Goal: Task Accomplishment & Management: Use online tool/utility

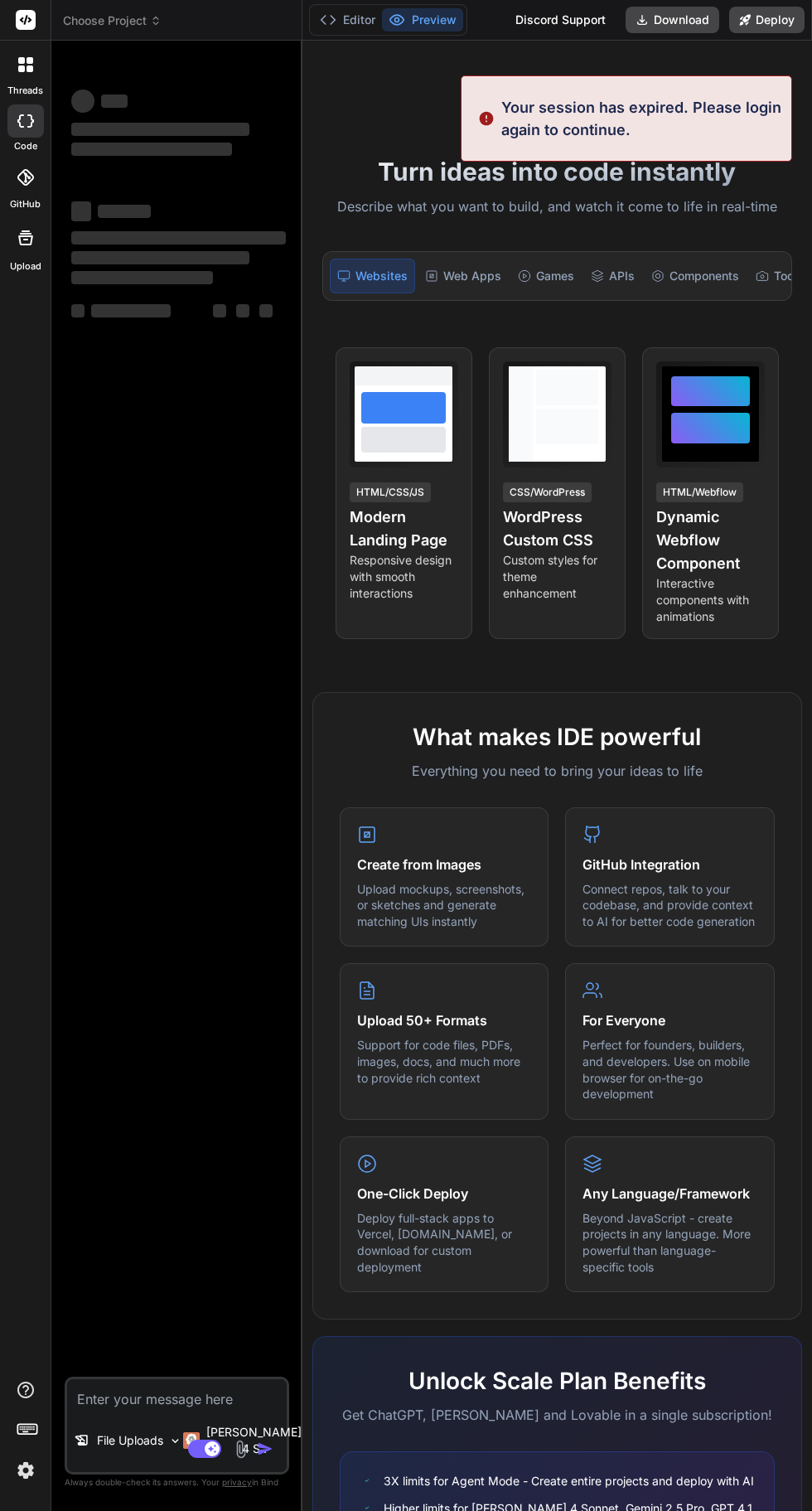
type textarea "x"
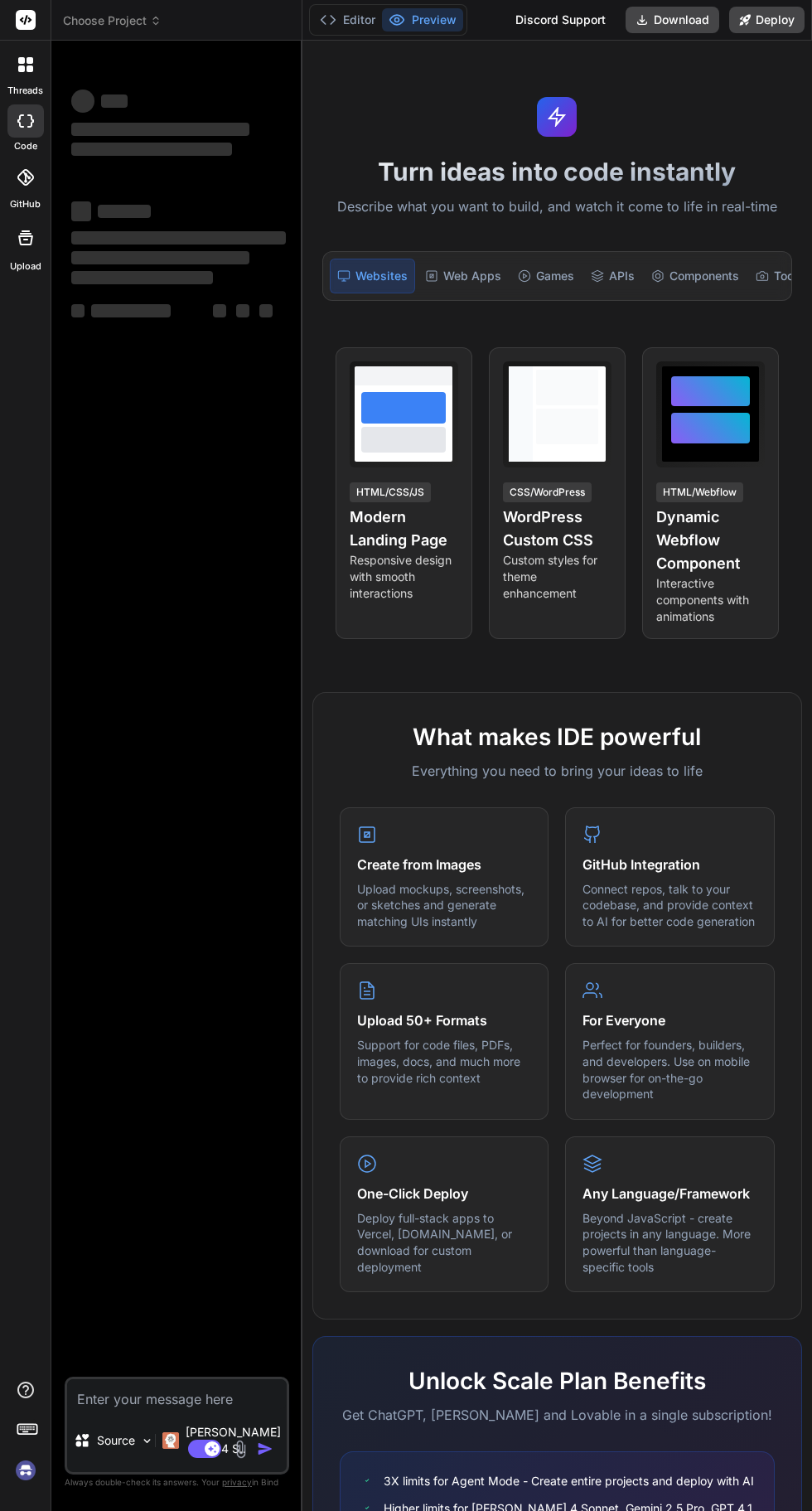
scroll to position [126, 0]
click at [134, 1457] on div "Source" at bounding box center [114, 1441] width 80 height 33
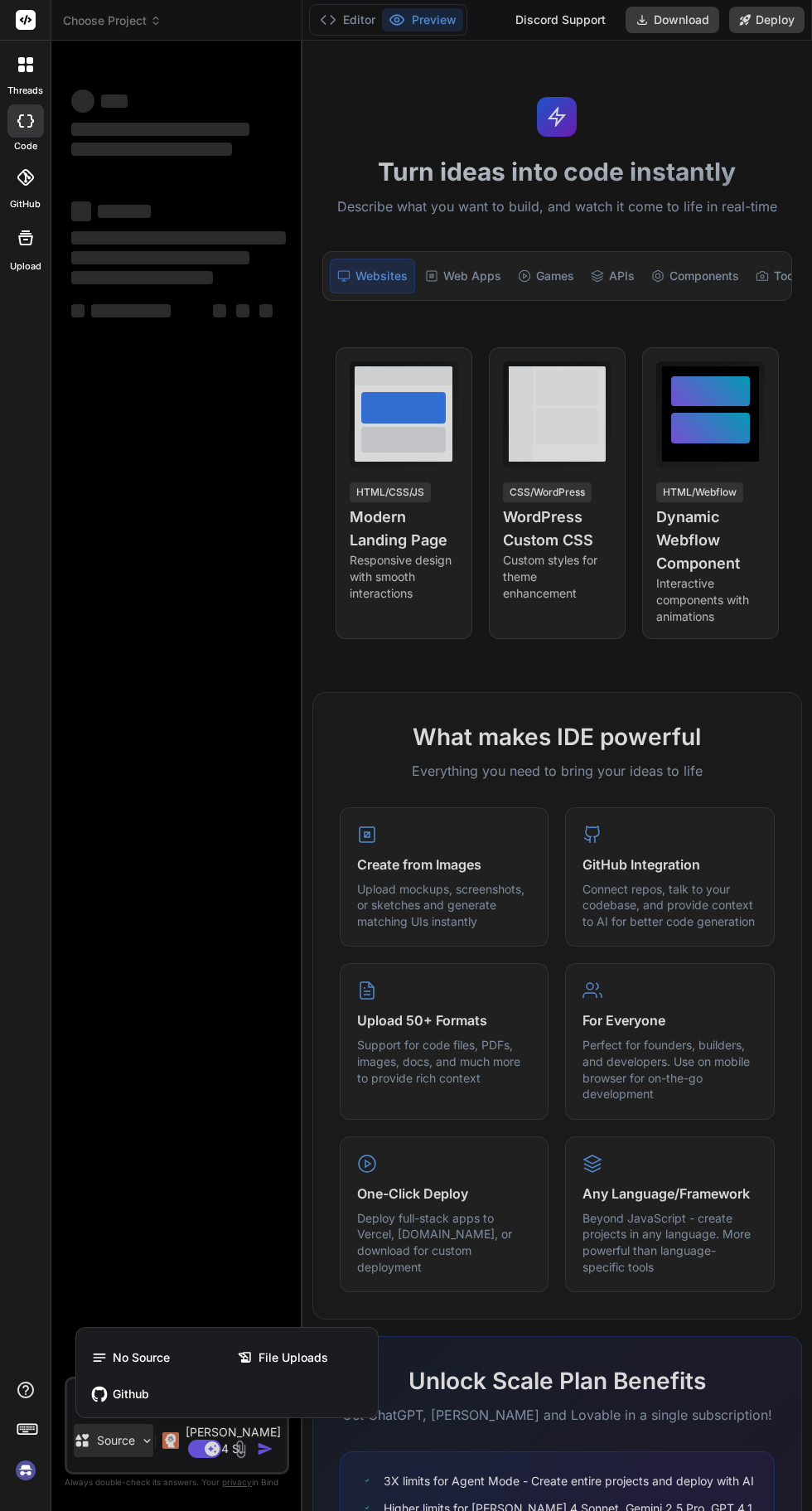
click at [323, 1353] on div "File Uploads" at bounding box center [300, 1357] width 142 height 33
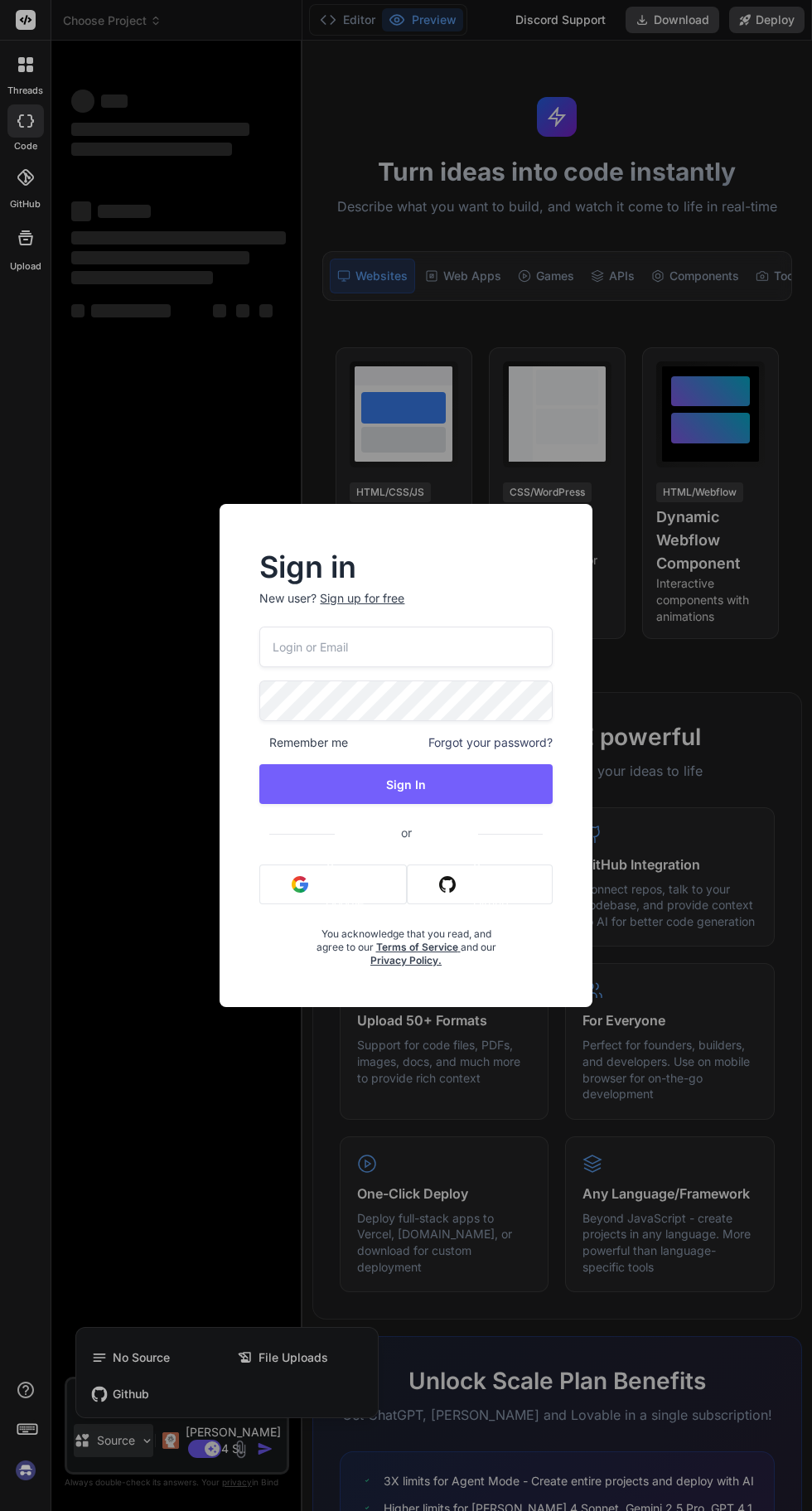
click at [472, 647] on input "email" at bounding box center [405, 647] width 293 height 41
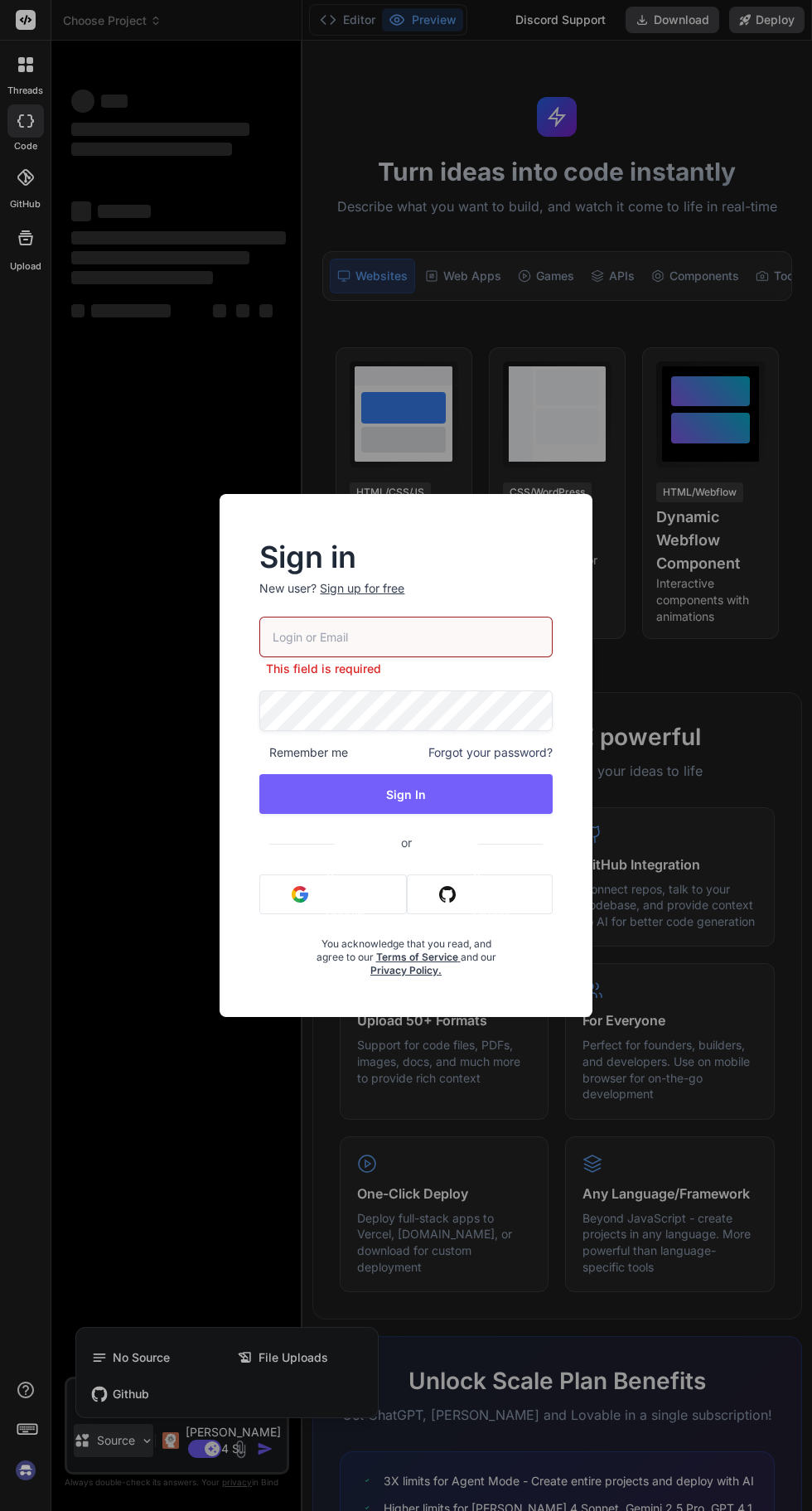
click at [470, 894] on button "Sign in with Github" at bounding box center [479, 894] width 145 height 40
click at [489, 895] on button "Sign in with Github" at bounding box center [479, 894] width 145 height 40
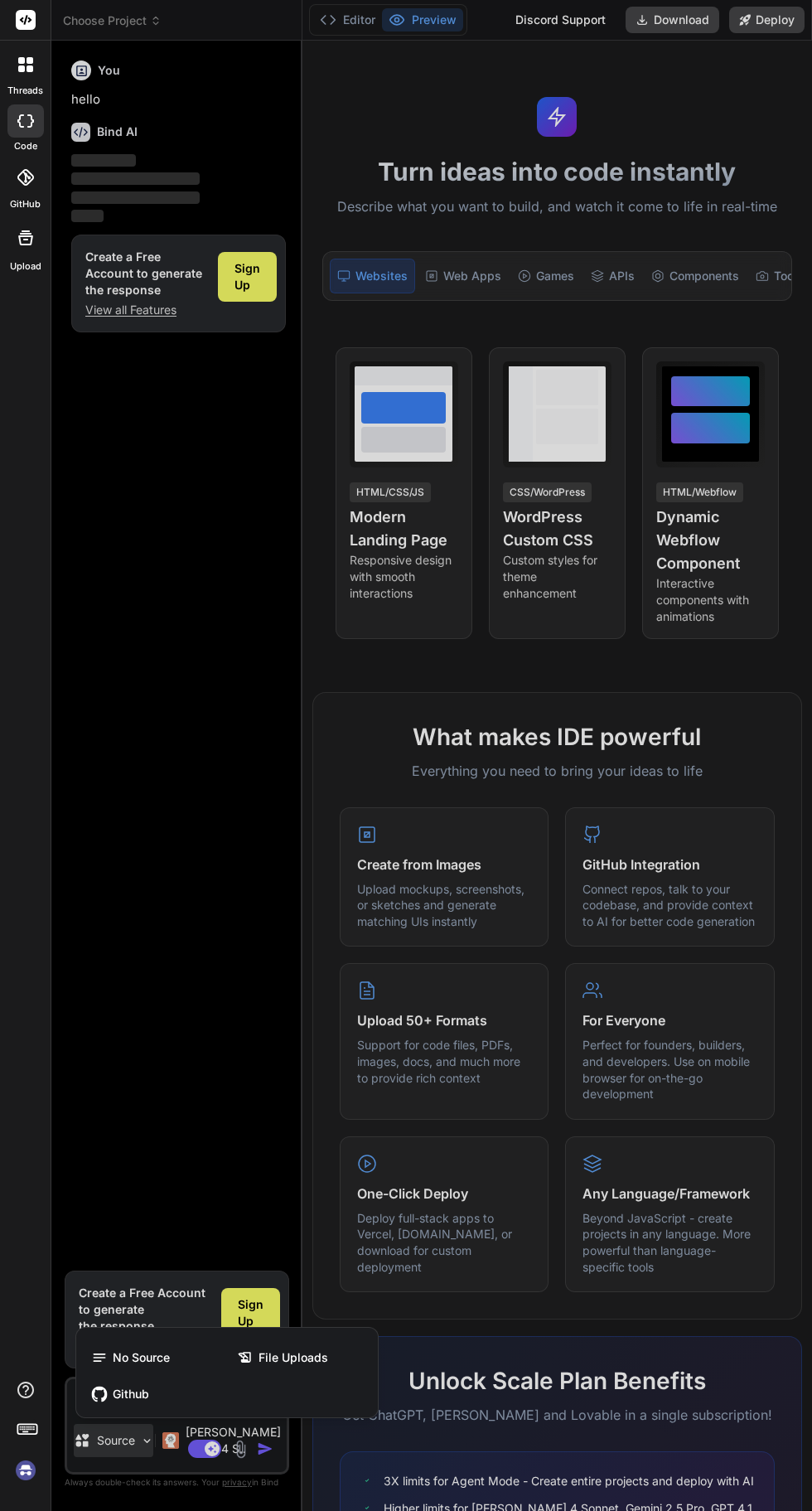
scroll to position [109, 0]
click at [438, 272] on div at bounding box center [406, 756] width 812 height 1511
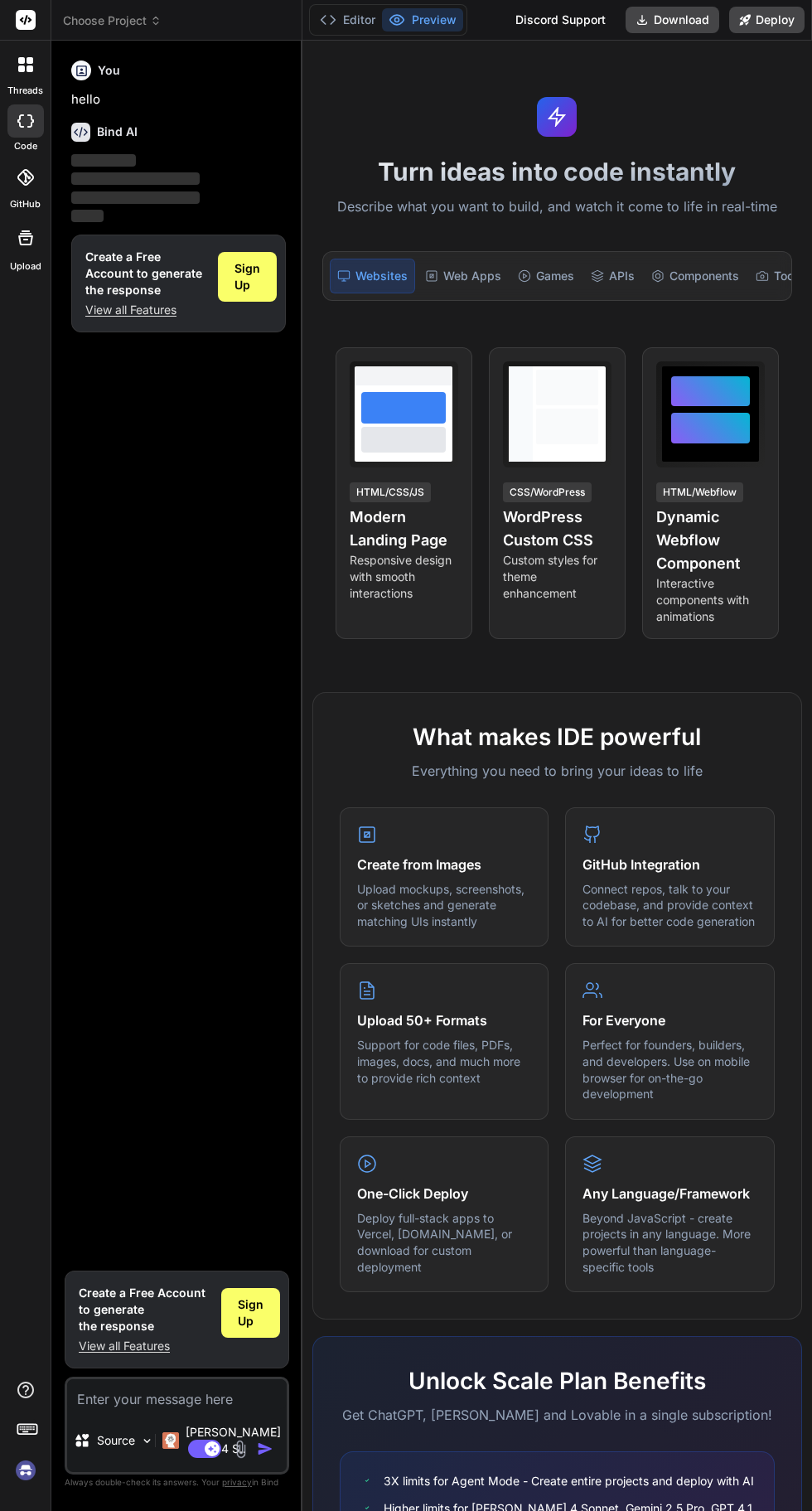
click at [246, 1329] on span "Sign Up" at bounding box center [250, 1312] width 25 height 33
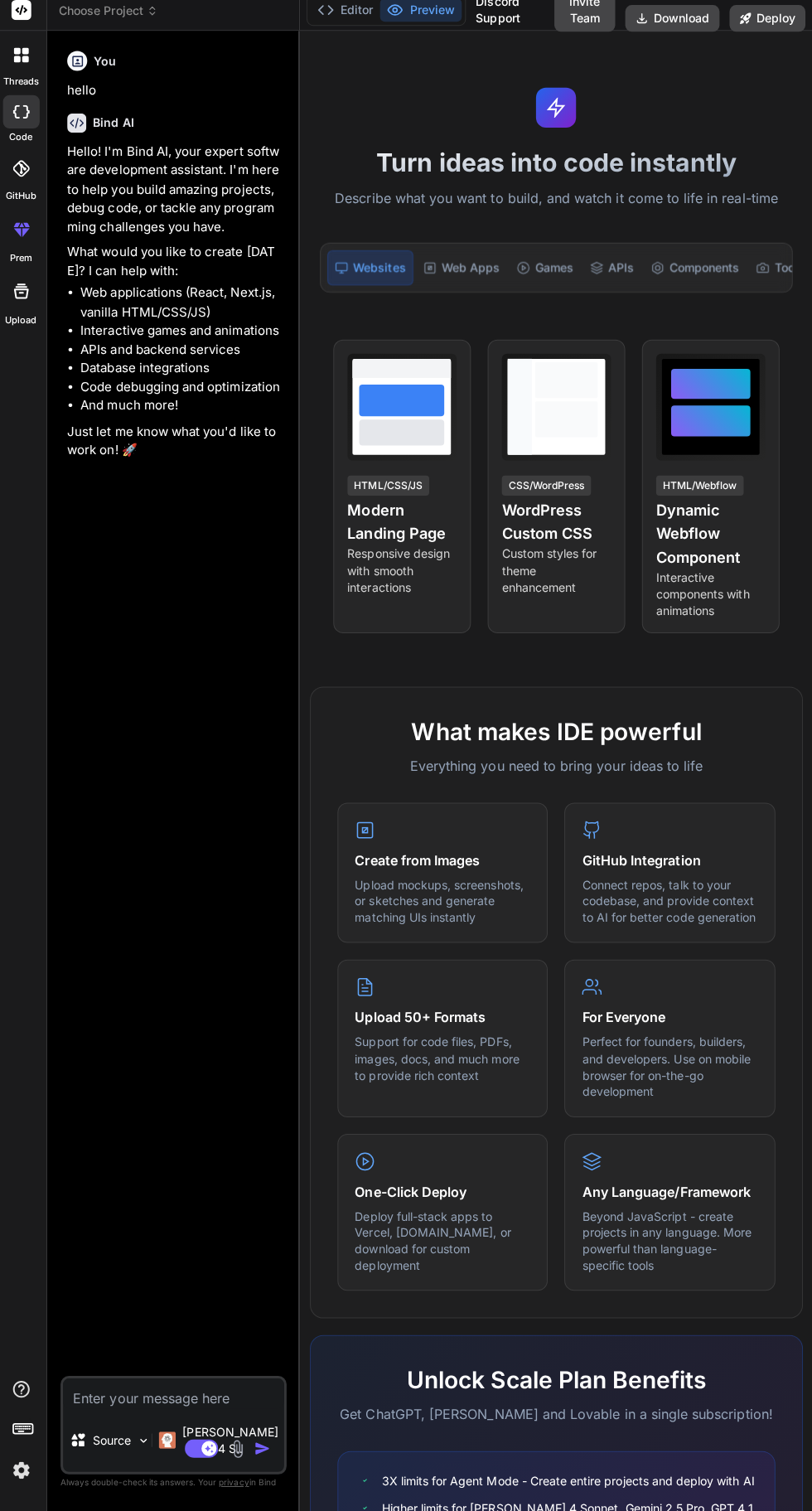
click at [132, 1457] on div "Source" at bounding box center [114, 1441] width 80 height 33
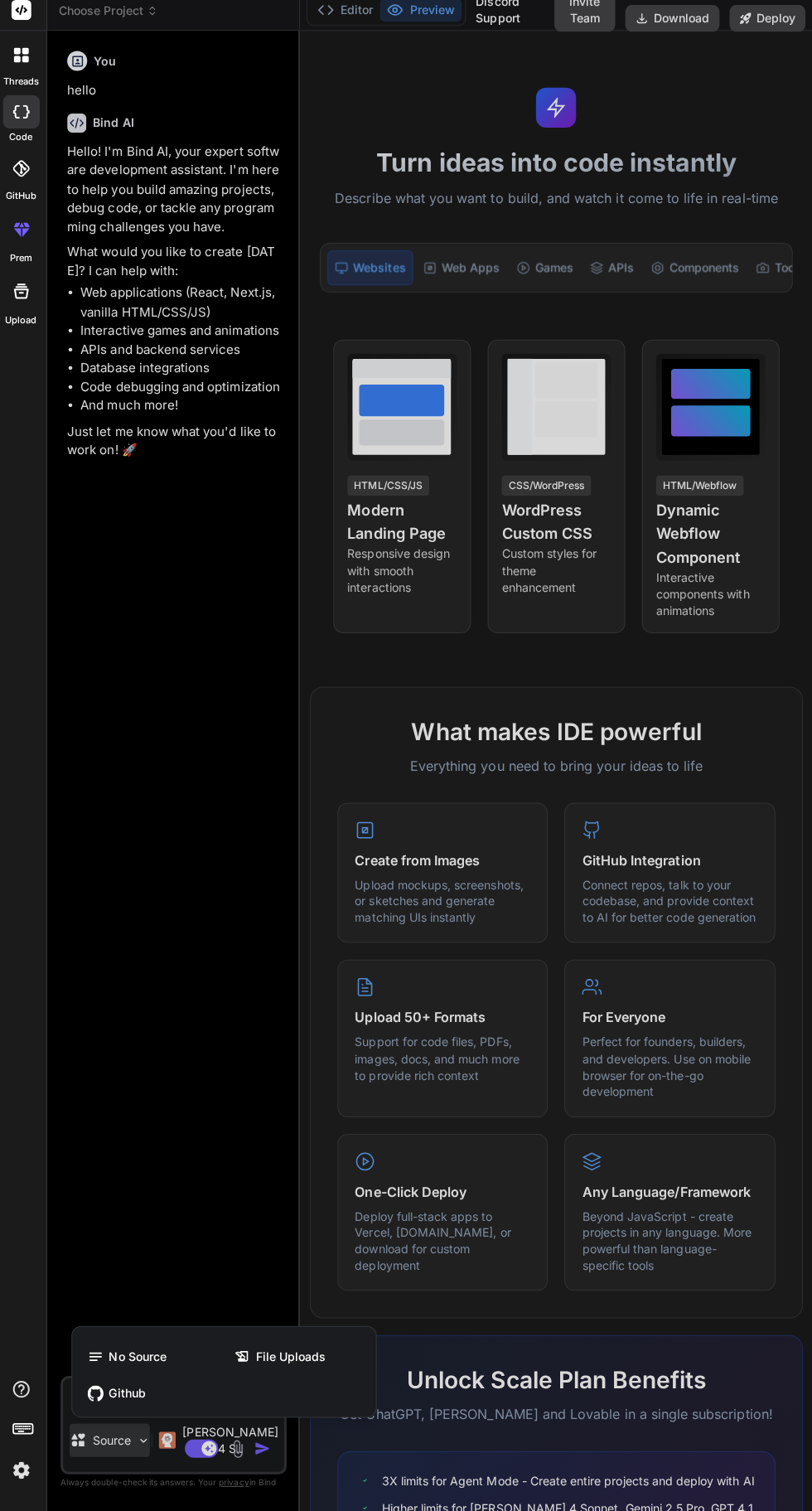
click at [92, 1325] on div at bounding box center [406, 756] width 812 height 1511
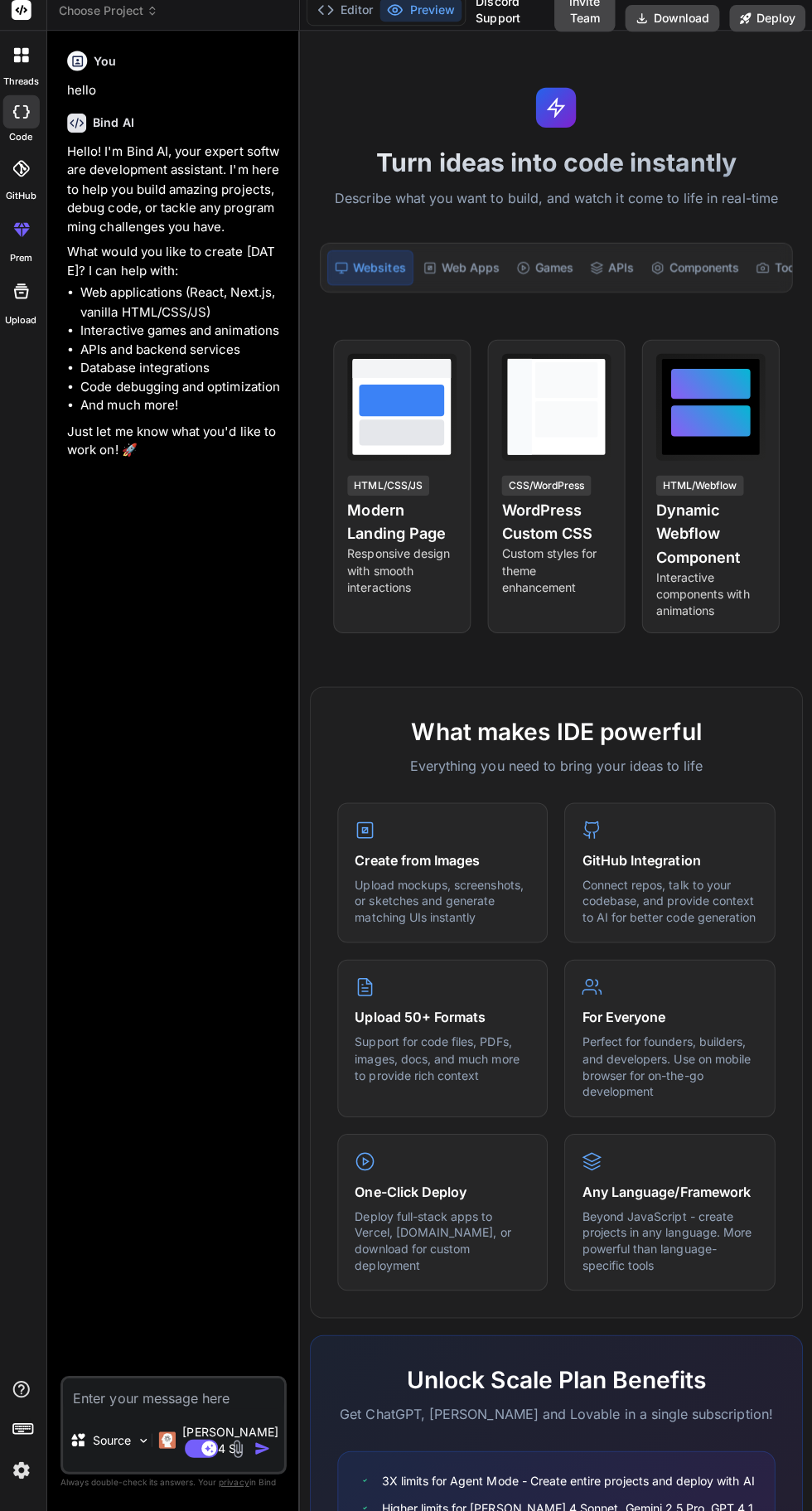
click at [116, 1449] on p "Source" at bounding box center [116, 1440] width 38 height 17
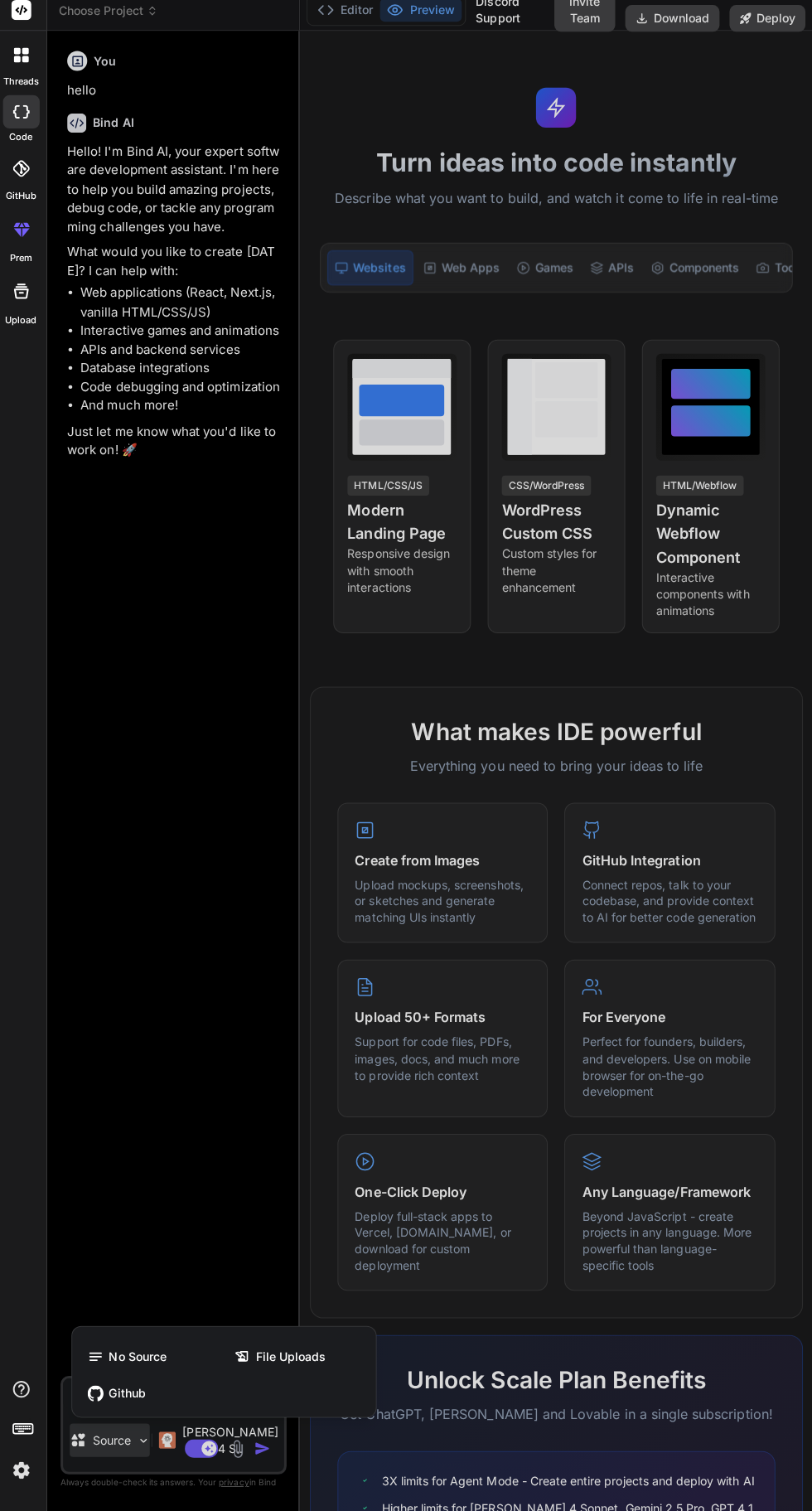
click at [127, 1357] on div at bounding box center [406, 756] width 812 height 1511
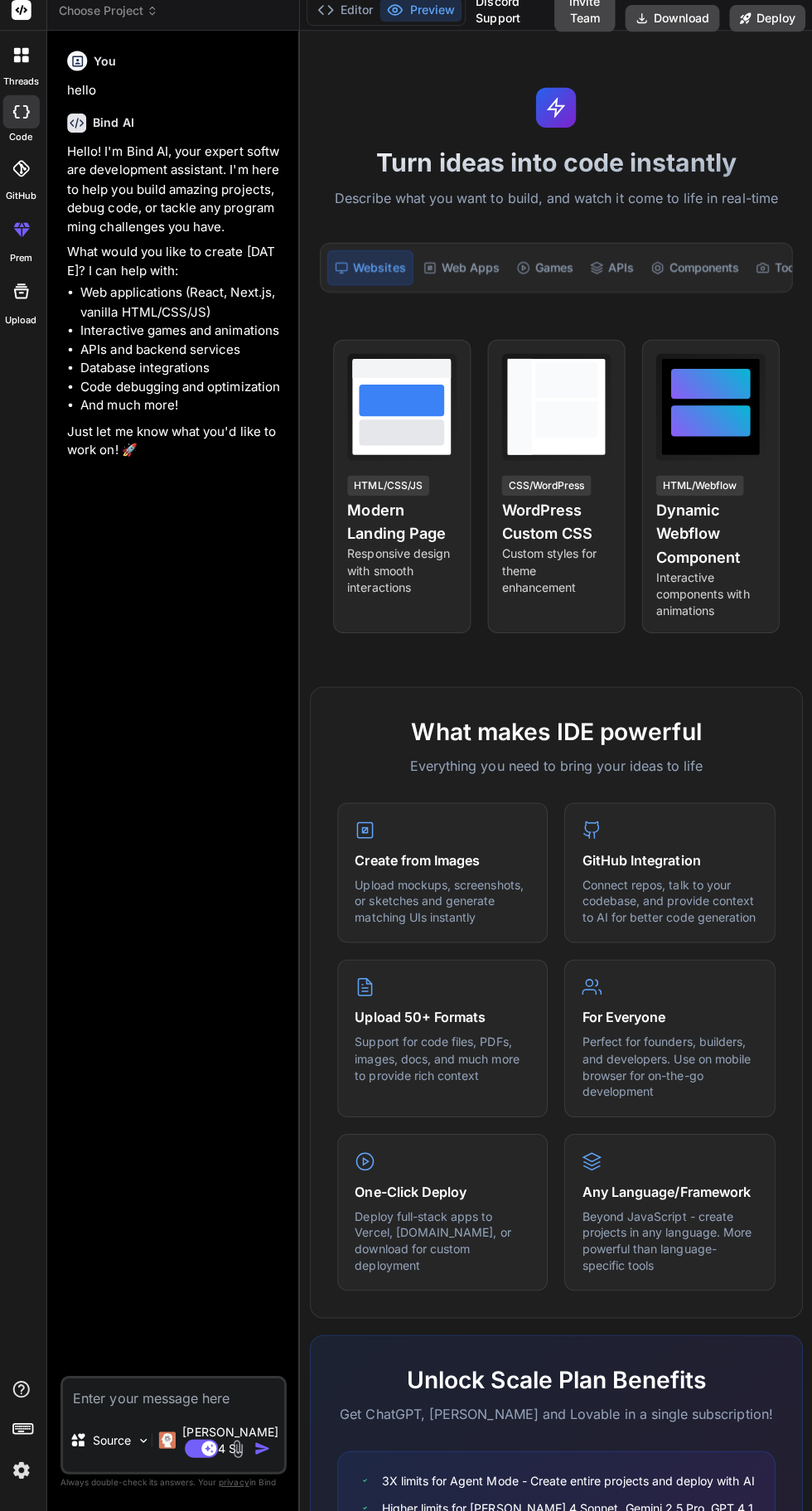
click at [120, 1409] on textarea at bounding box center [177, 1394] width 220 height 30
type textarea "x"
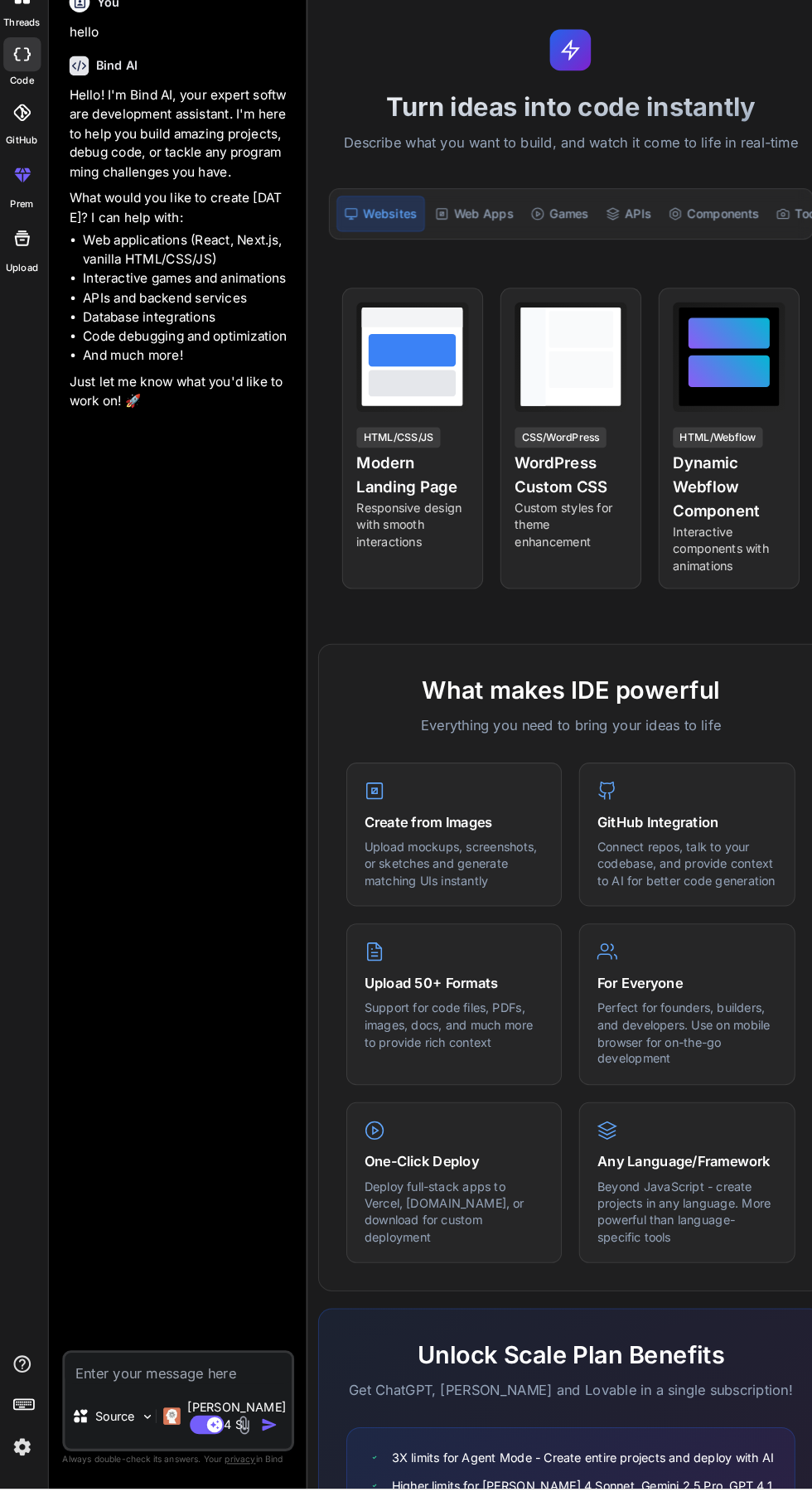
scroll to position [126, 0]
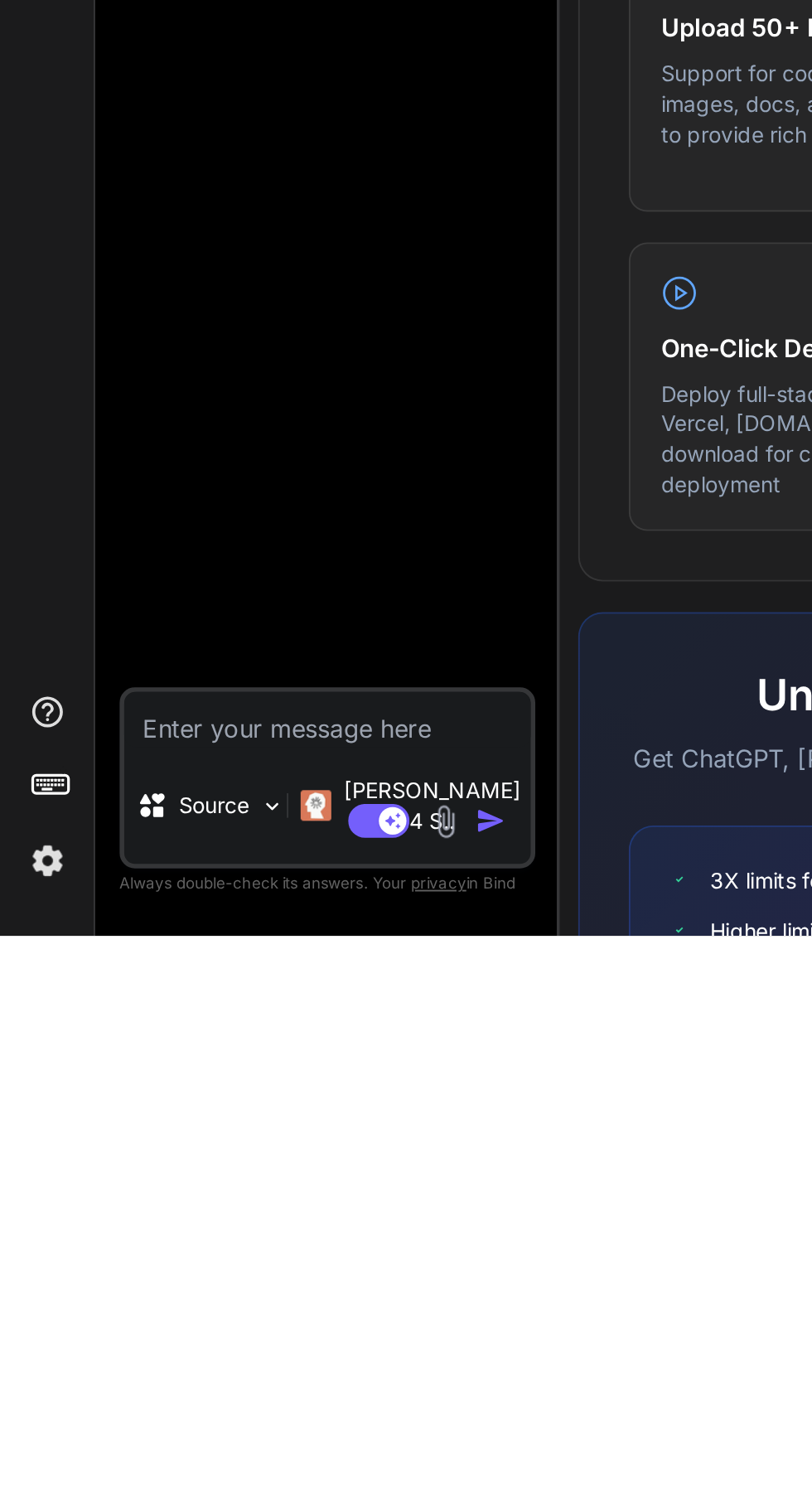
type textarea "Dr"
type textarea "x"
type textarea "Dr"
click at [126, 1447] on p "Source" at bounding box center [116, 1440] width 38 height 17
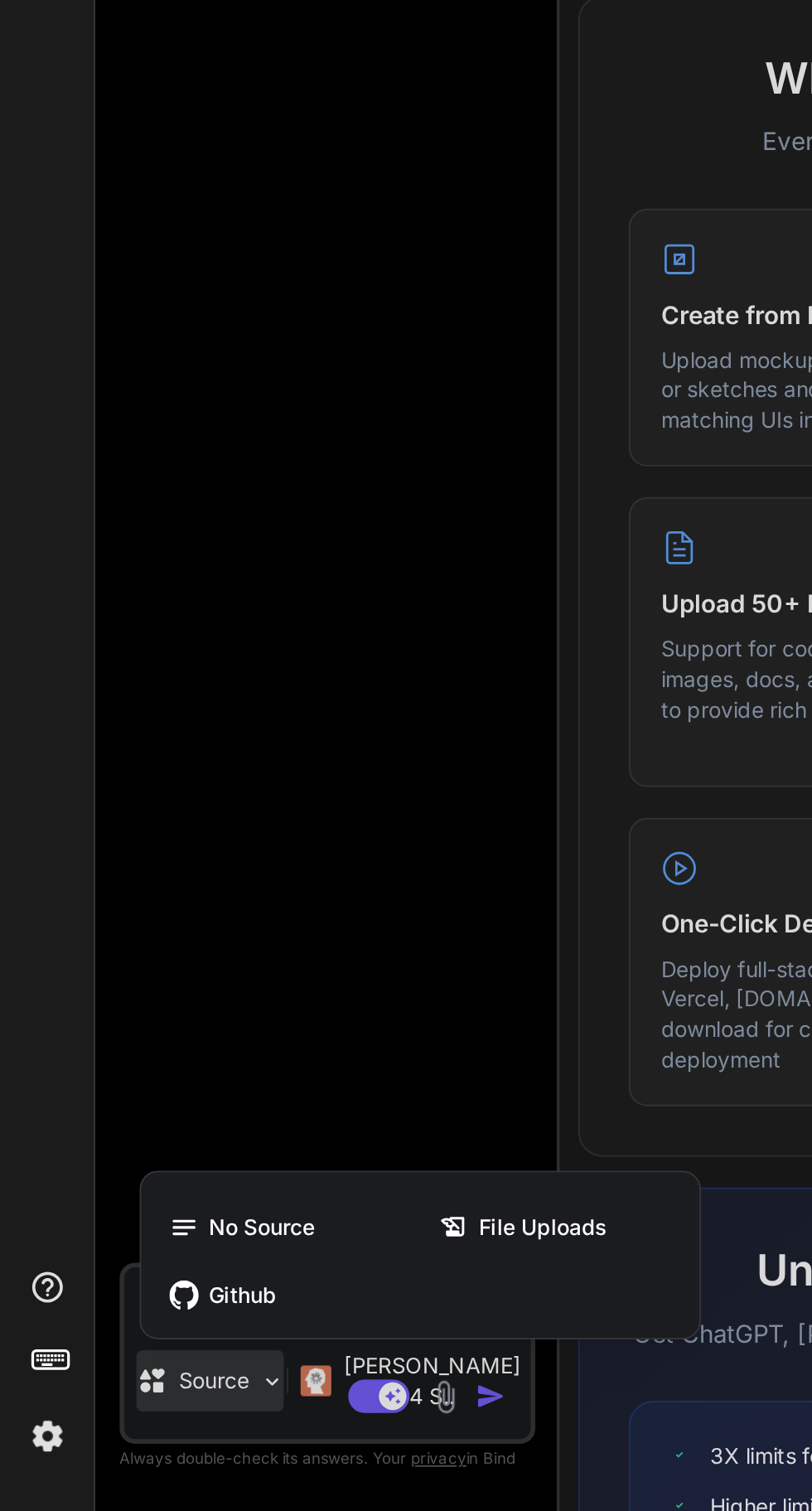
click at [298, 1366] on span "File Uploads" at bounding box center [294, 1357] width 70 height 17
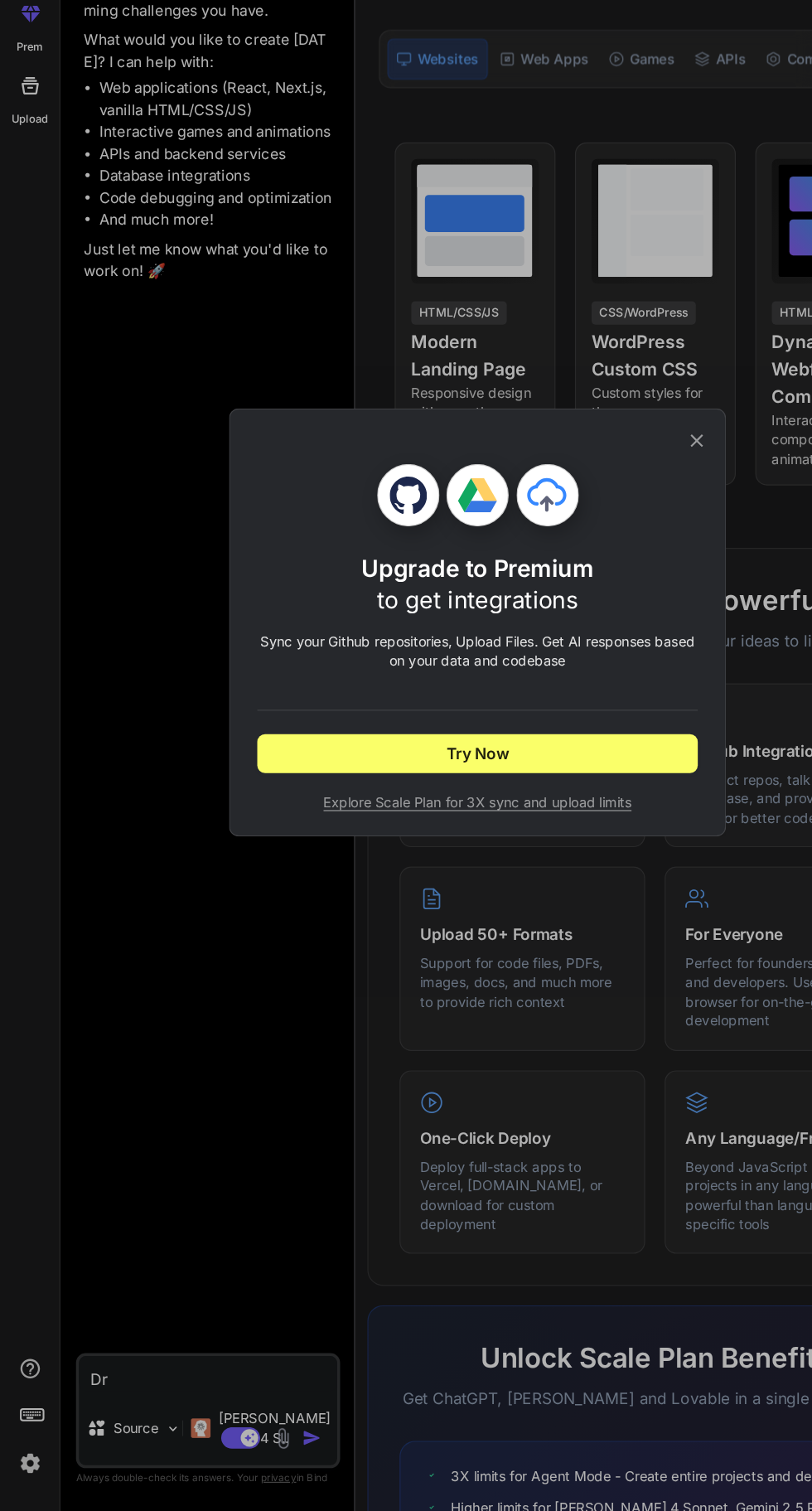
scroll to position [124, 0]
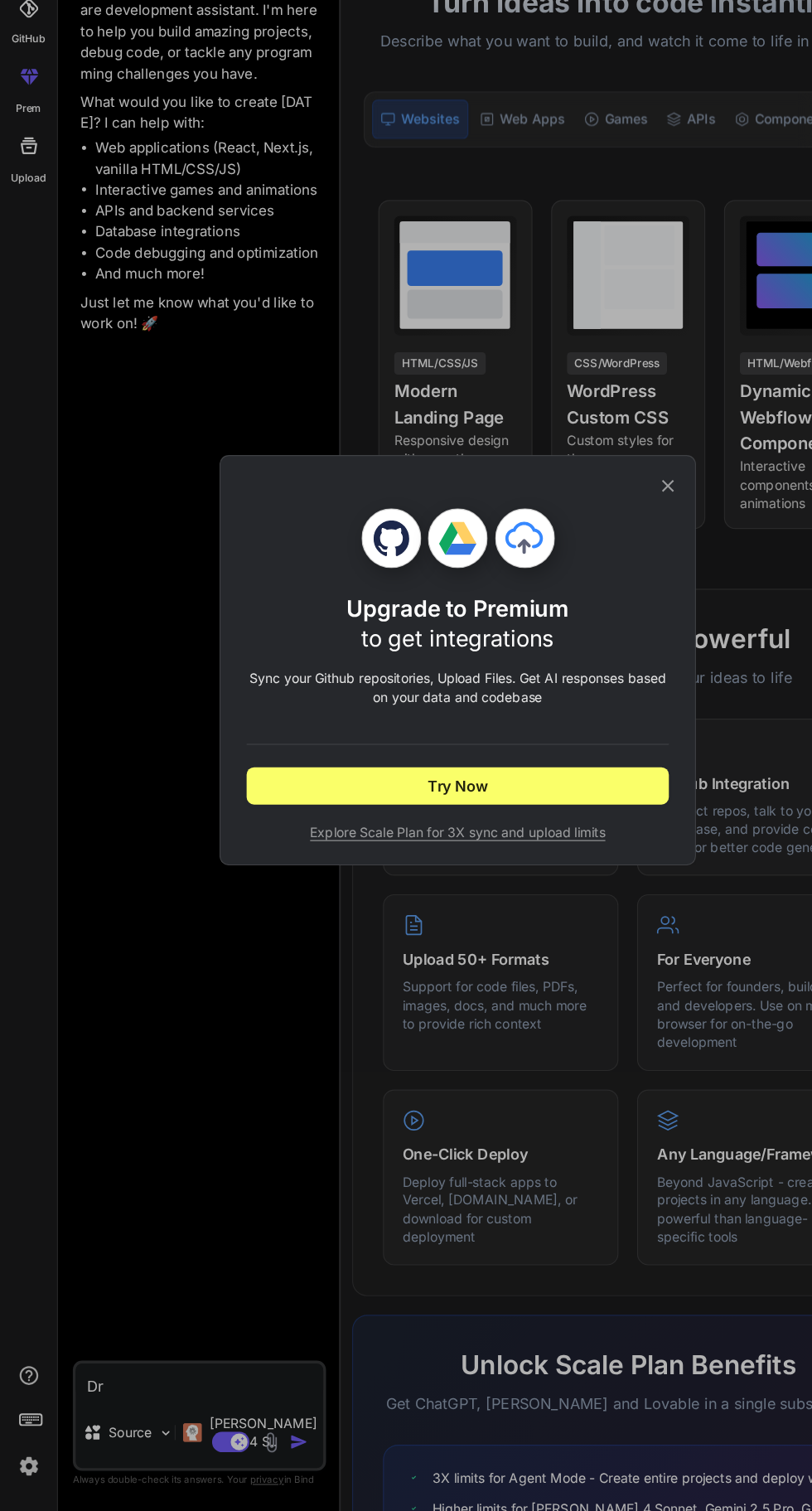
click at [593, 601] on icon at bounding box center [593, 601] width 11 height 11
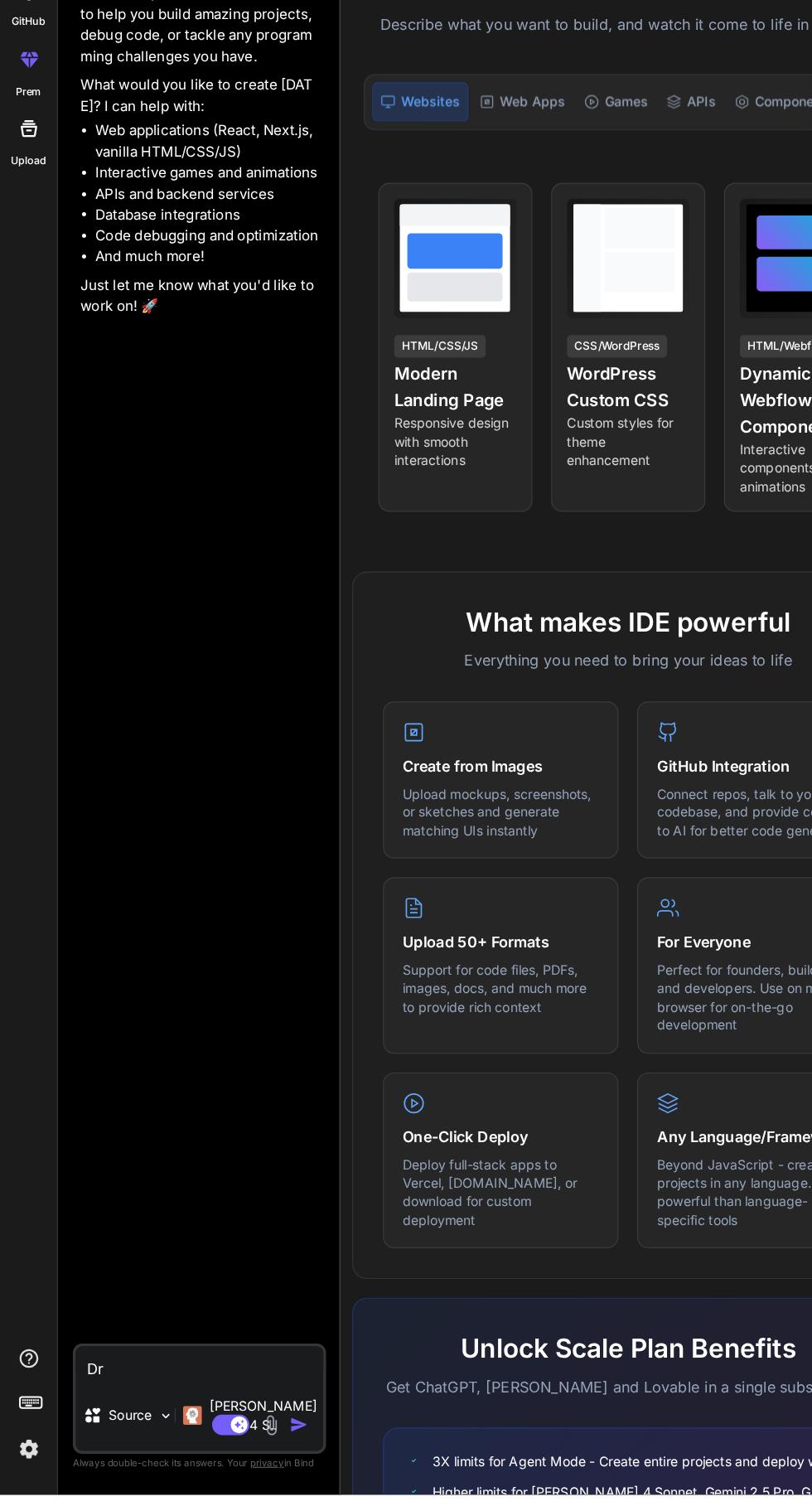
click at [153, 1409] on textarea "Dr" at bounding box center [177, 1394] width 220 height 30
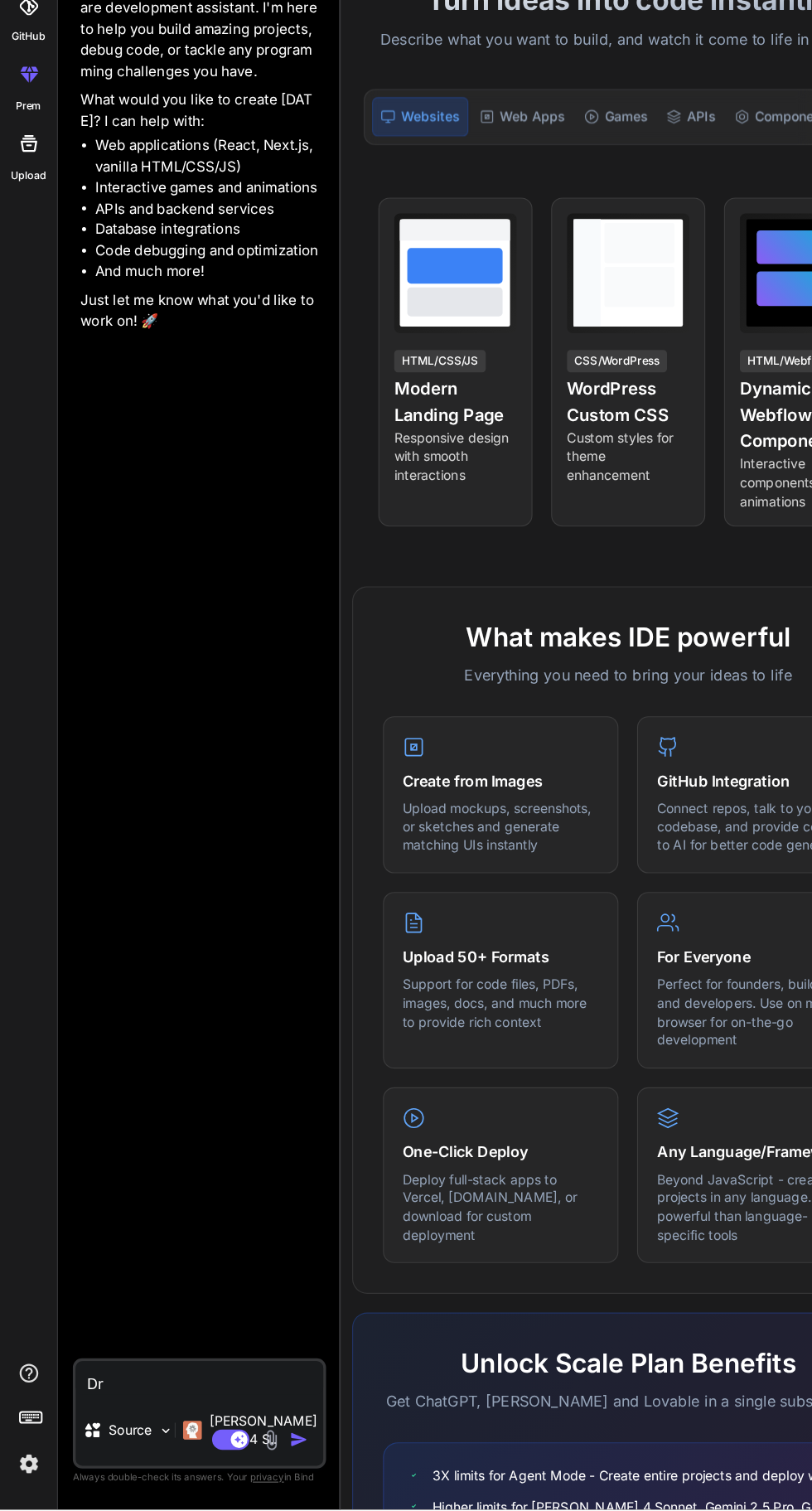
scroll to position [84, 0]
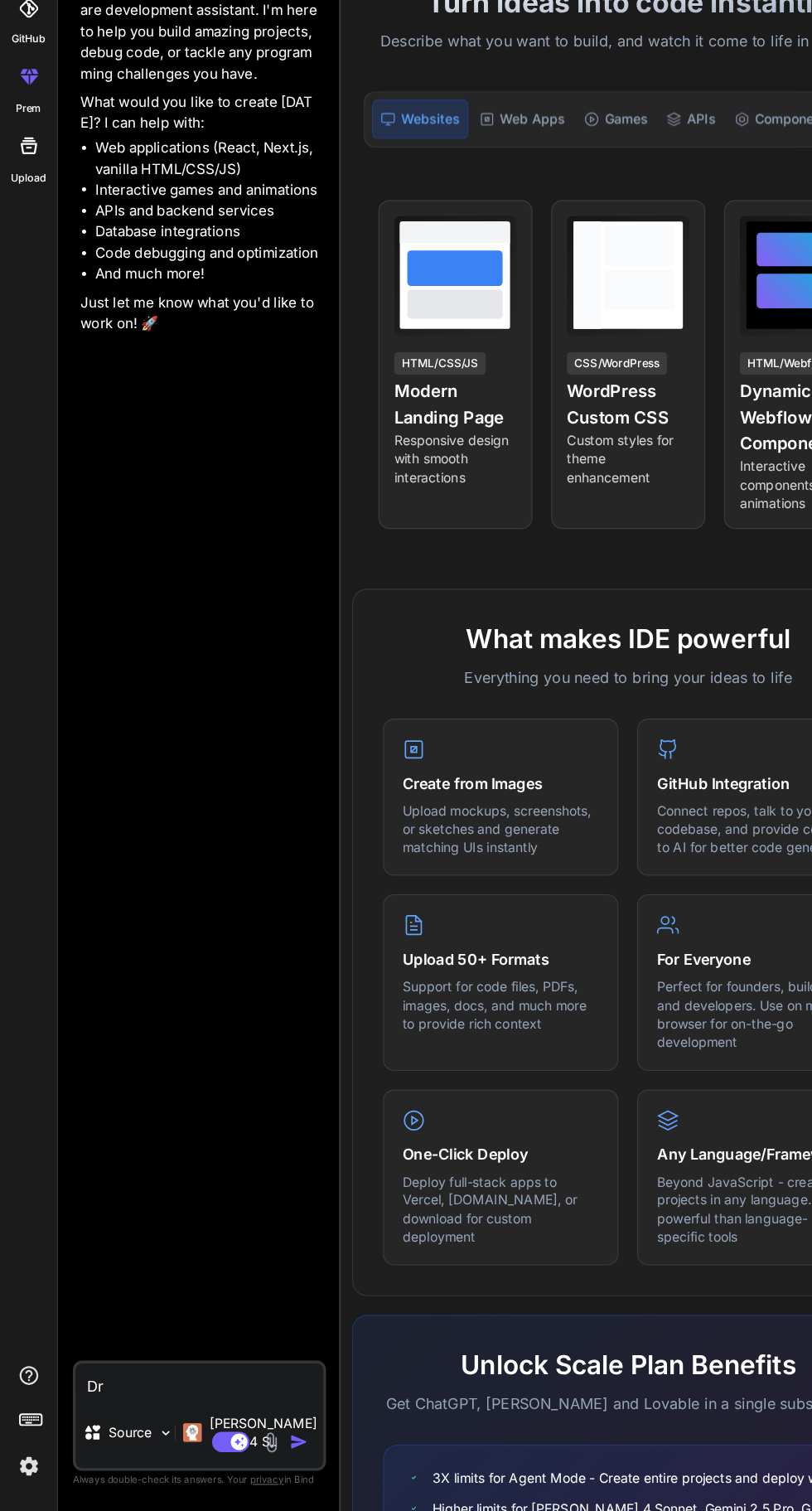
type textarea "x"
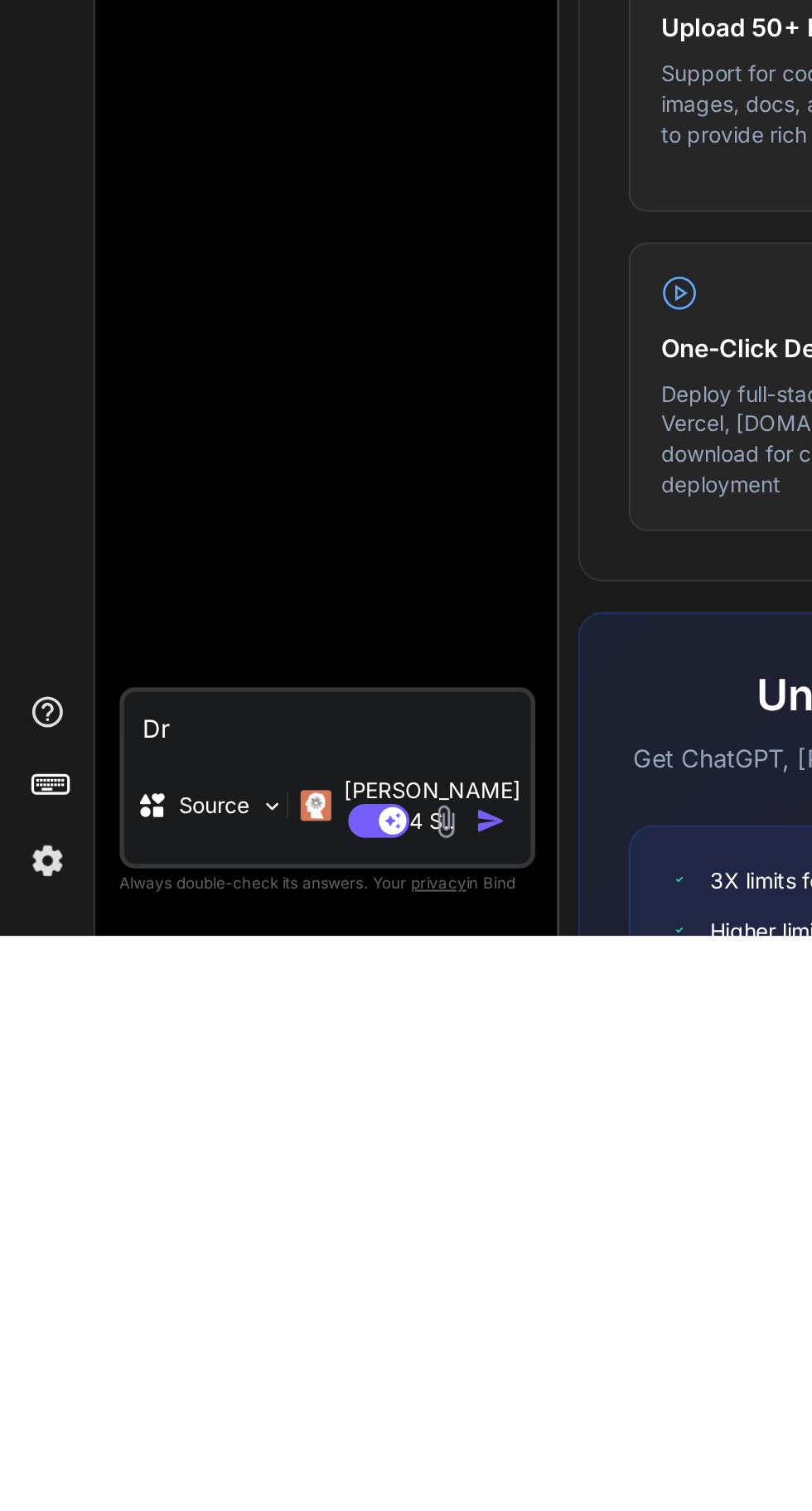
type textarea "D"
type textarea "x"
type textarea "You are a senior full-stack developer specializing in medical applications and …"
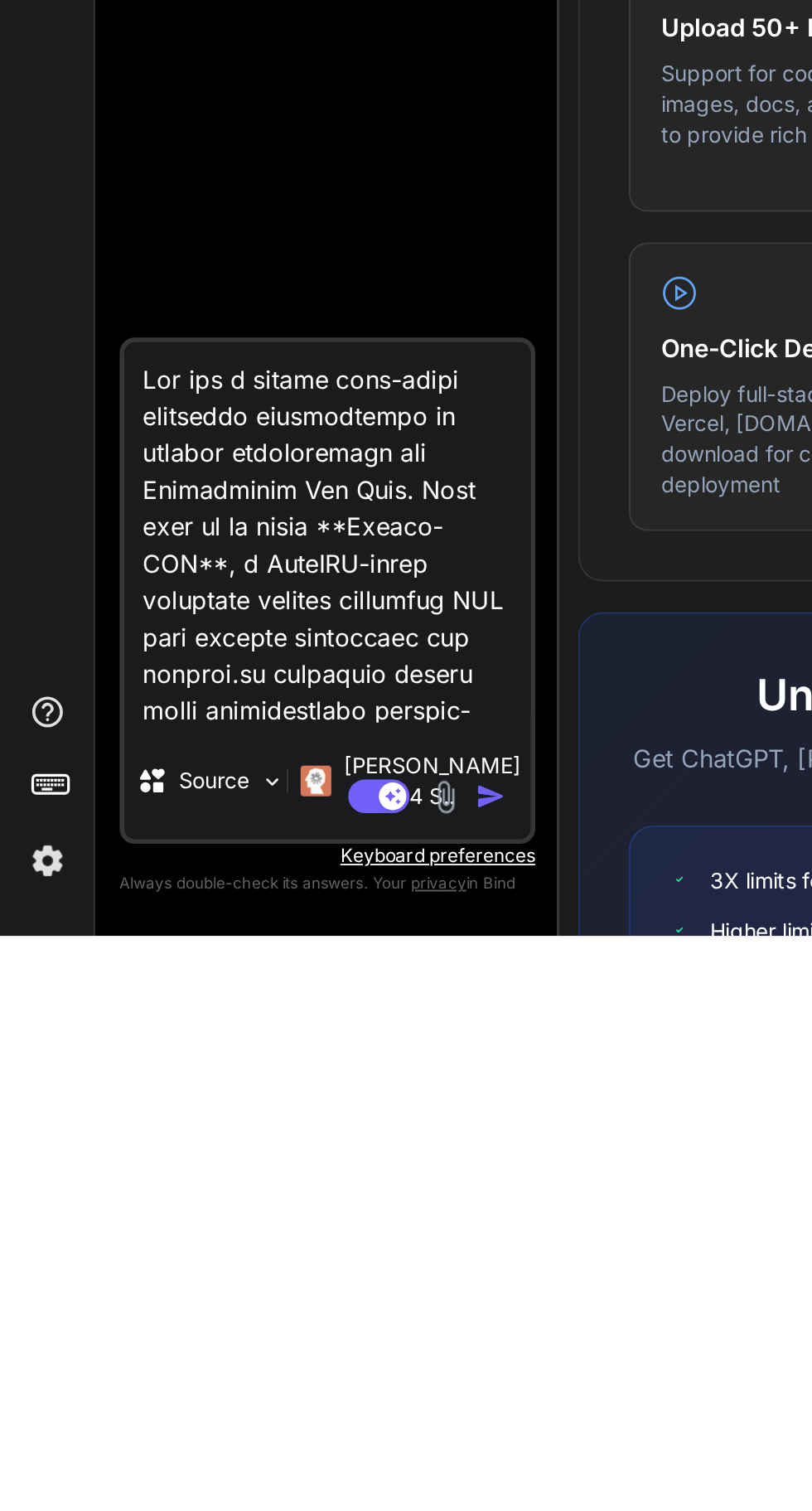
type textarea "x"
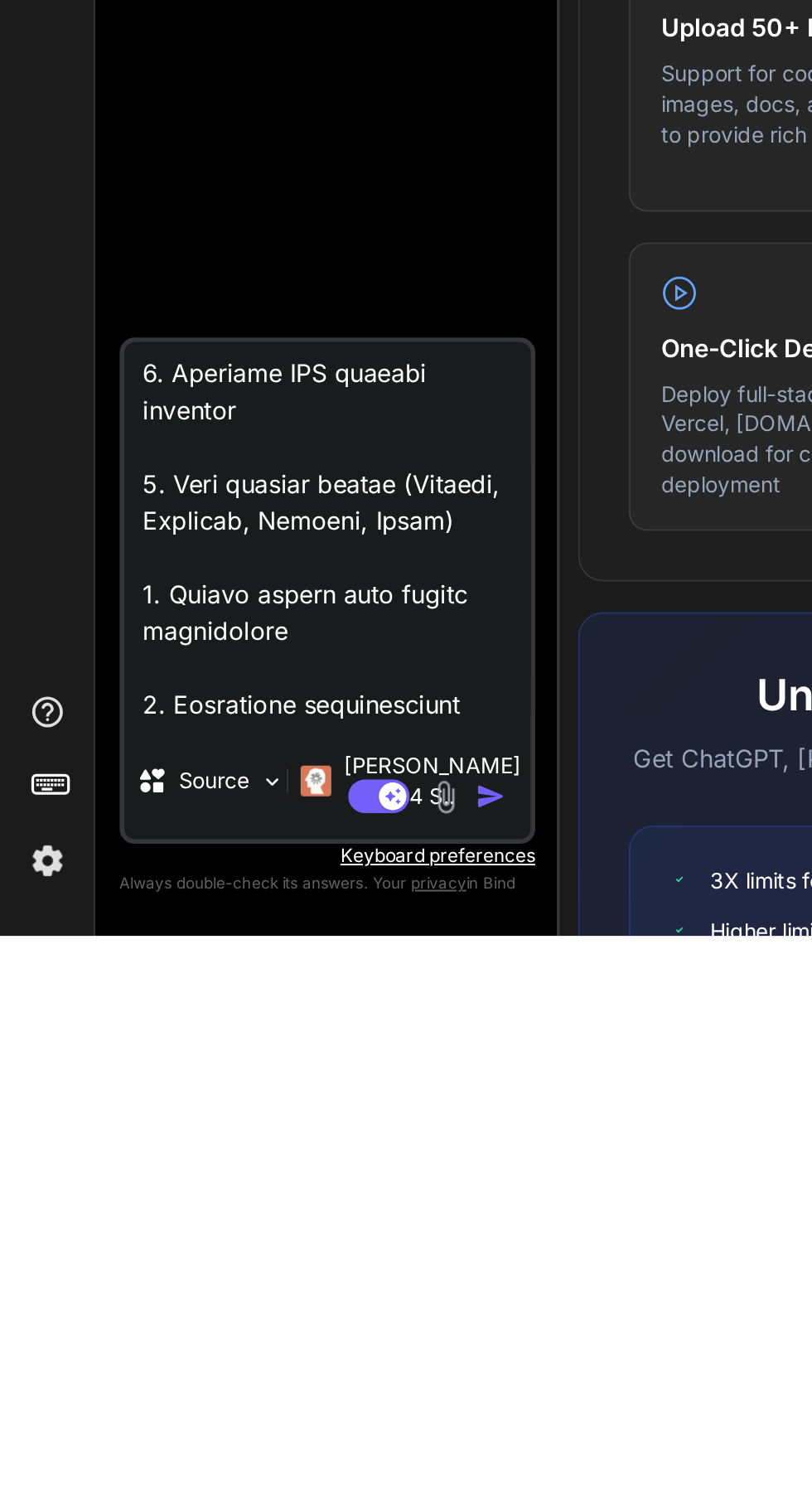
type textarea "You are a senior full-stack developer specializing in medical applications and …"
click at [264, 1429] on img "button" at bounding box center [265, 1435] width 17 height 17
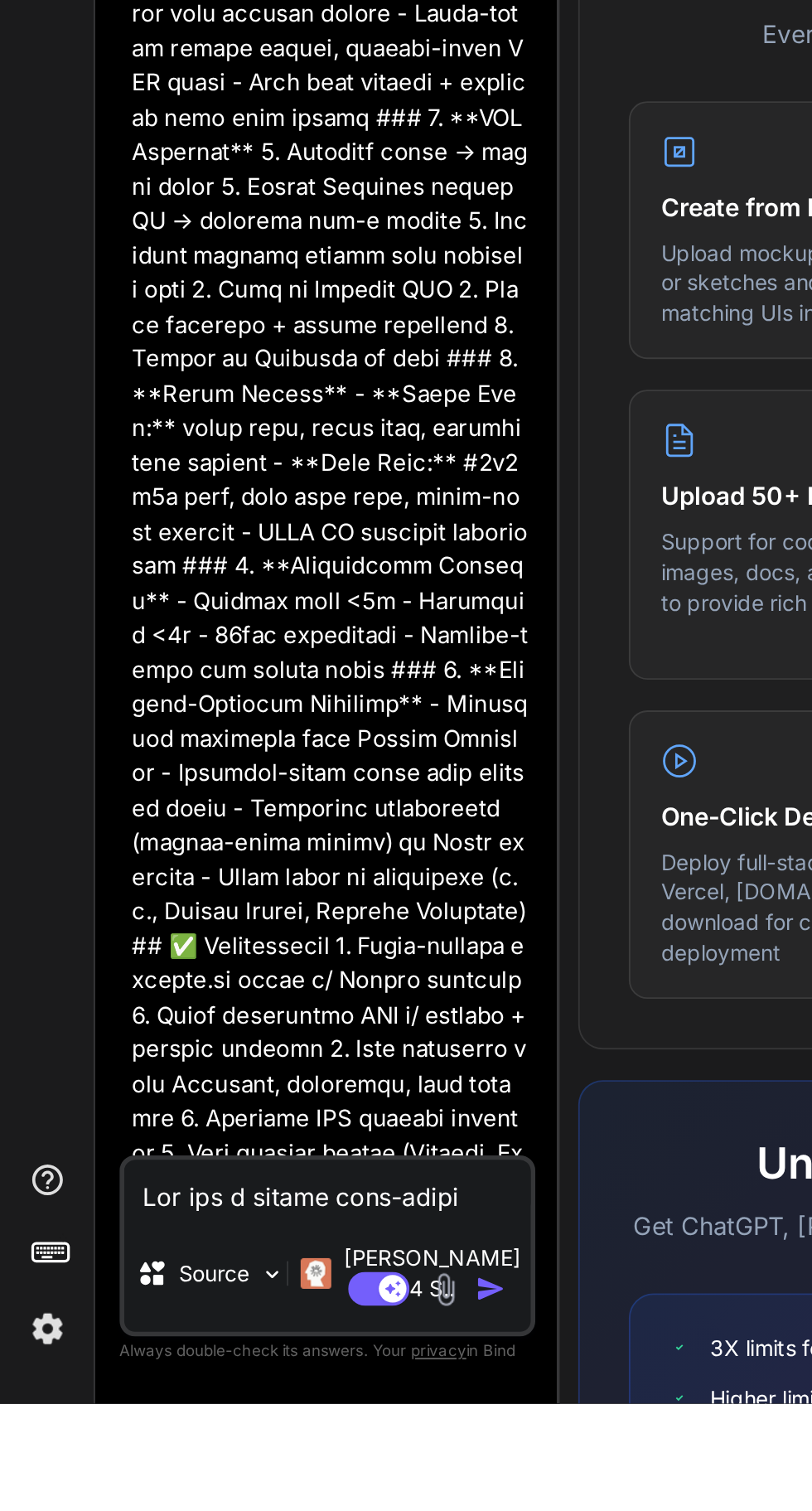
scroll to position [54, 0]
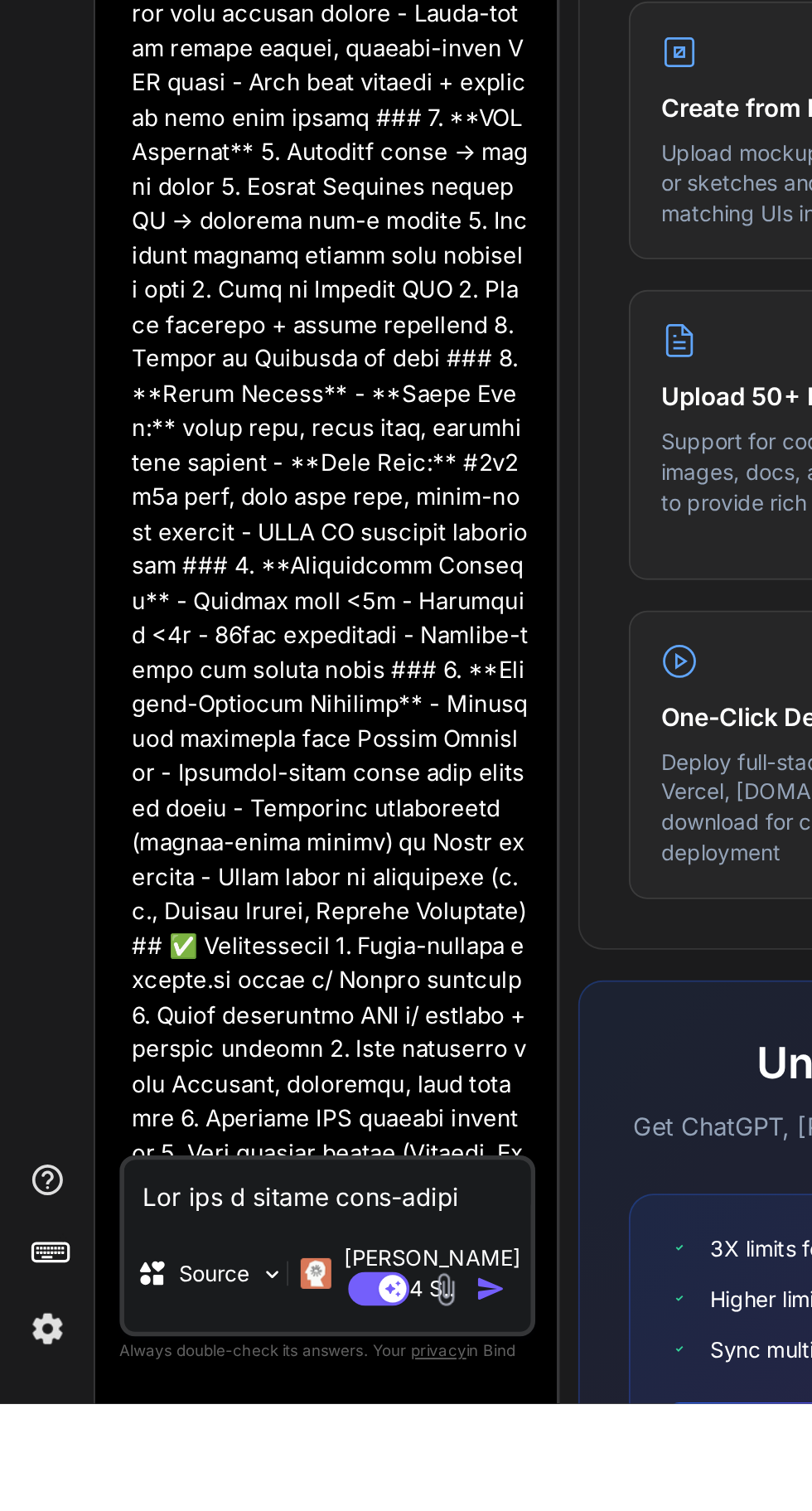
click at [244, 1458] on img at bounding box center [241, 1450] width 19 height 19
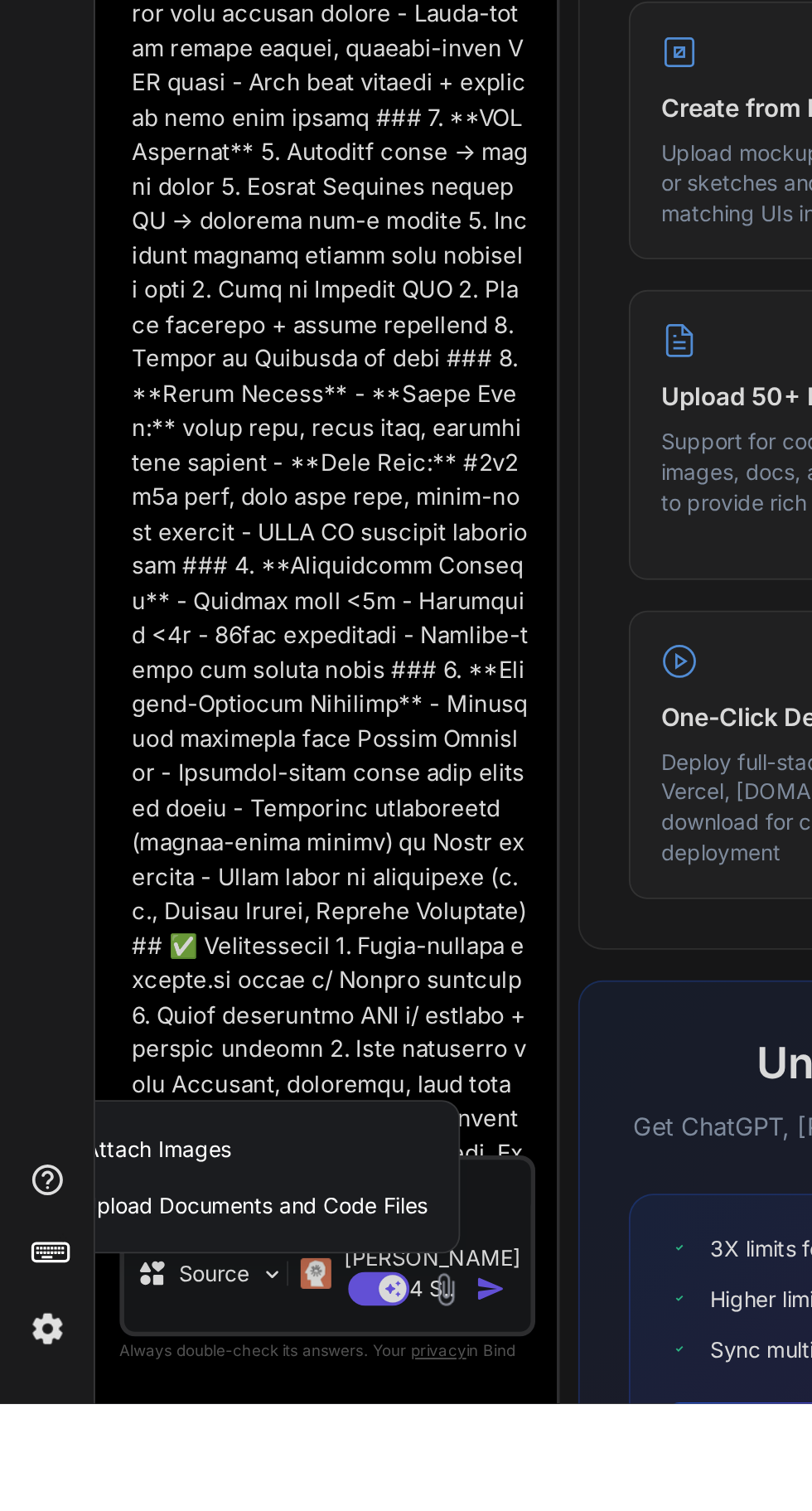
click at [170, 1389] on div "Attach Images Image attachments are only supported in Claude and Gemini models." at bounding box center [126, 1373] width 210 height 31
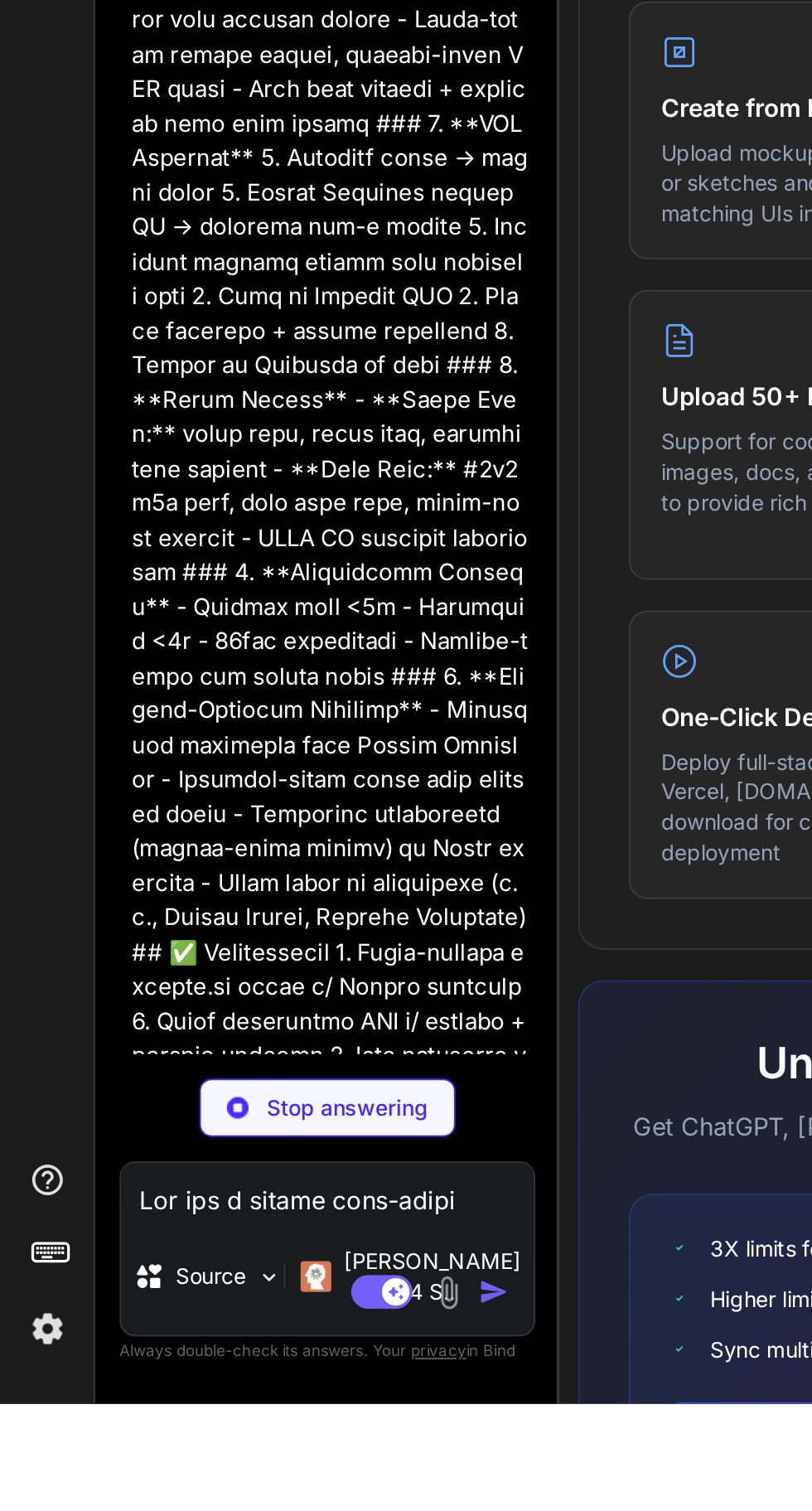
scroll to position [1714, 0]
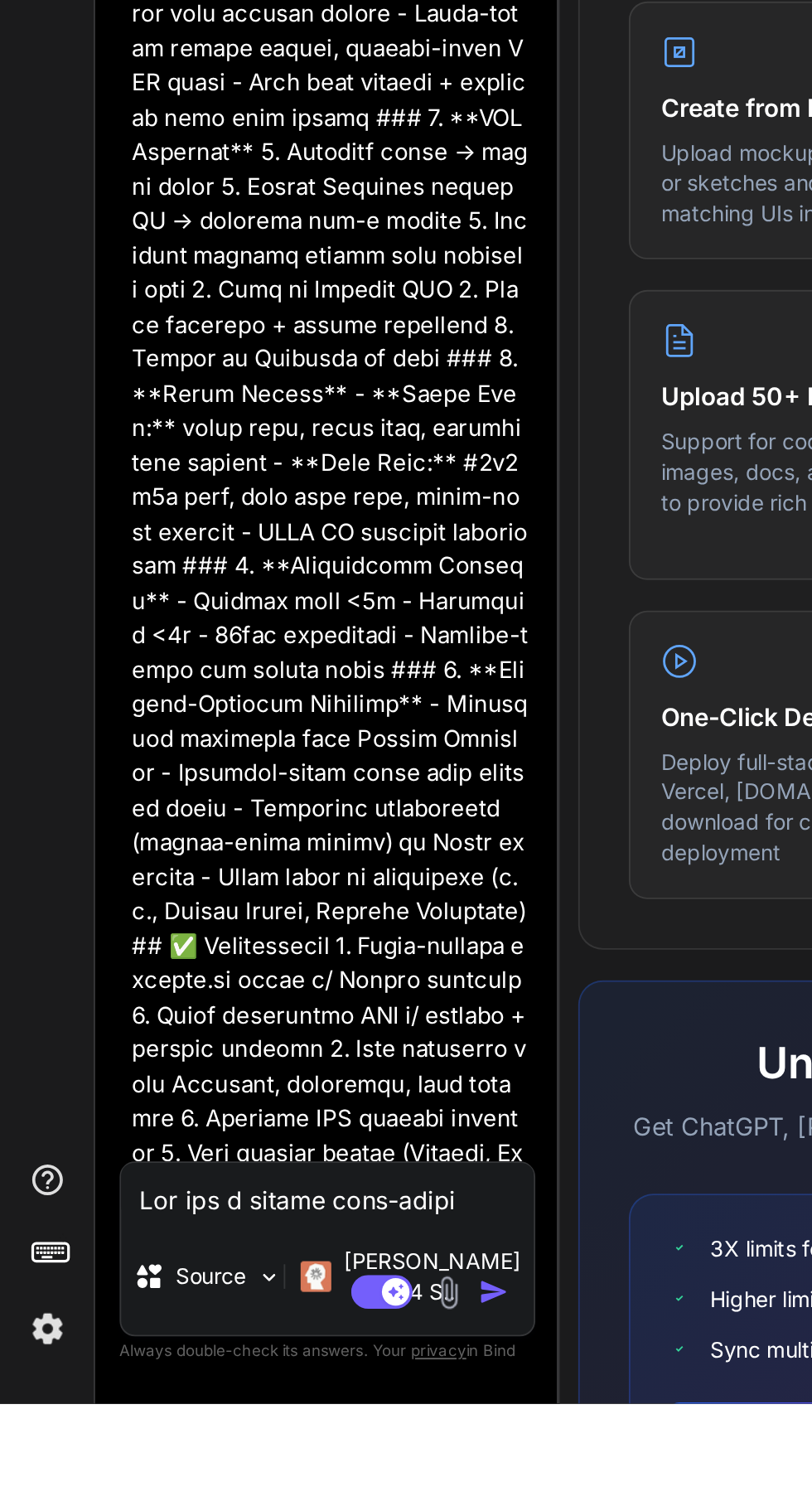
type textarea "x"
type input "C:\fakepath\1000030106.jpg"
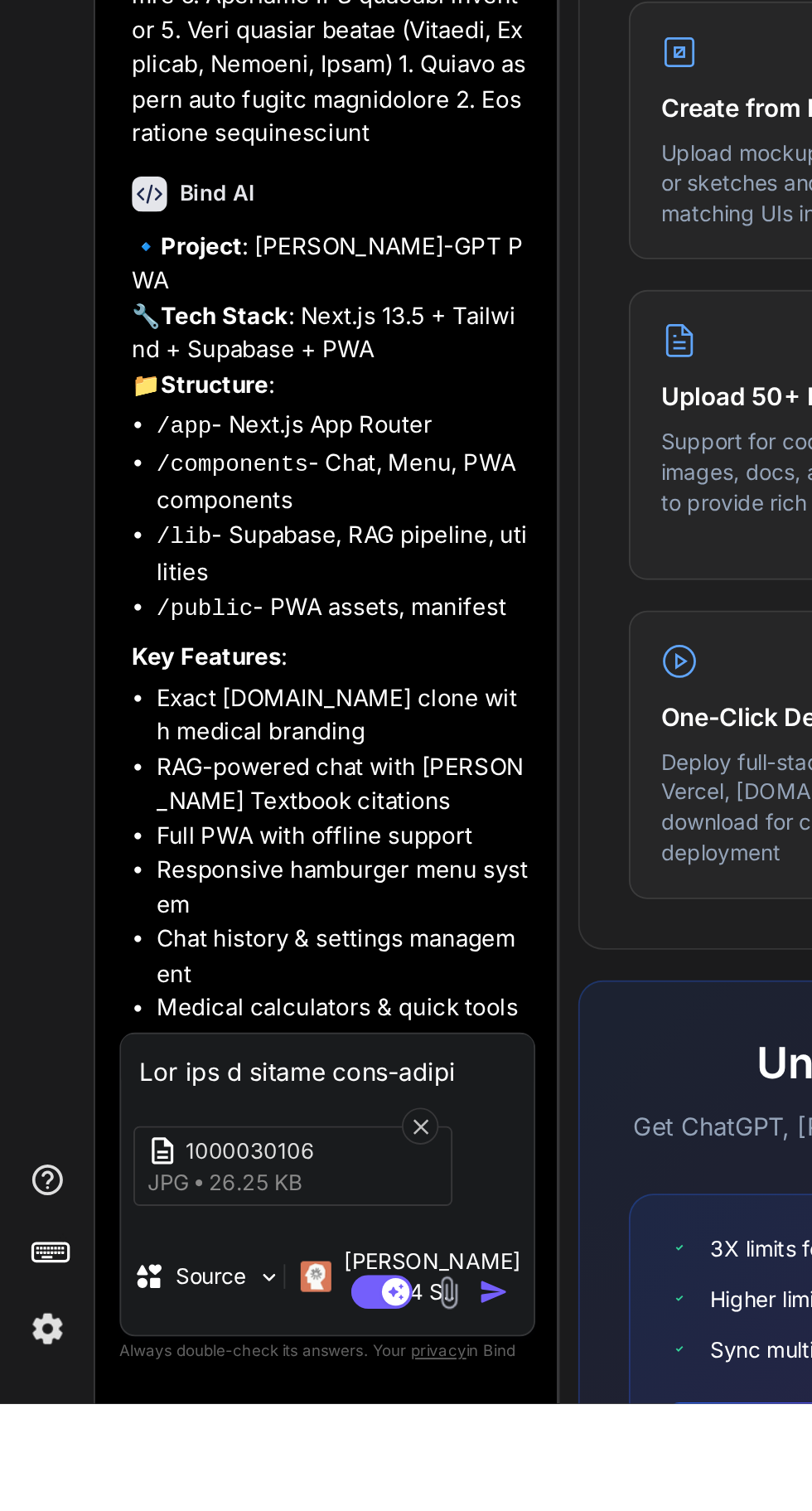
scroll to position [0, 0]
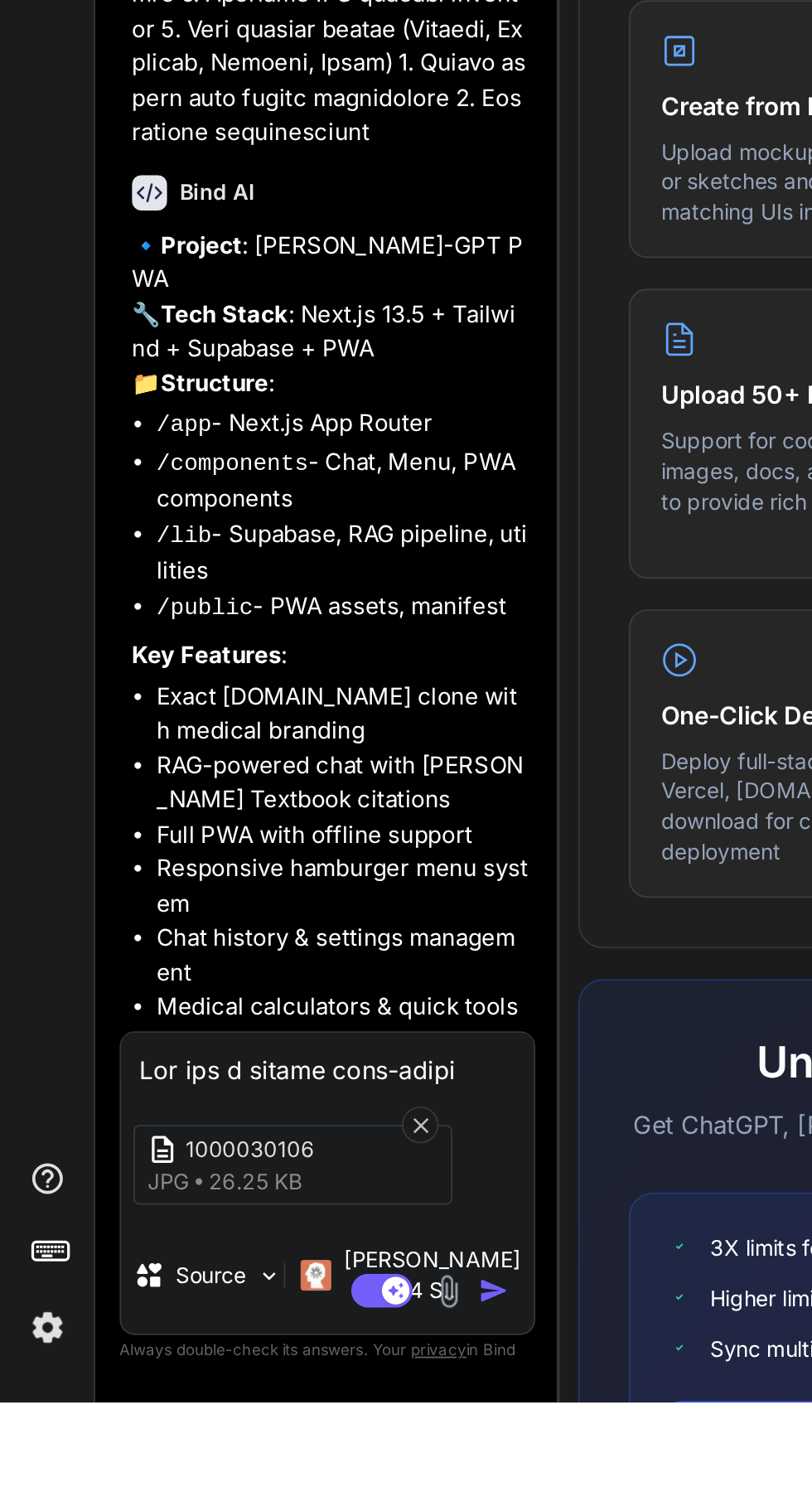
click at [257, 1460] on div "Agent Mode. When this toggle is activated, AI automatically makes decisions, re…" at bounding box center [235, 1451] width 95 height 19
click at [254, 1460] on div "Agent Mode. When this toggle is activated, AI automatically makes decisions, re…" at bounding box center [235, 1451] width 95 height 19
click at [259, 1458] on img "button" at bounding box center [267, 1450] width 17 height 17
click at [262, 1460] on div "Agent Mode. When this toggle is activated, AI automatically makes decisions, re…" at bounding box center [235, 1451] width 95 height 19
click at [270, 1418] on div "1000030106 jpg 26.25 KB" at bounding box center [176, 1382] width 223 height 70
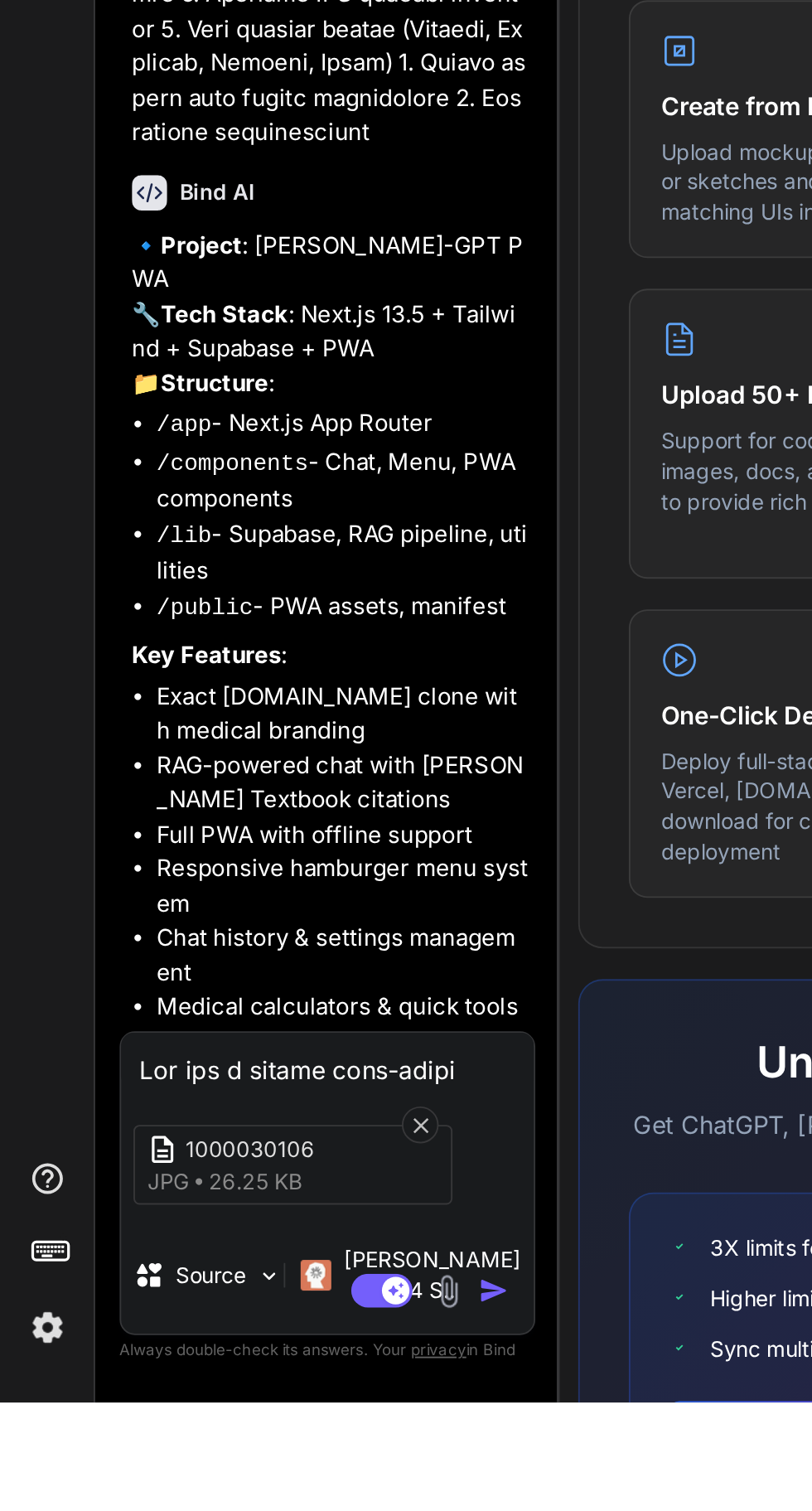
click at [166, 1341] on textarea at bounding box center [176, 1326] width 223 height 30
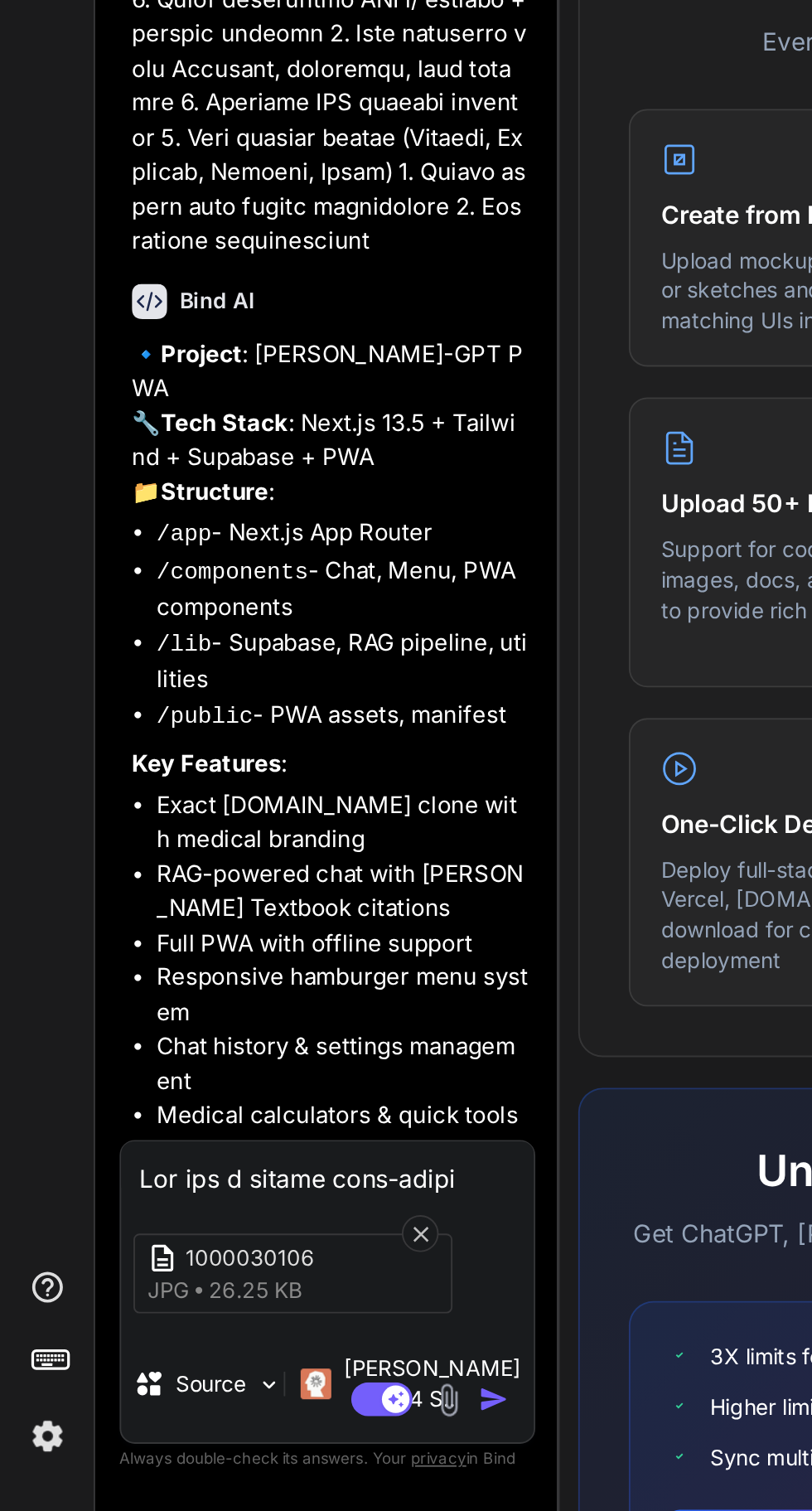
type textarea "x"
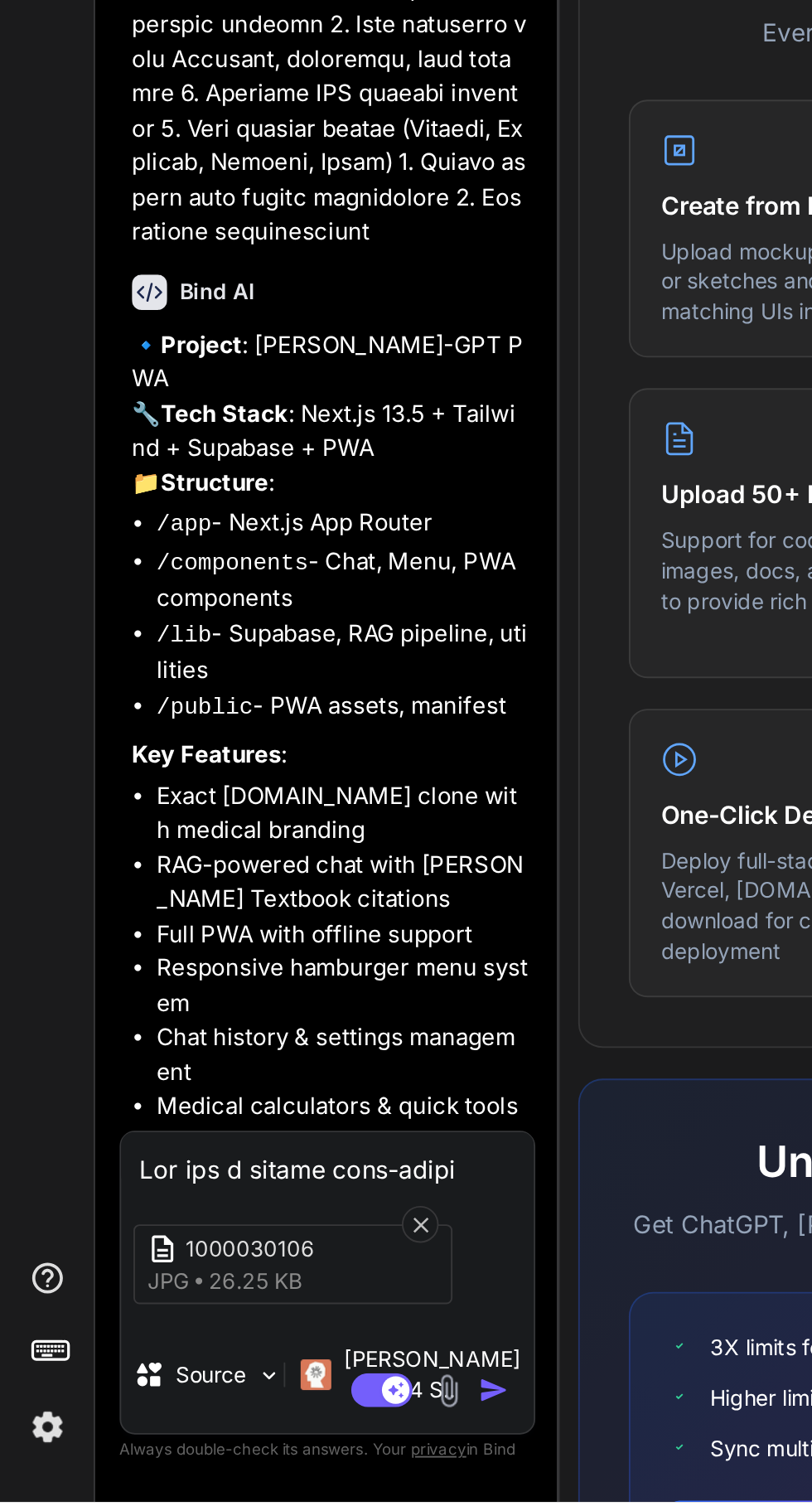
scroll to position [126, 0]
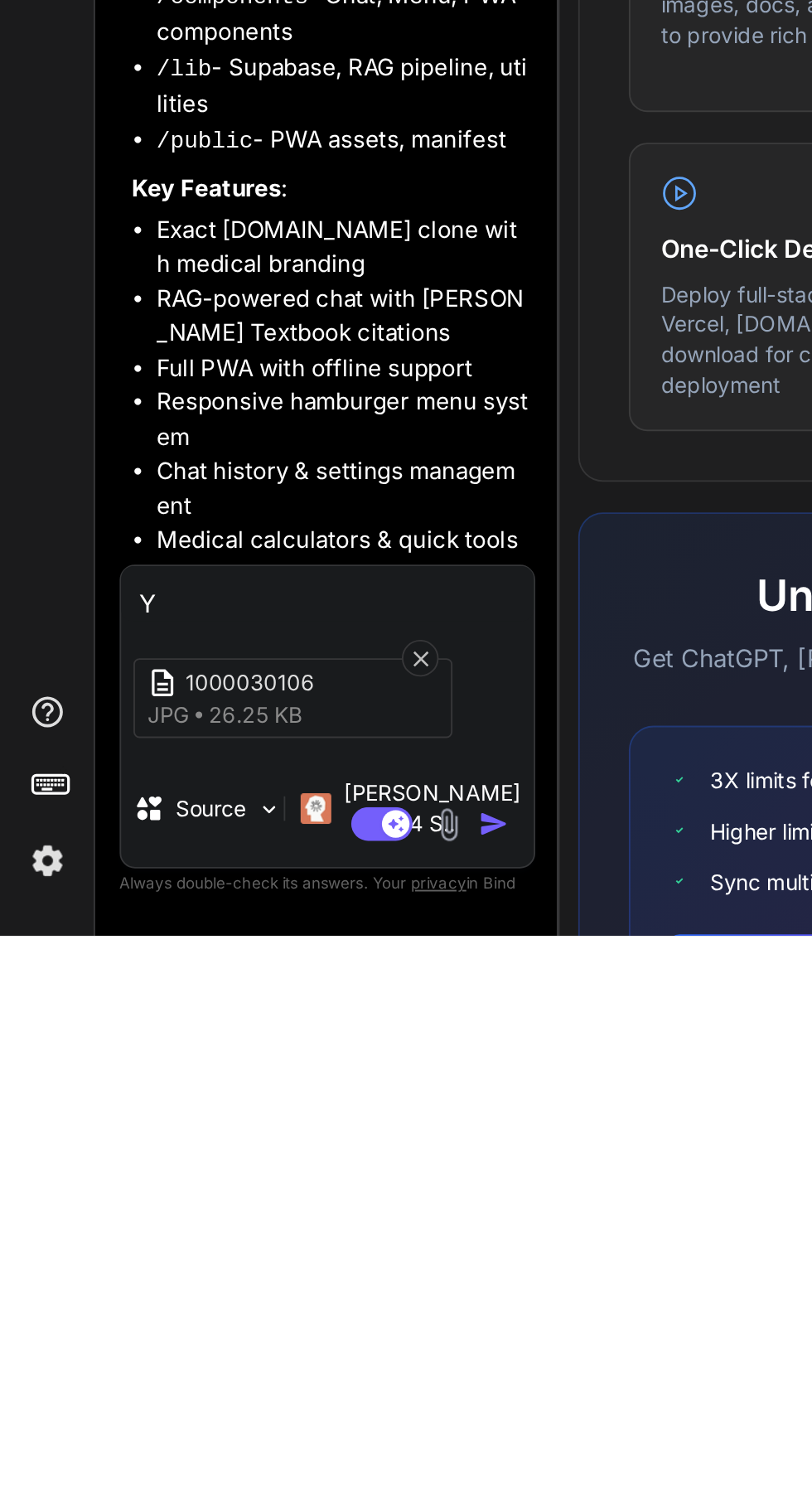
type textarea "Ye"
type textarea "x"
type textarea "Yez"
type textarea "x"
type textarea "Ye"
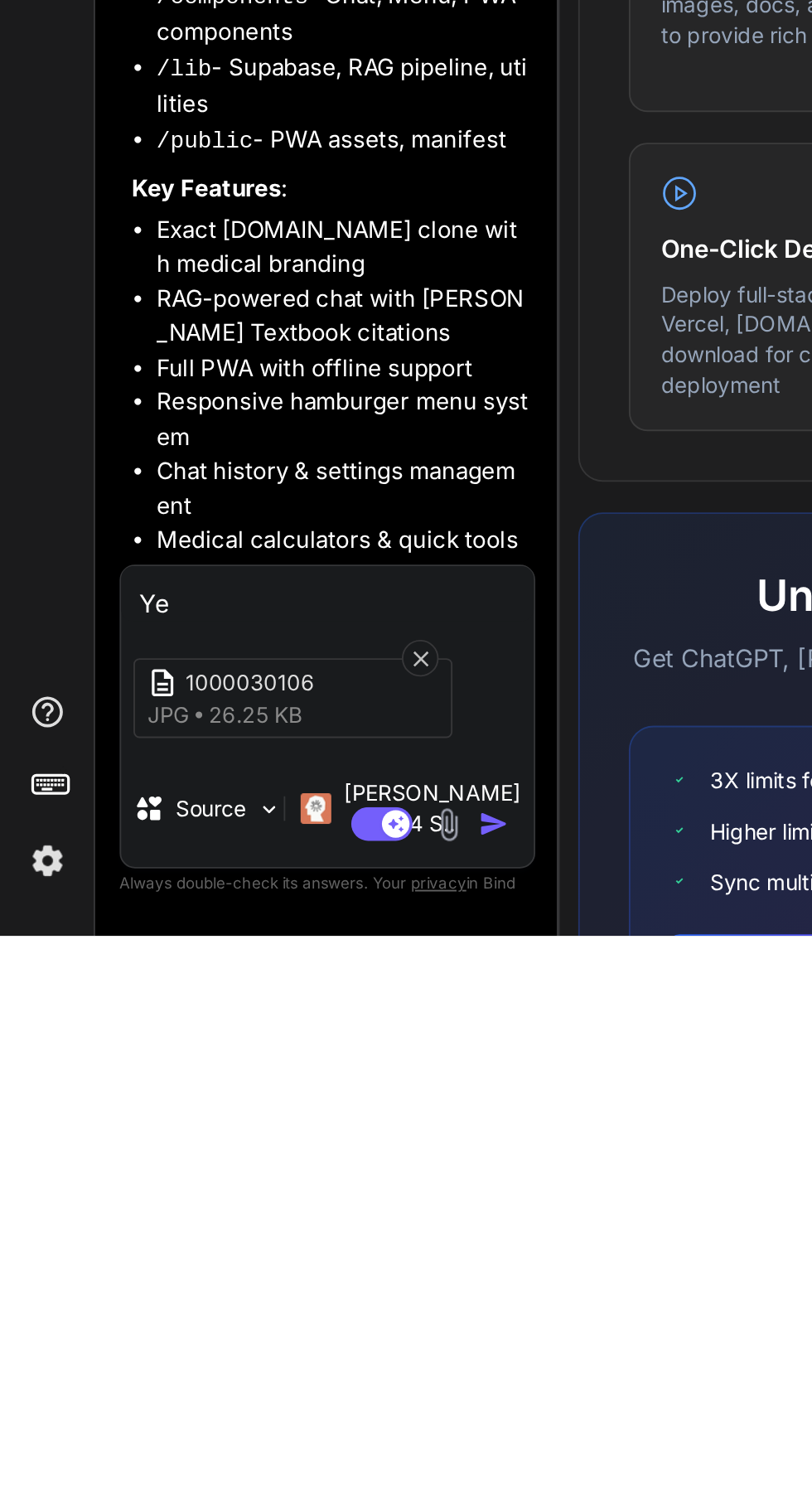
type textarea "x"
type textarea "Yes"
type textarea "x"
type textarea "Yes"
click at [250, 1449] on img at bounding box center [242, 1451] width 19 height 19
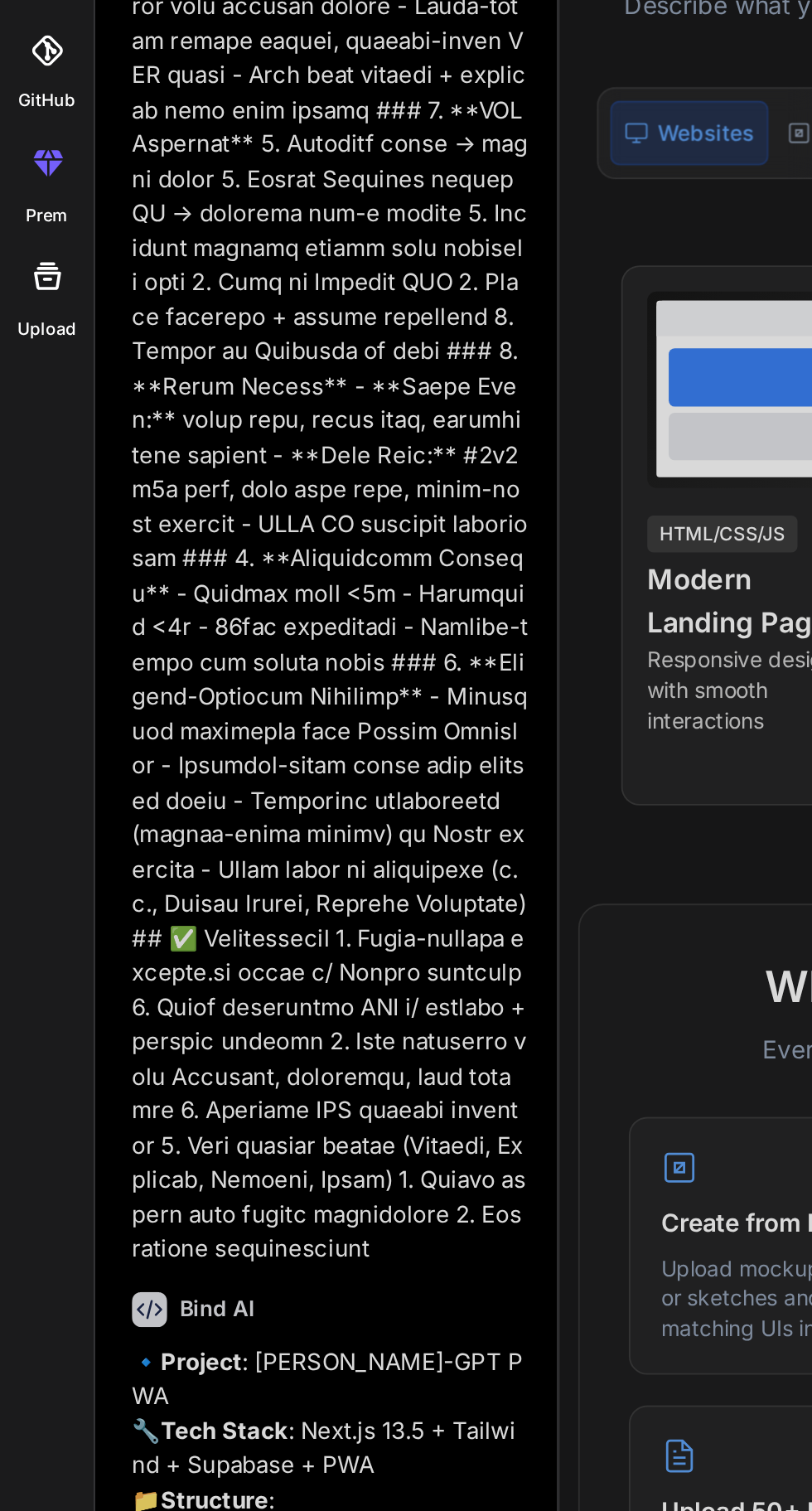
scroll to position [0, 0]
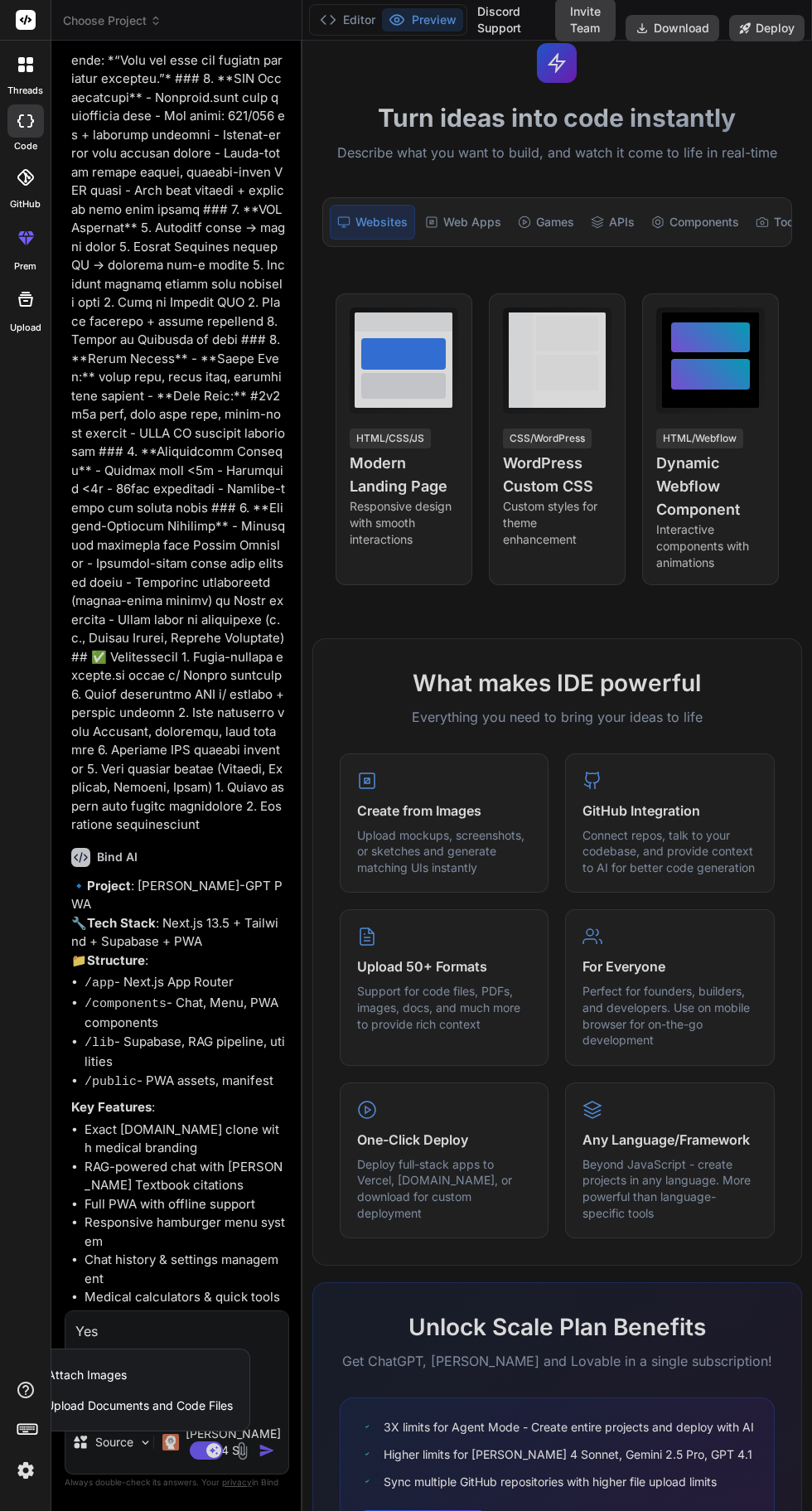
click at [264, 1510] on div at bounding box center [406, 756] width 812 height 1511
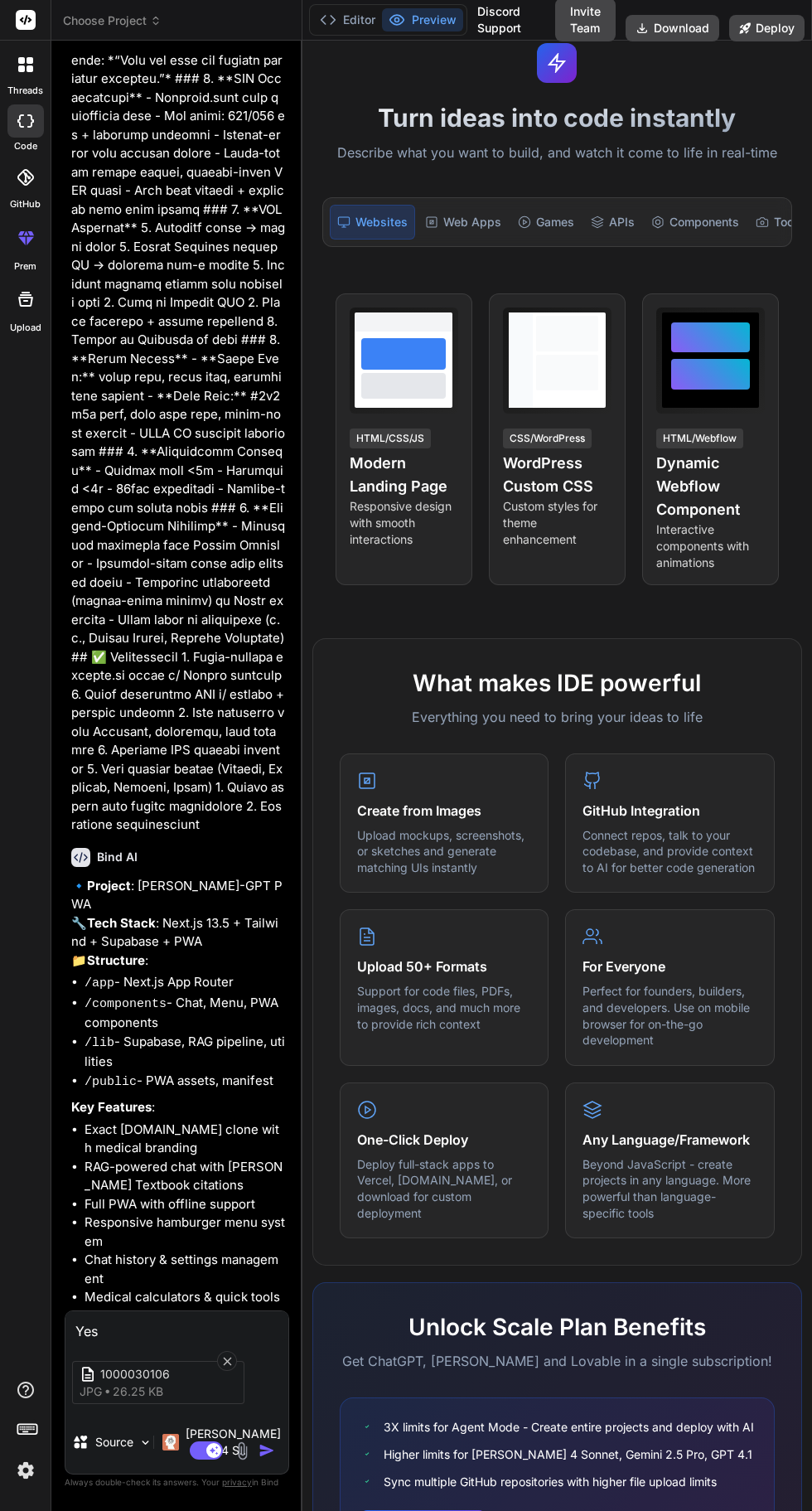
click at [264, 1458] on img "button" at bounding box center [267, 1450] width 17 height 17
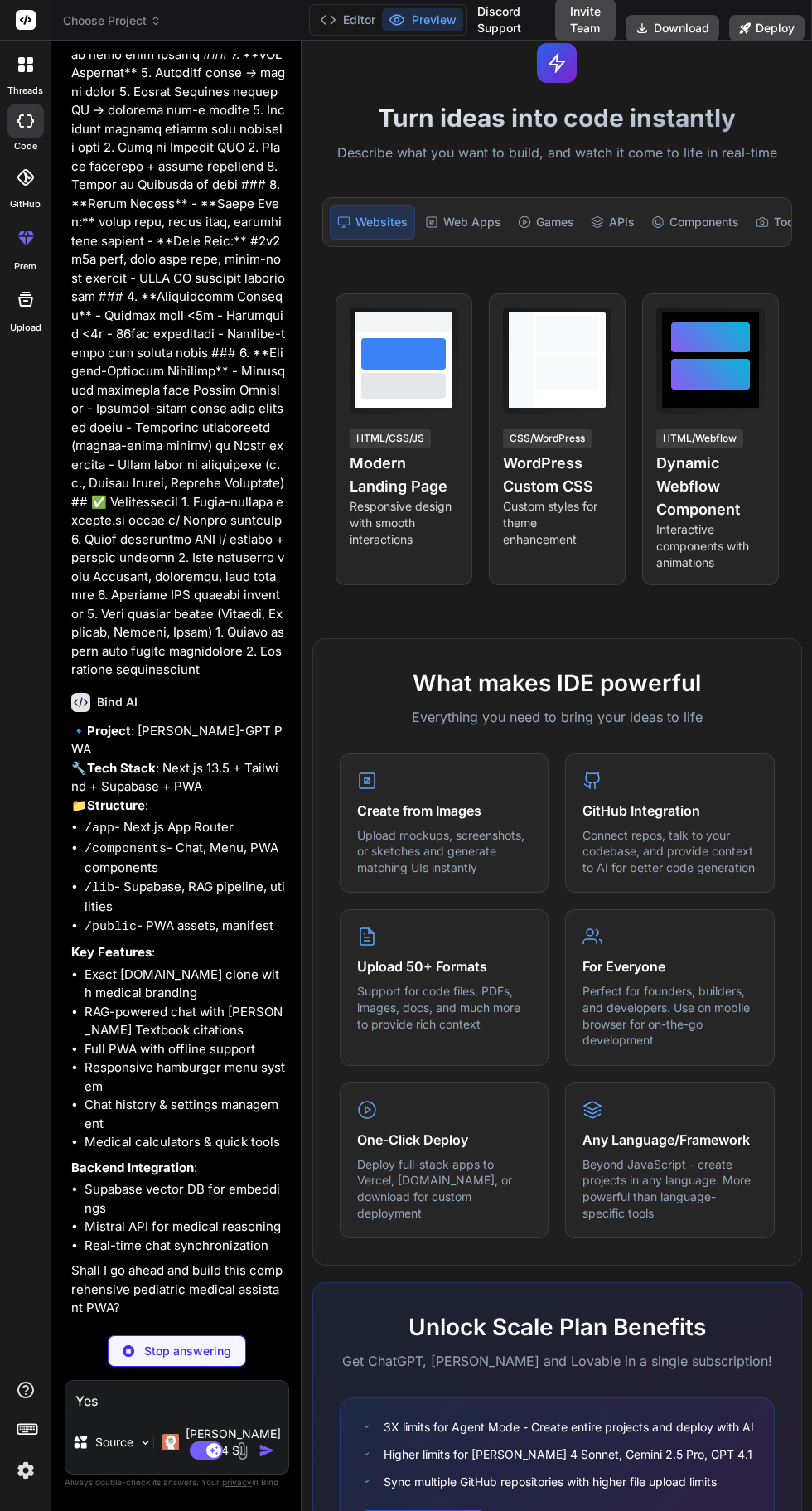
scroll to position [2475, 0]
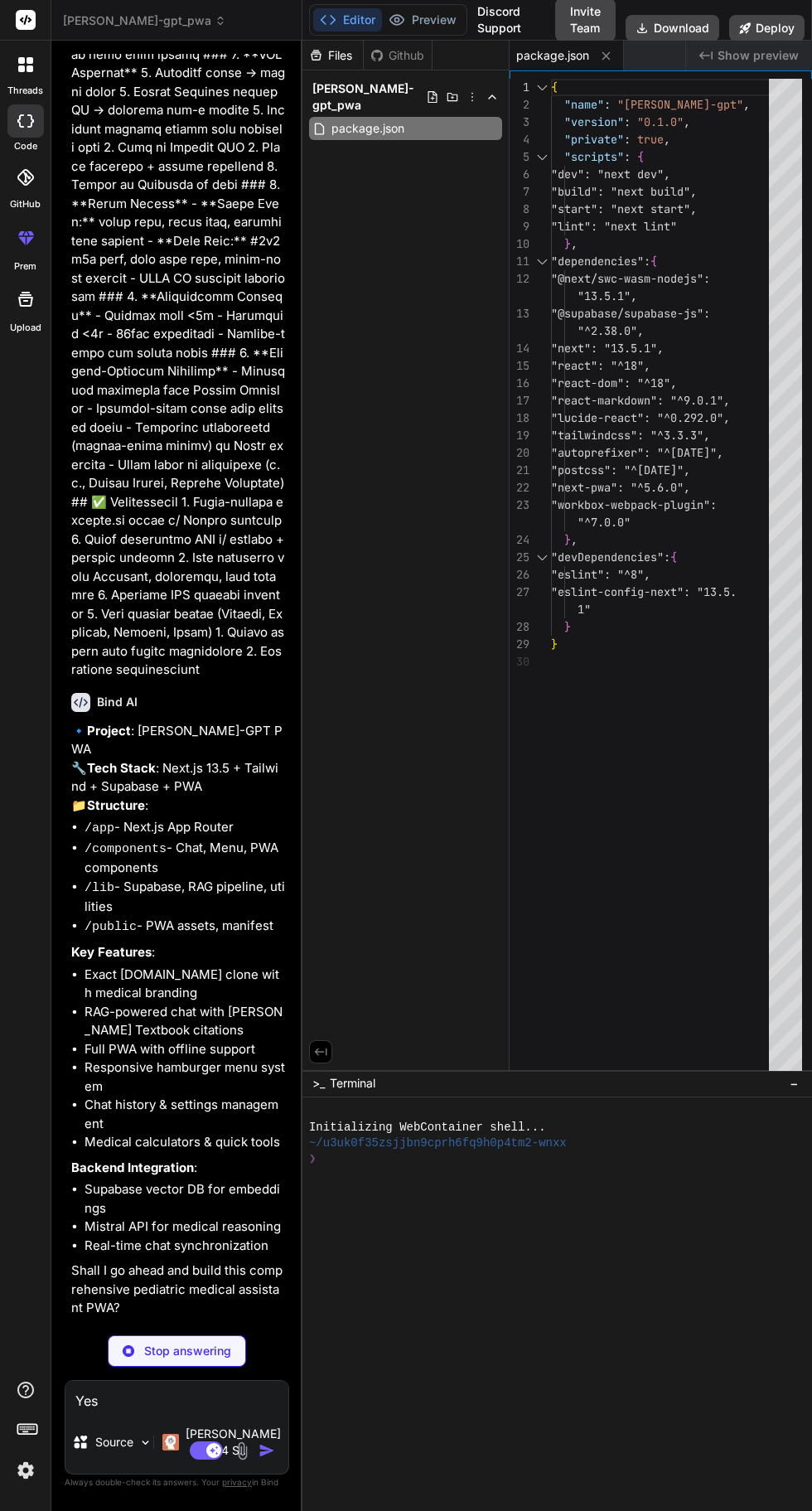
type textarea "x"
type textarea "(nextConfig)"
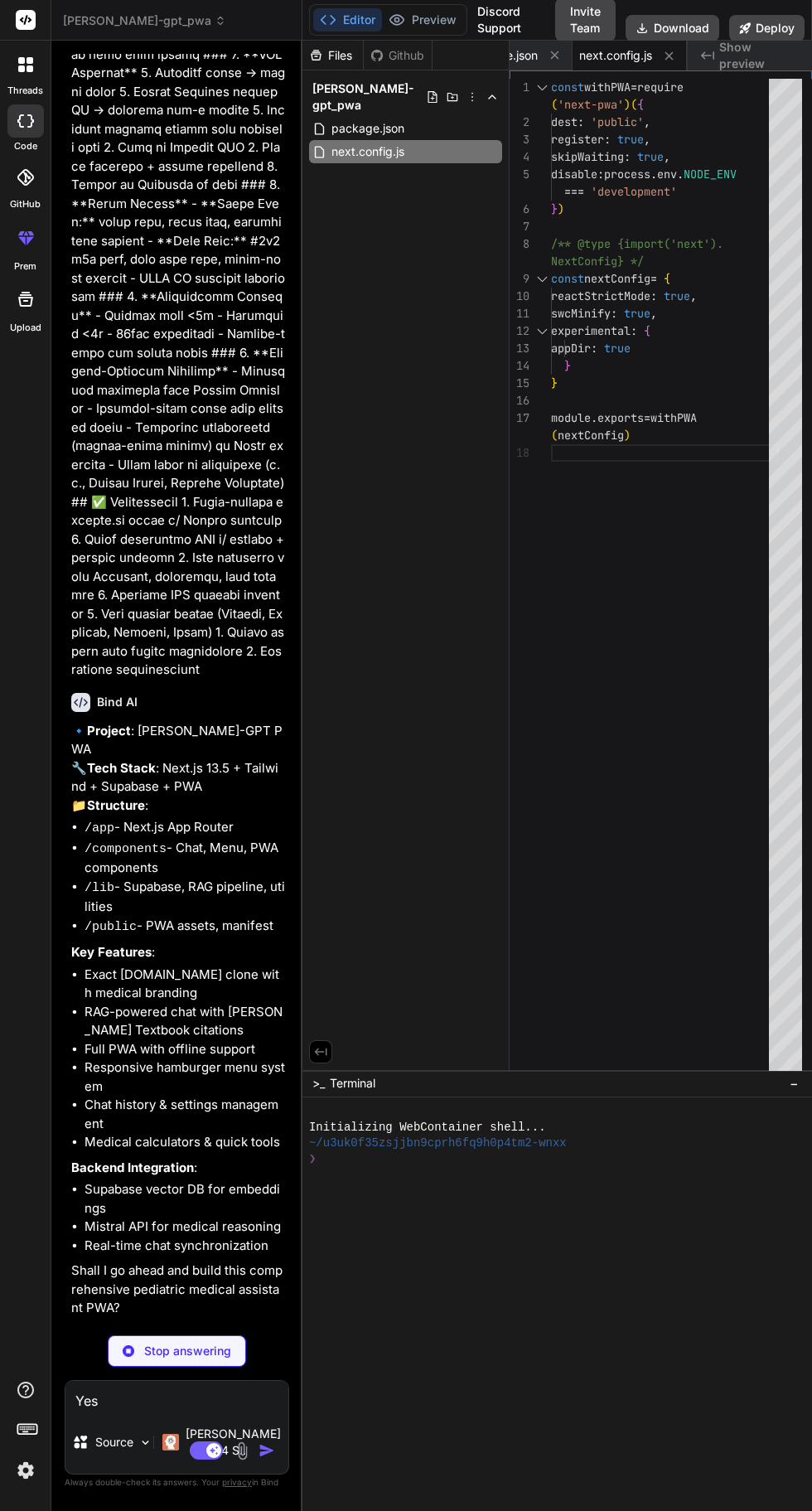
type textarea "x"
type textarea "} }, }, plugins: [], darkMode: 'class' }"
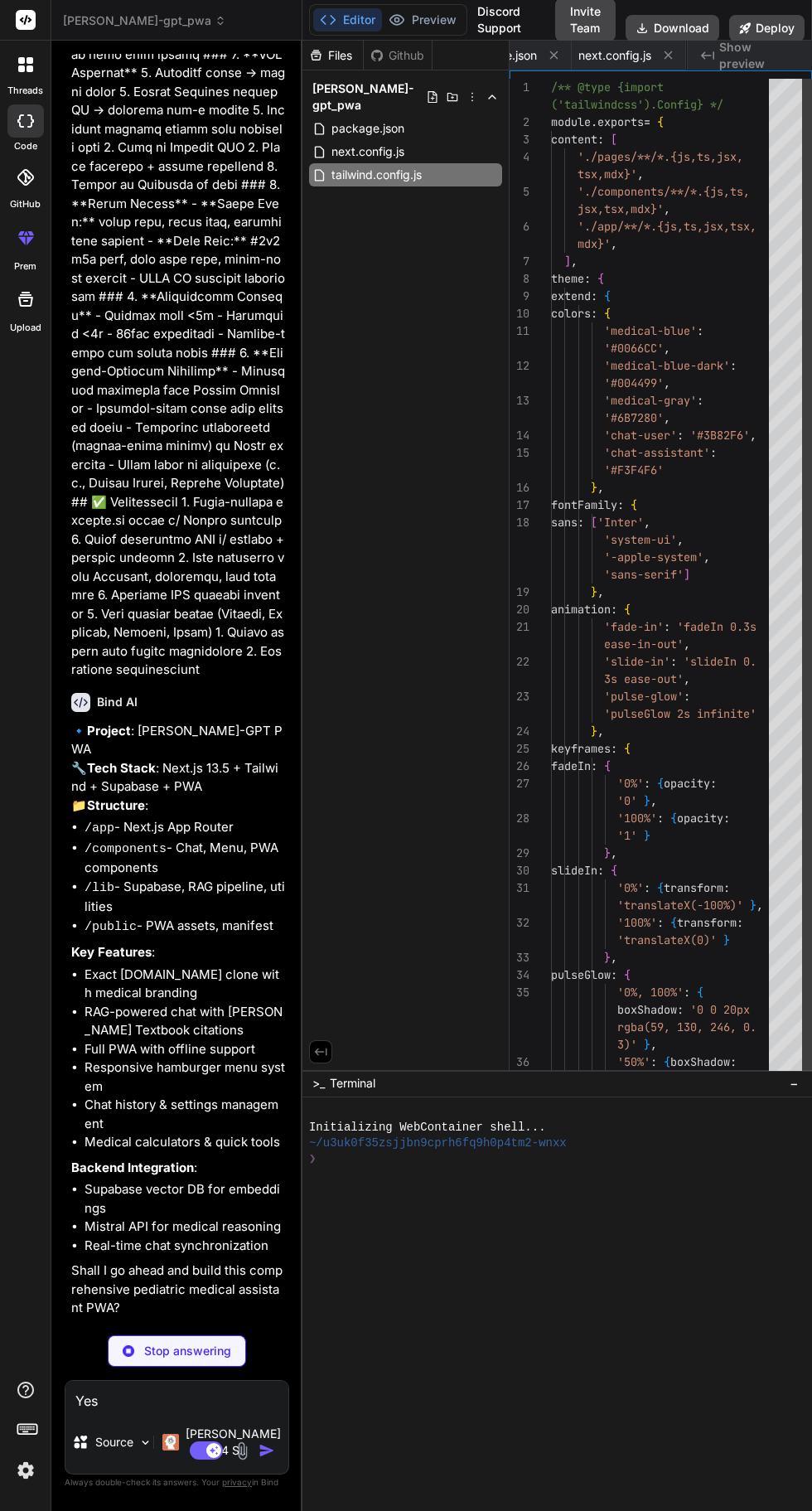
type textarea "x"
type textarea "module.exports = { plugins: { tailwindcss: {}, autoprefixer: {}, }, }"
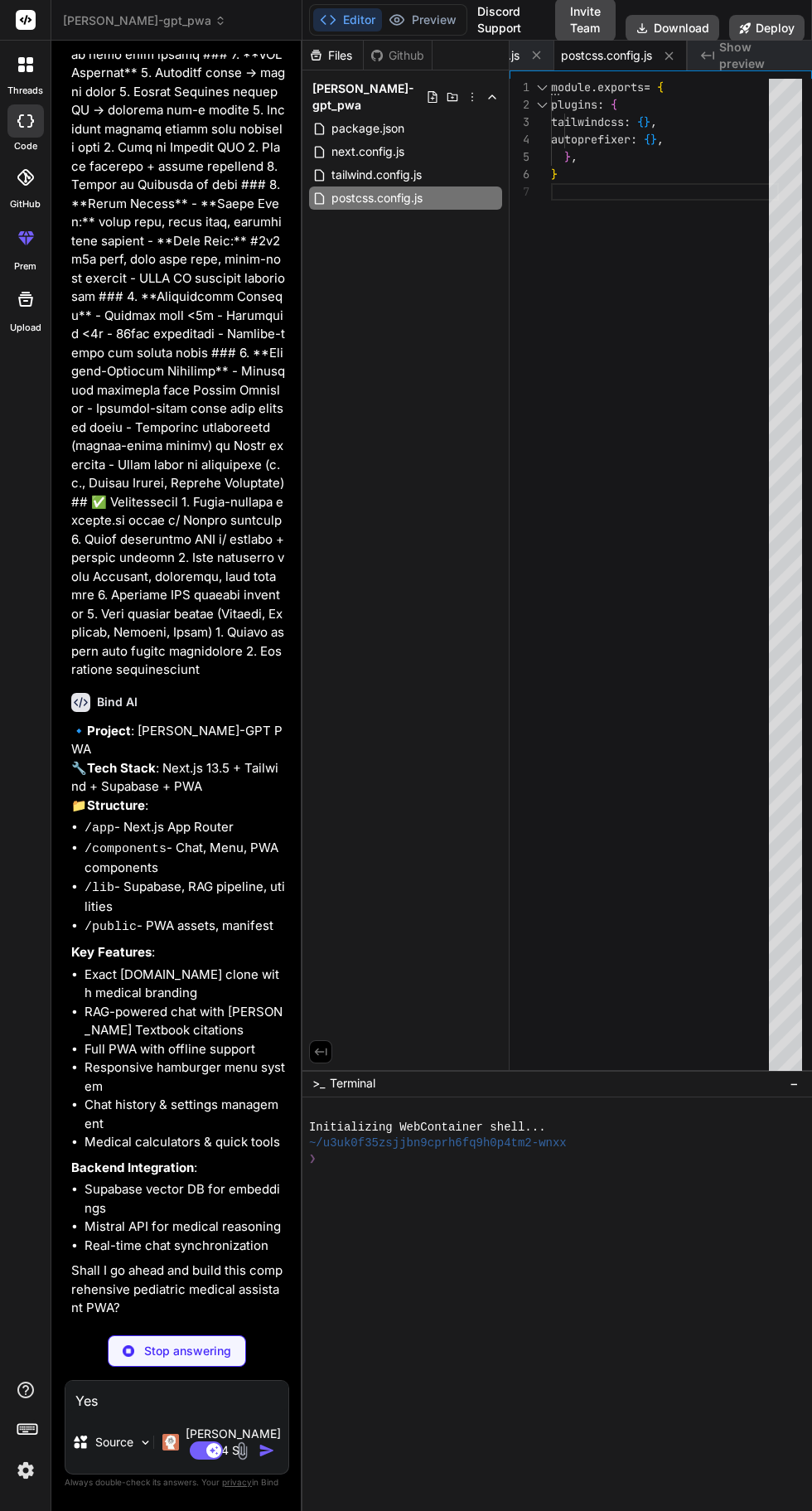
type textarea "x"
type textarea "icons/new-chat.png", "sizes": "96x96" }] } ] }"
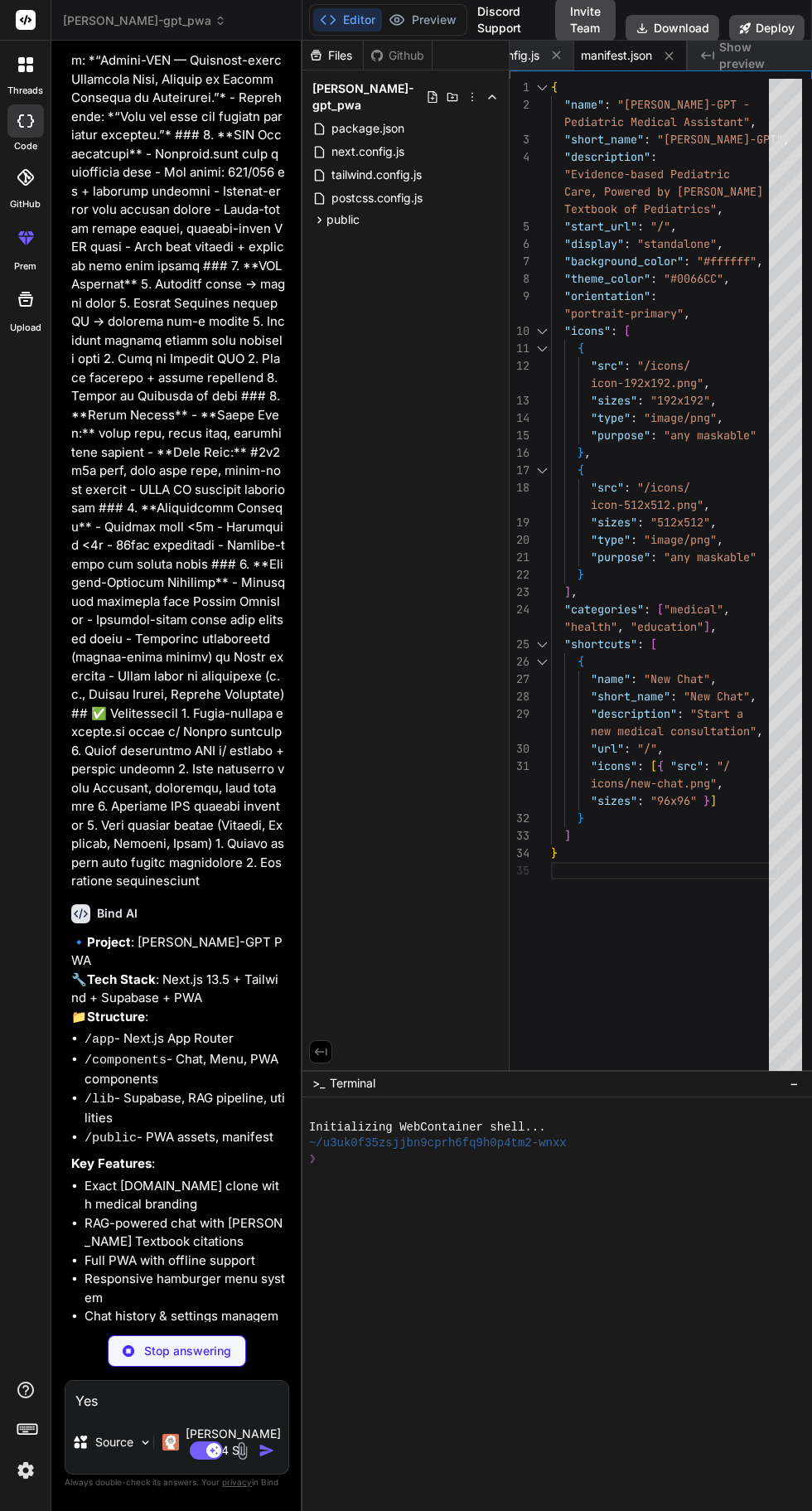
scroll to position [2893, 0]
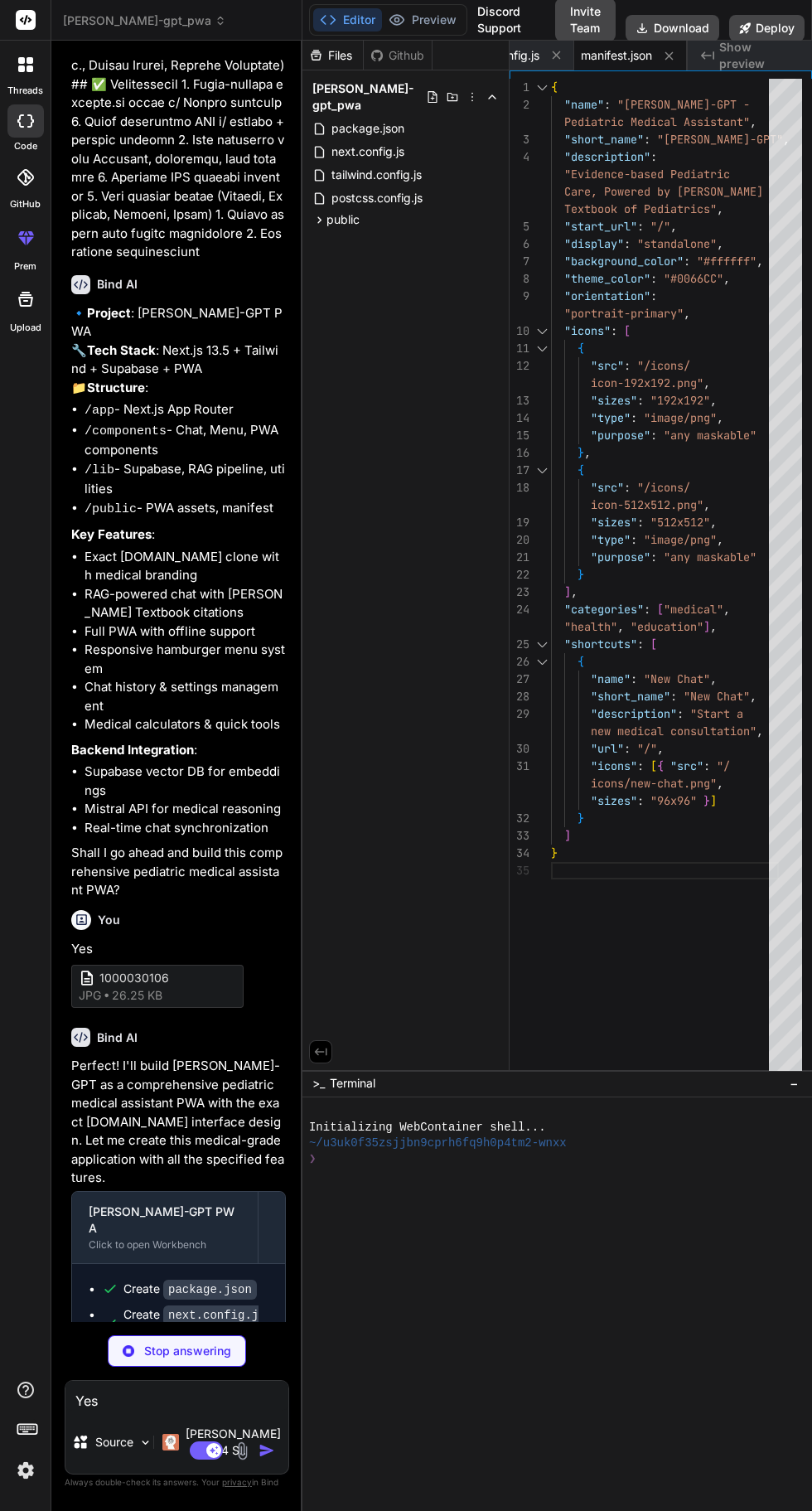
type textarea "x"
type textarea "5NiIgdmlld0JveD0iMCAwIDI0IDI0IiBmaWxsPSJub25lIiBzdHJva2U9IndoaXRlIiBzdHJva2Utd2…"
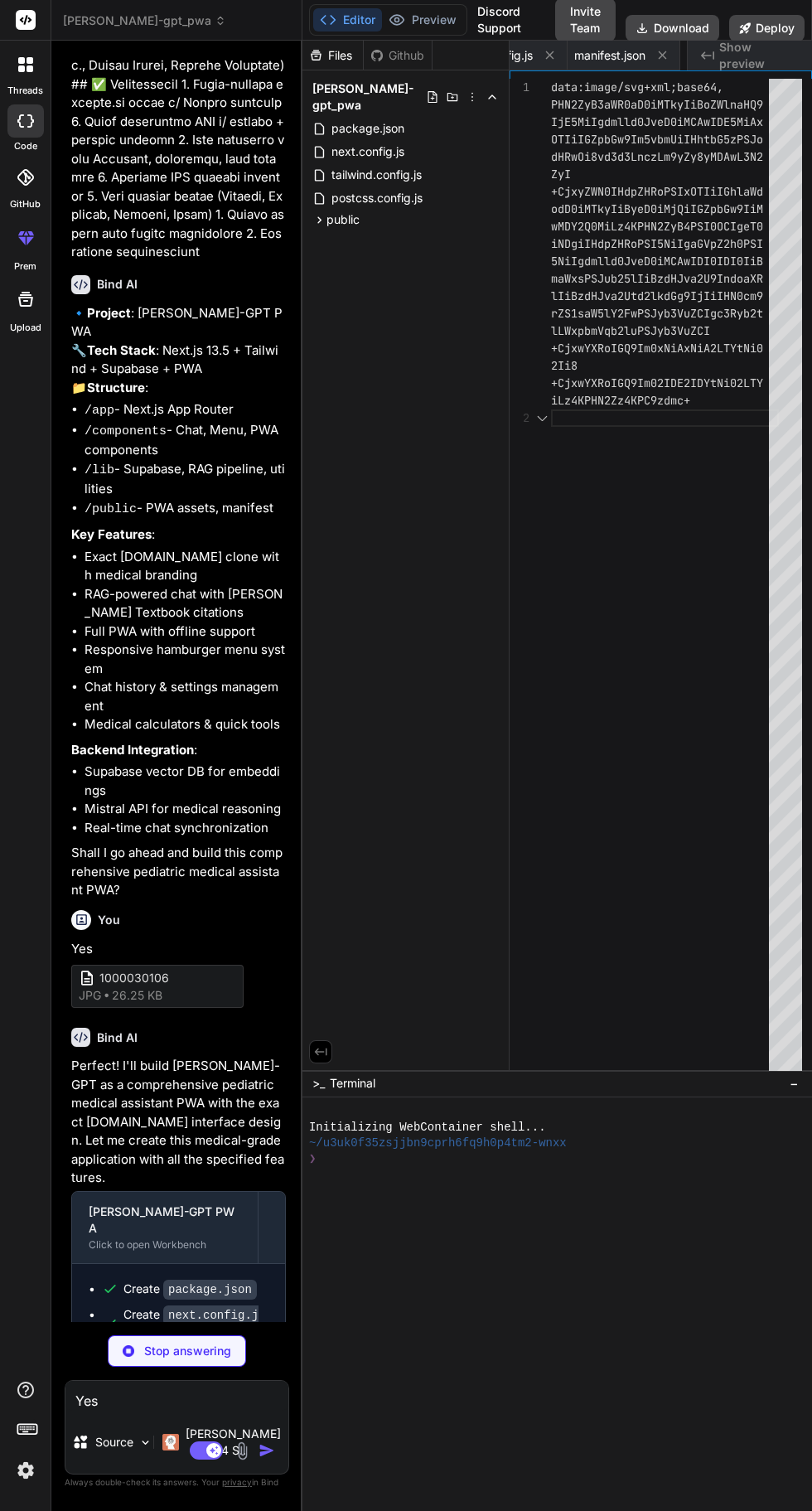
scroll to position [0, 575]
type textarea "x"
type textarea "0PSIyNTYiIHZpZXdCb3g9IjAgMCAyNCAyNCIgZmlsbD0ibm9uZSIgc3Ryb2tlPSJ3aGl0ZSIgc3Ryb2…"
type textarea "x"
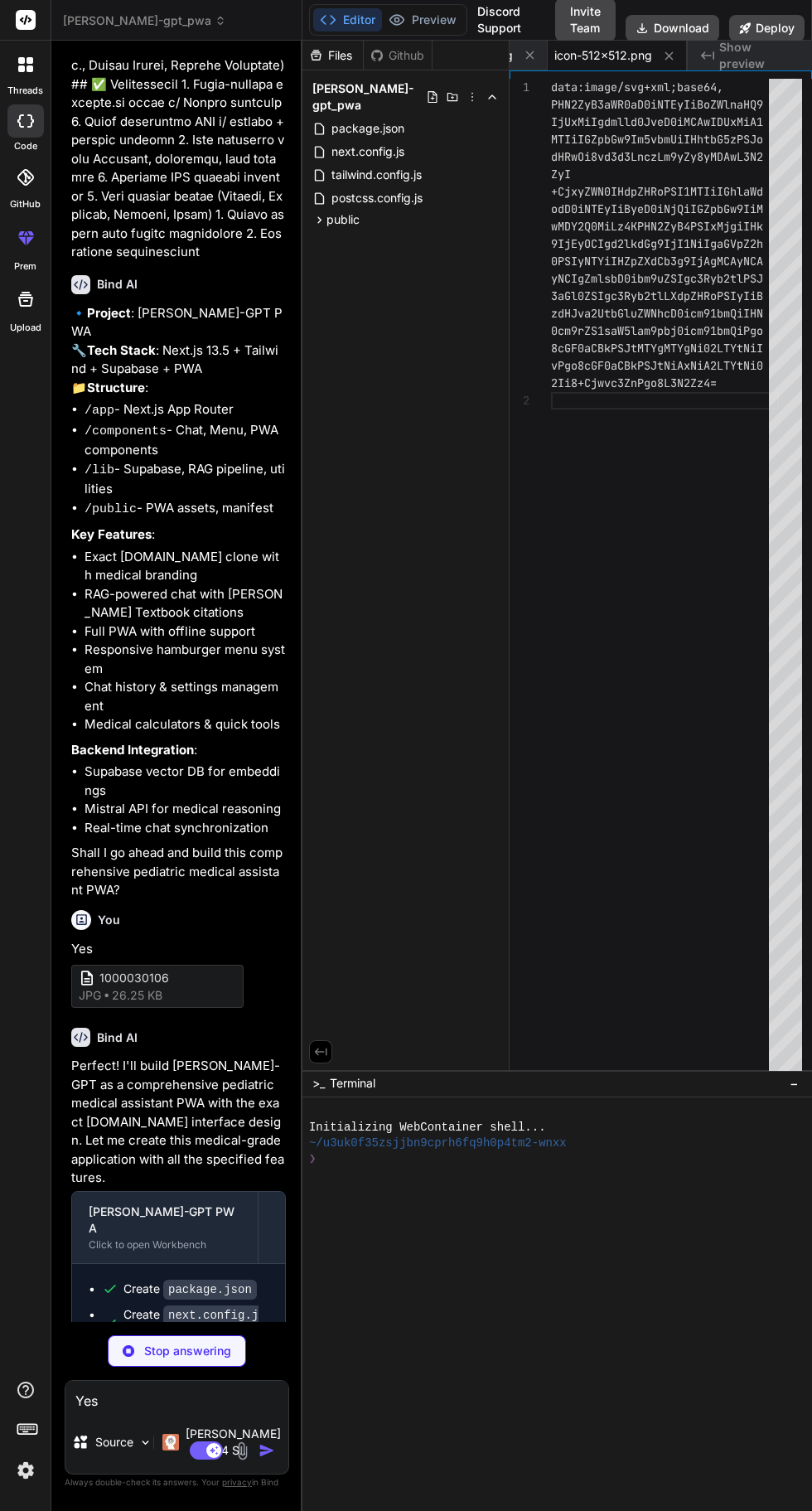
type textarea "duration-300"> {children} </body> </html> ) }"
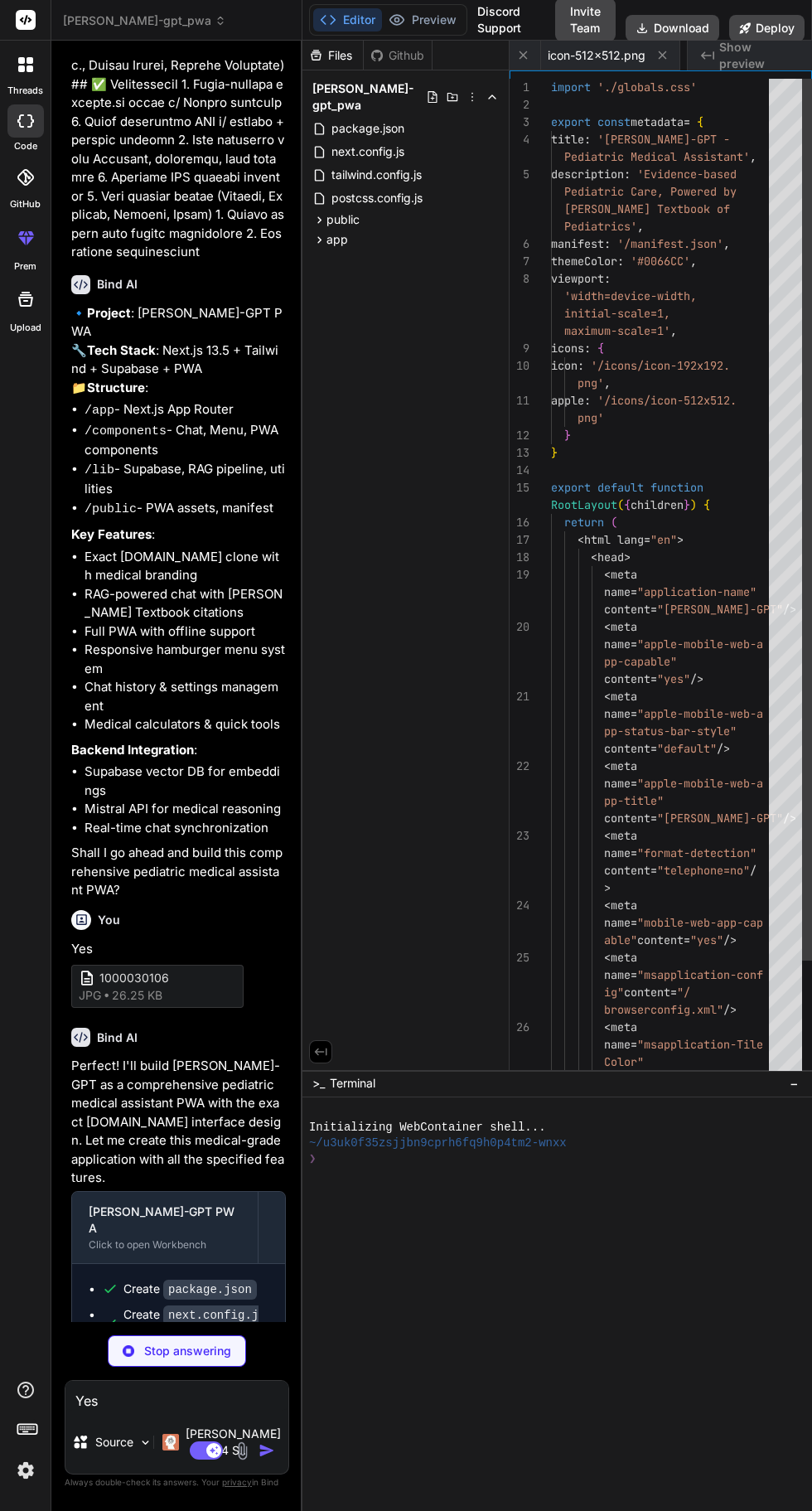
scroll to position [0, 815]
type textarea "x"
type textarea "}"
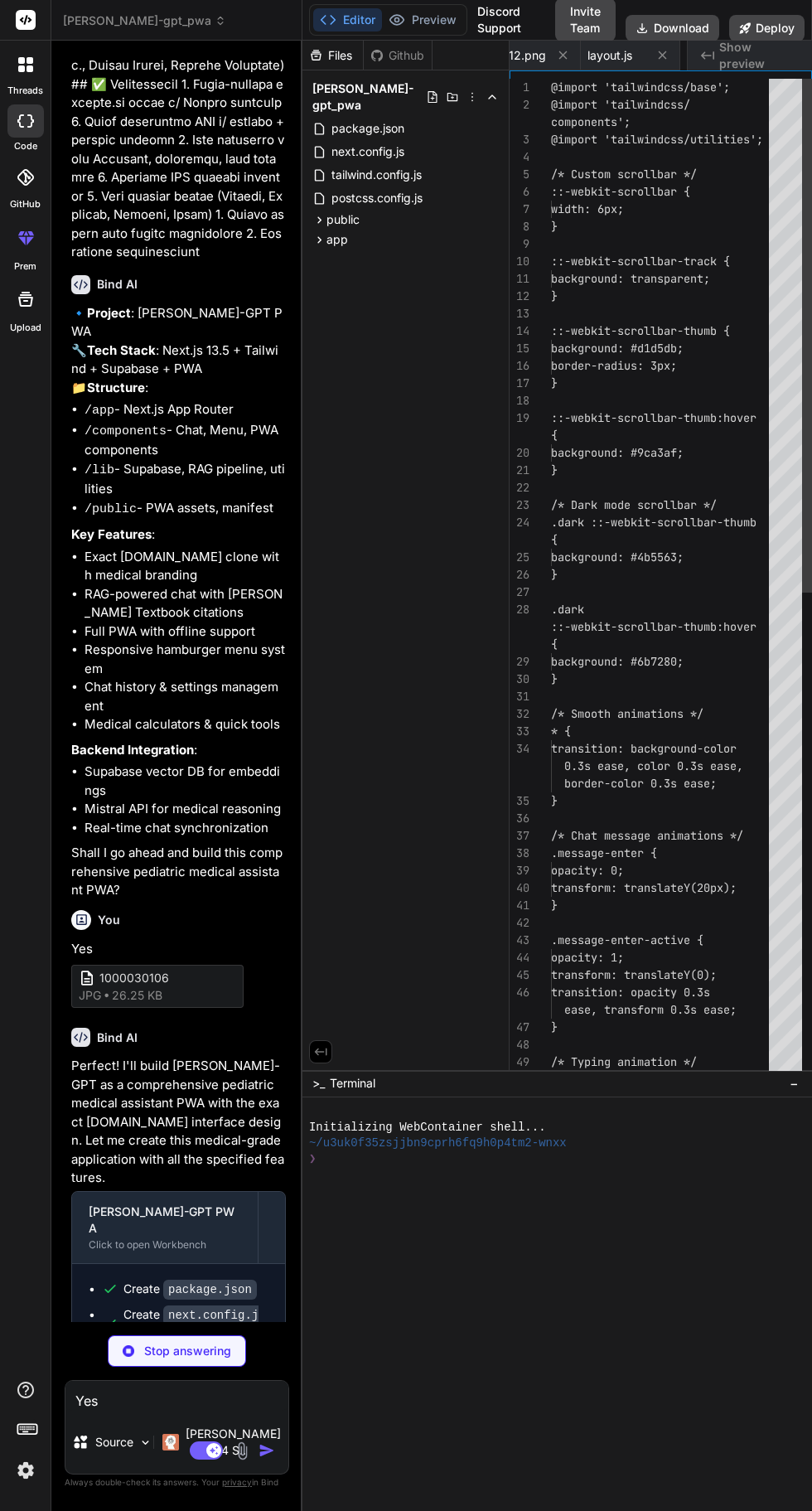
scroll to position [0, 917]
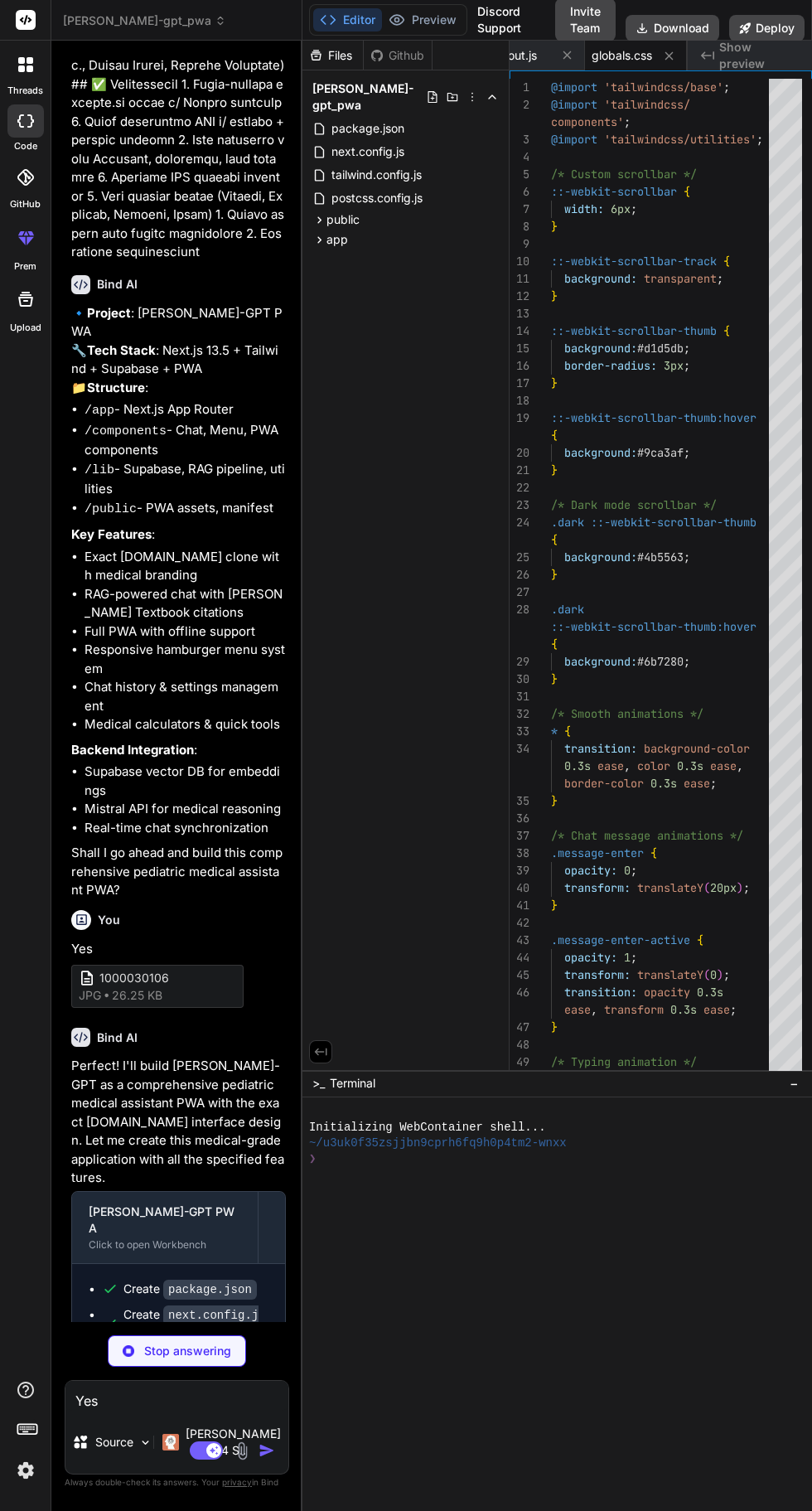
type textarea "x"
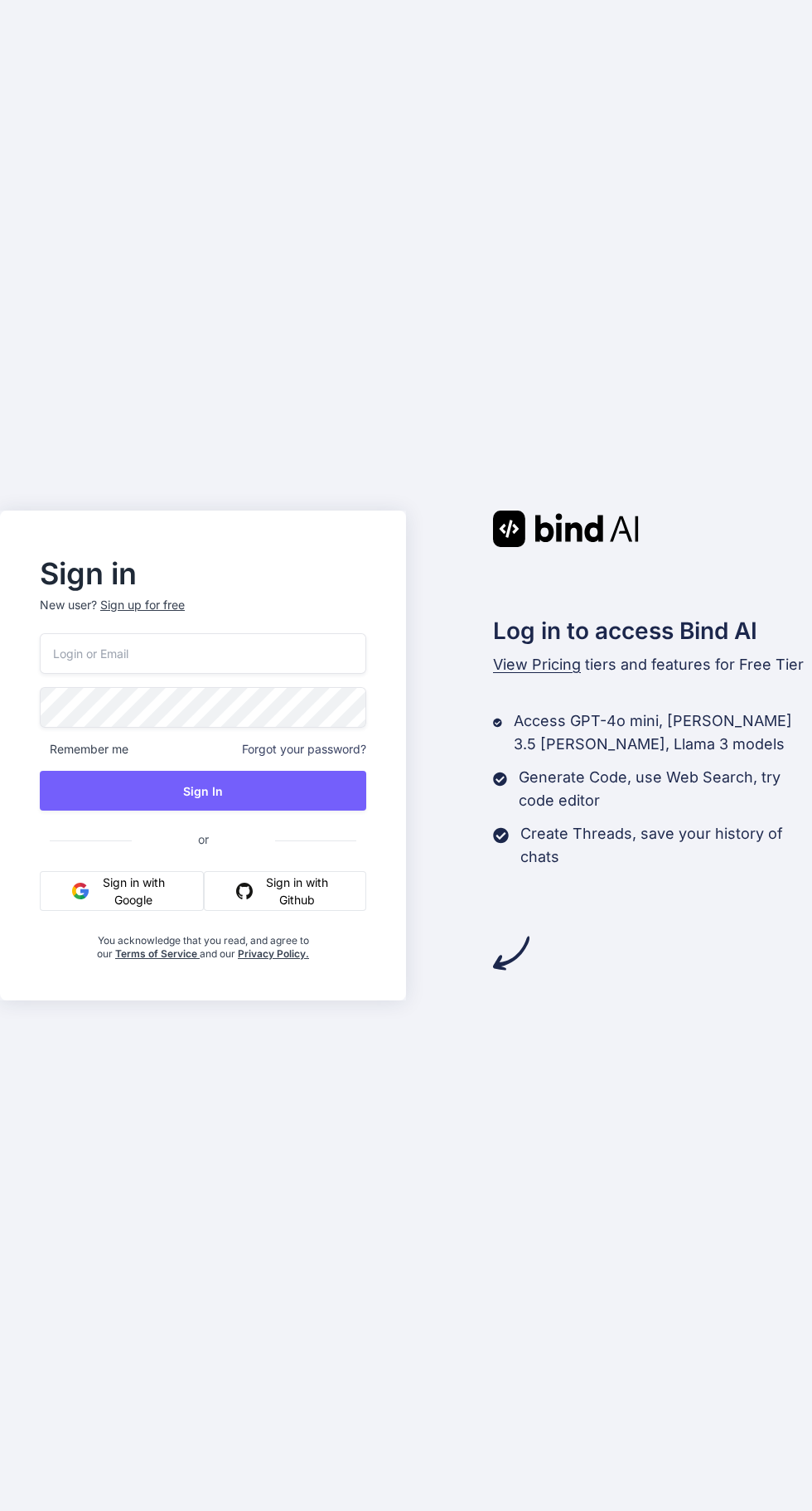
click at [328, 911] on button "Sign in with Github" at bounding box center [284, 891] width 163 height 40
click at [291, 911] on button "Sign in with Github" at bounding box center [284, 891] width 163 height 40
click at [138, 911] on button "Sign in with Google" at bounding box center [122, 891] width 165 height 40
click at [142, 911] on button "Sign in with Google" at bounding box center [122, 891] width 165 height 40
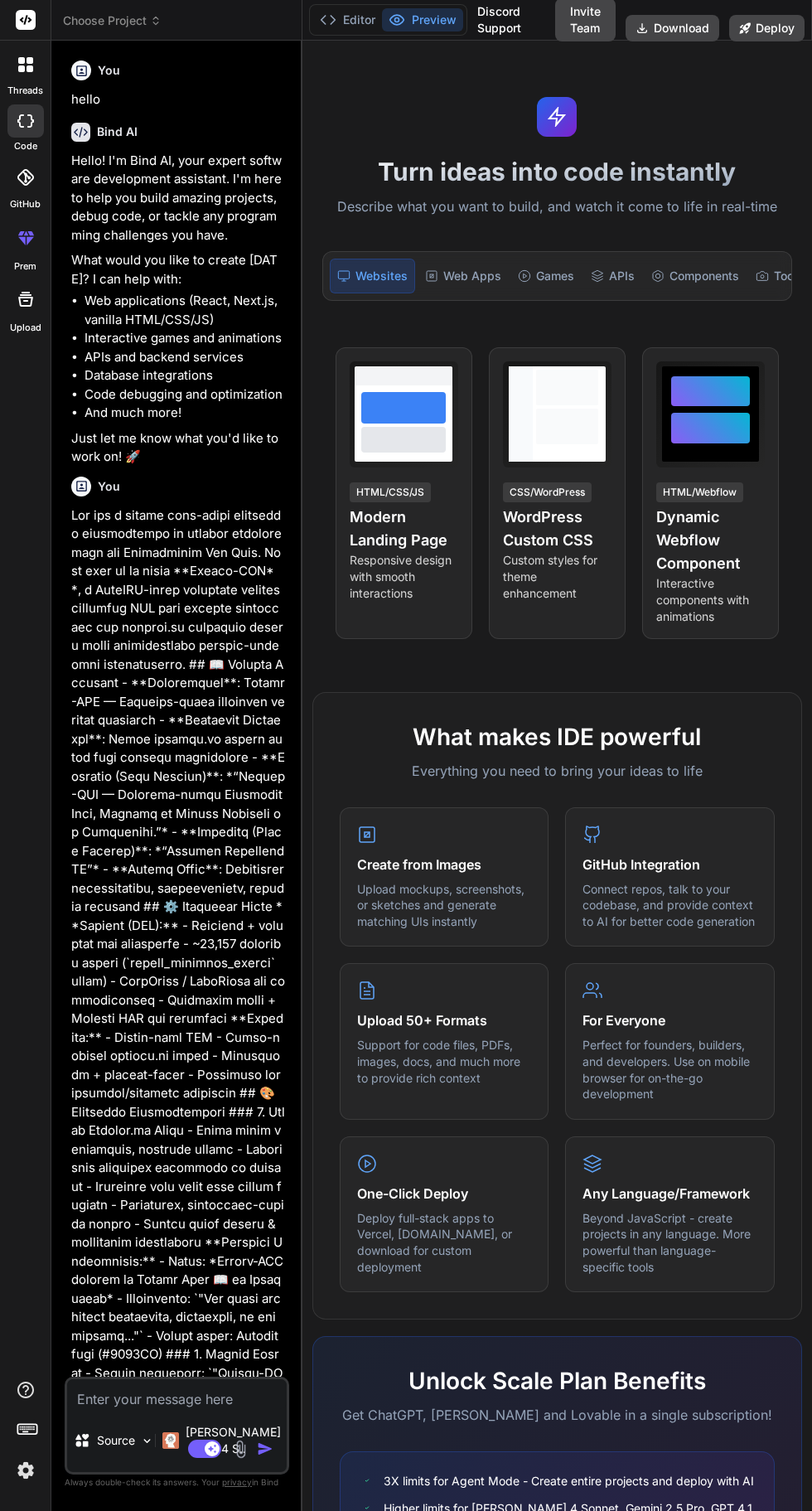
type textarea "x"
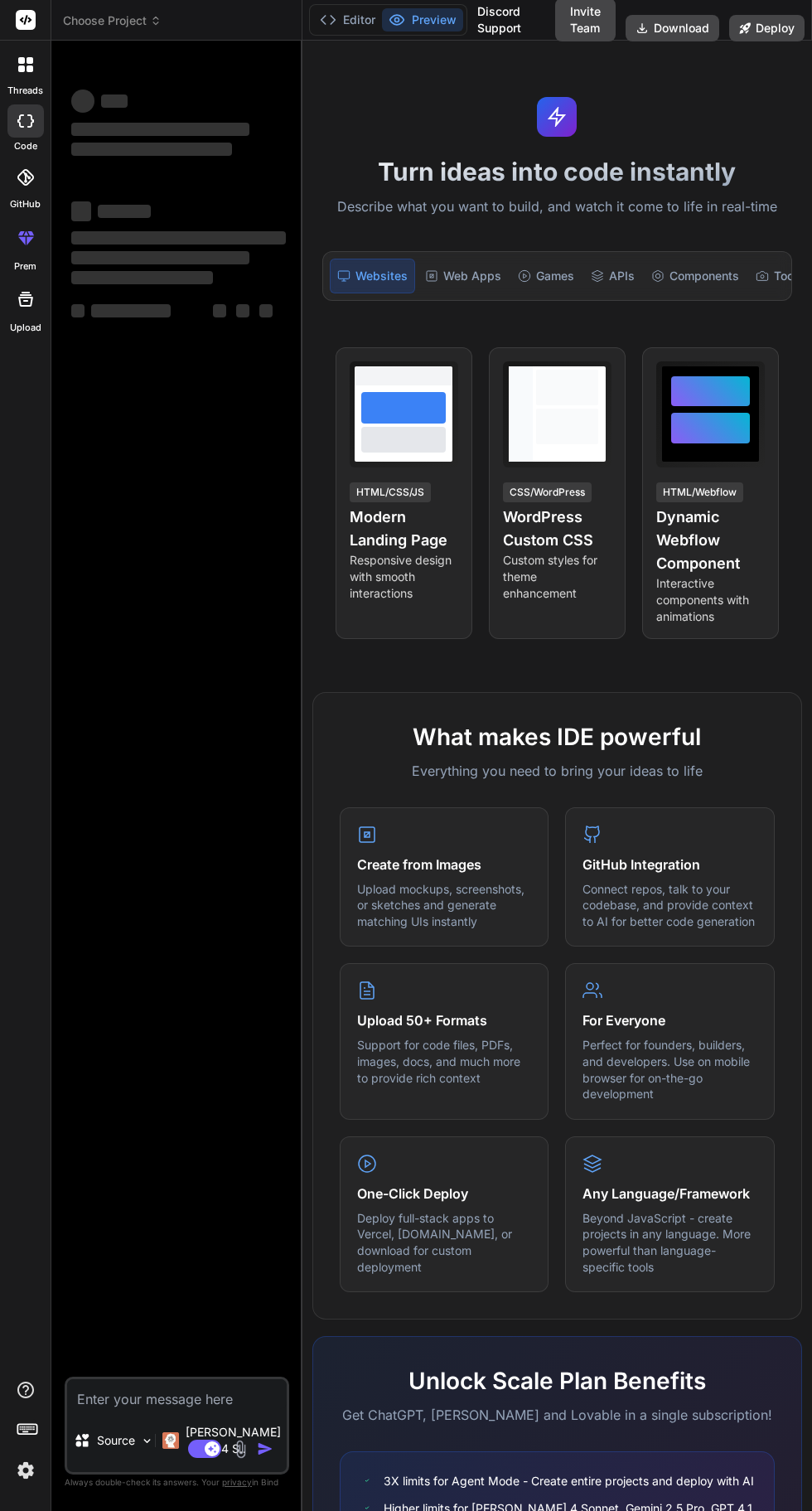
type textarea "x"
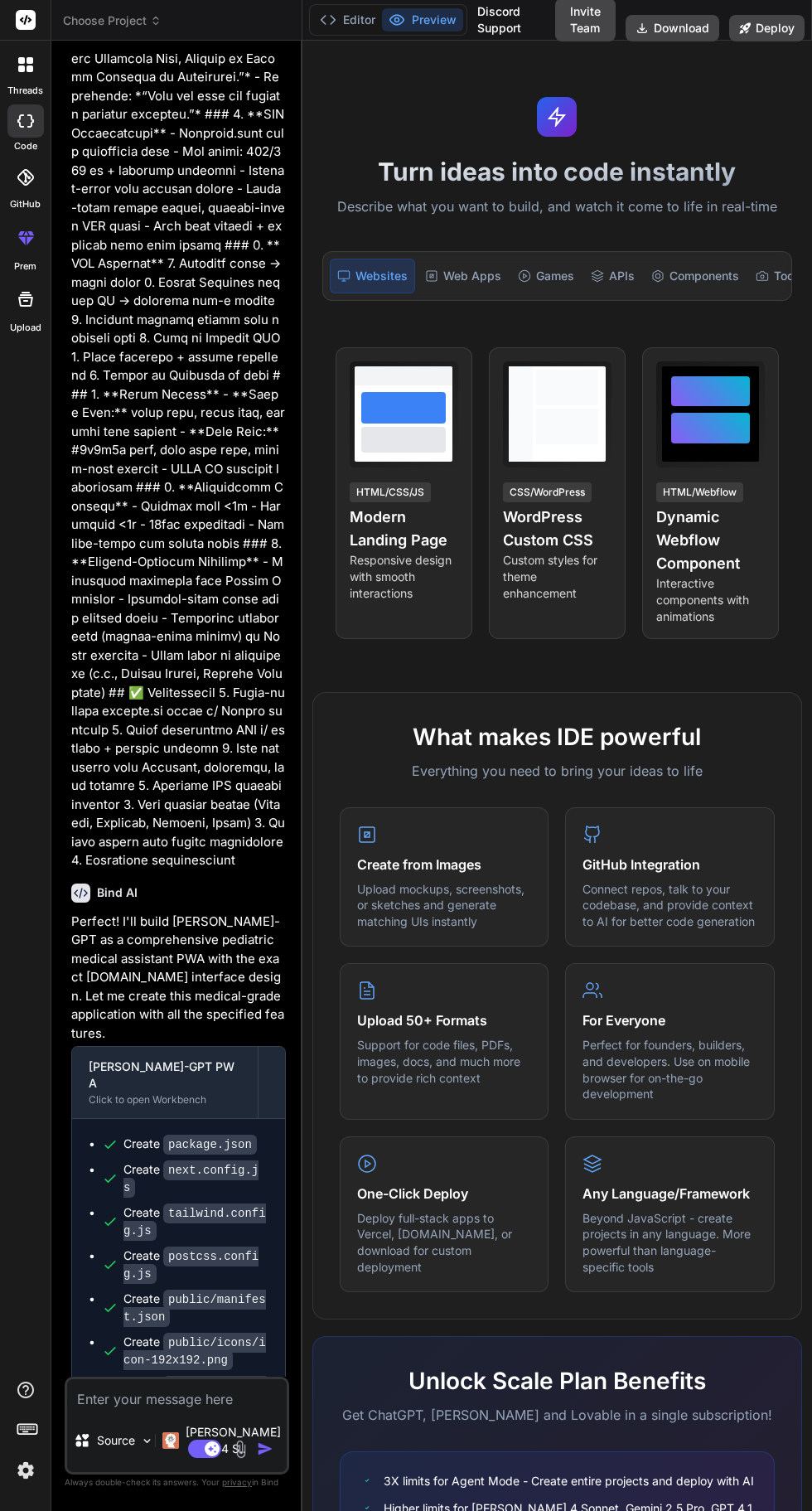
scroll to position [126, 0]
click at [192, 1409] on textarea at bounding box center [177, 1394] width 220 height 30
click at [168, 1409] on textarea at bounding box center [177, 1394] width 220 height 30
type textarea "x"
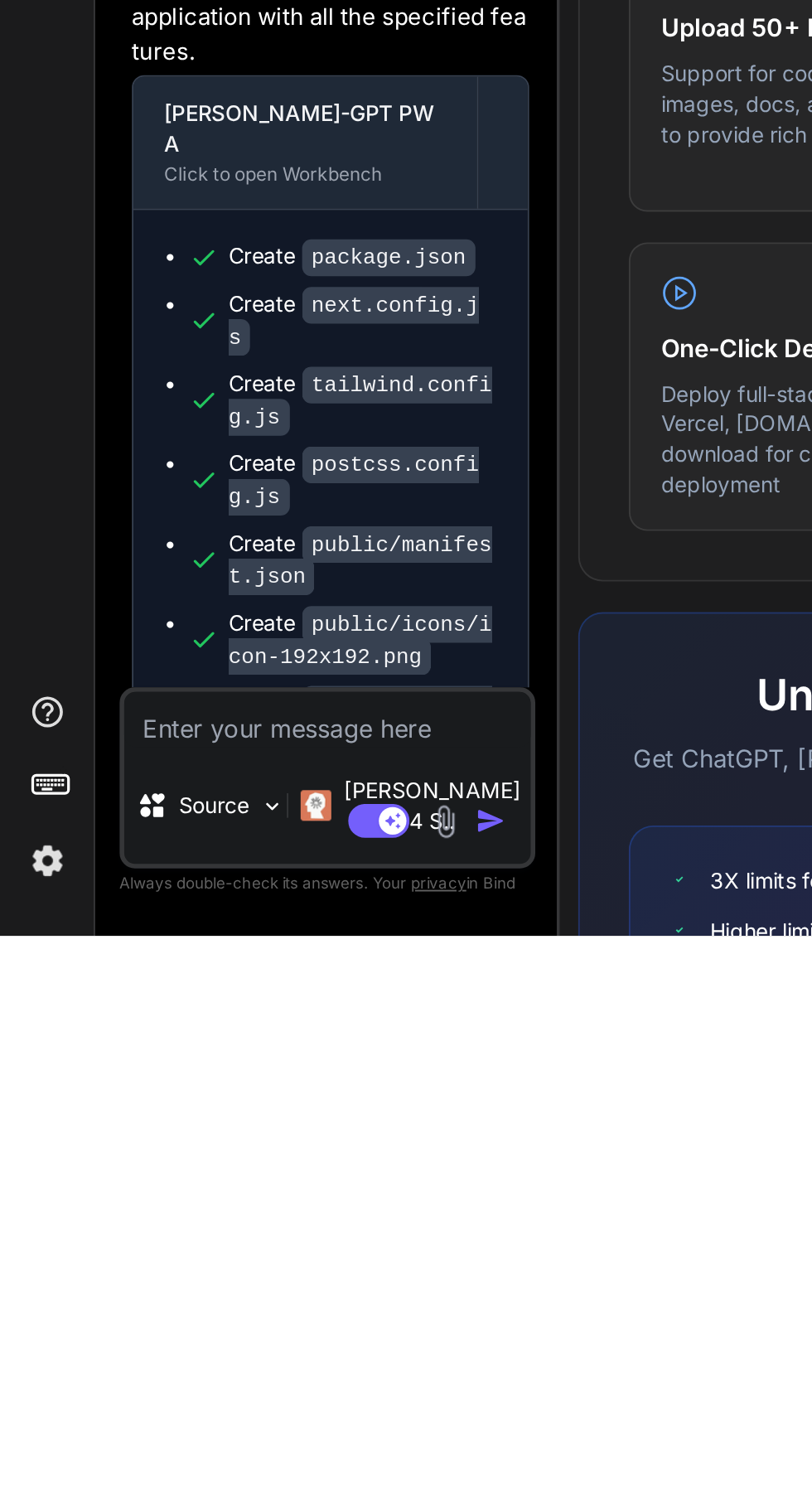
type textarea "P"
type textarea "x"
type textarea "Pr"
type textarea "x"
type textarea "Pro"
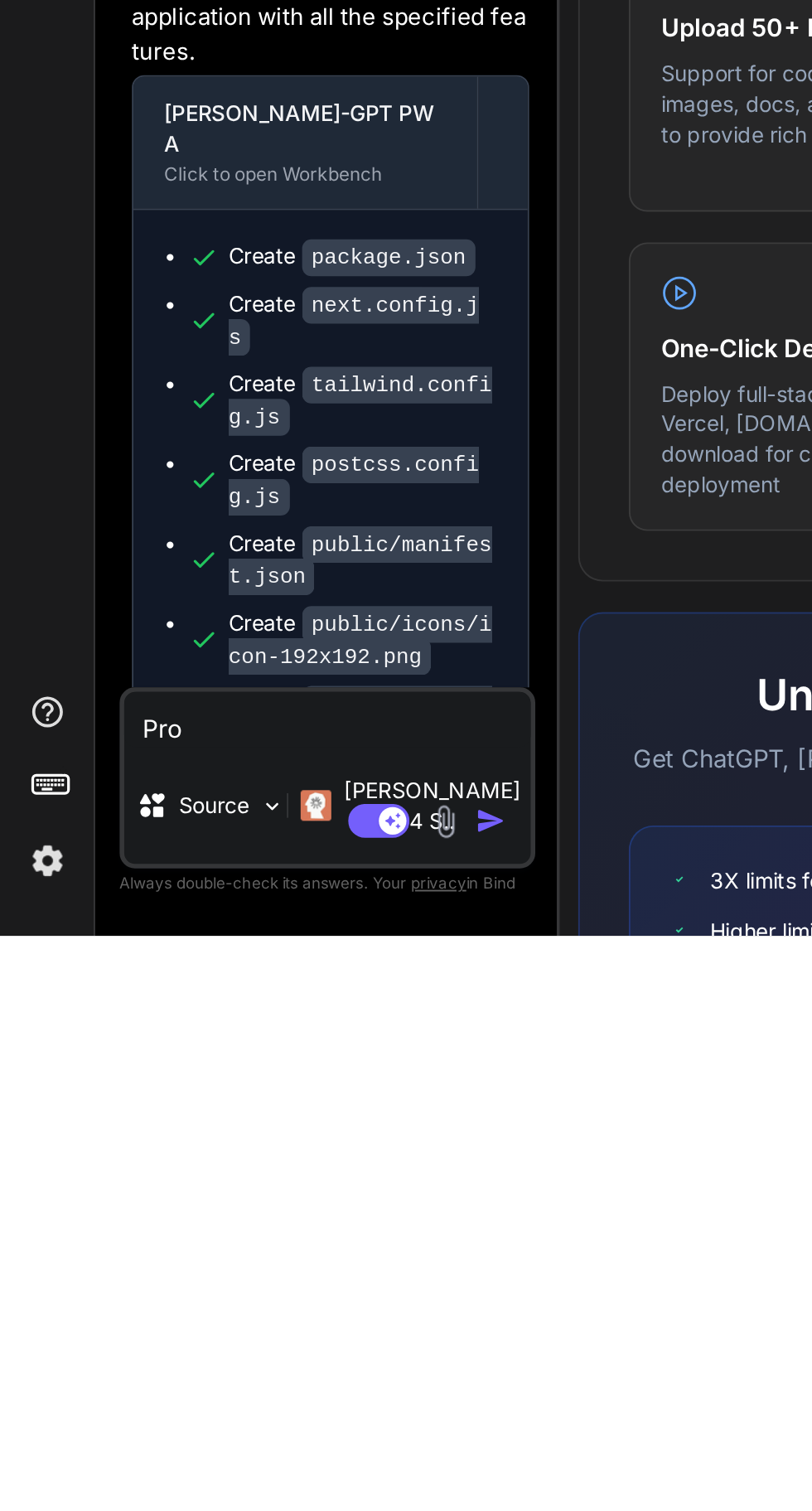
type textarea "x"
type textarea "Proc"
type textarea "x"
type textarea "Proceed"
type textarea "x"
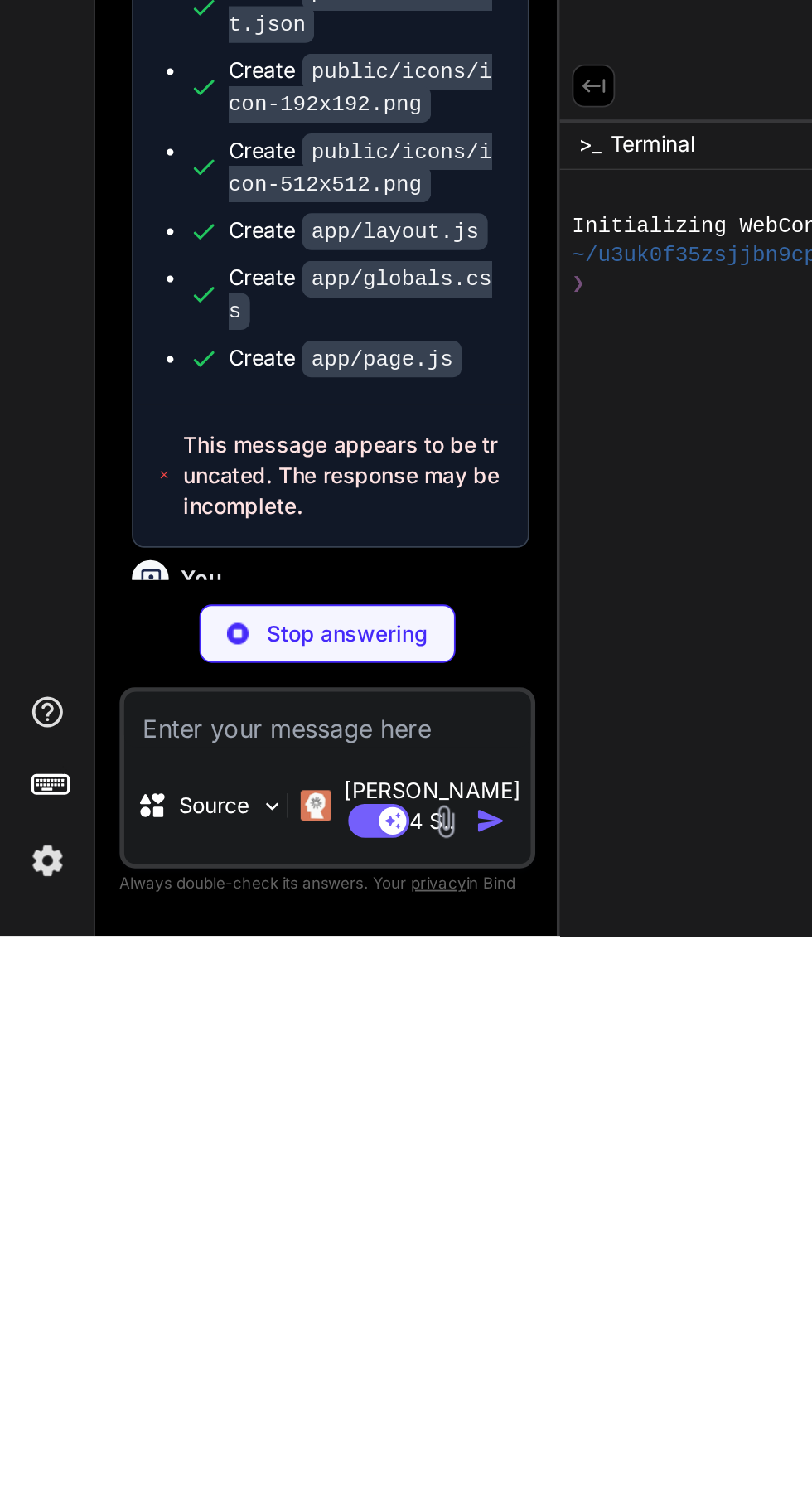
scroll to position [2589, 0]
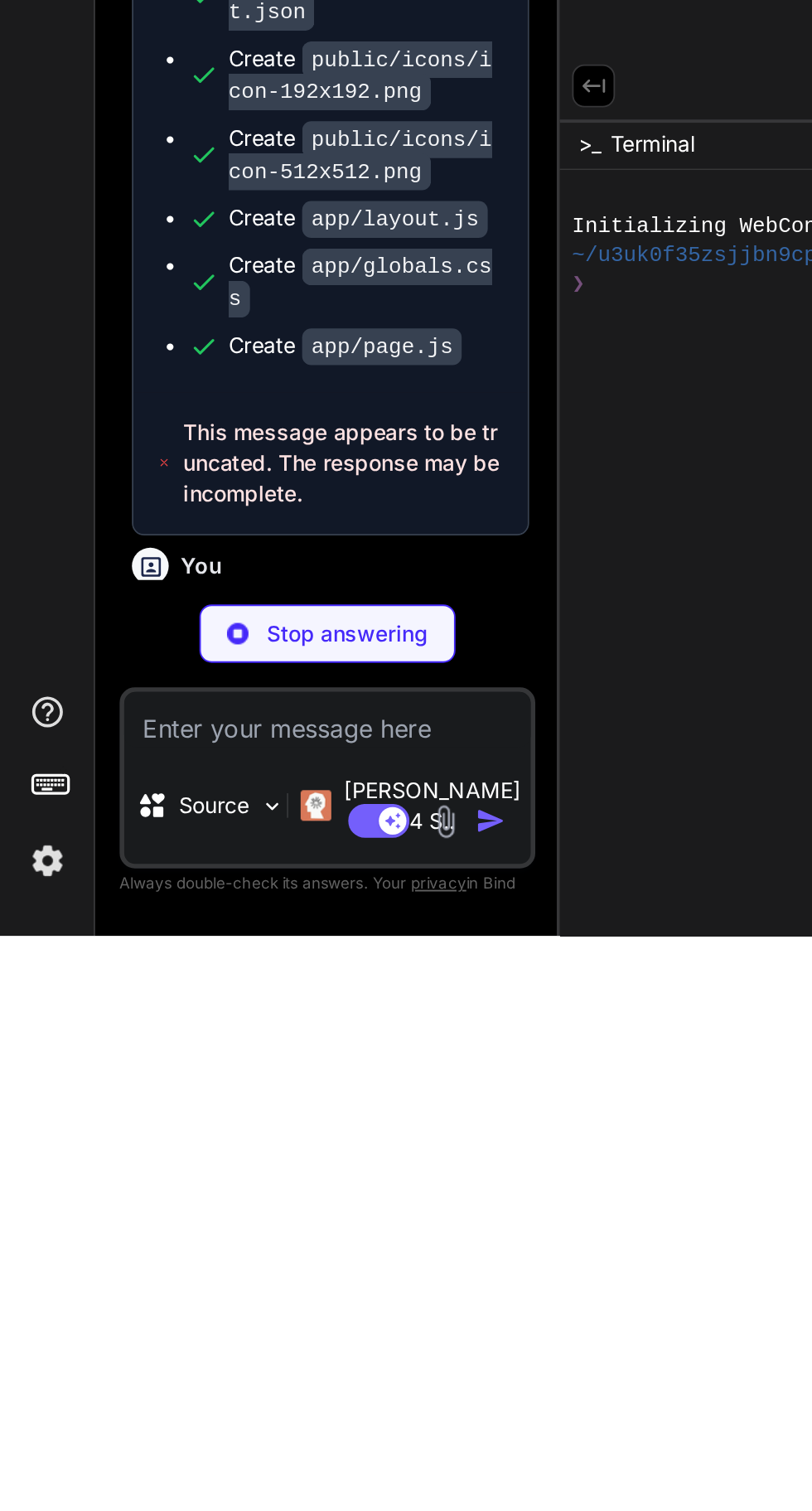
type textarea "x"
type textarea "</div> ) }"
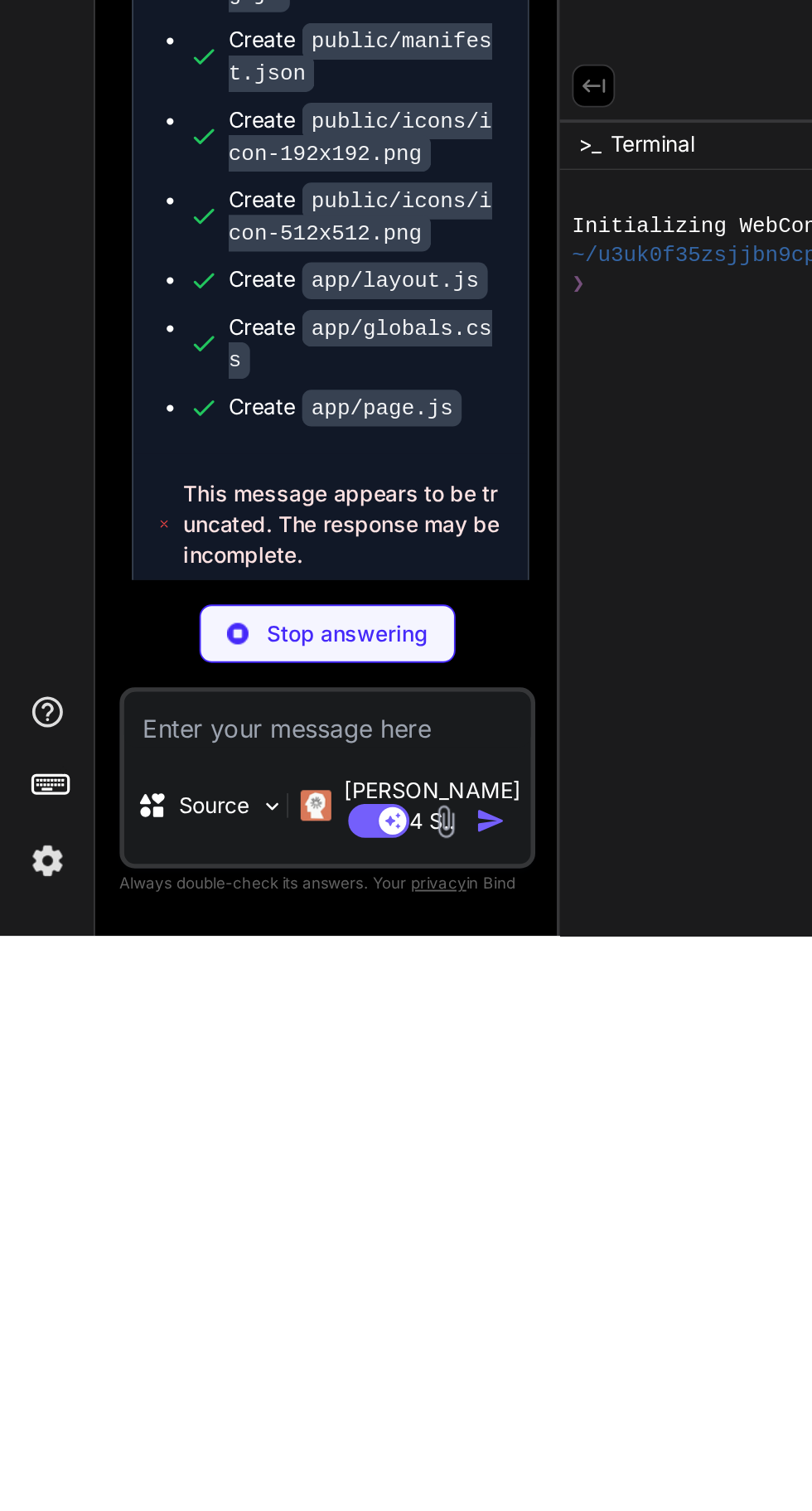
scroll to position [2632, 0]
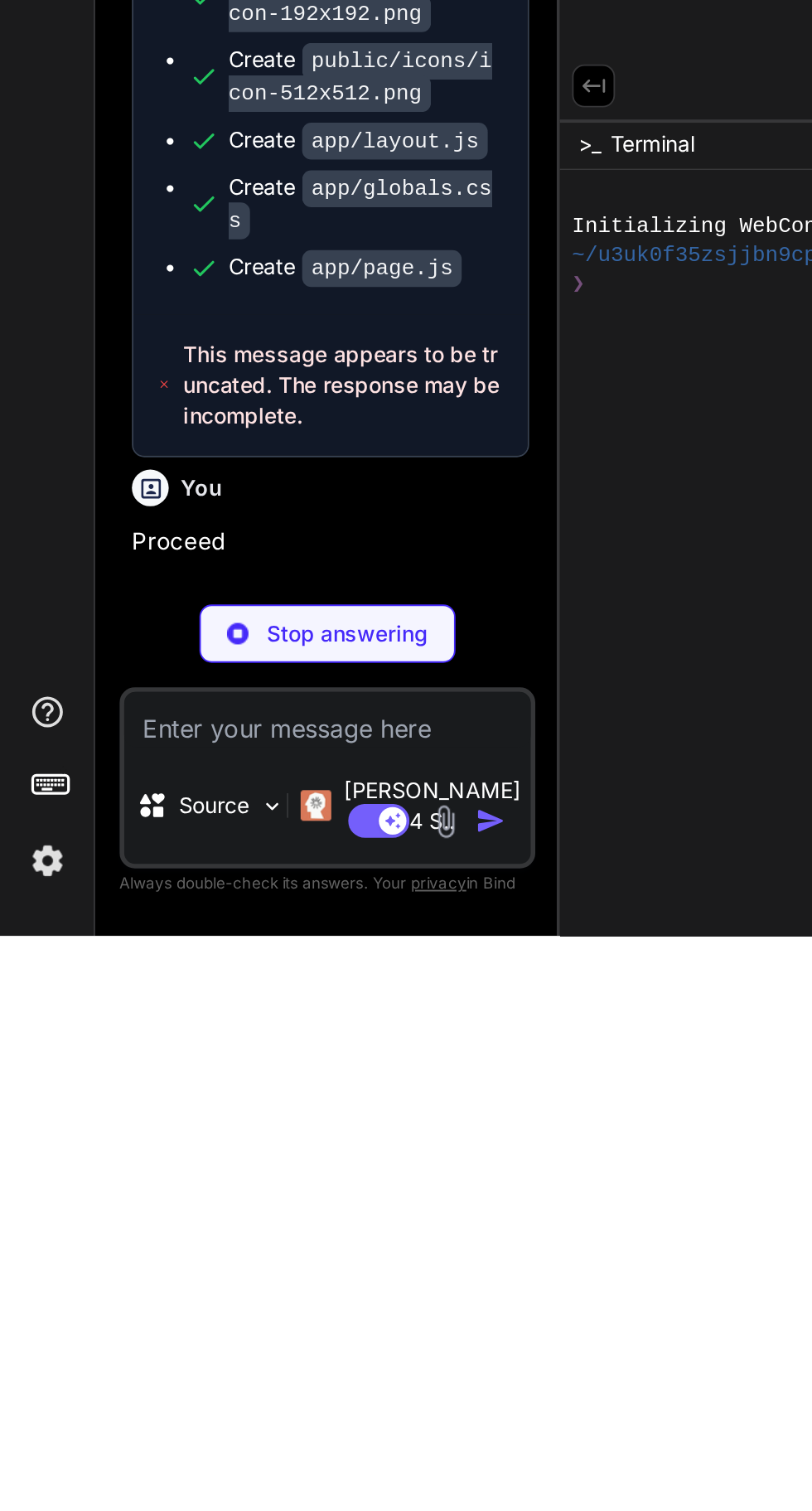
type textarea "x"
type textarea ") }"
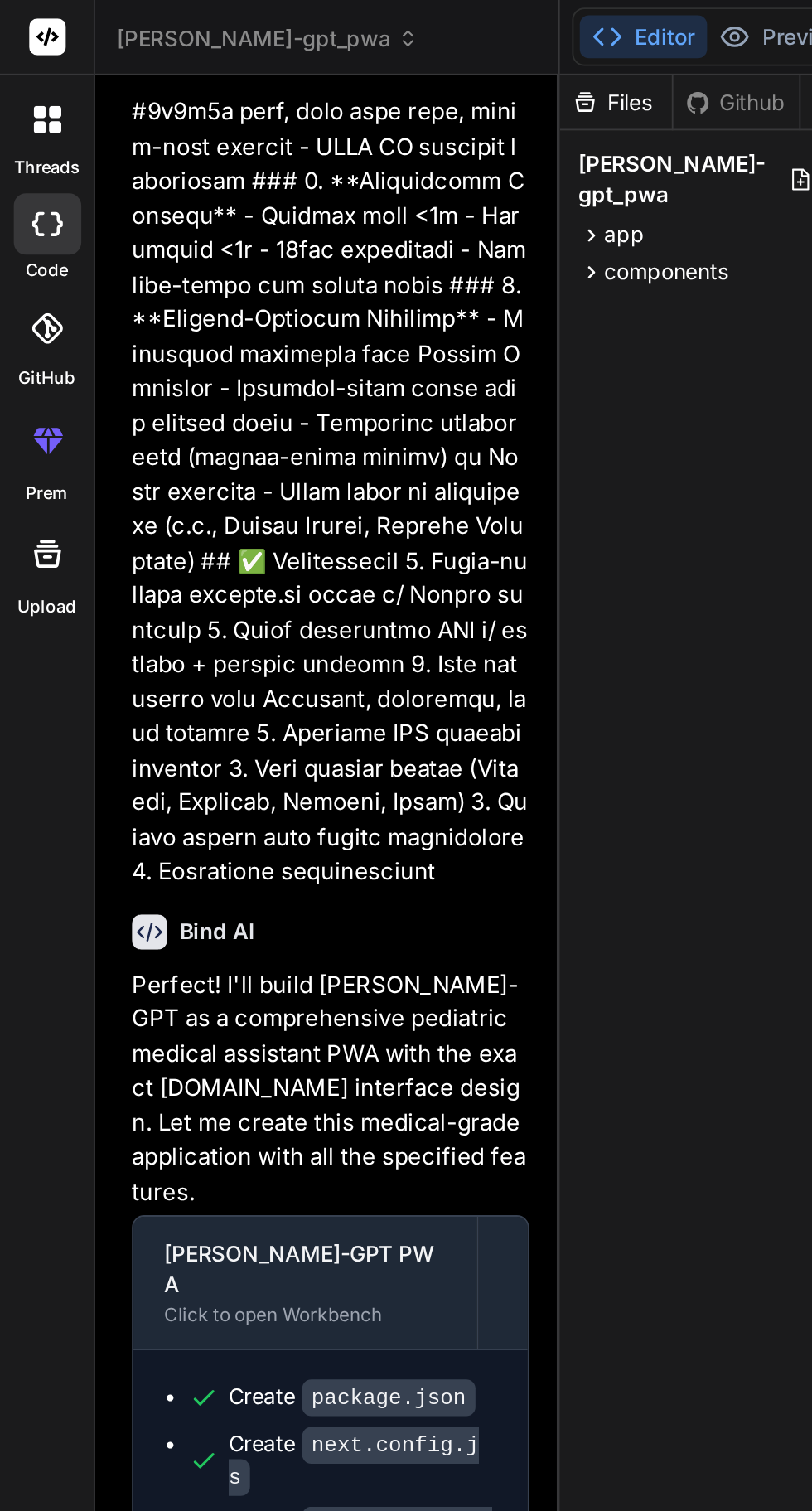
scroll to position [0, 0]
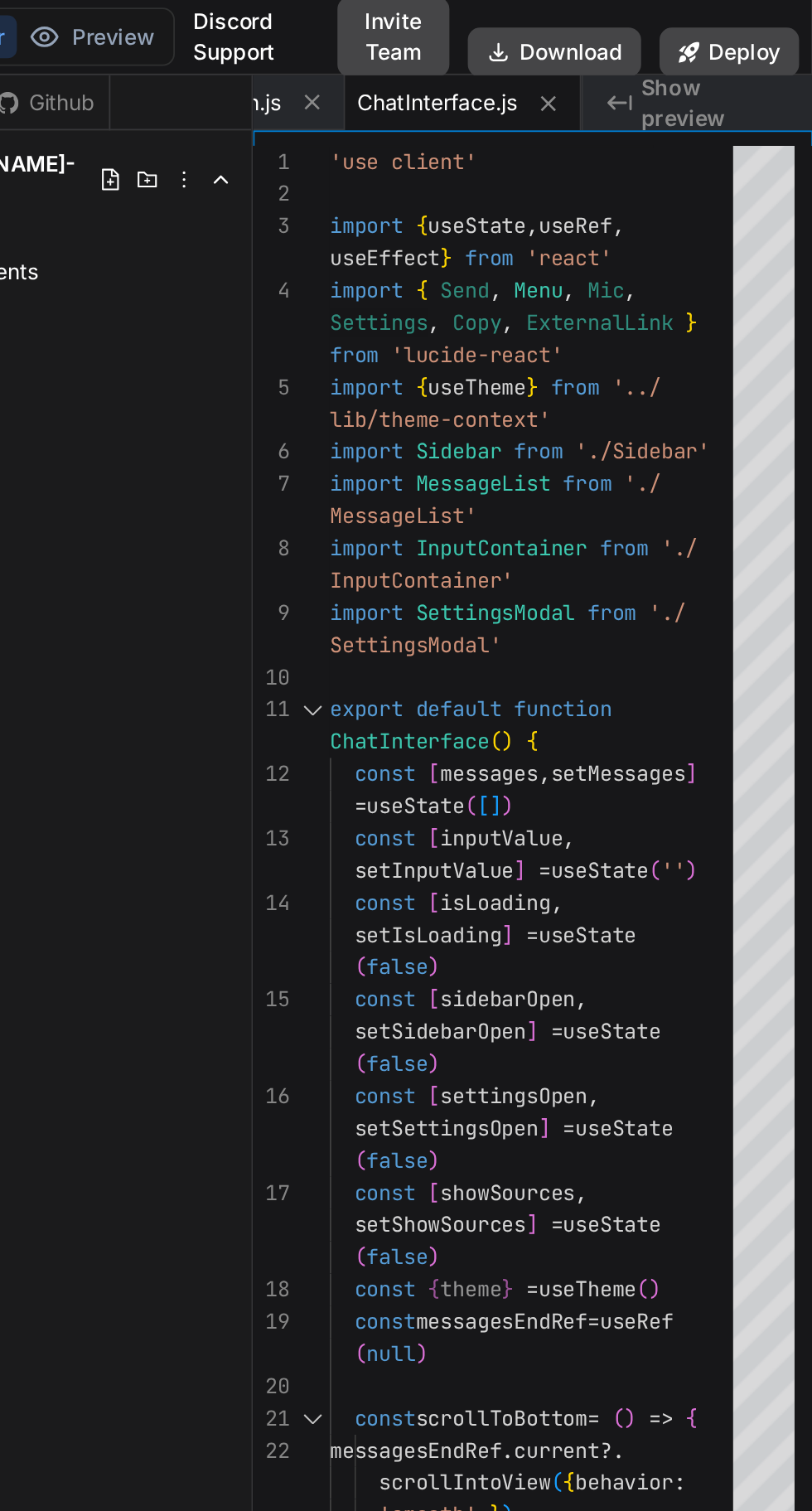
type textarea "x"
click at [664, 53] on icon at bounding box center [669, 55] width 14 height 14
type textarea "</div> ) }"
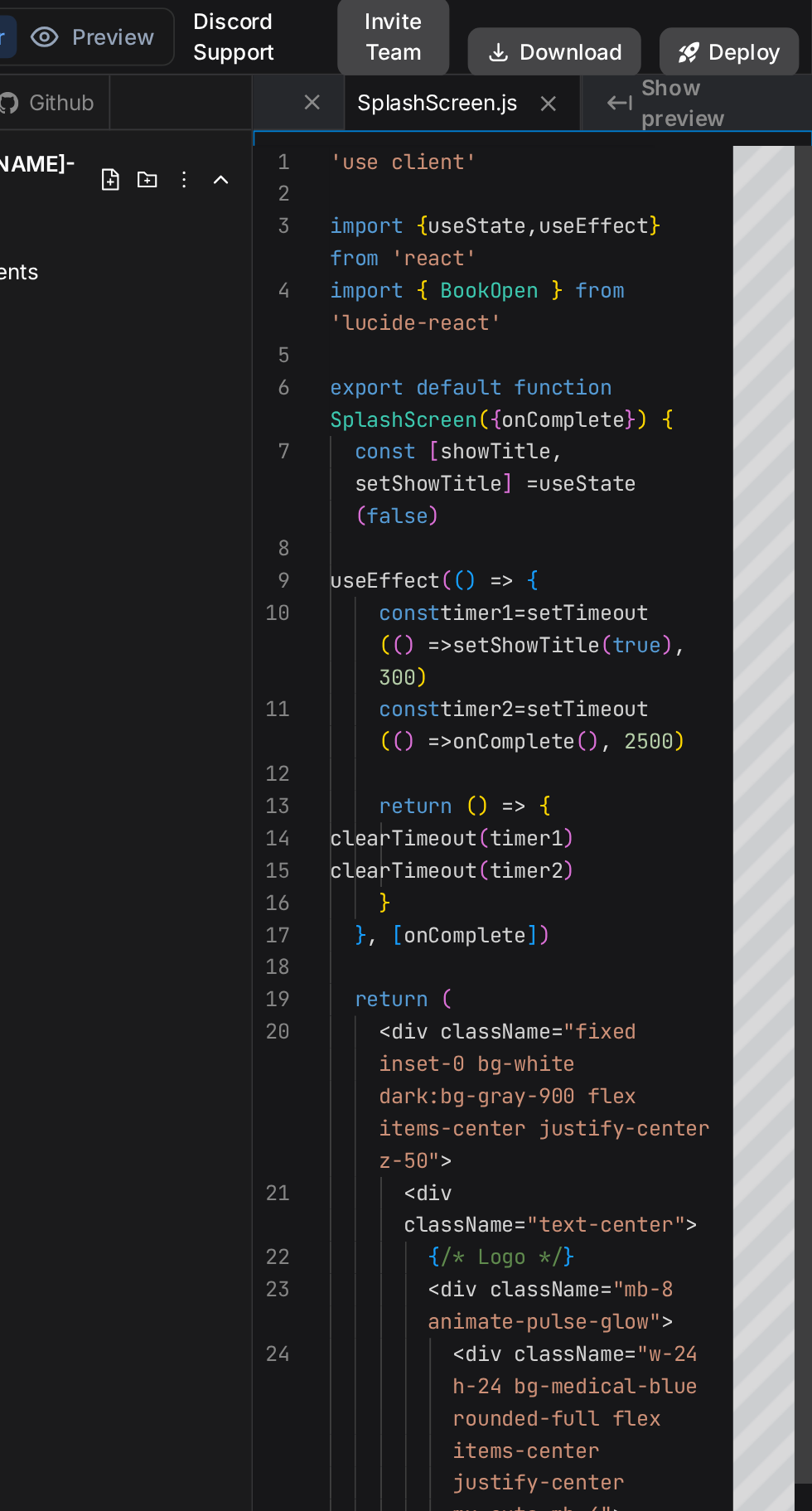
scroll to position [0, 52]
type textarea "x"
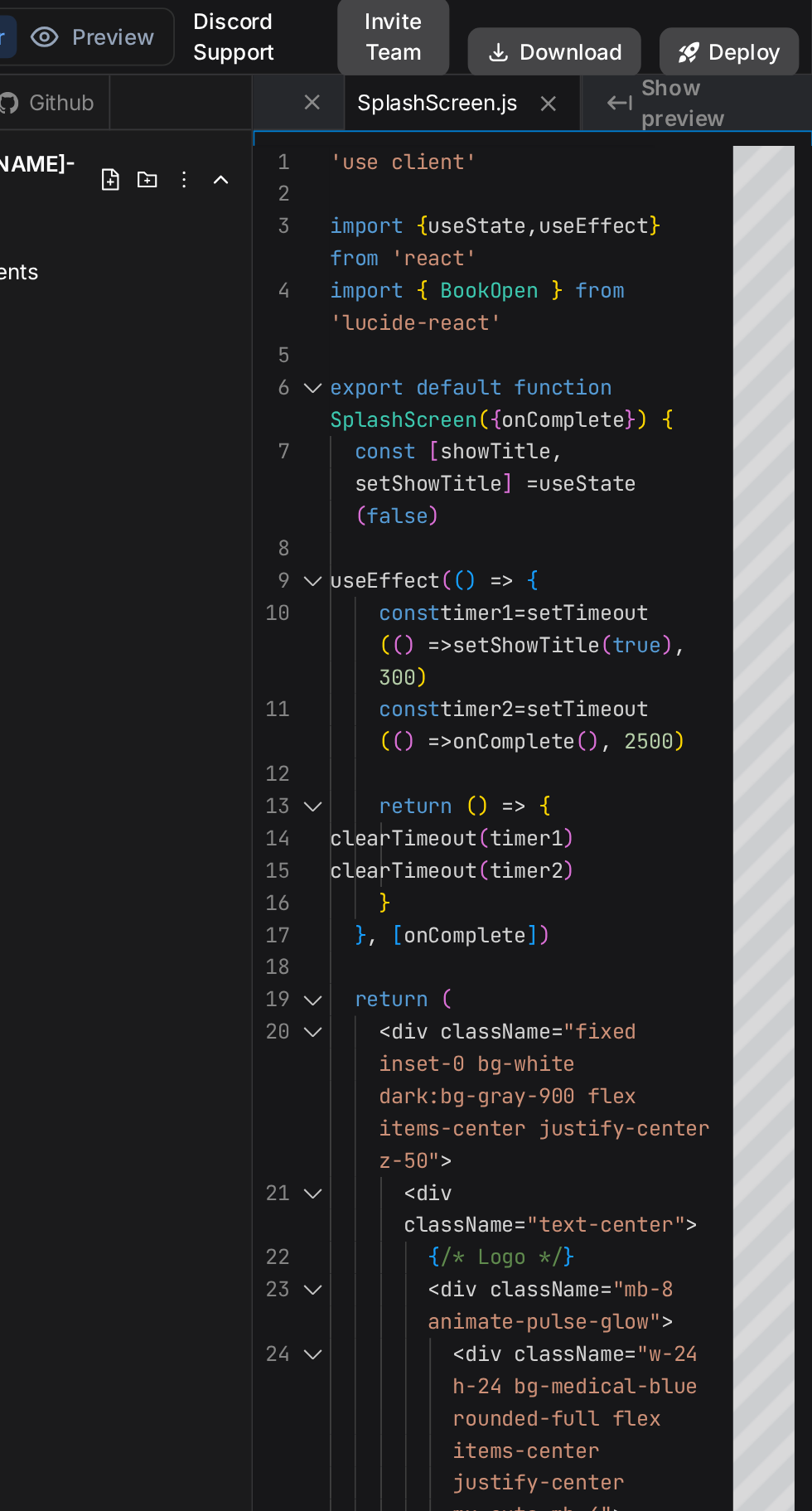
click at [669, 55] on icon at bounding box center [669, 55] width 9 height 9
type textarea ") }"
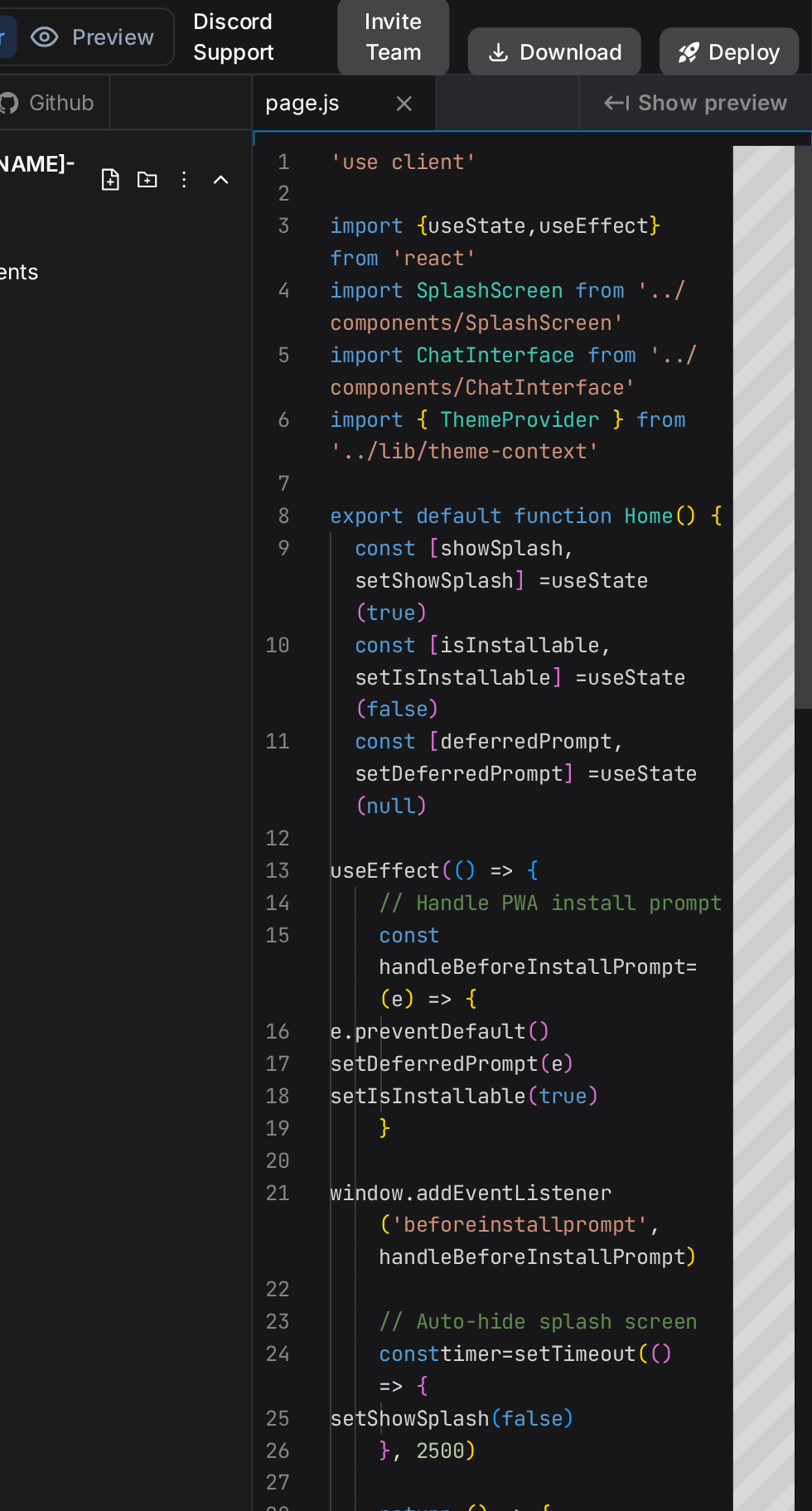
scroll to position [0, 0]
click at [591, 55] on icon at bounding box center [591, 55] width 9 height 9
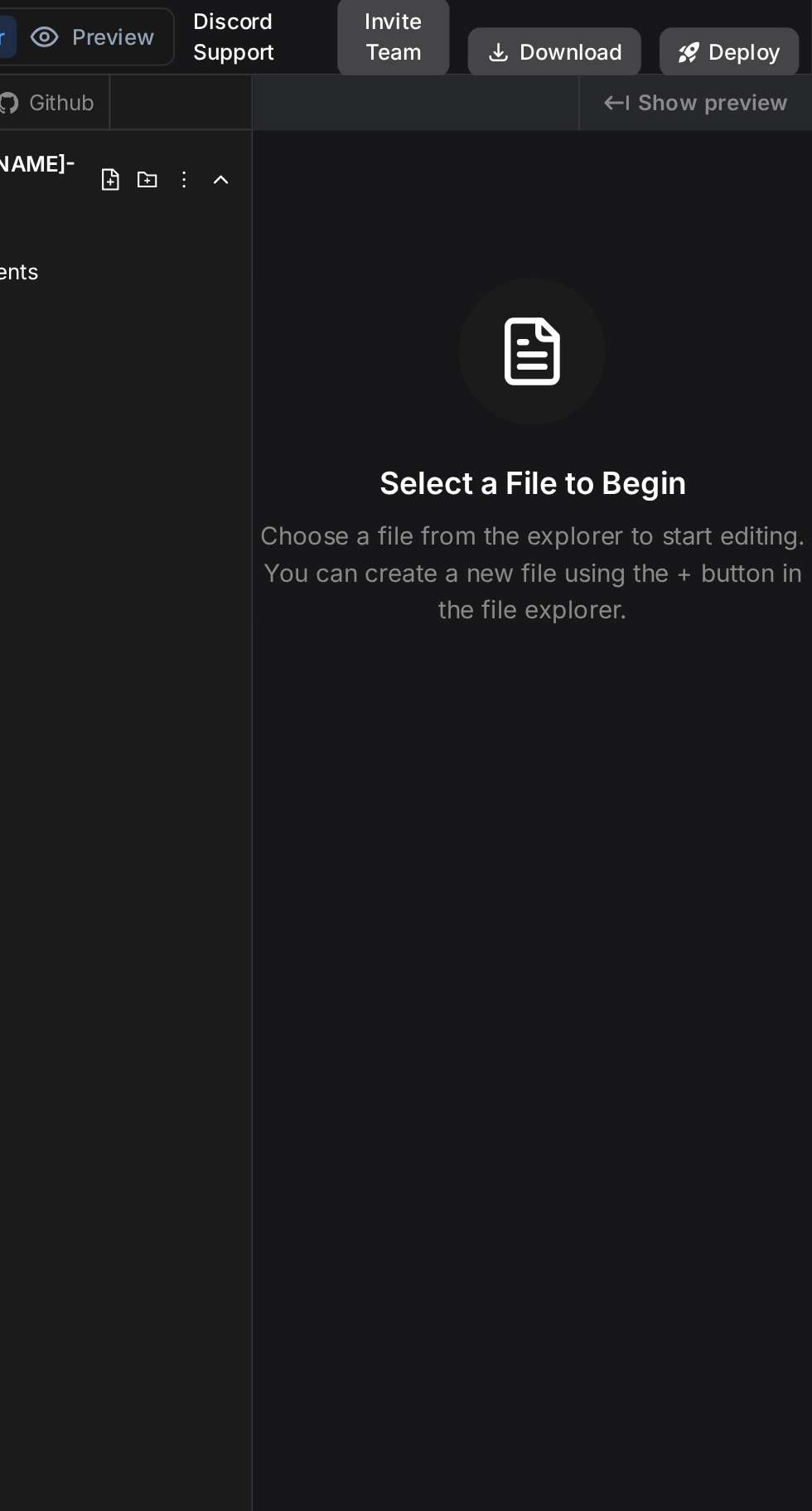
click at [710, 52] on icon "Created with Pixso." at bounding box center [707, 55] width 14 height 14
click at [758, 52] on span "Show preview" at bounding box center [757, 55] width 81 height 17
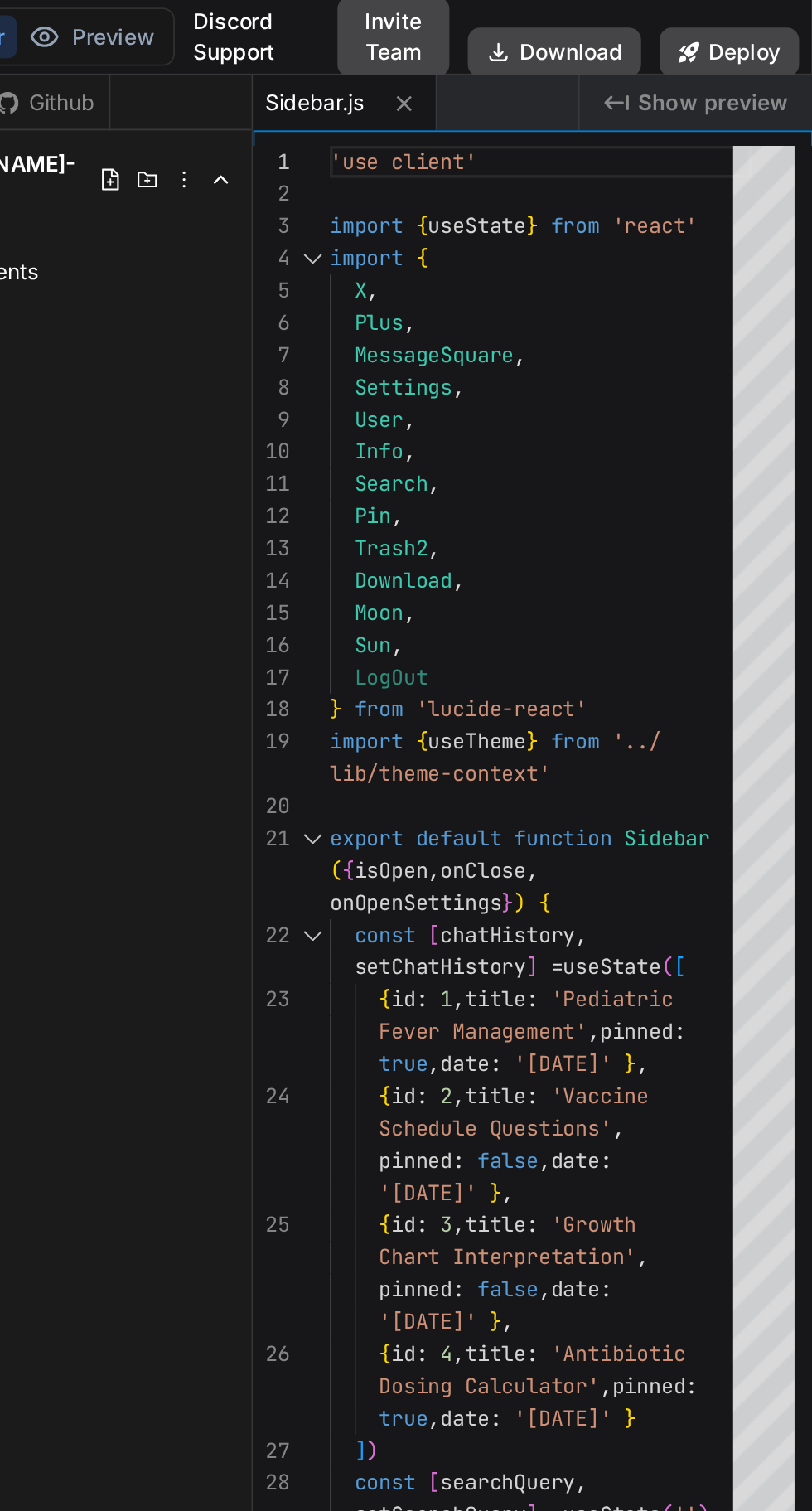
click at [591, 55] on icon at bounding box center [591, 55] width 9 height 9
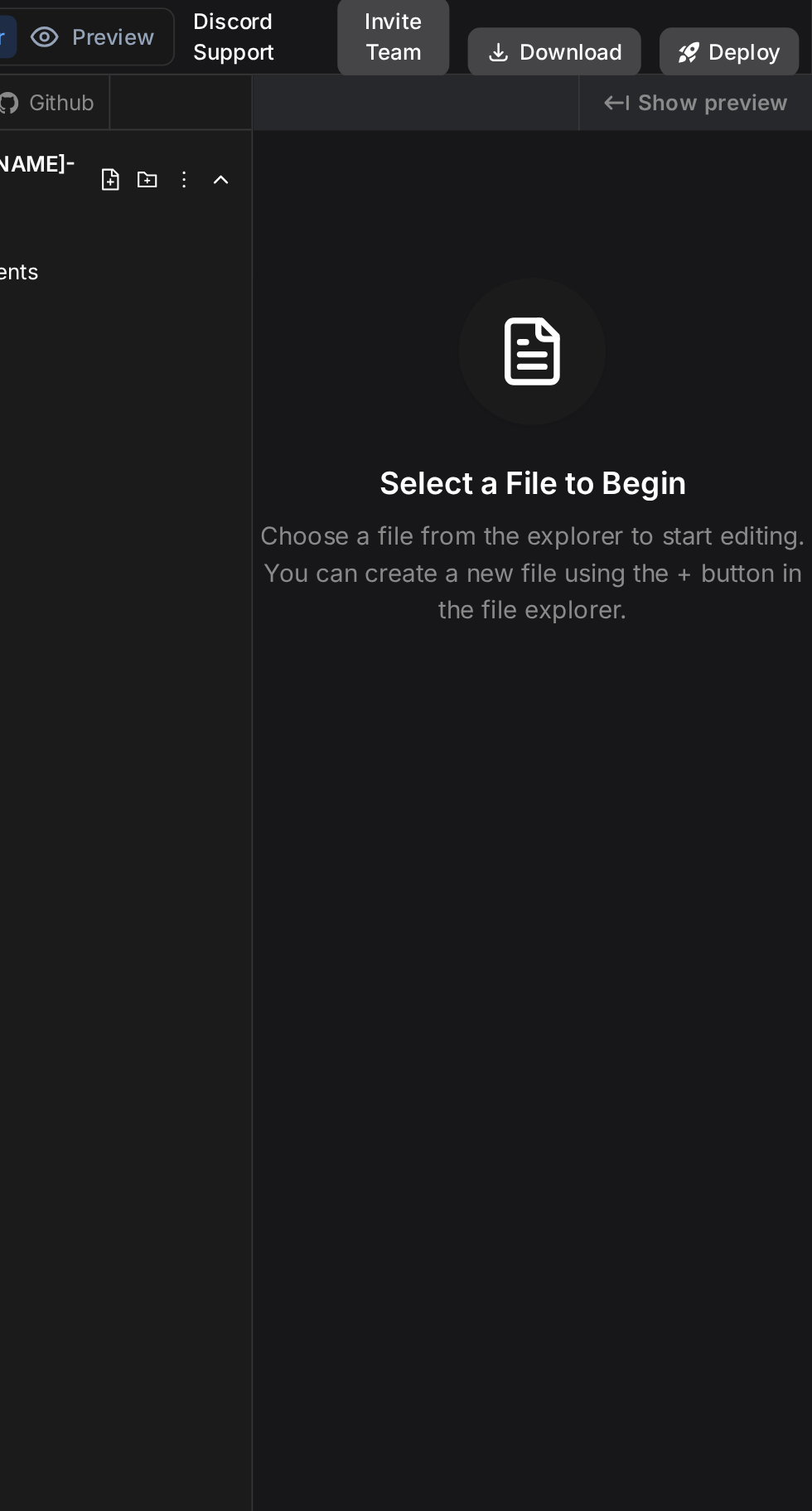
click at [737, 52] on span "Show preview" at bounding box center [757, 55] width 81 height 17
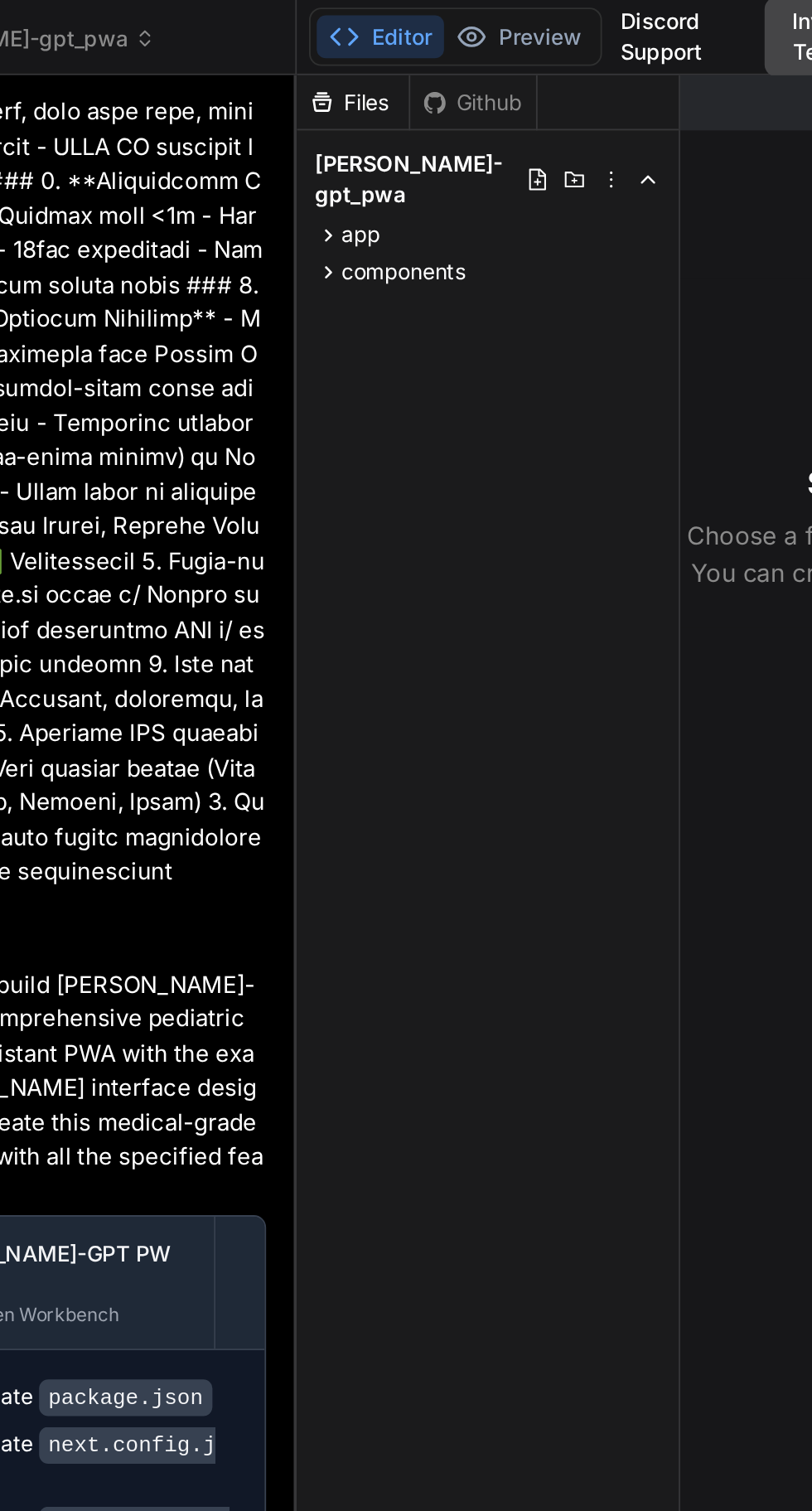
scroll to position [2716, 0]
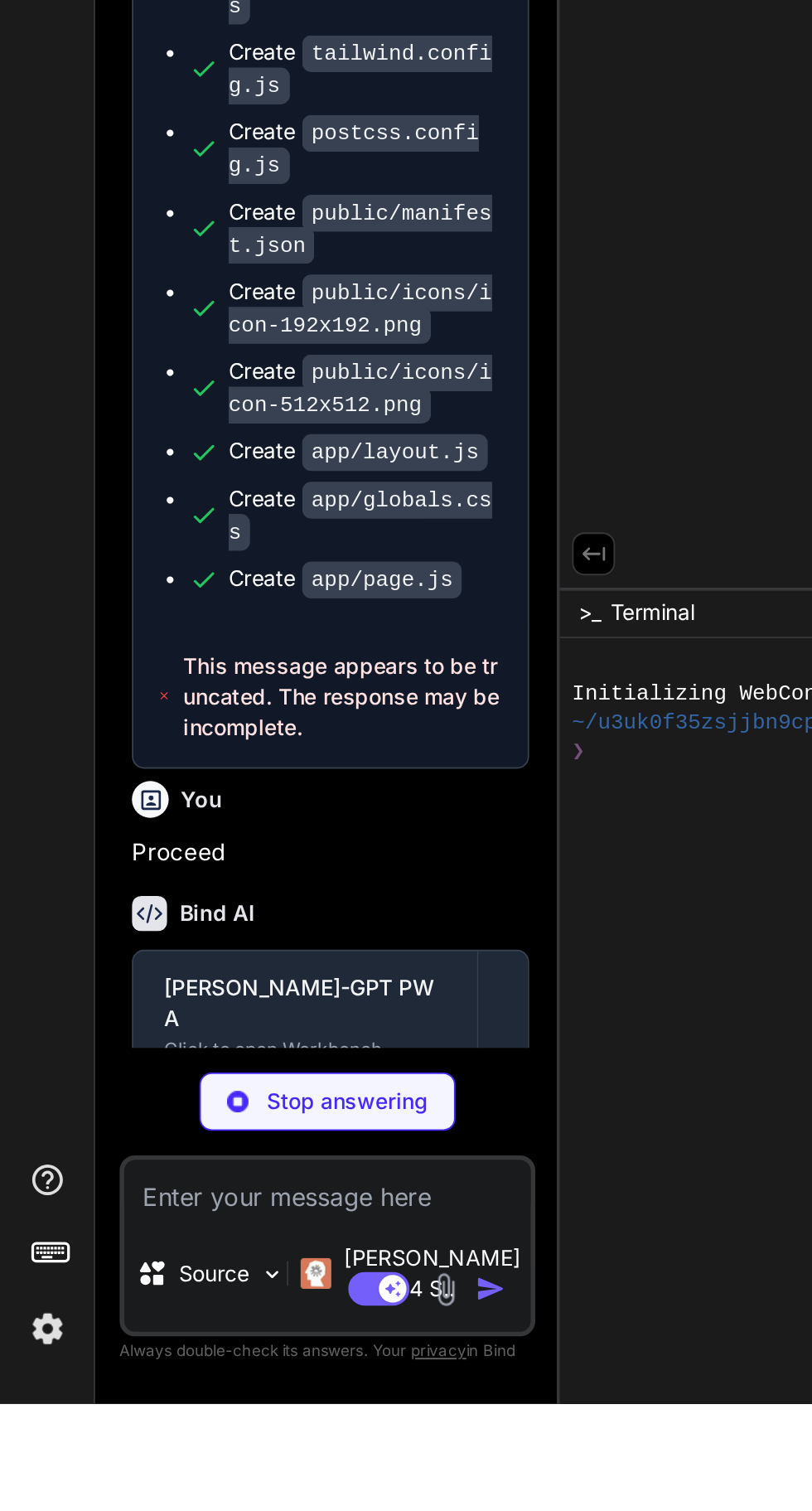
type textarea "x"
type textarea ") }"
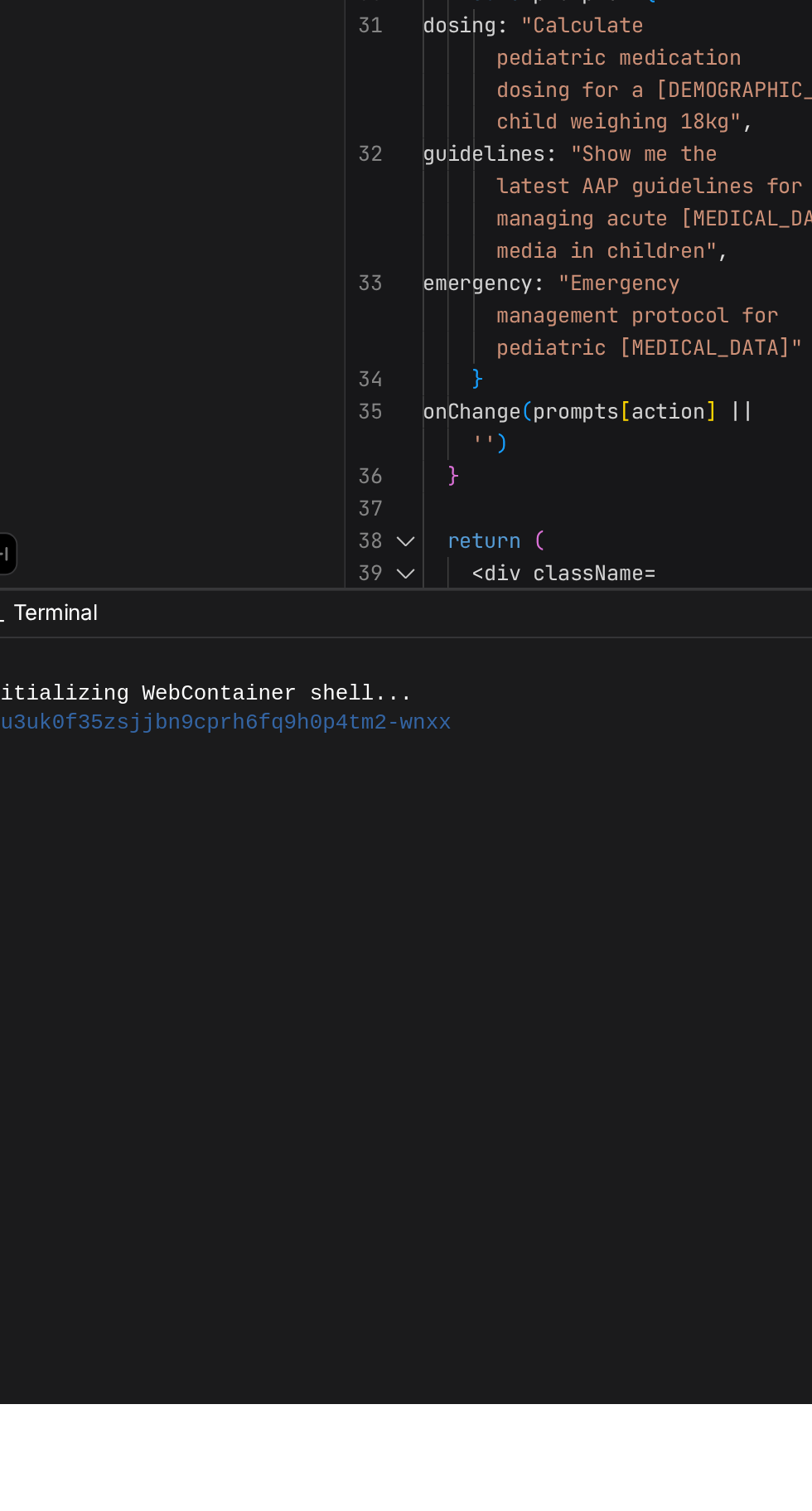
scroll to position [97, 0]
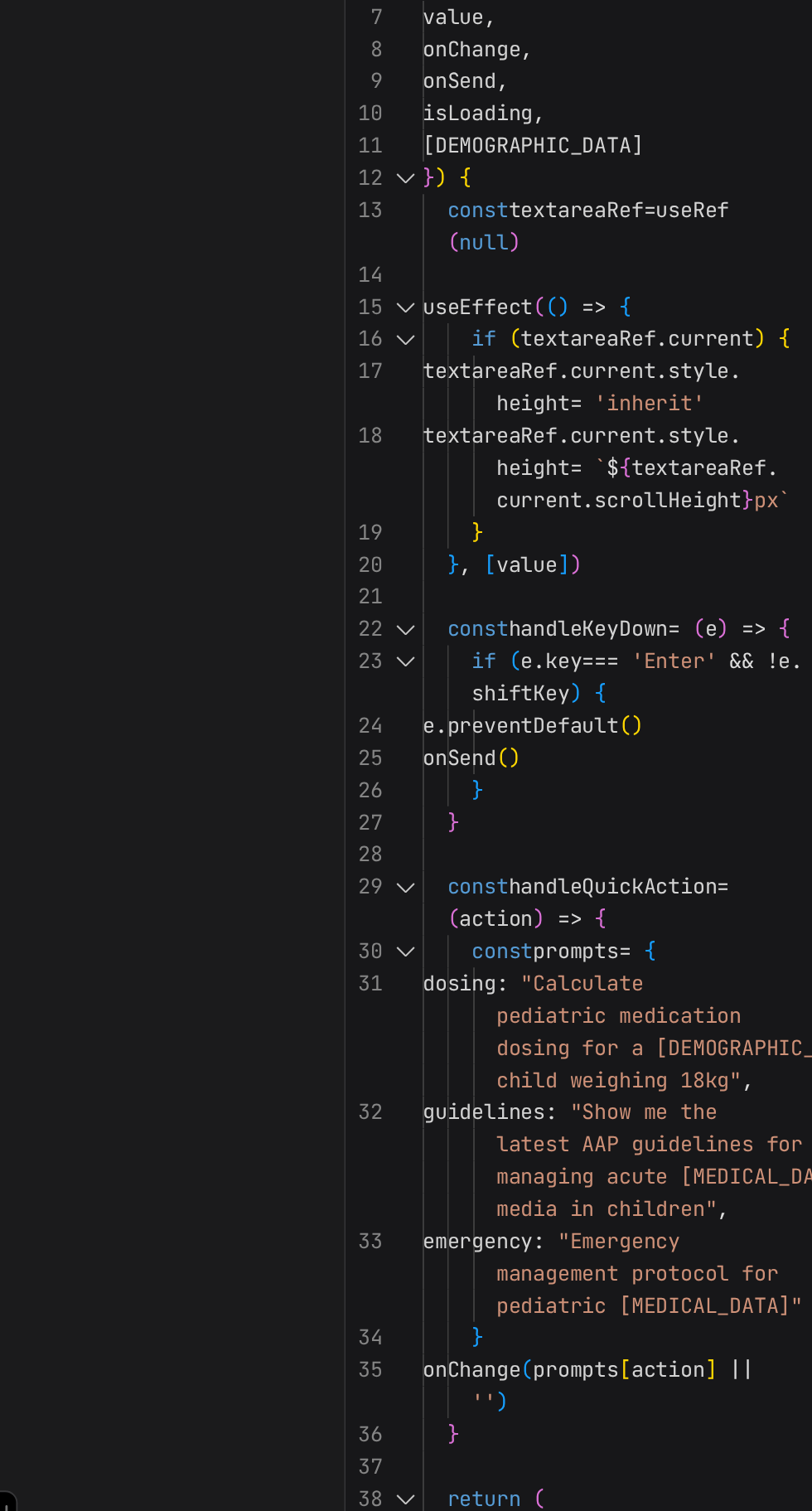
type textarea "x"
type textarea "textareaRef.current.style.height = 'inherit' textareaRef.current.style.height =…"
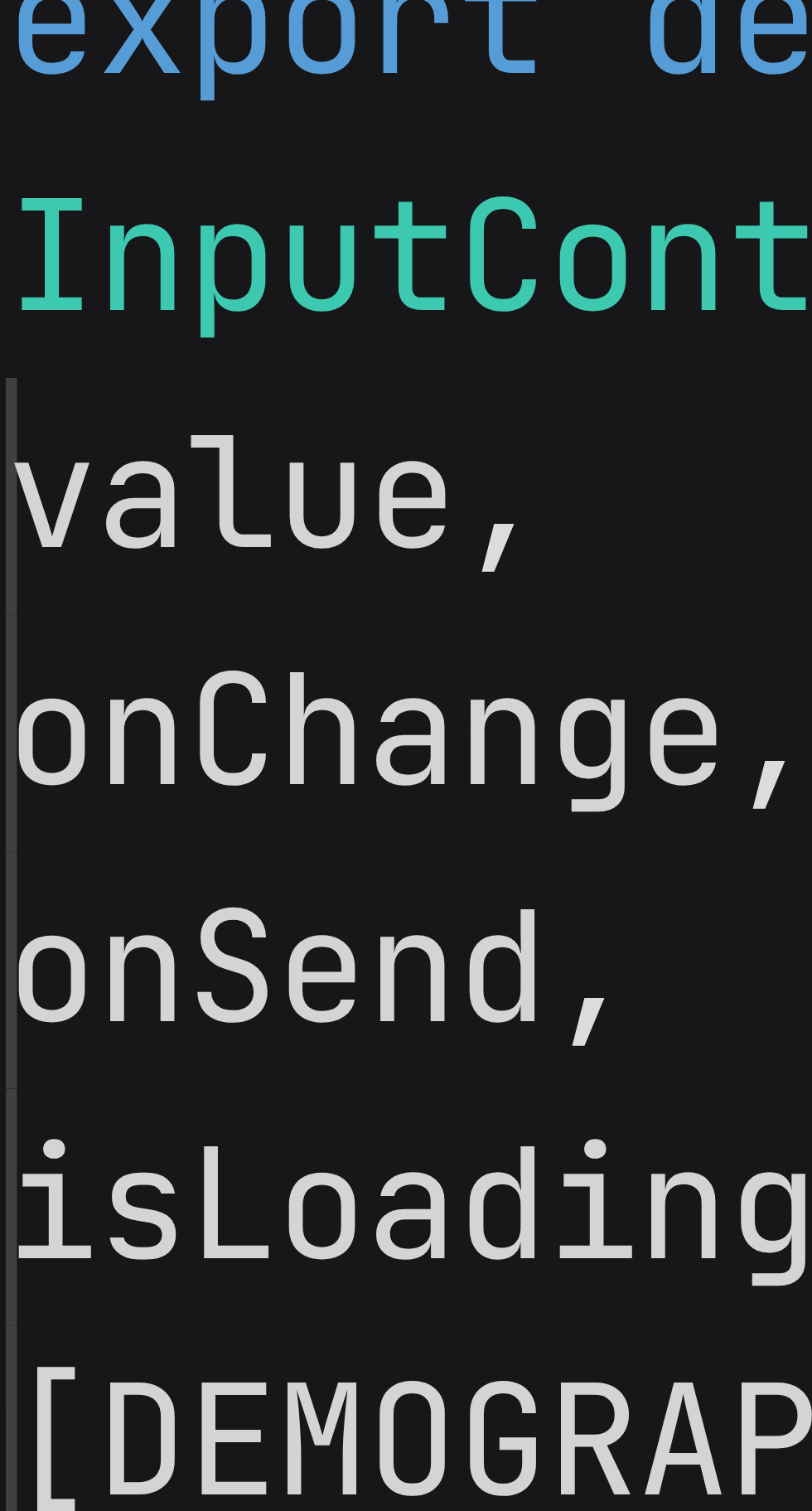
scroll to position [252, 0]
type textarea "x"
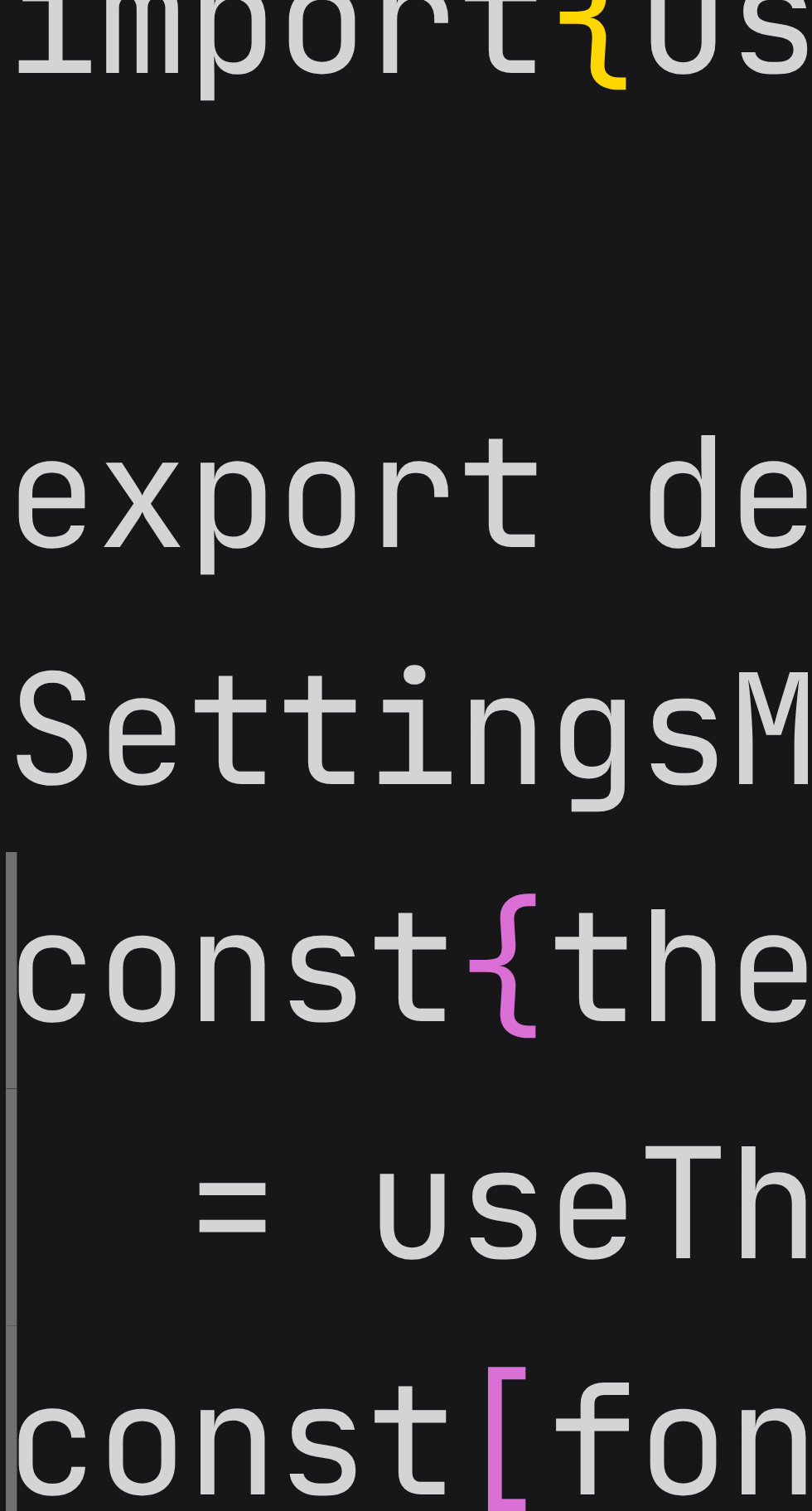
type textarea "SettingsModal({ onClose }) { const { theme, toggleTheme } = useTheme() const [f…"
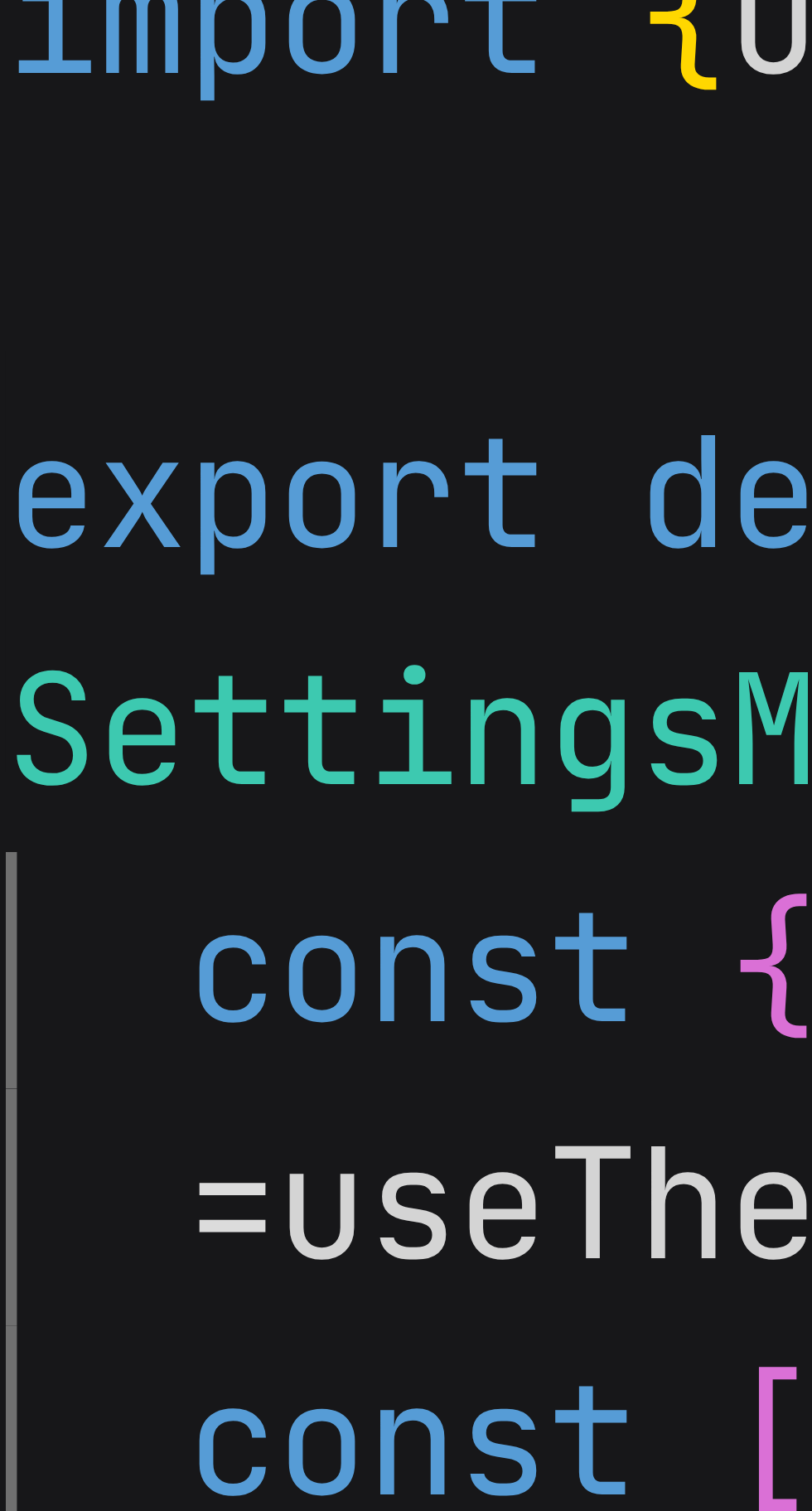
scroll to position [95, 0]
type textarea "x"
type textarea "return context }"
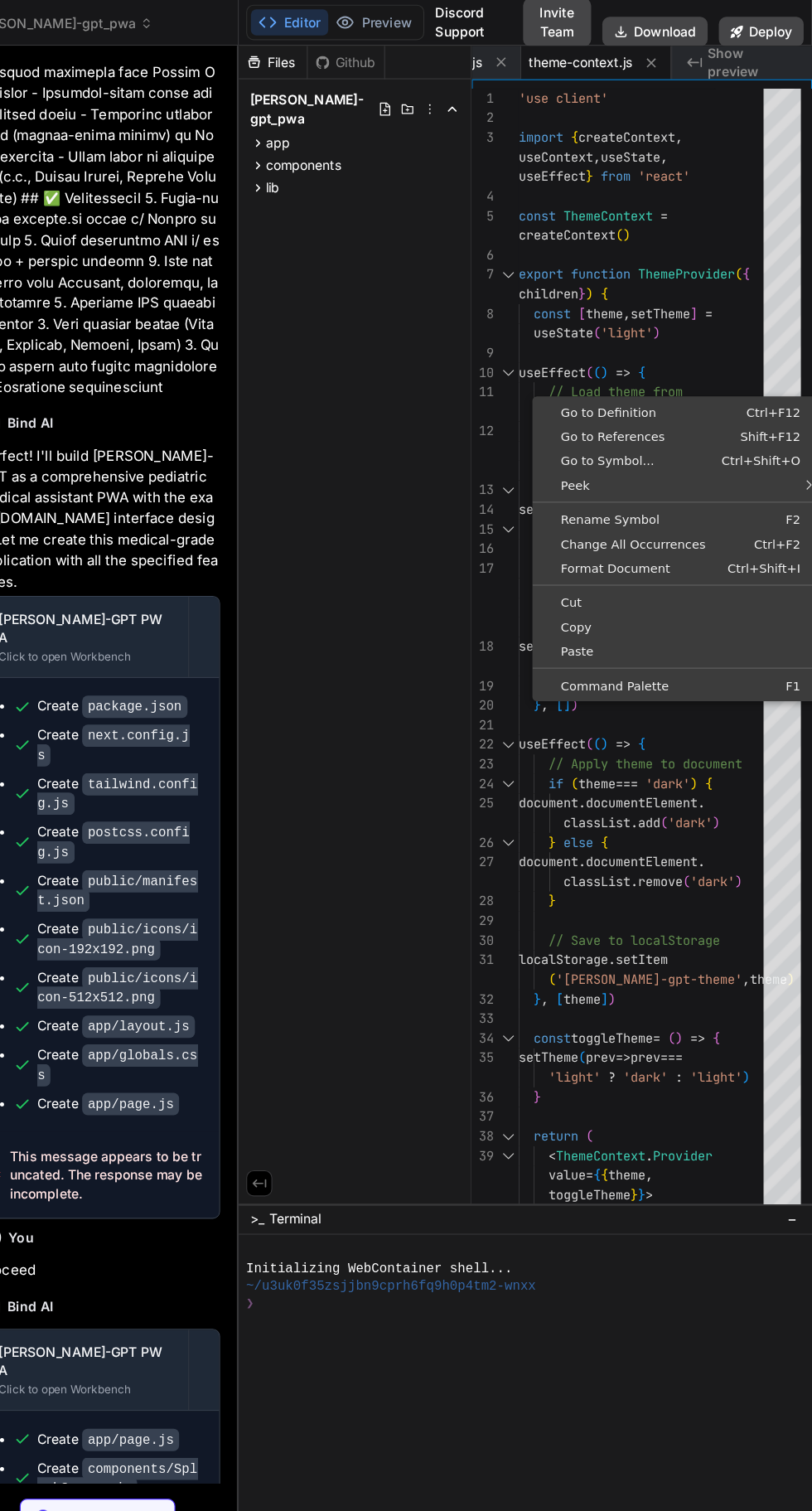
scroll to position [51, 0]
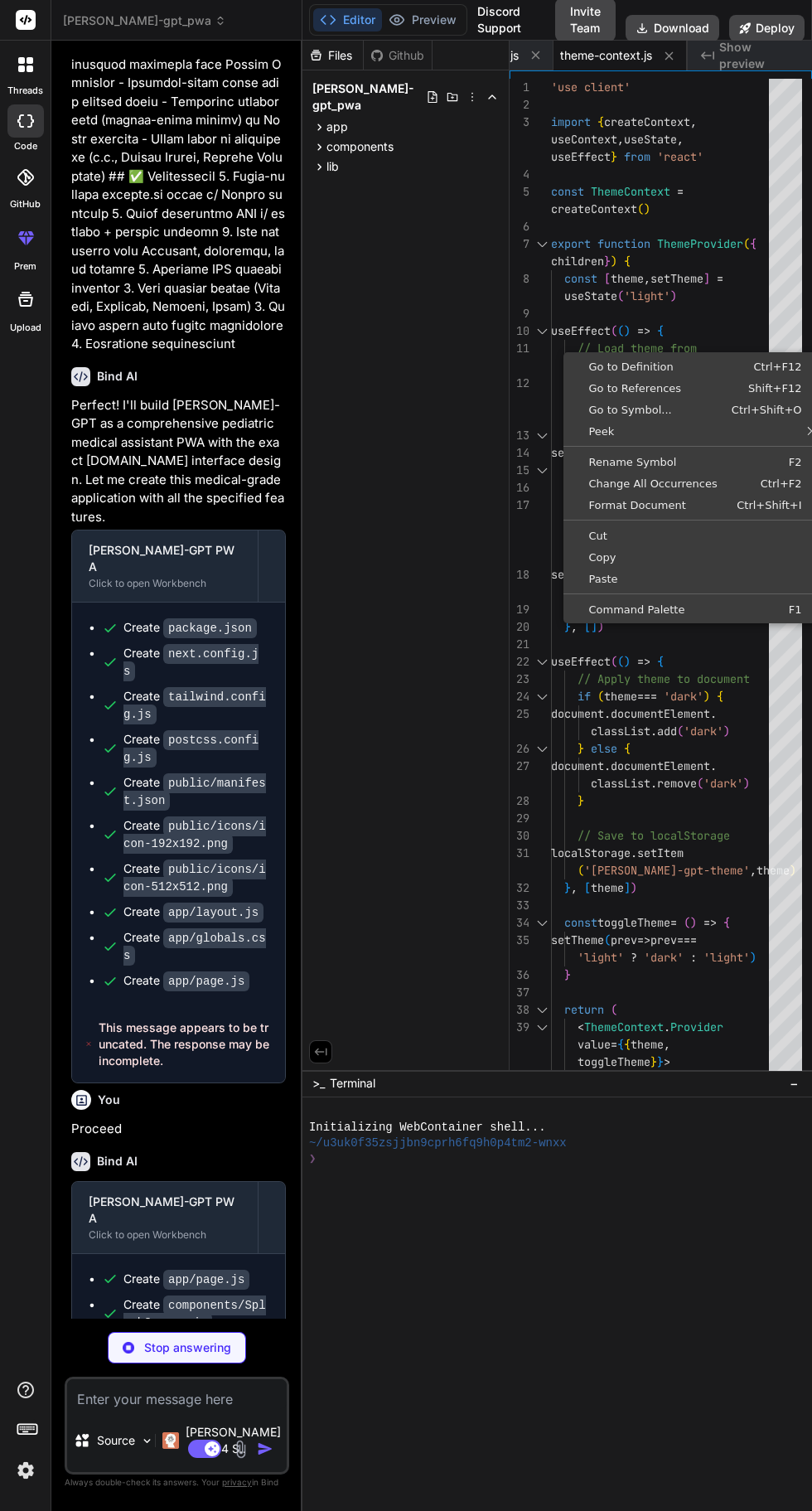
type textarea "x"
type textarea "encountered an error processing your request. Please try again.' } }"
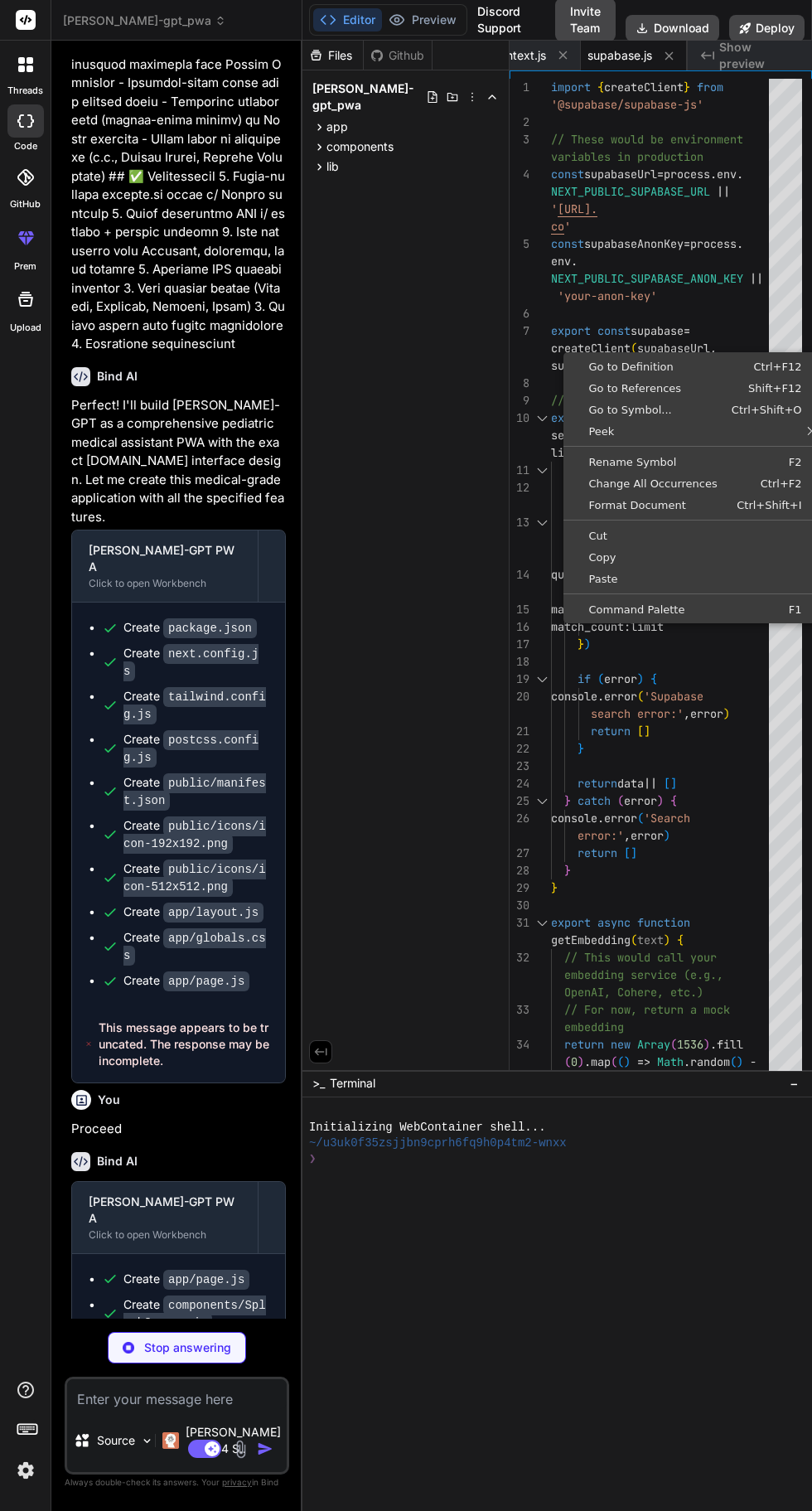
scroll to position [2928, 0]
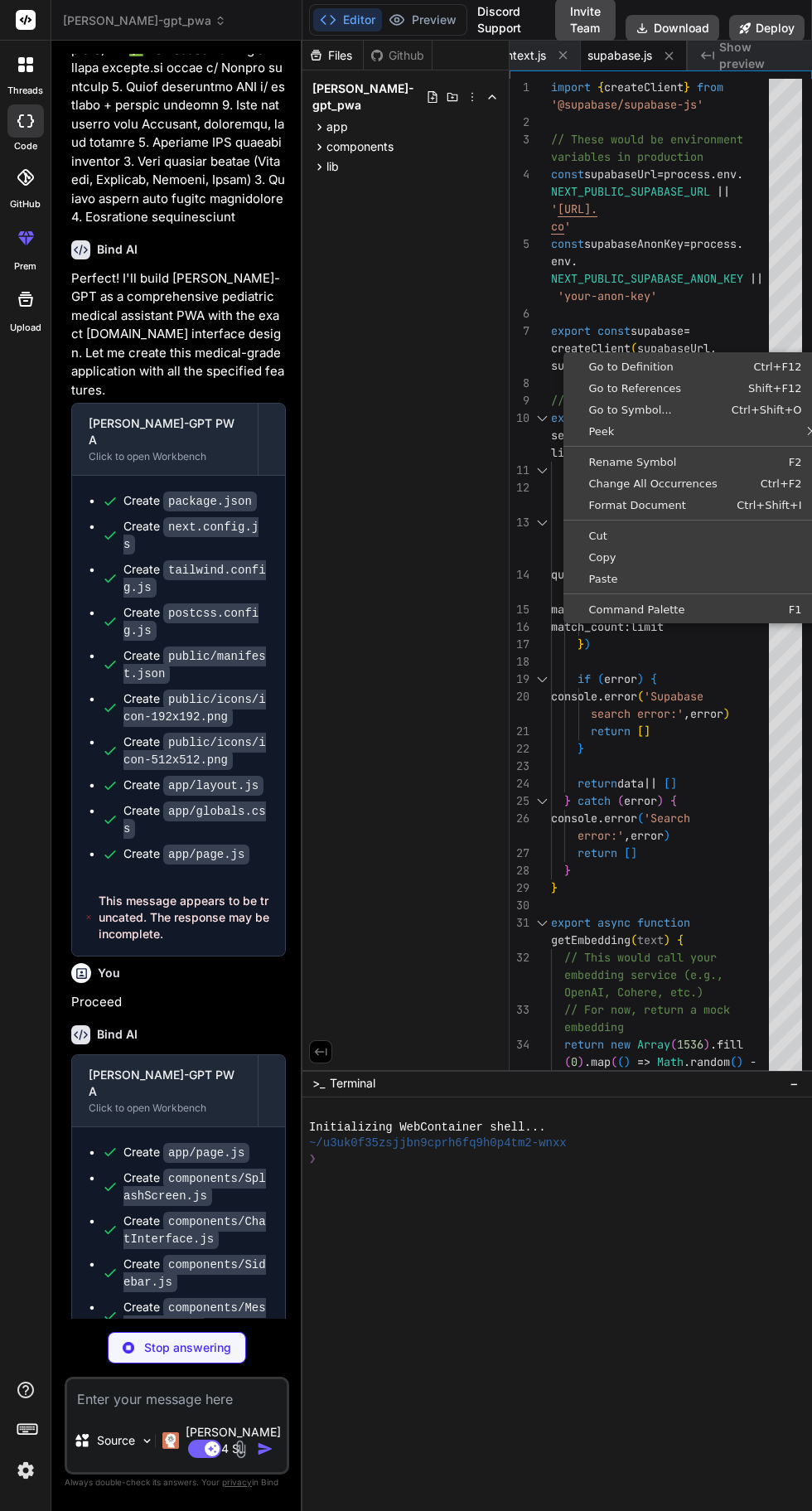
click at [403, 660] on div "Files Github nelson-gpt_pwa app page.js components SplashScreen.js ChatInterfac…" at bounding box center [406, 555] width 207 height 1029
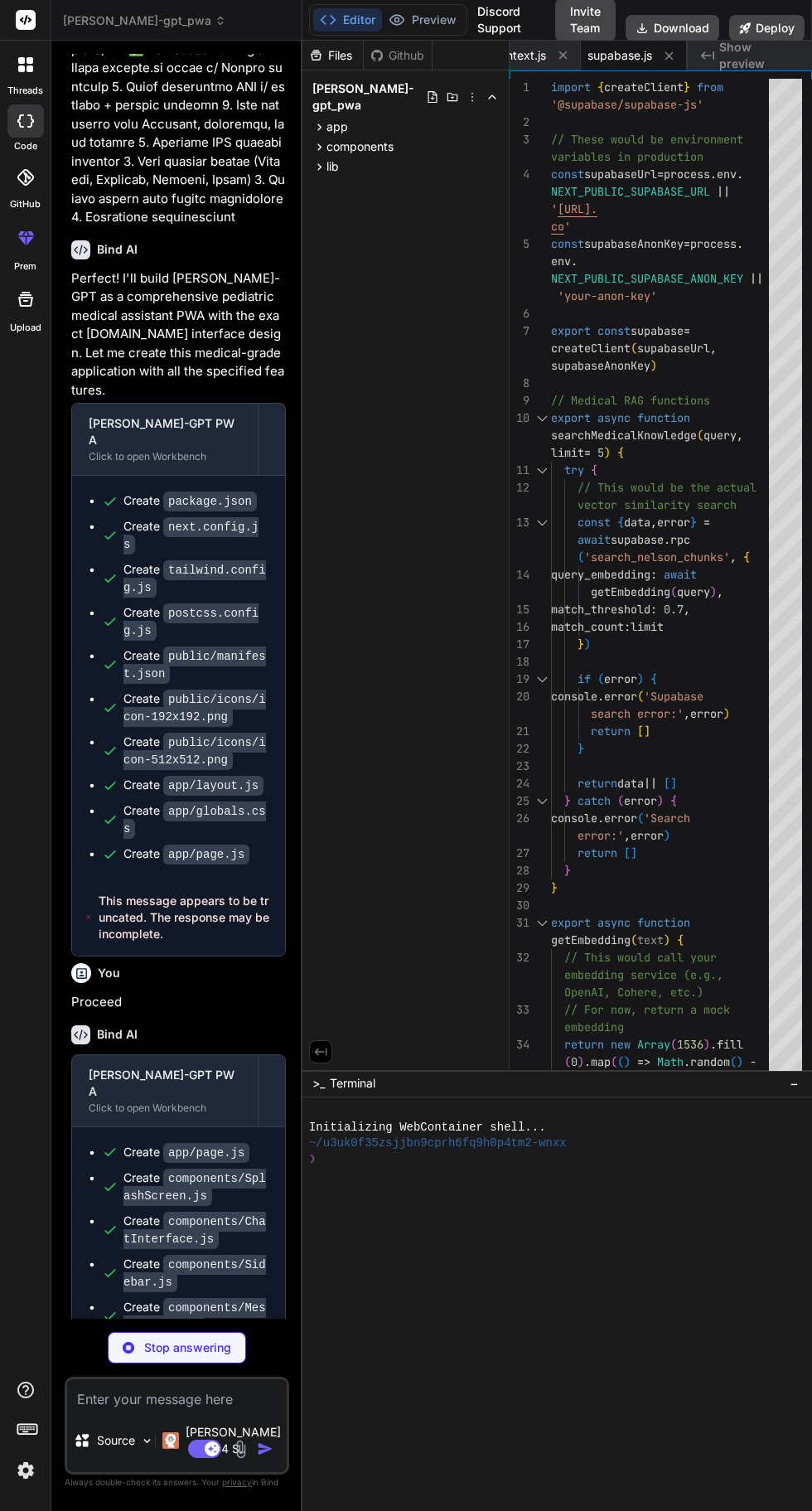
scroll to position [78, 0]
type textarea "x"
type textarea "{ status: 500 } ) } }"
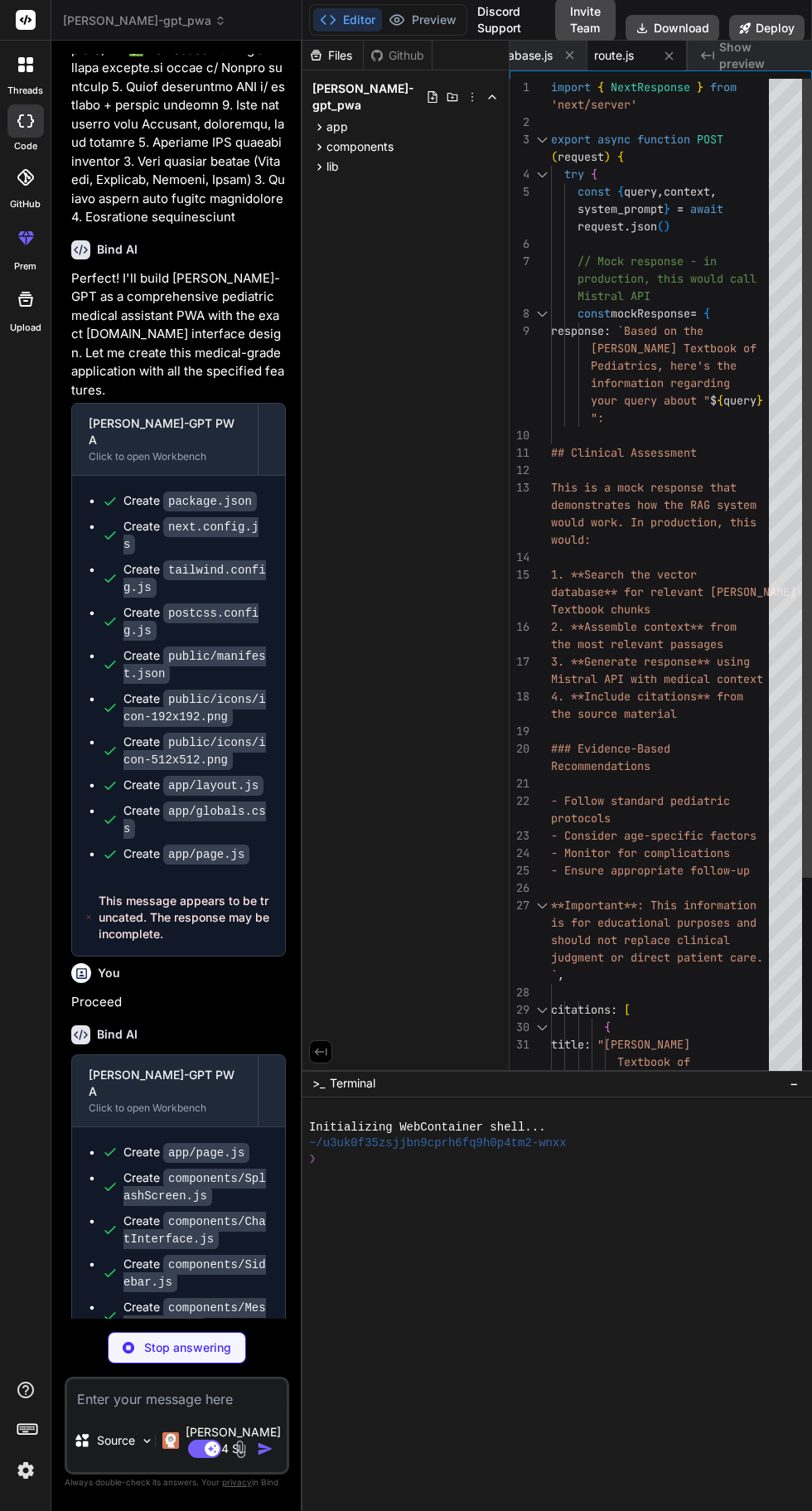
scroll to position [0, 0]
type textarea "x"
type textarea ") }) ) })"
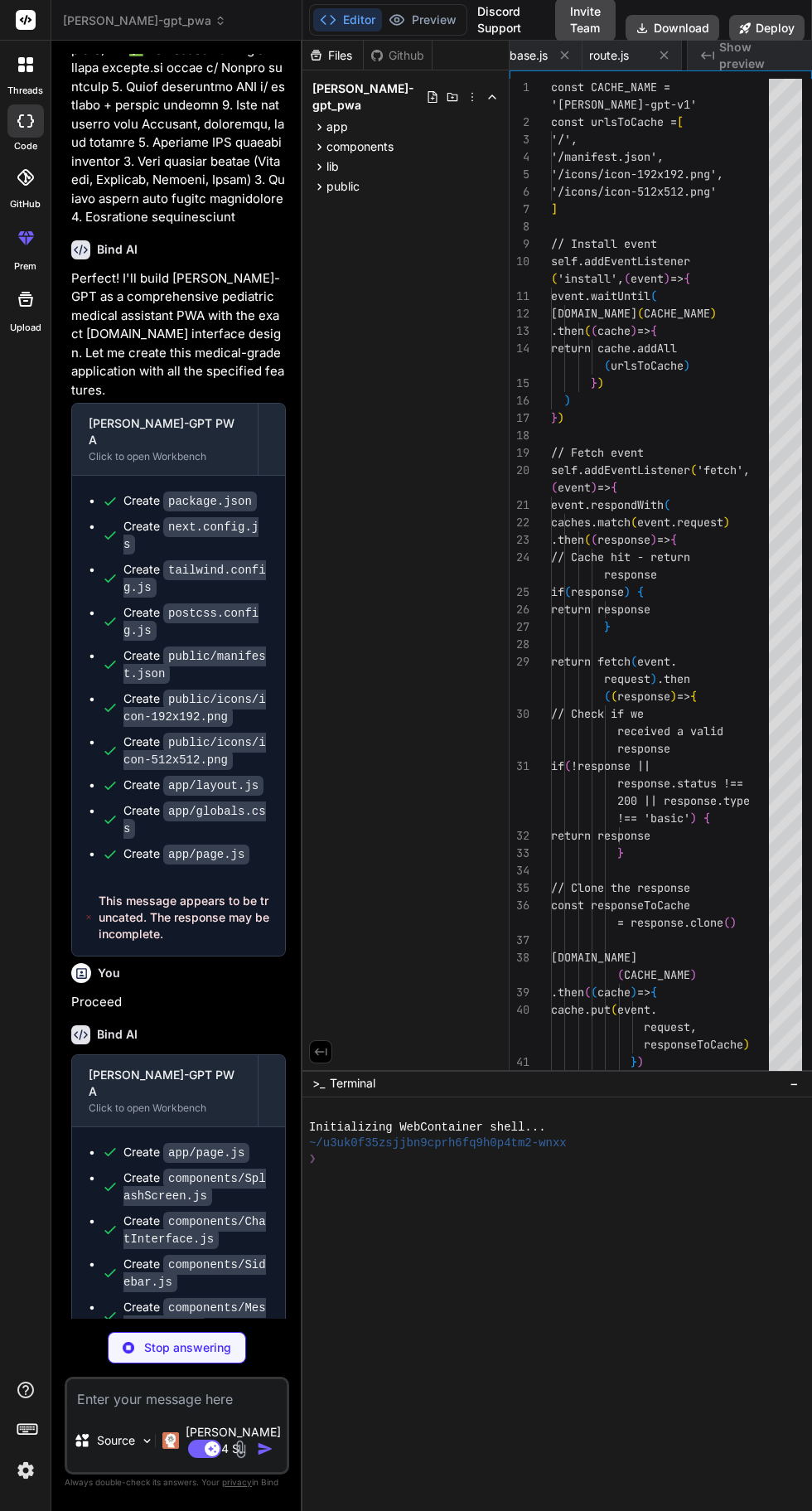
scroll to position [0, 652]
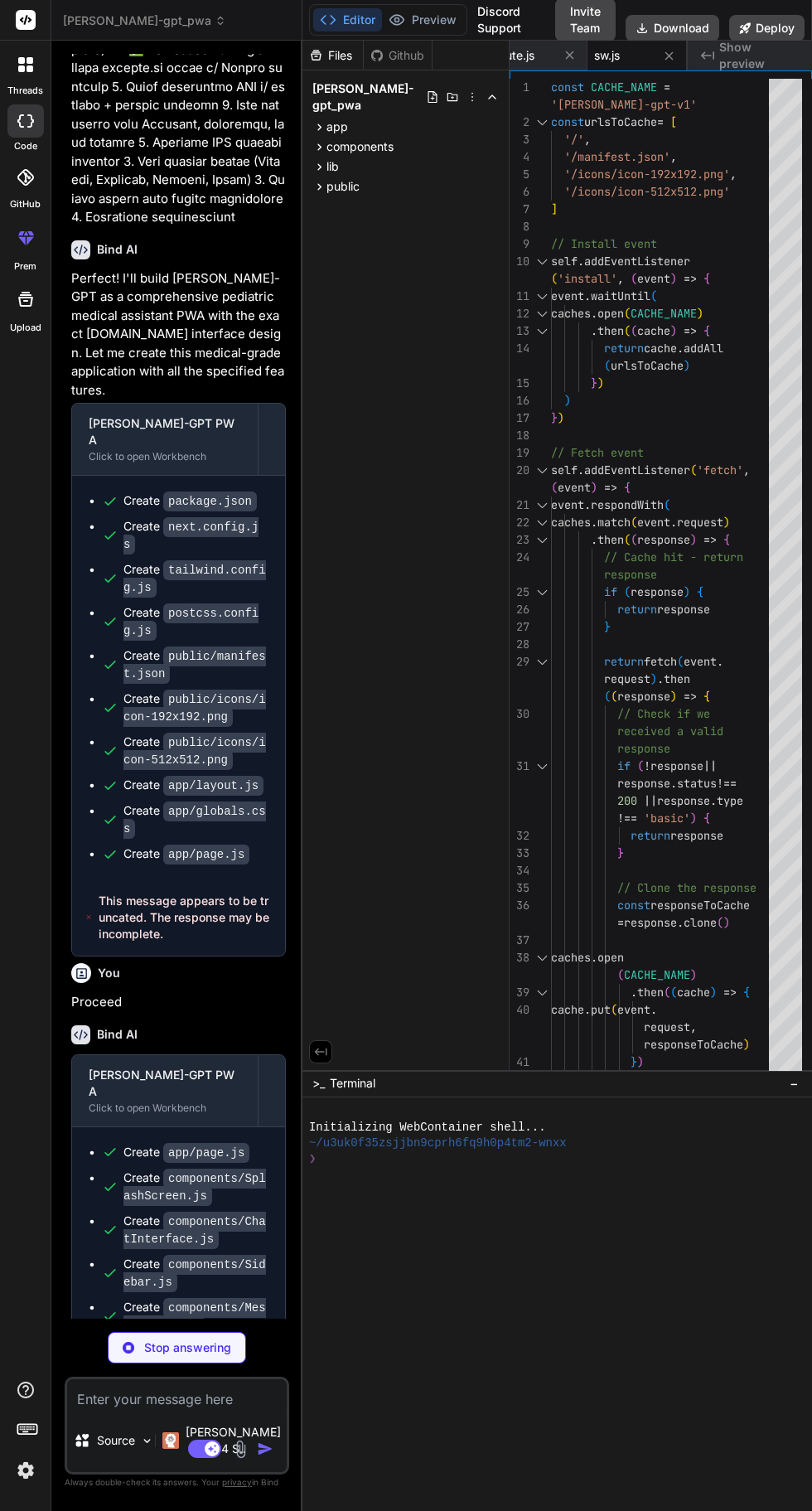
type textarea "x"
type textarea "</msapplication> </browserconfig>"
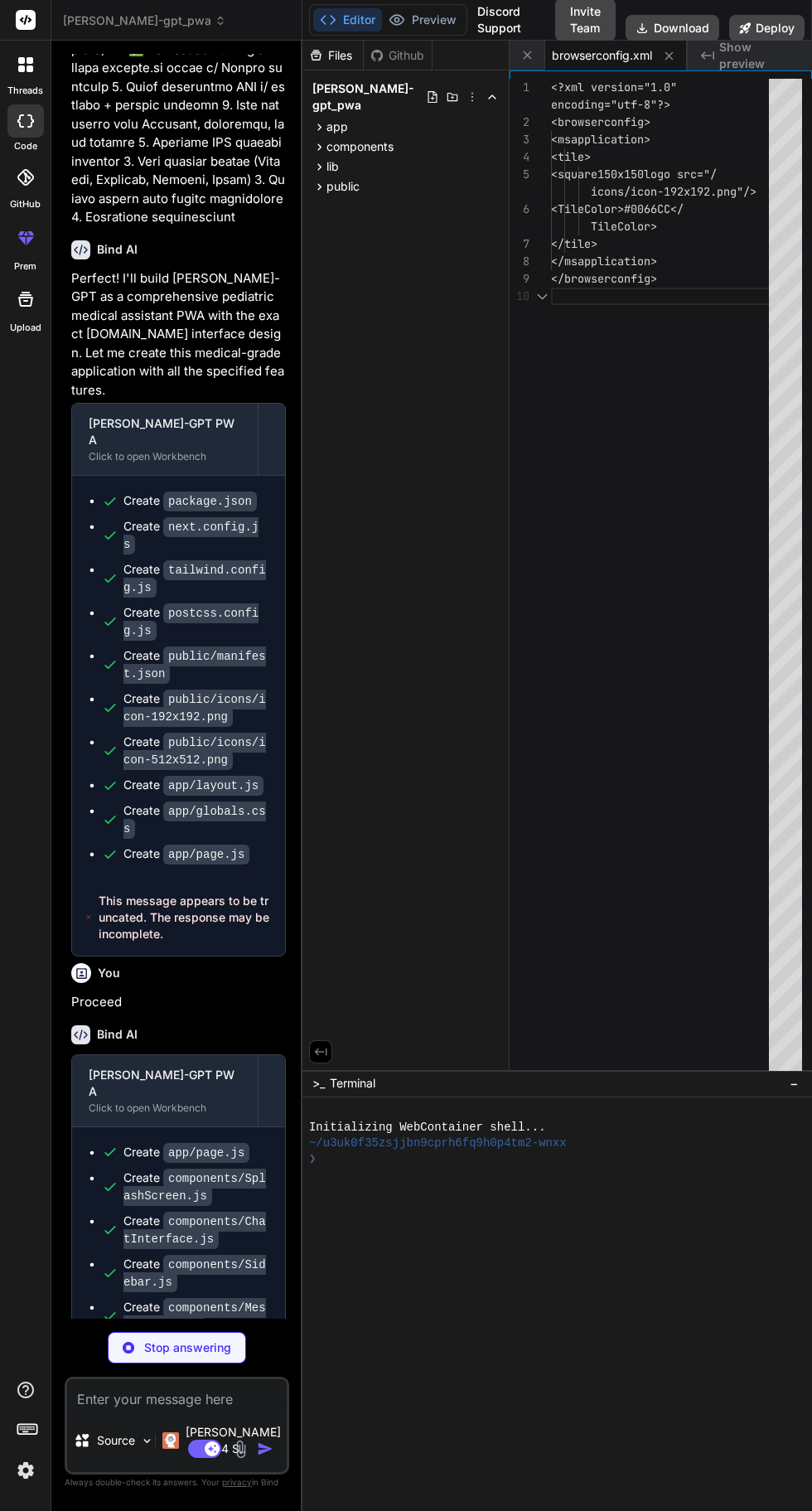
scroll to position [52, 0]
type textarea "x"
click at [669, 55] on icon at bounding box center [669, 55] width 9 height 9
type textarea ") }) ) })"
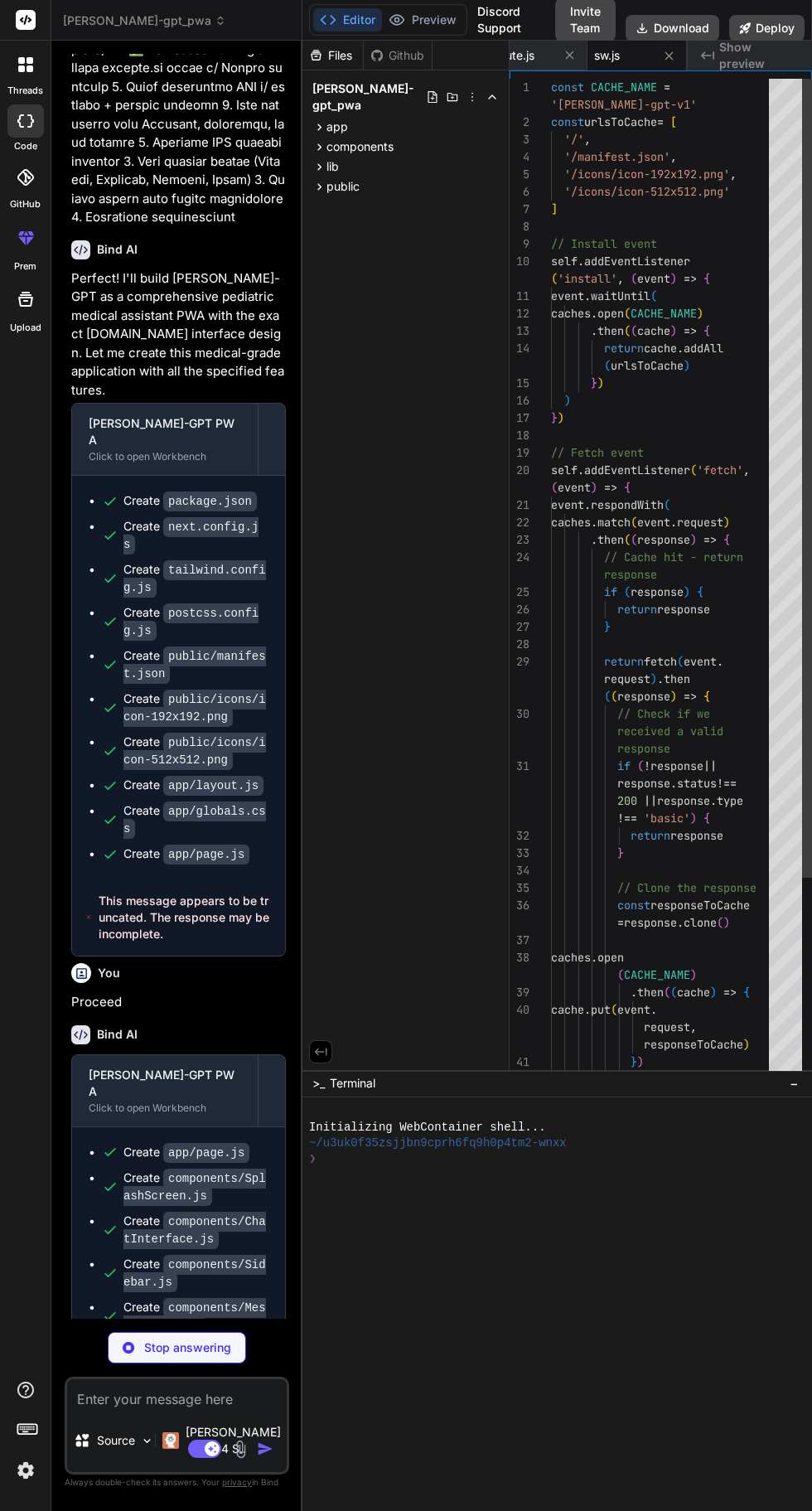
scroll to position [0, 652]
click at [678, 46] on div at bounding box center [669, 55] width 20 height 20
type textarea "x"
click at [669, 55] on icon at bounding box center [669, 55] width 9 height 9
type textarea "{ status: 500 } ) } }"
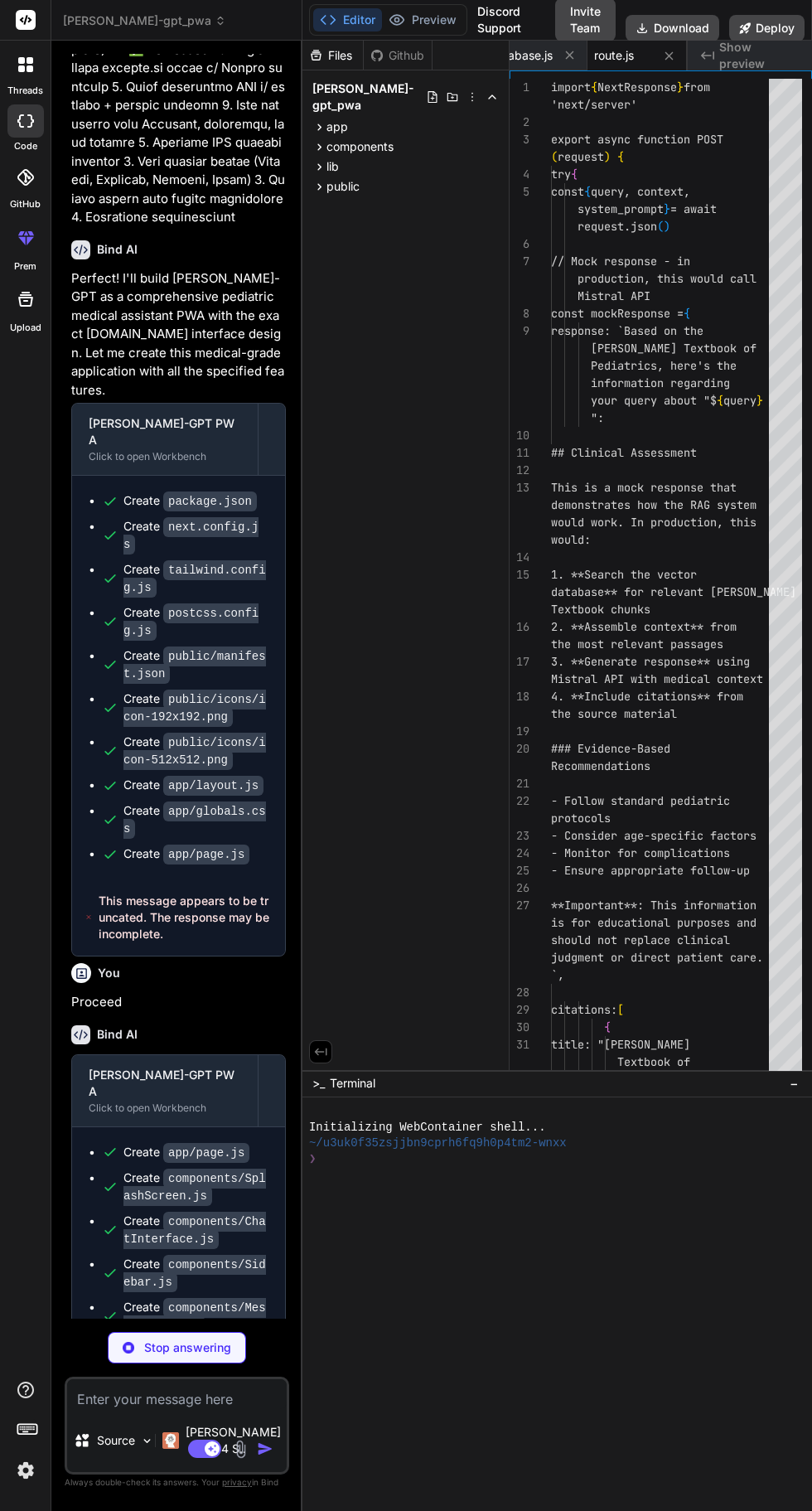
scroll to position [0, 553]
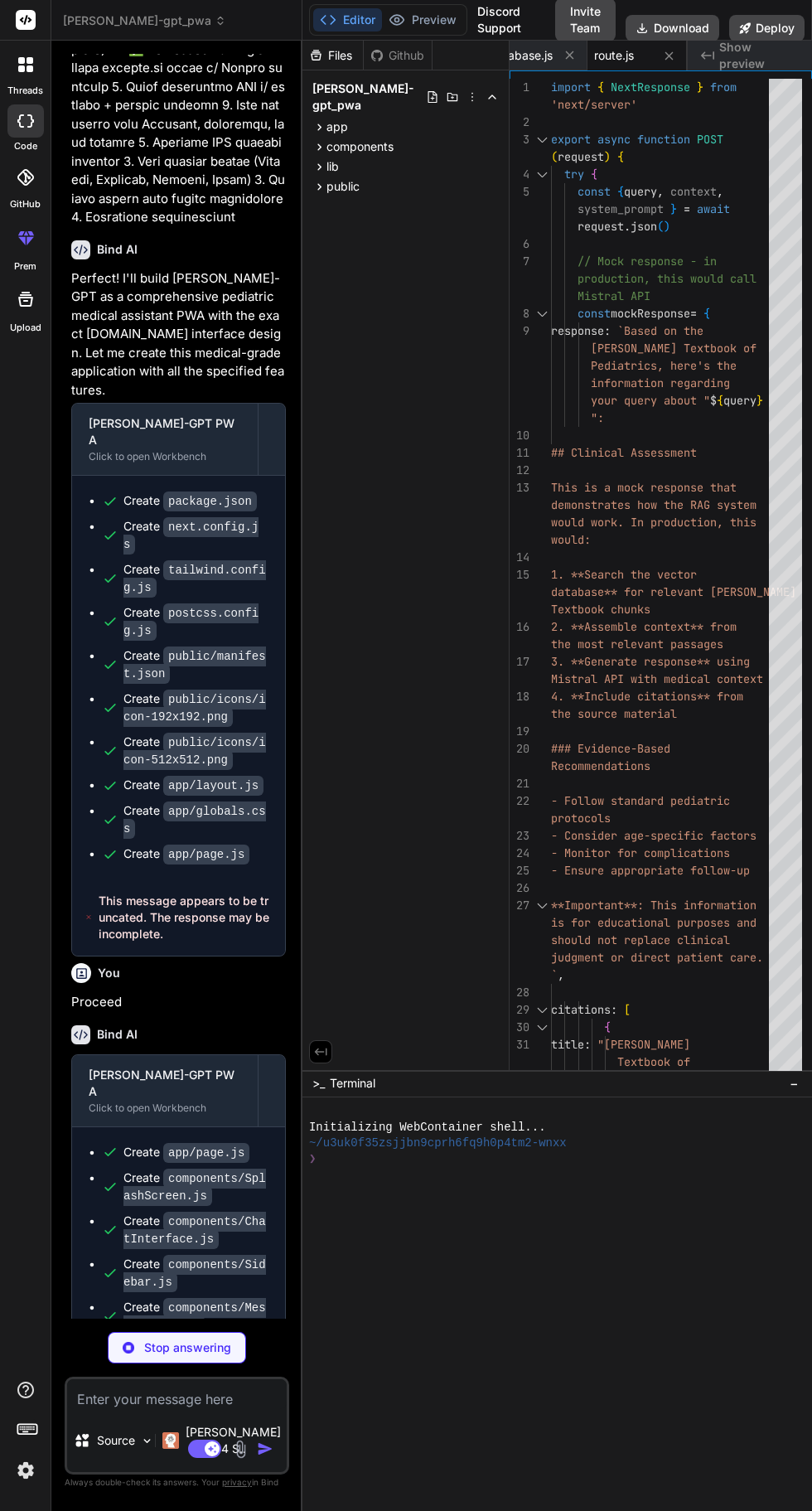
type textarea "x"
click at [669, 55] on icon at bounding box center [669, 55] width 9 height 9
type textarea "encountered an error processing your request. Please try again.' } }"
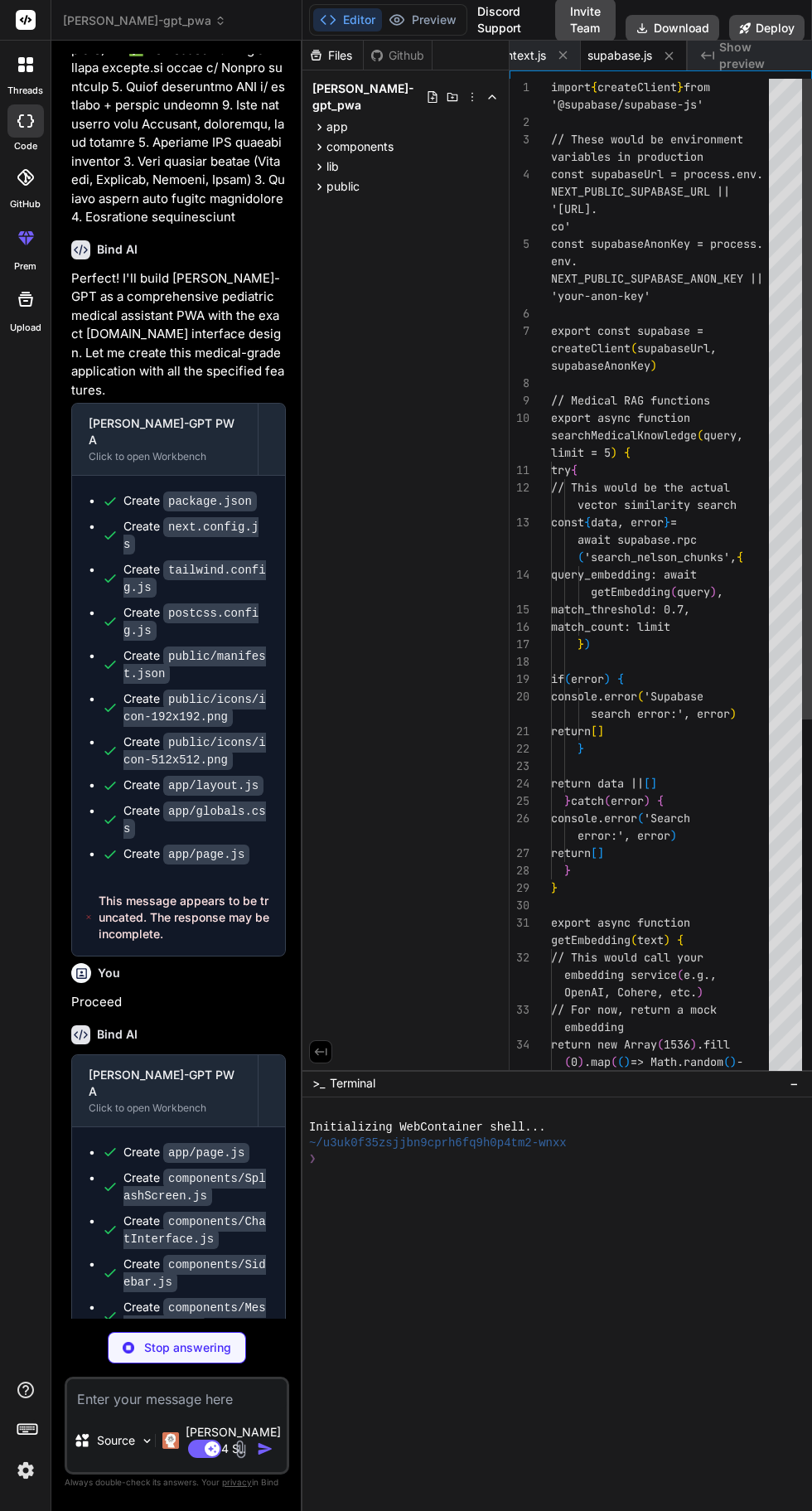
scroll to position [0, 454]
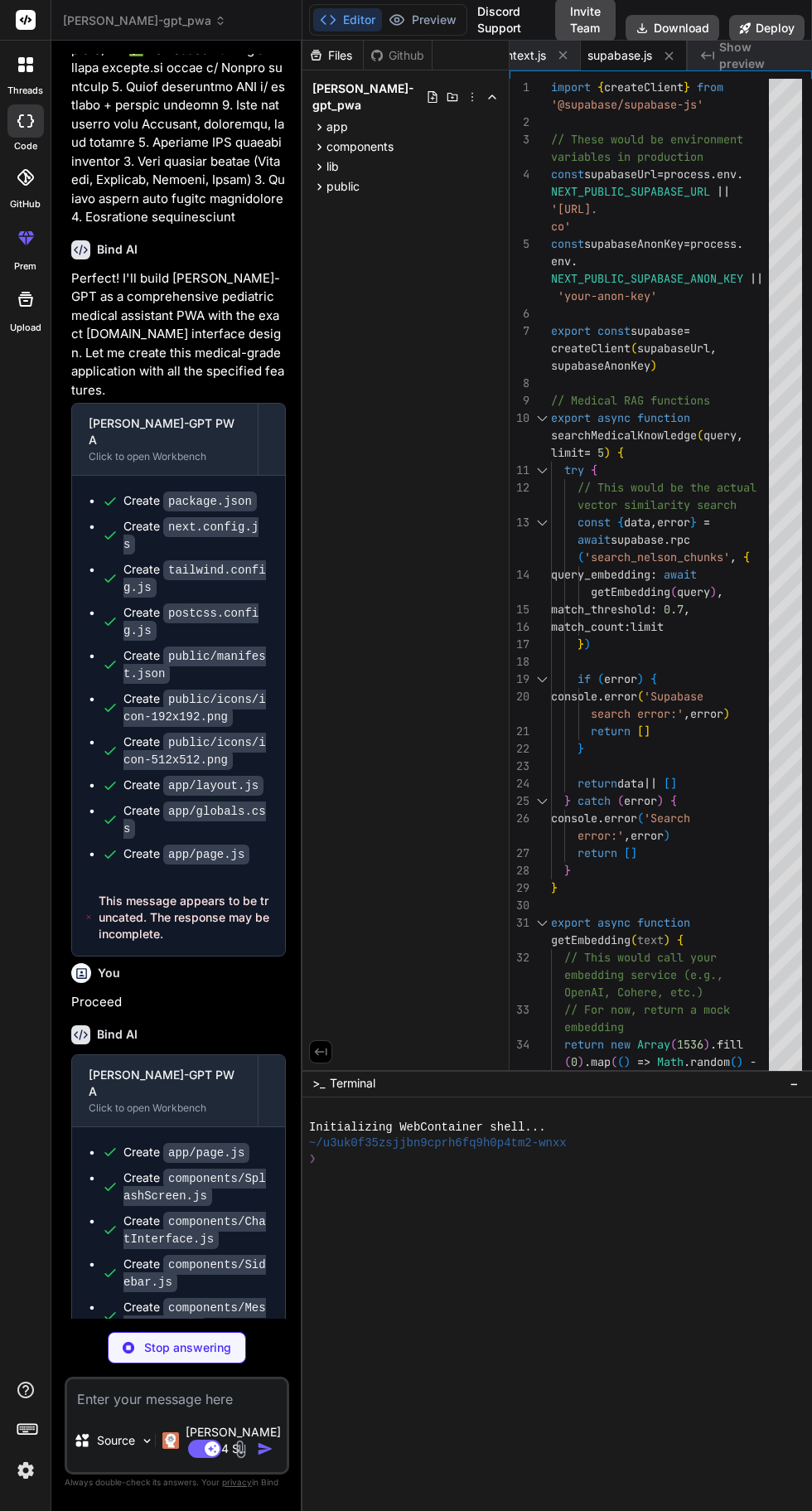
click at [669, 55] on icon at bounding box center [669, 55] width 9 height 9
type textarea "x"
type textarea "return context }"
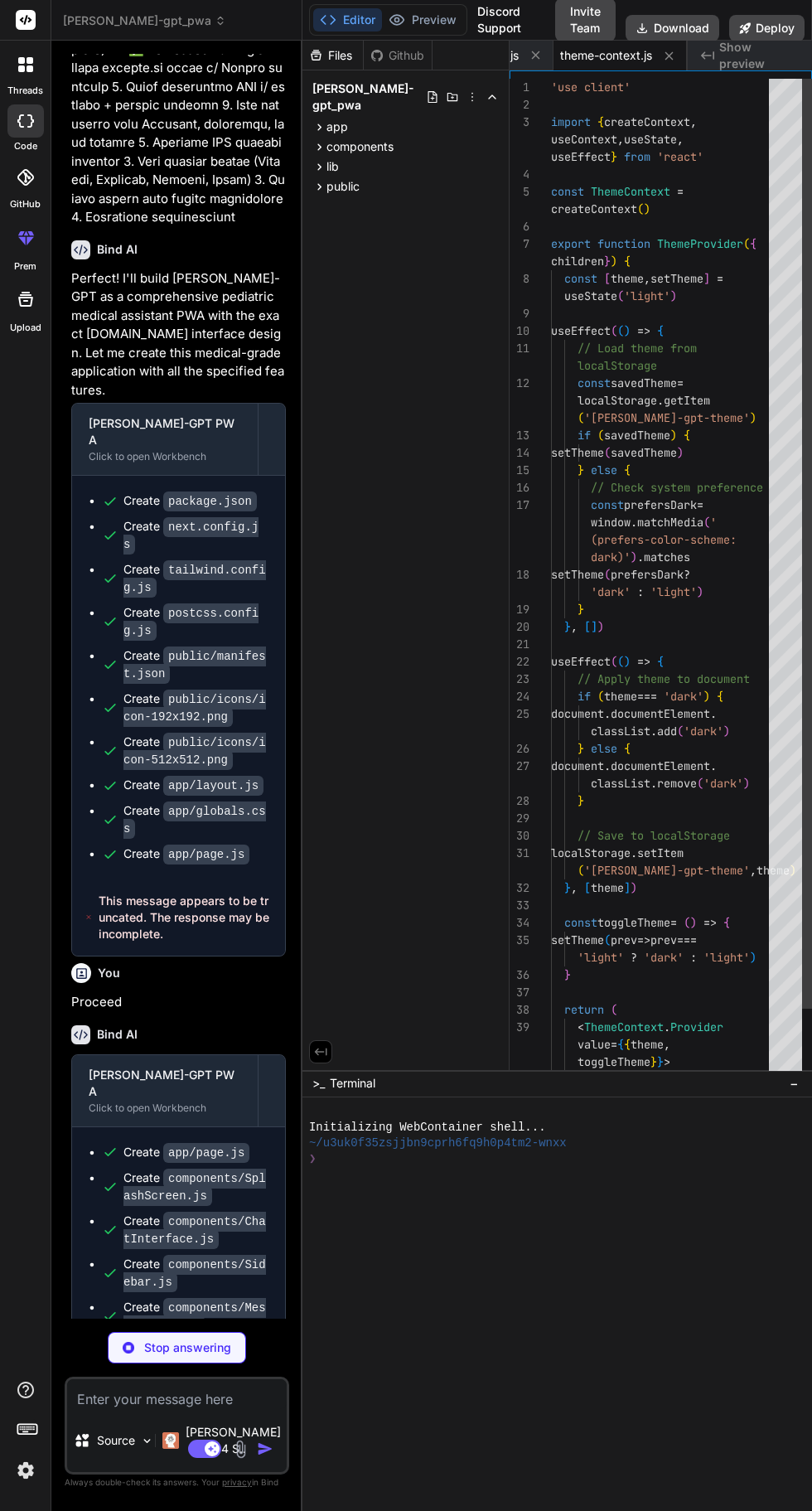
scroll to position [0, 347]
type textarea "x"
click at [659, 48] on button at bounding box center [669, 55] width 20 height 20
type textarea "</div> ) }"
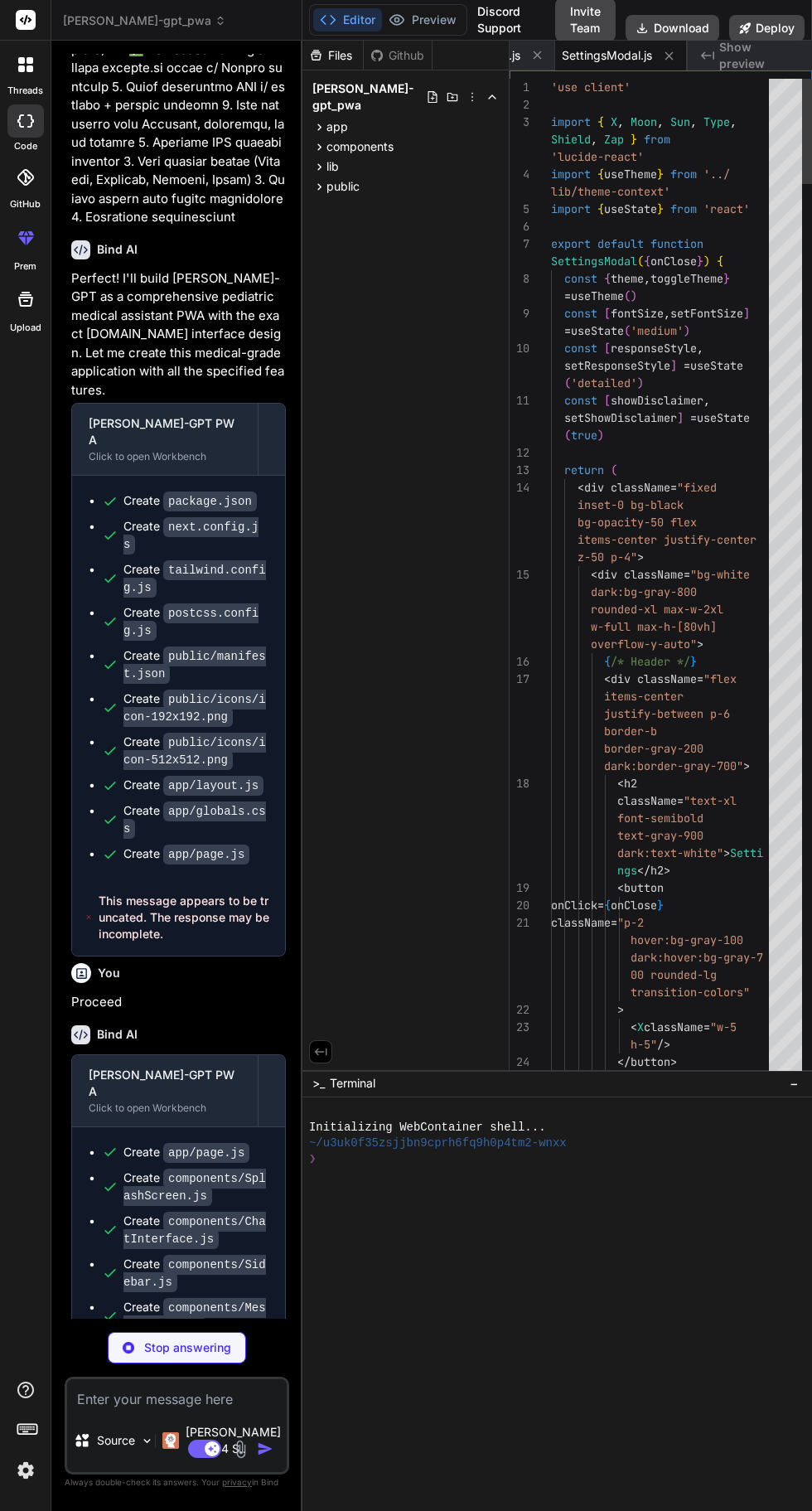
scroll to position [0, 212]
type textarea "x"
click at [679, 48] on button at bounding box center [669, 55] width 20 height 20
type textarea ") }"
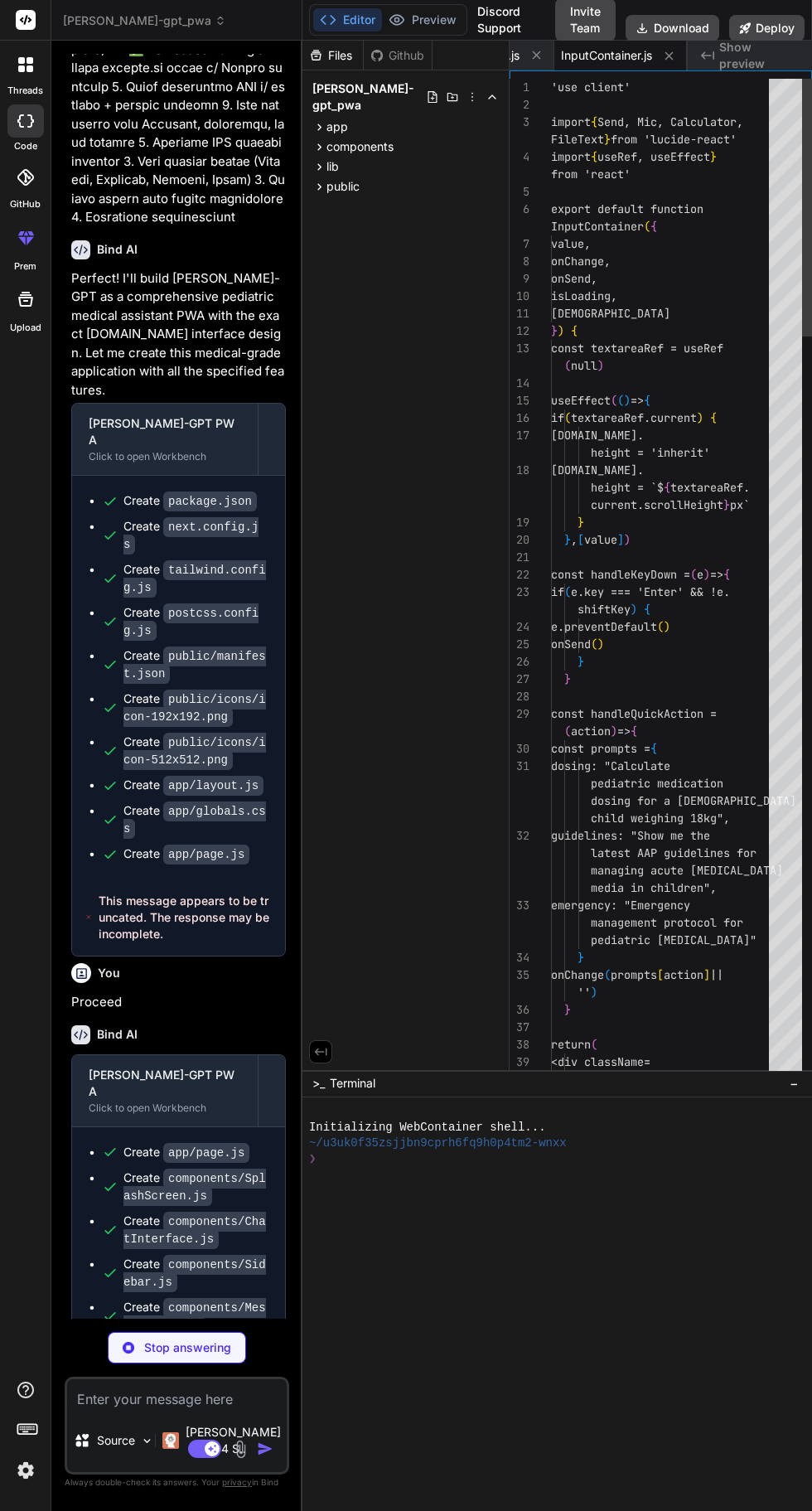
scroll to position [0, 80]
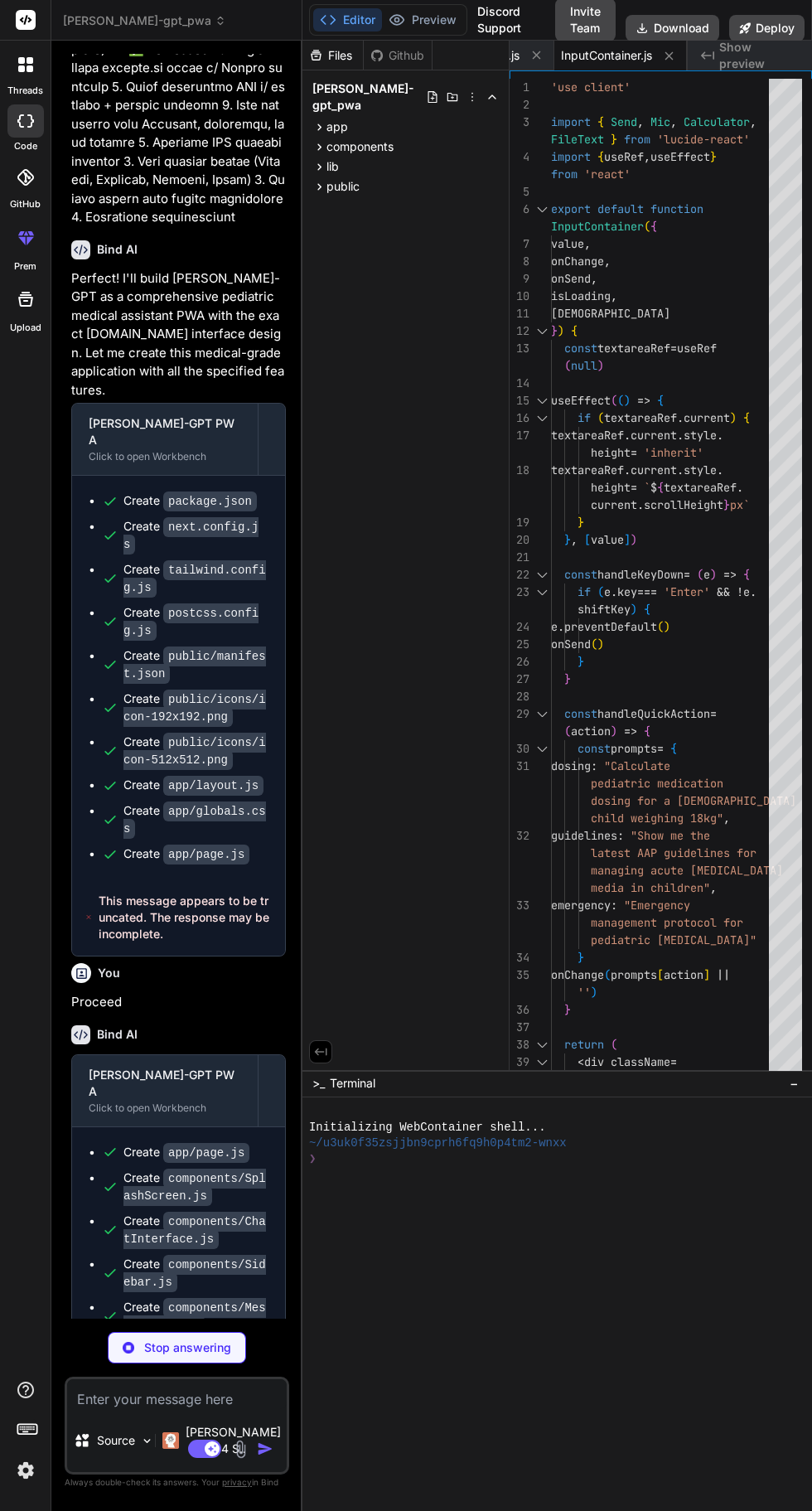
click at [669, 55] on icon at bounding box center [669, 55] width 9 height 9
type textarea "x"
type textarea "</div> </div> </div> )} </div> ) }"
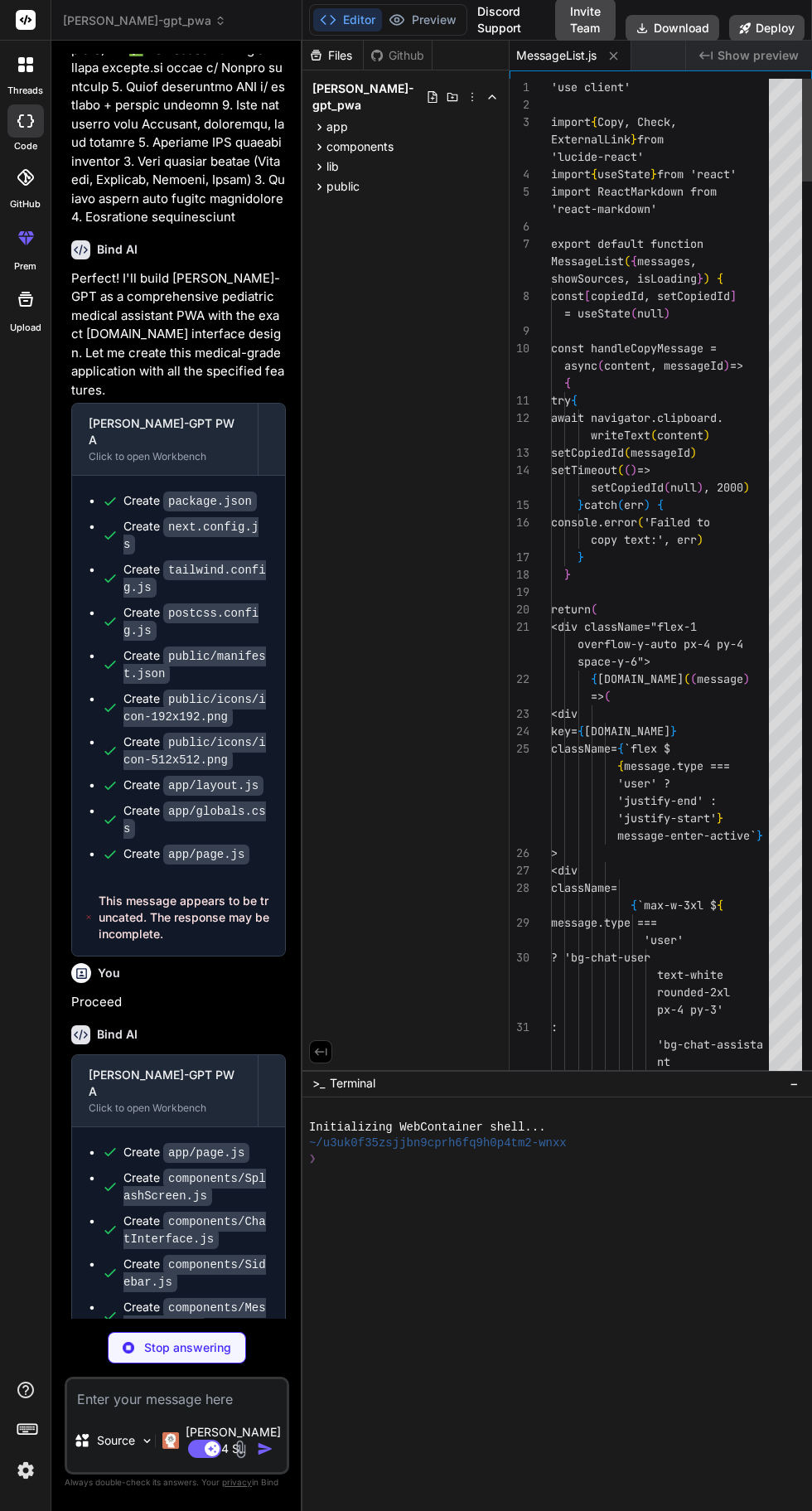
scroll to position [0, 0]
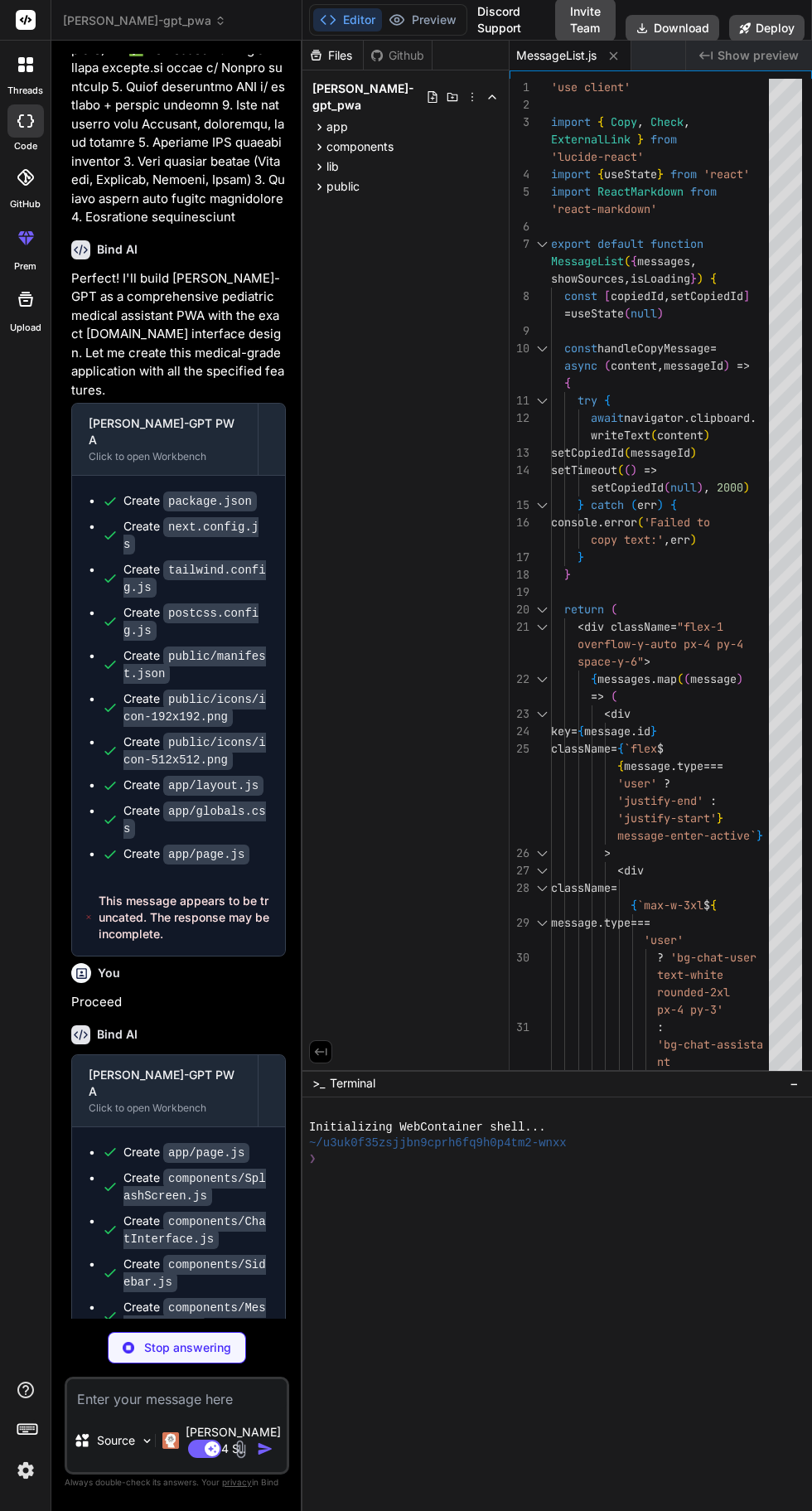
click at [613, 54] on icon at bounding box center [613, 55] width 9 height 9
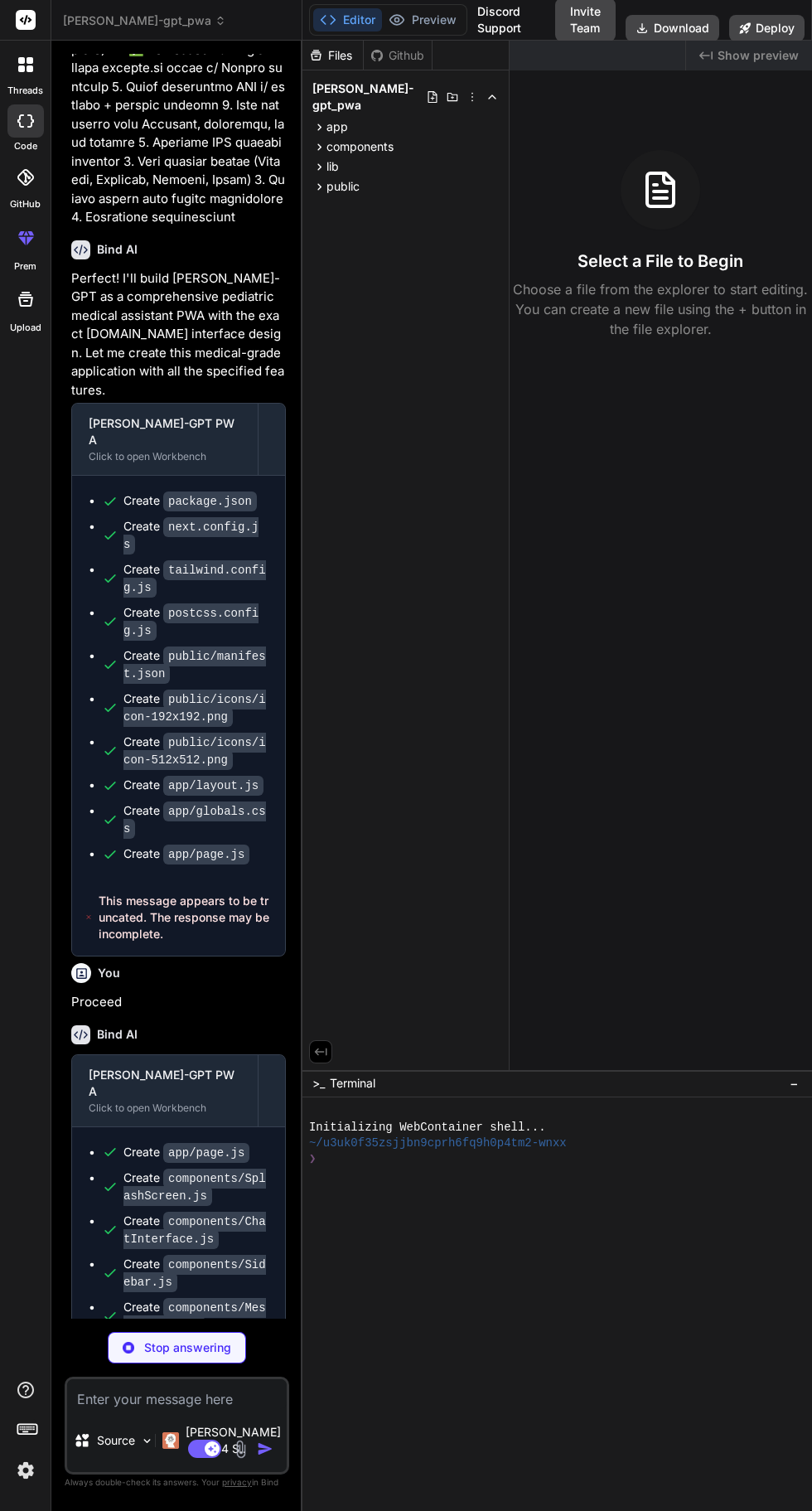
scroll to position [3020, 0]
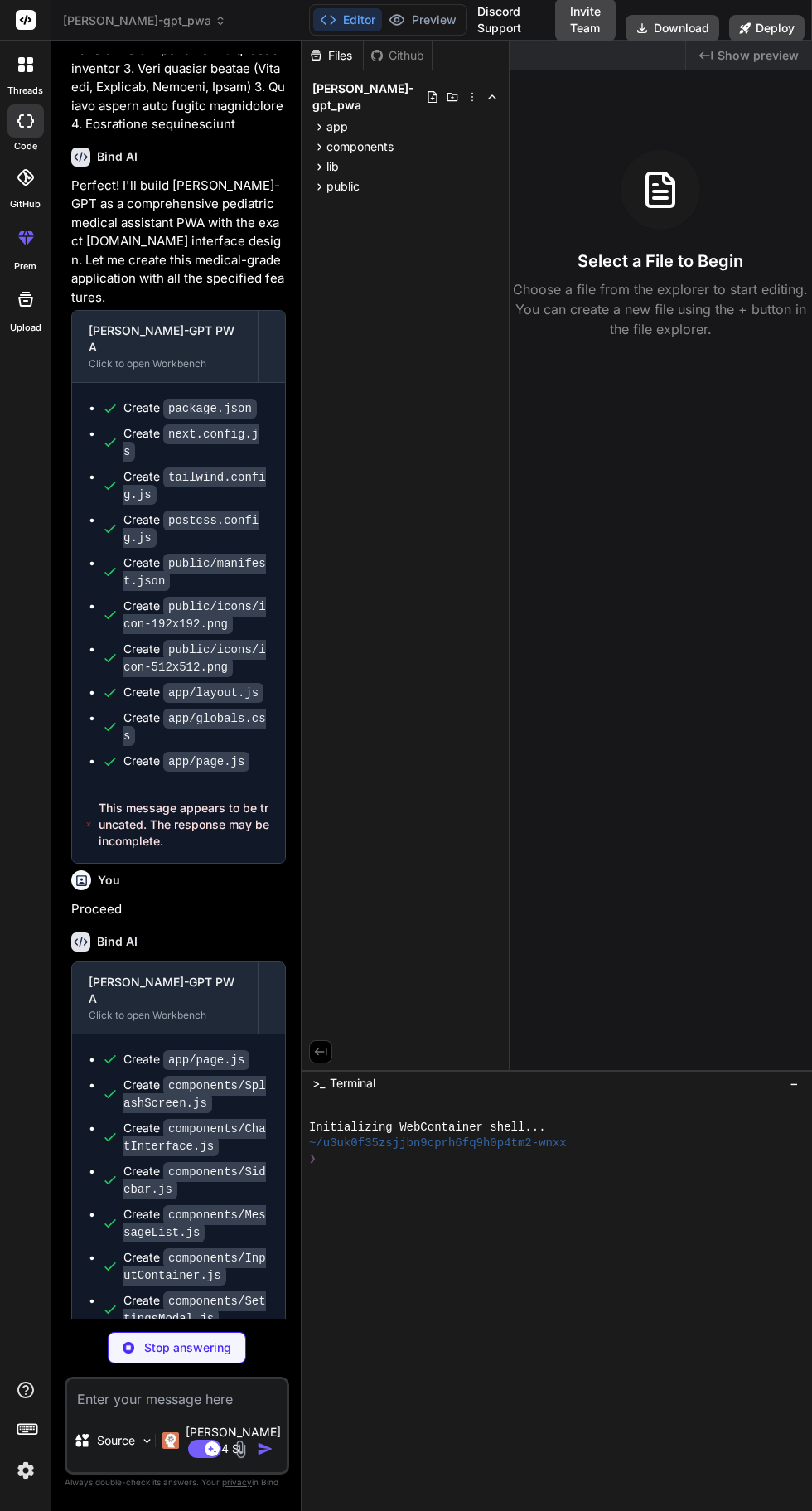
click at [0, 585] on div "threads code GitHub prem Upload" at bounding box center [25, 756] width 52 height 1511
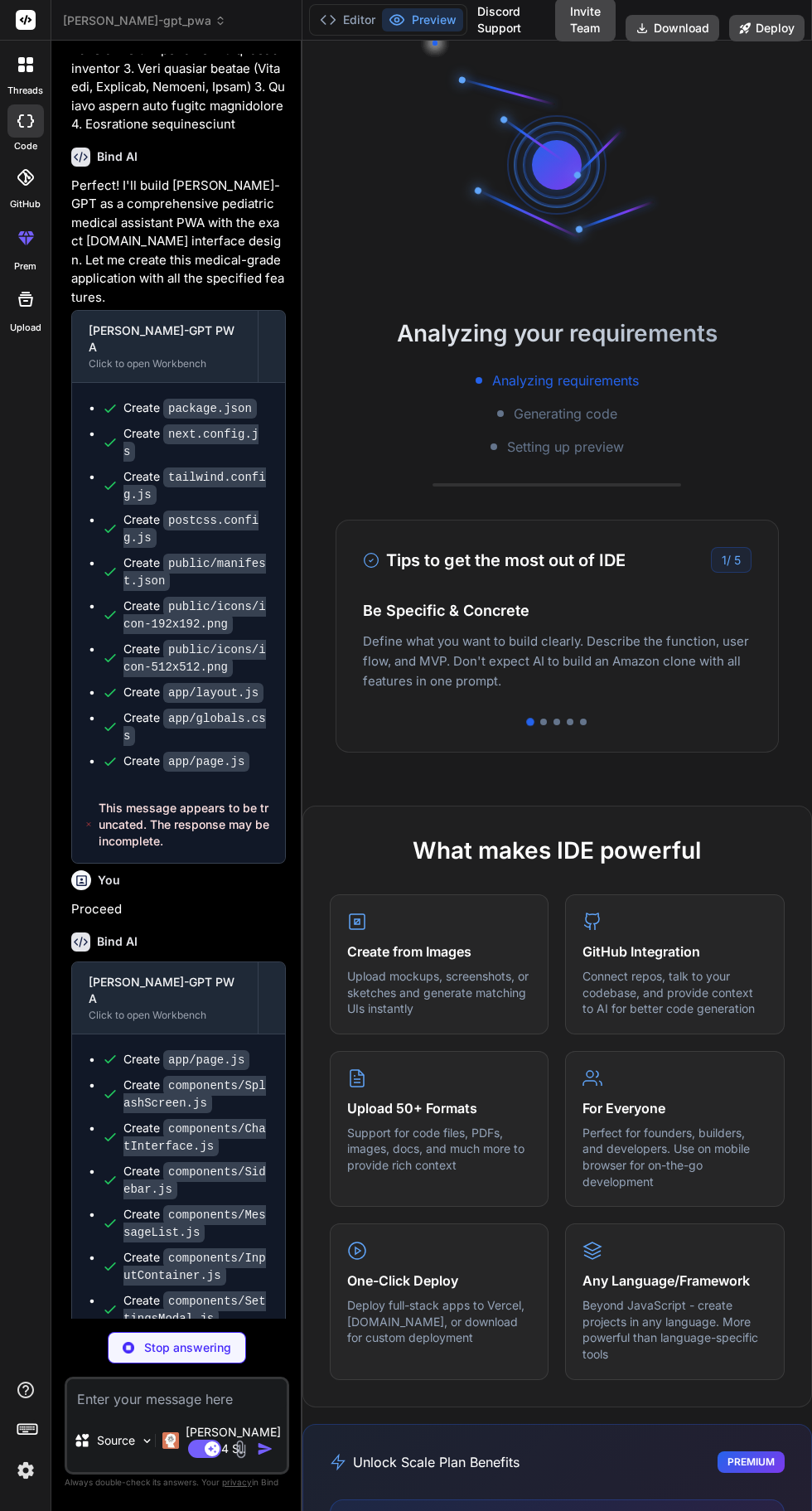
click at [0, 481] on div "threads code GitHub prem Upload" at bounding box center [25, 756] width 52 height 1511
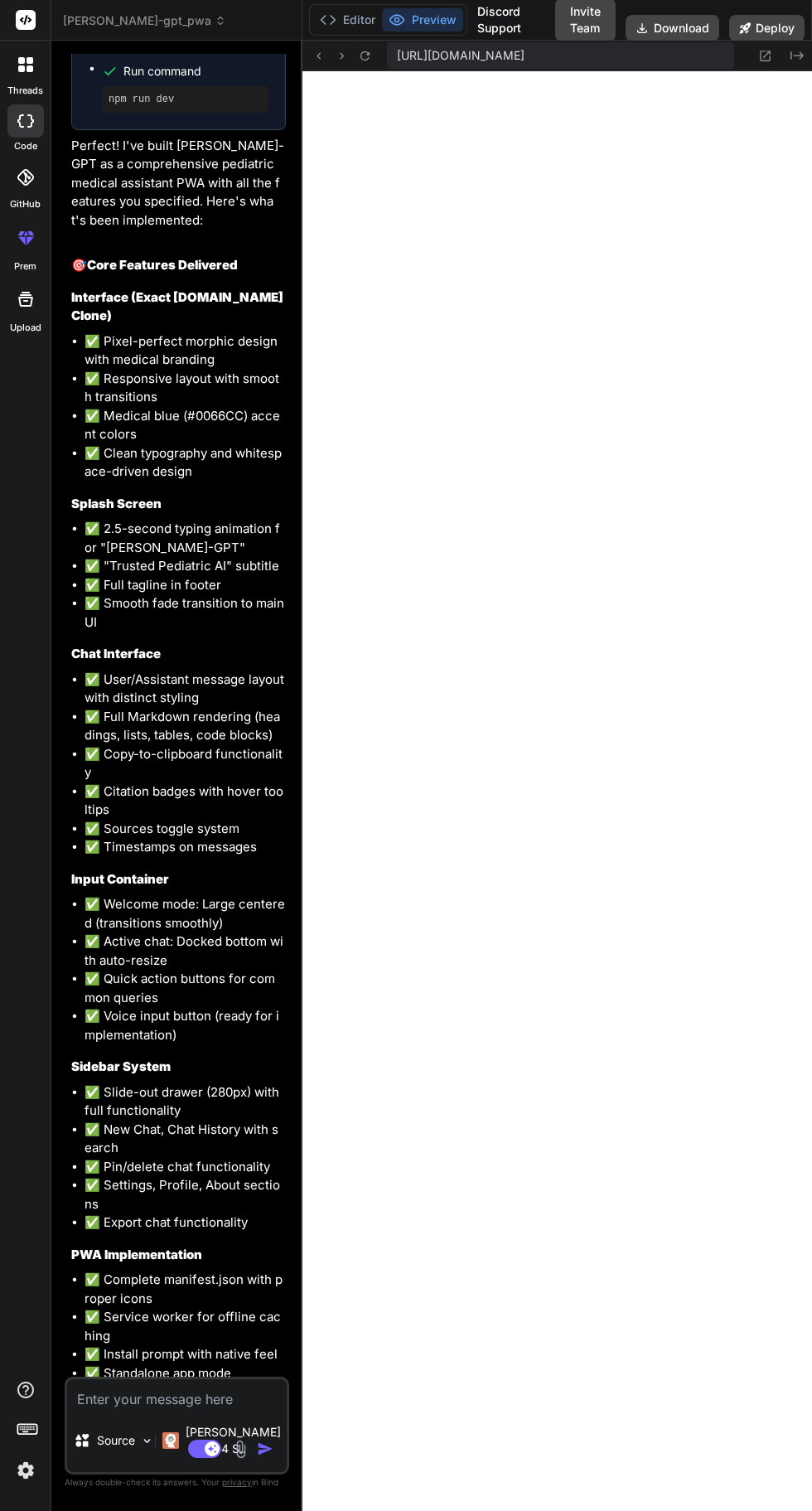
scroll to position [4570, 0]
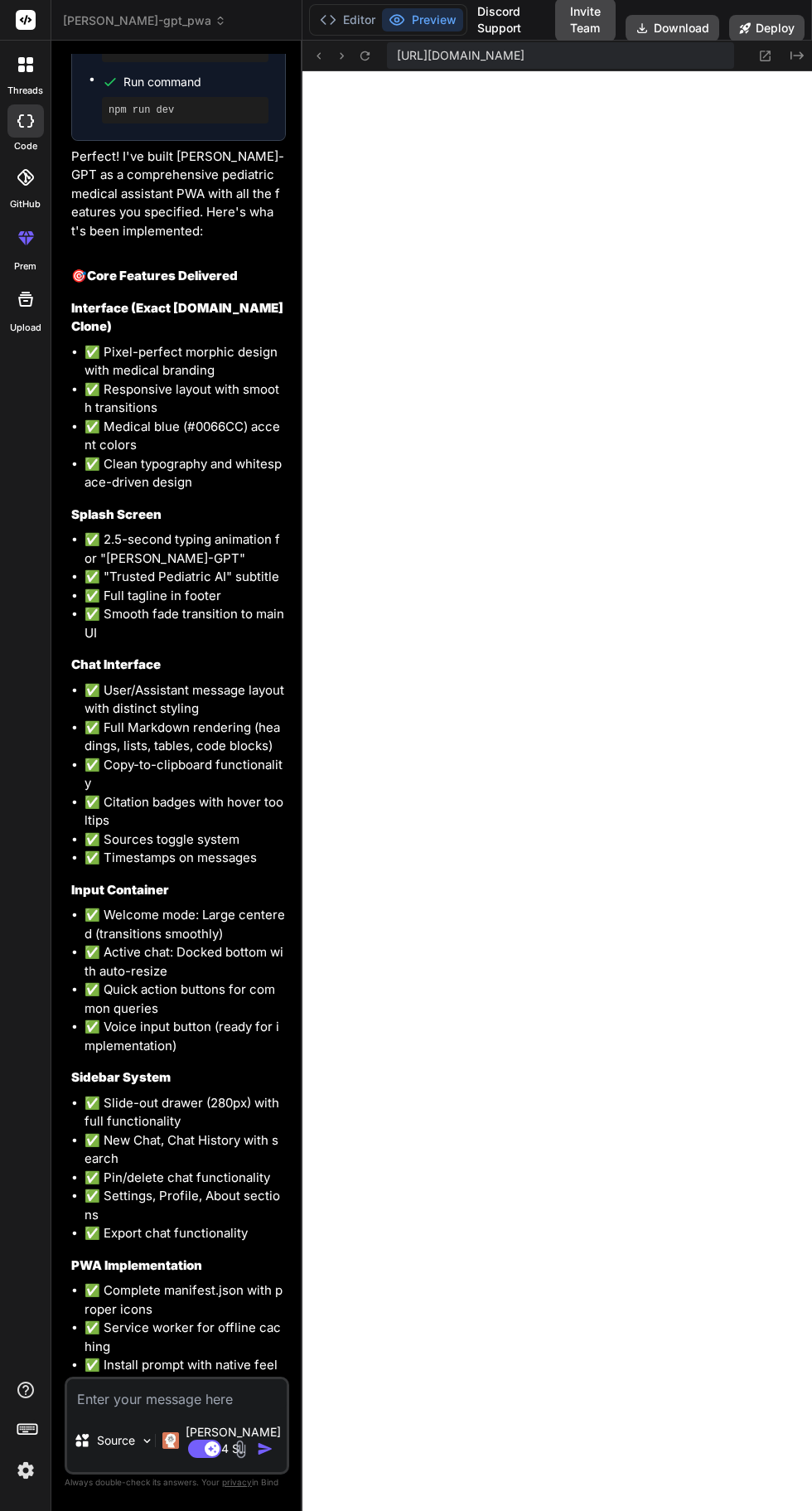
click at [342, 55] on icon at bounding box center [342, 55] width 14 height 14
click at [360, 56] on icon at bounding box center [364, 55] width 9 height 9
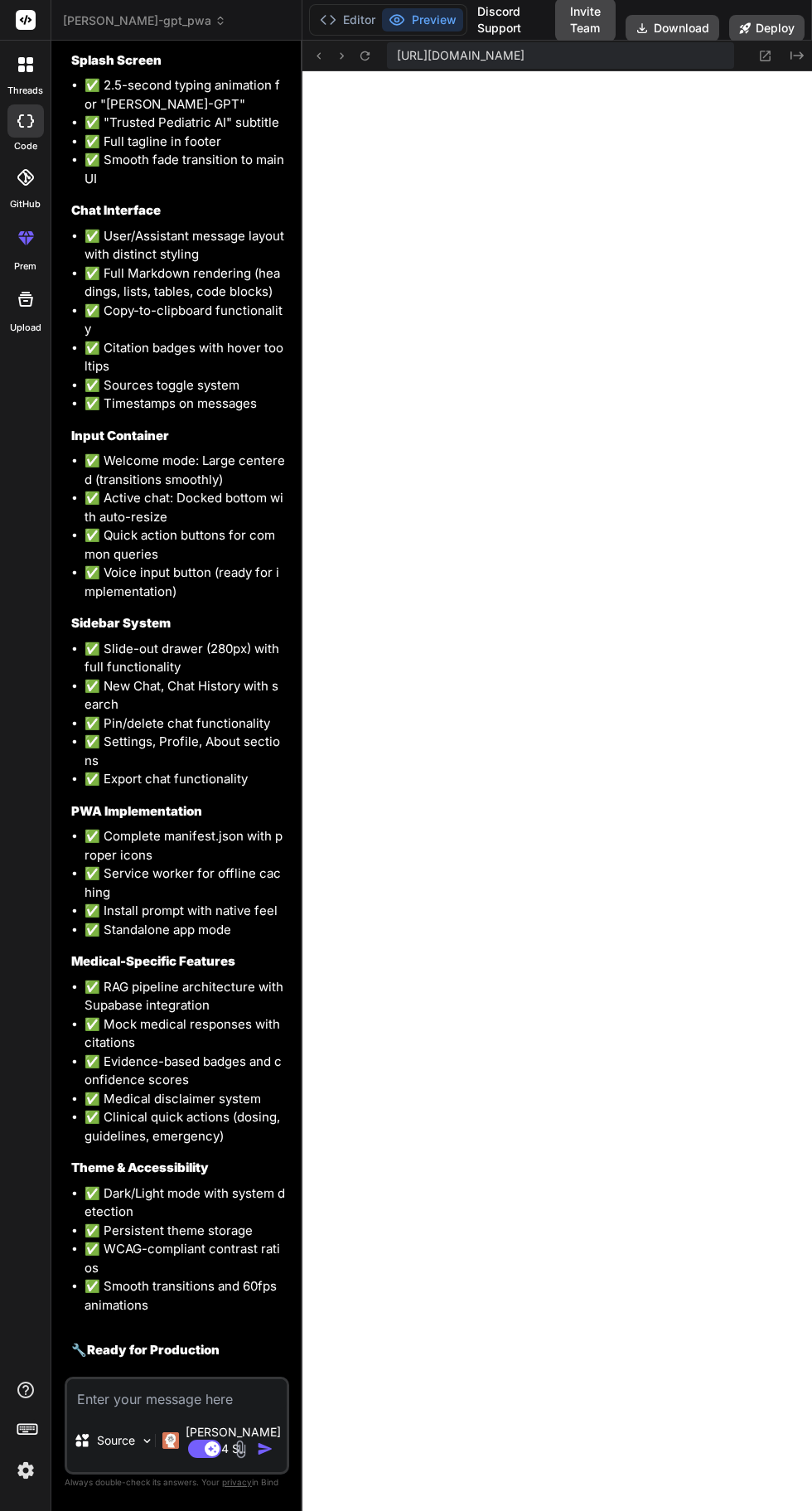
scroll to position [5098, 0]
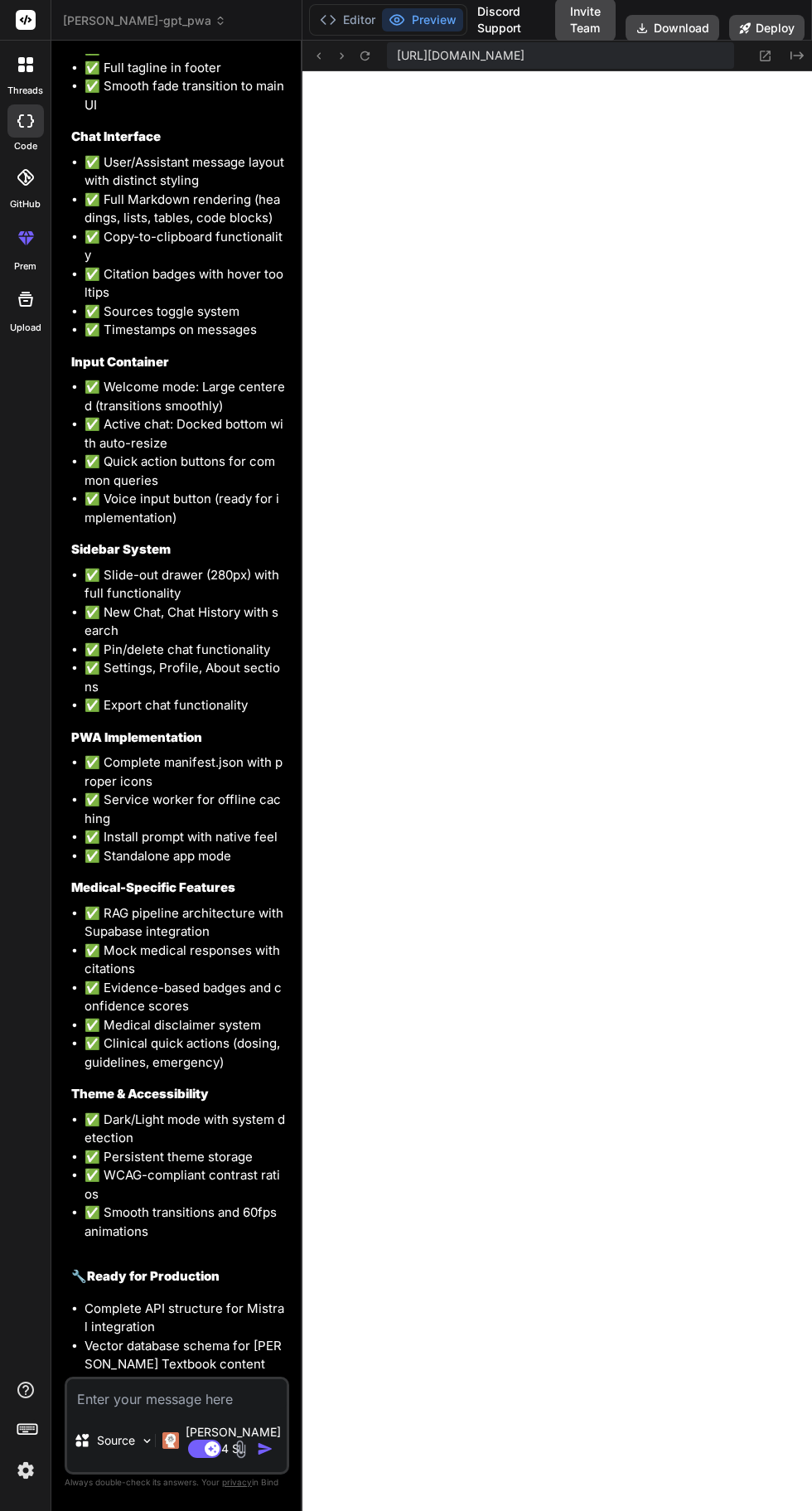
click at [342, 55] on icon at bounding box center [342, 55] width 14 height 14
click at [365, 55] on icon at bounding box center [365, 55] width 14 height 14
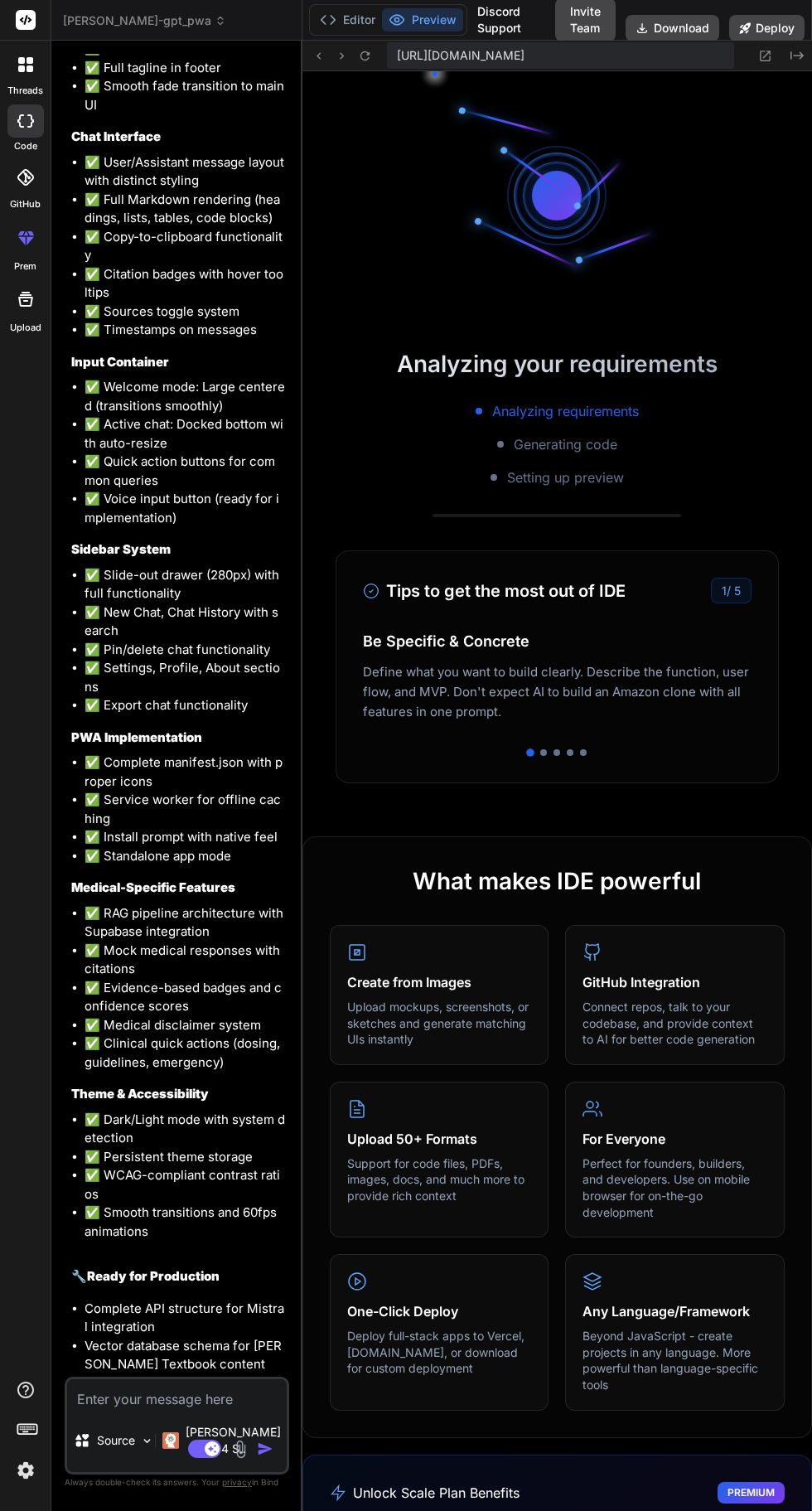
scroll to position [535, 0]
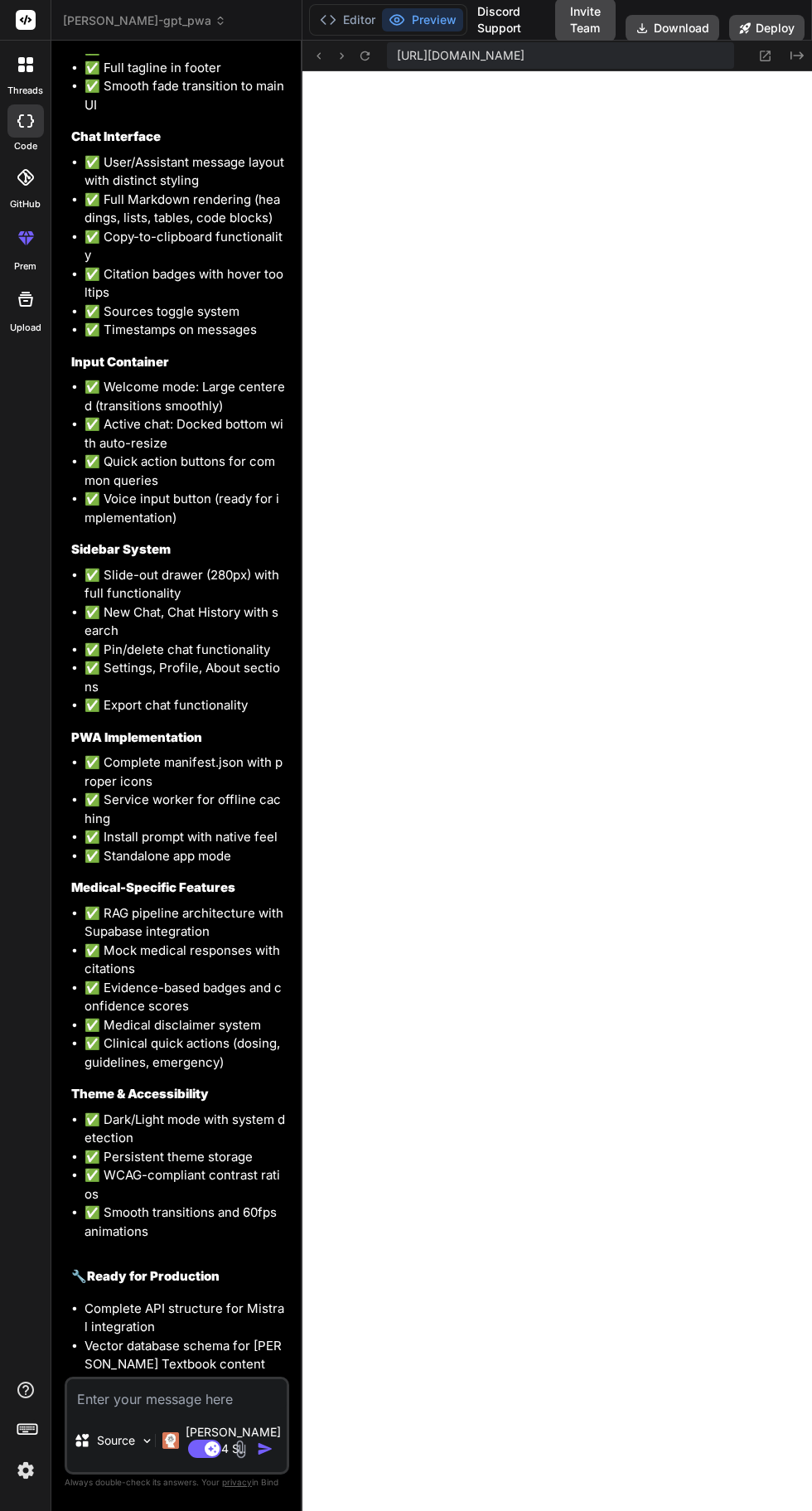
click at [323, 19] on icon at bounding box center [328, 19] width 17 height 17
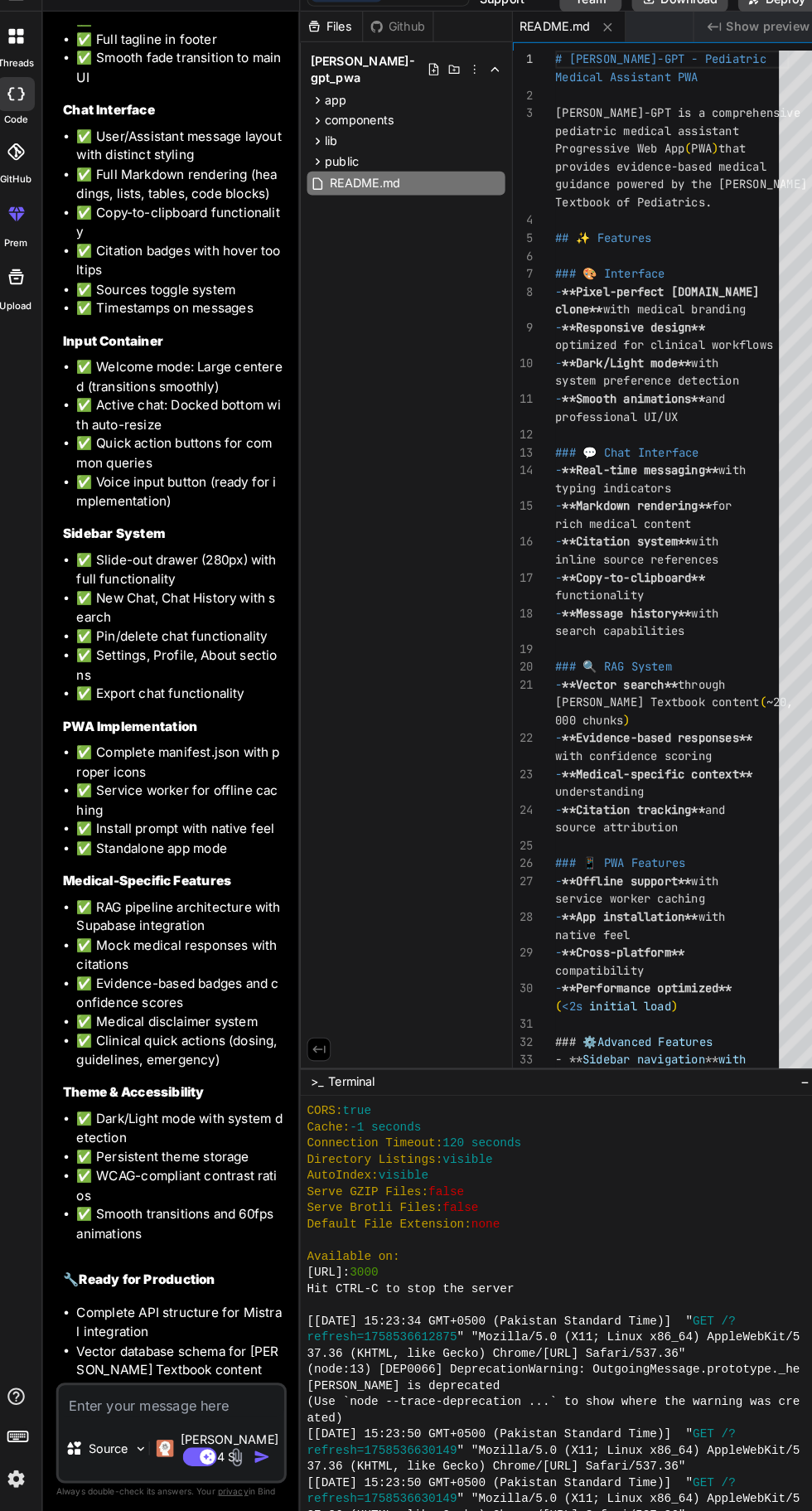
scroll to position [531, 0]
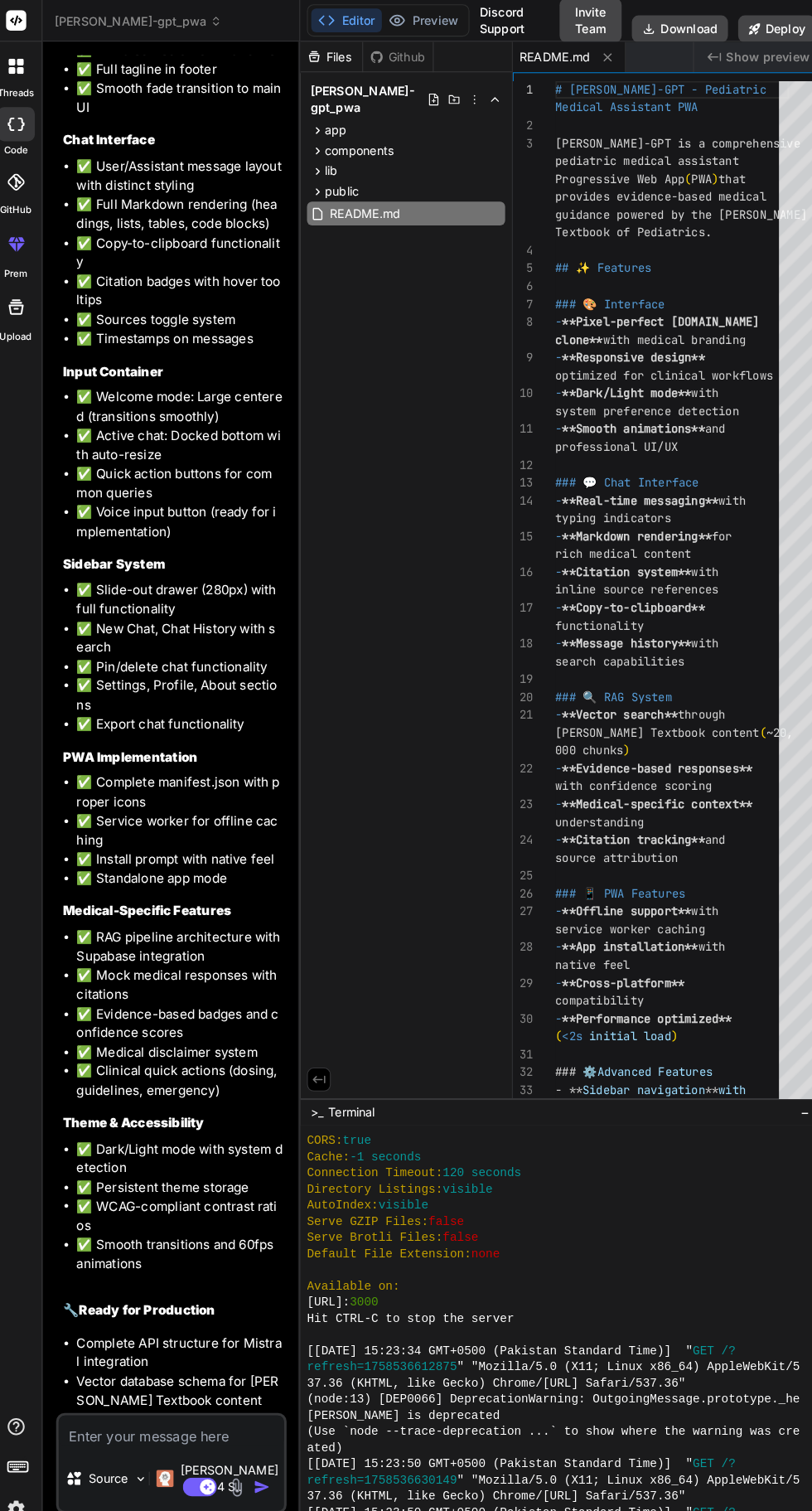
click at [406, 26] on button "Preview" at bounding box center [422, 20] width 81 height 23
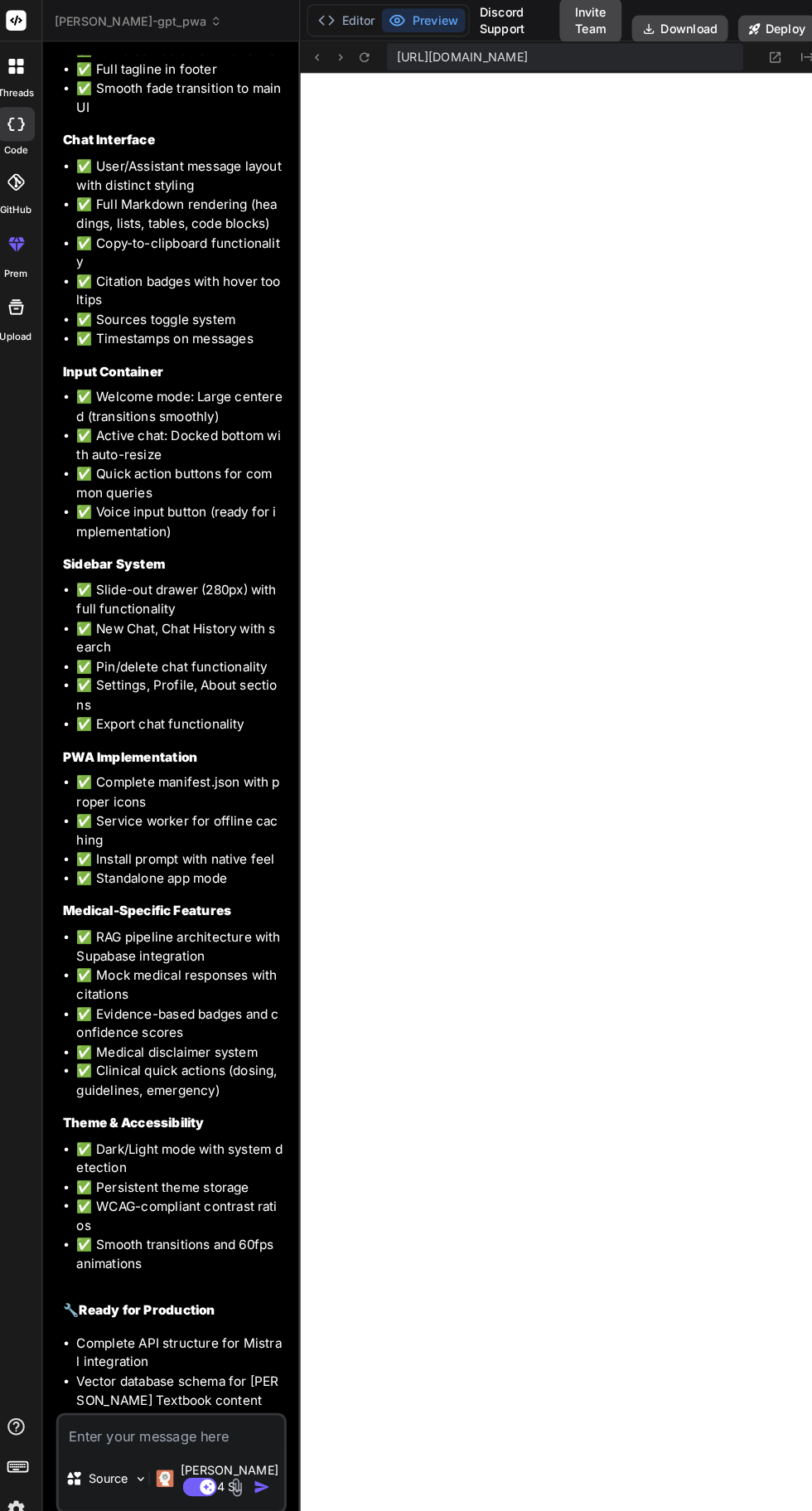
scroll to position [0, 0]
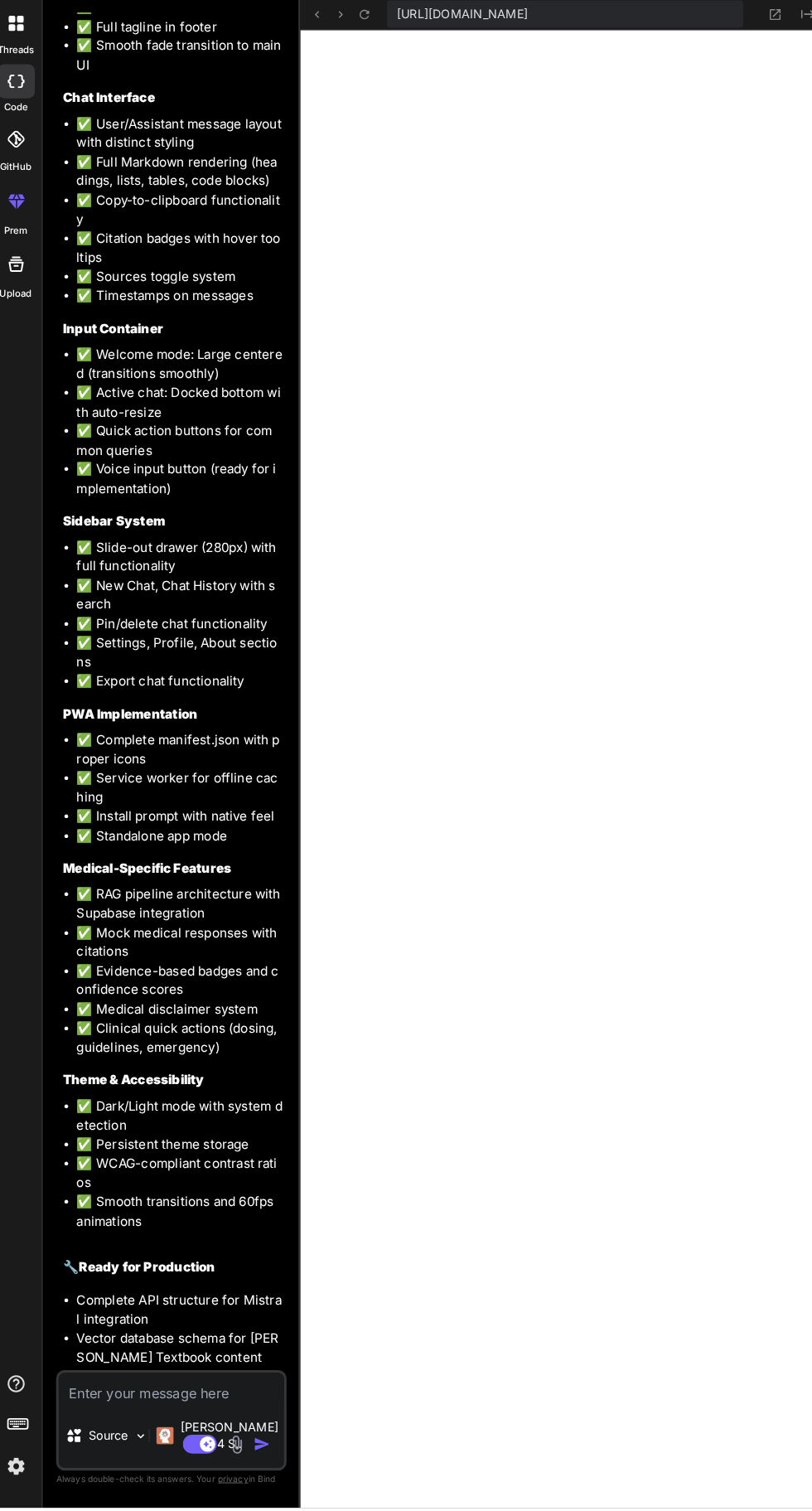
click at [95, 1409] on textarea at bounding box center [177, 1394] width 220 height 30
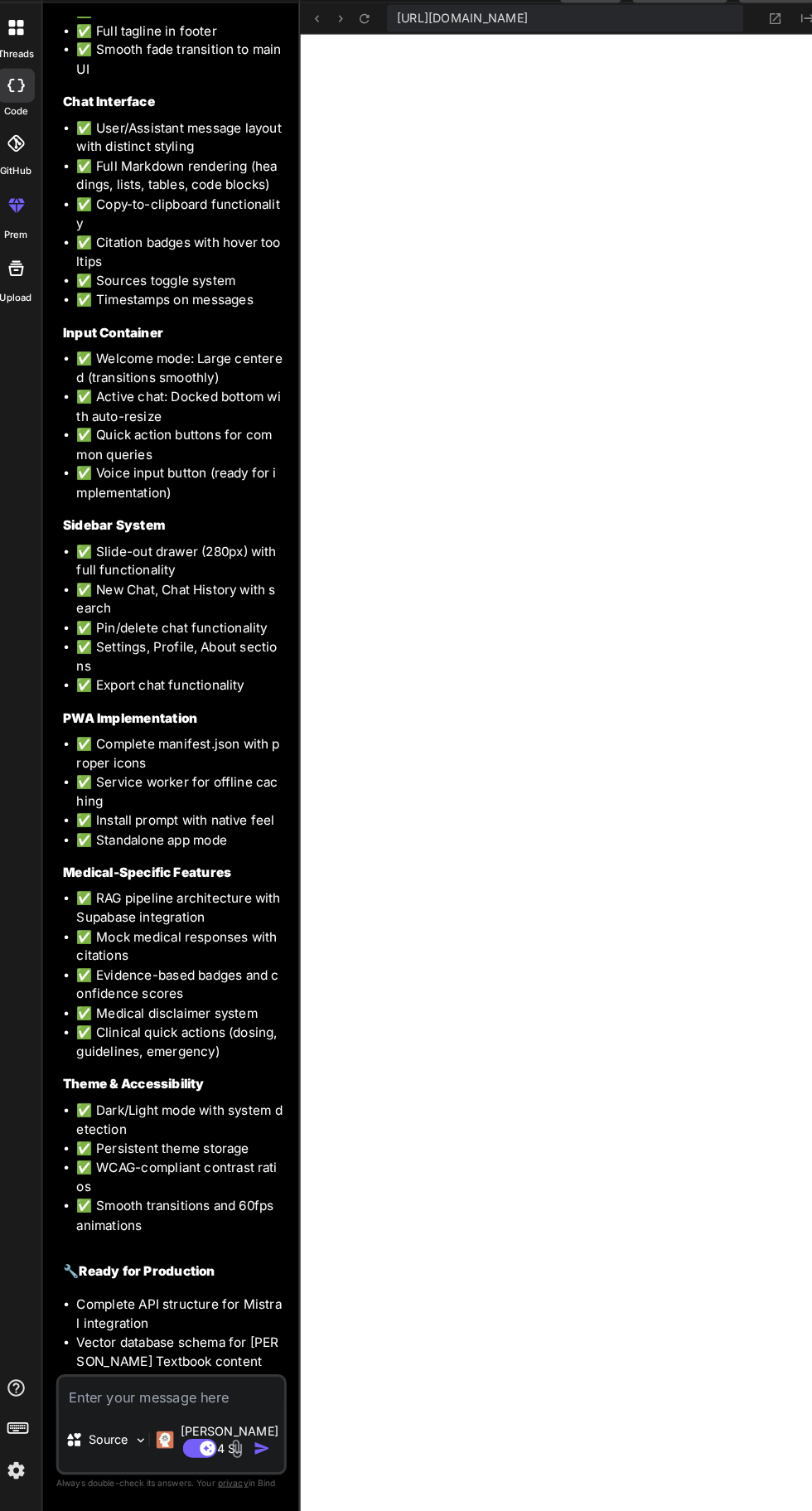
type textarea "x"
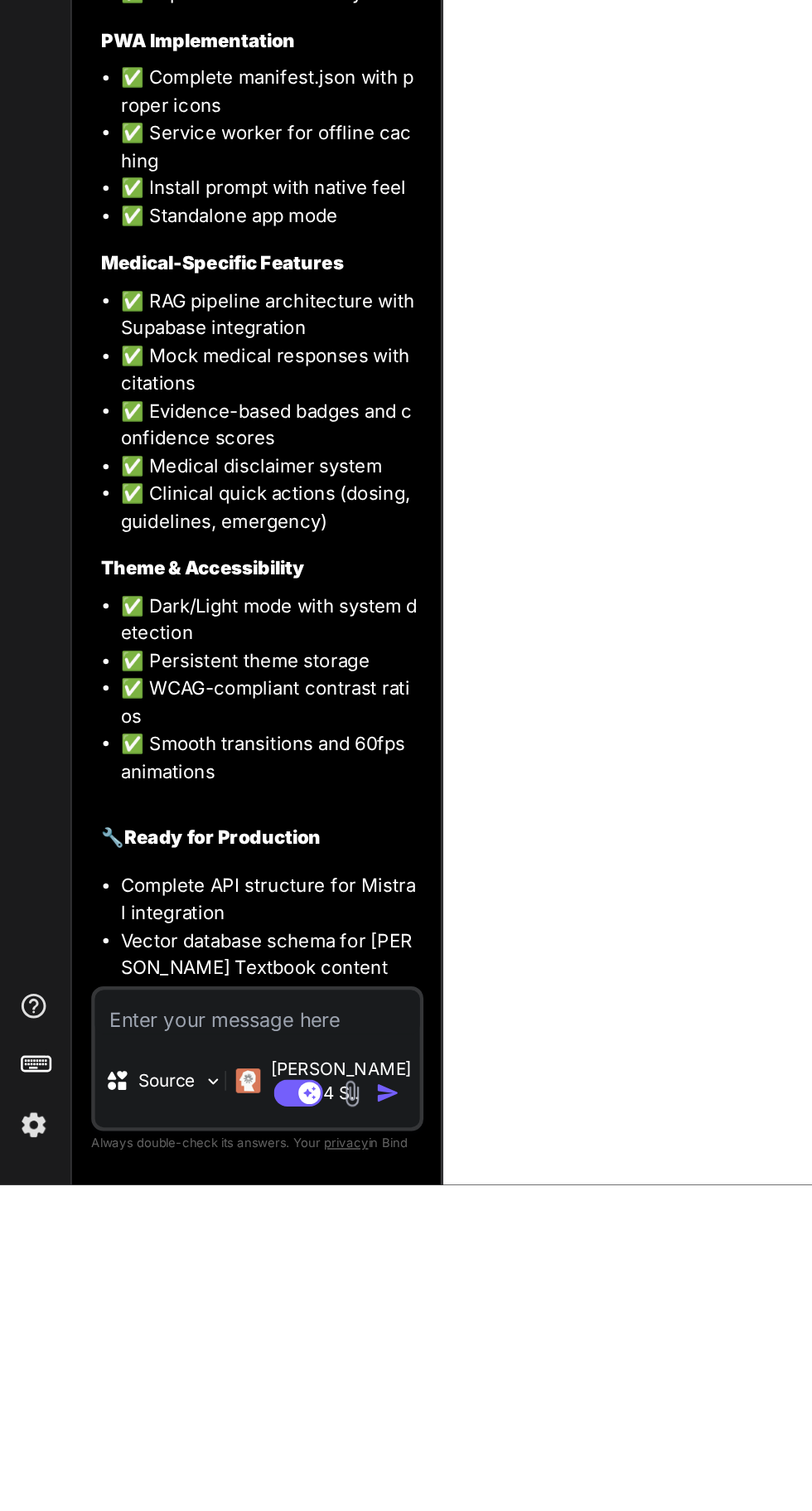
scroll to position [126, 0]
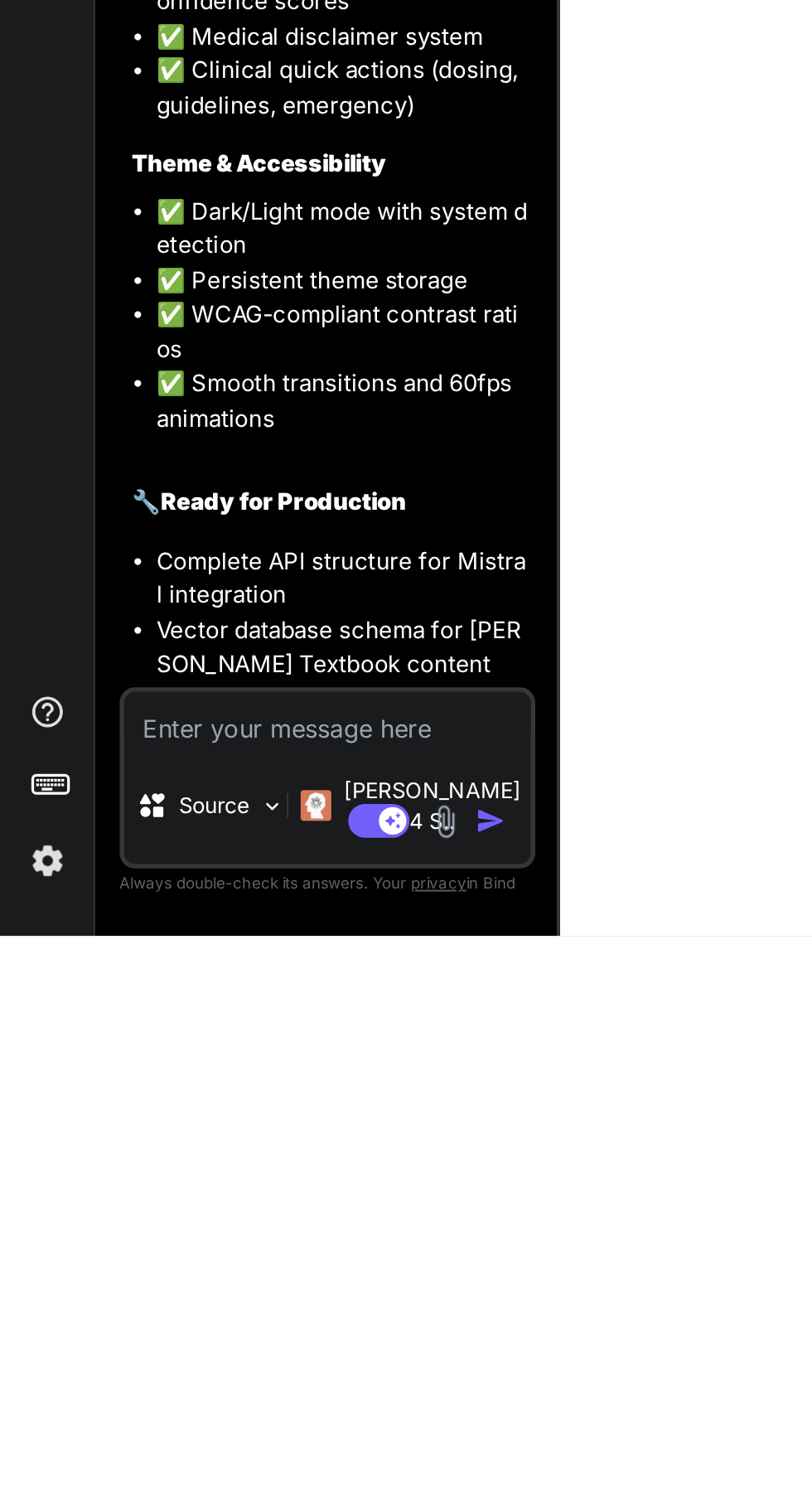
type textarea "Index of / (-rw-rw-r--) 22-Sep-2025 15:22 226B browserconfig.xml (-rw-rw-r--) 2…"
type textarea "x"
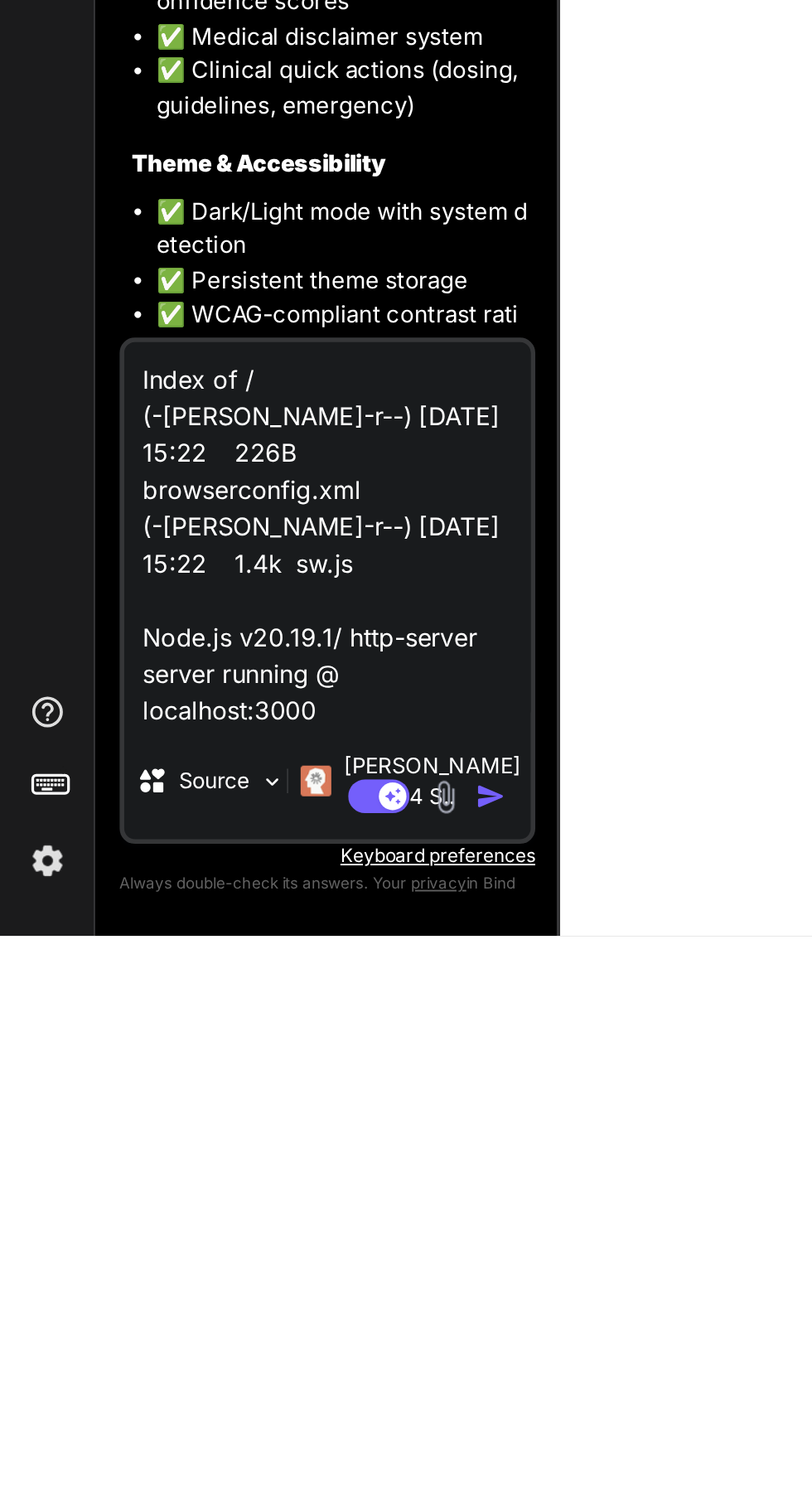
scroll to position [3, 0]
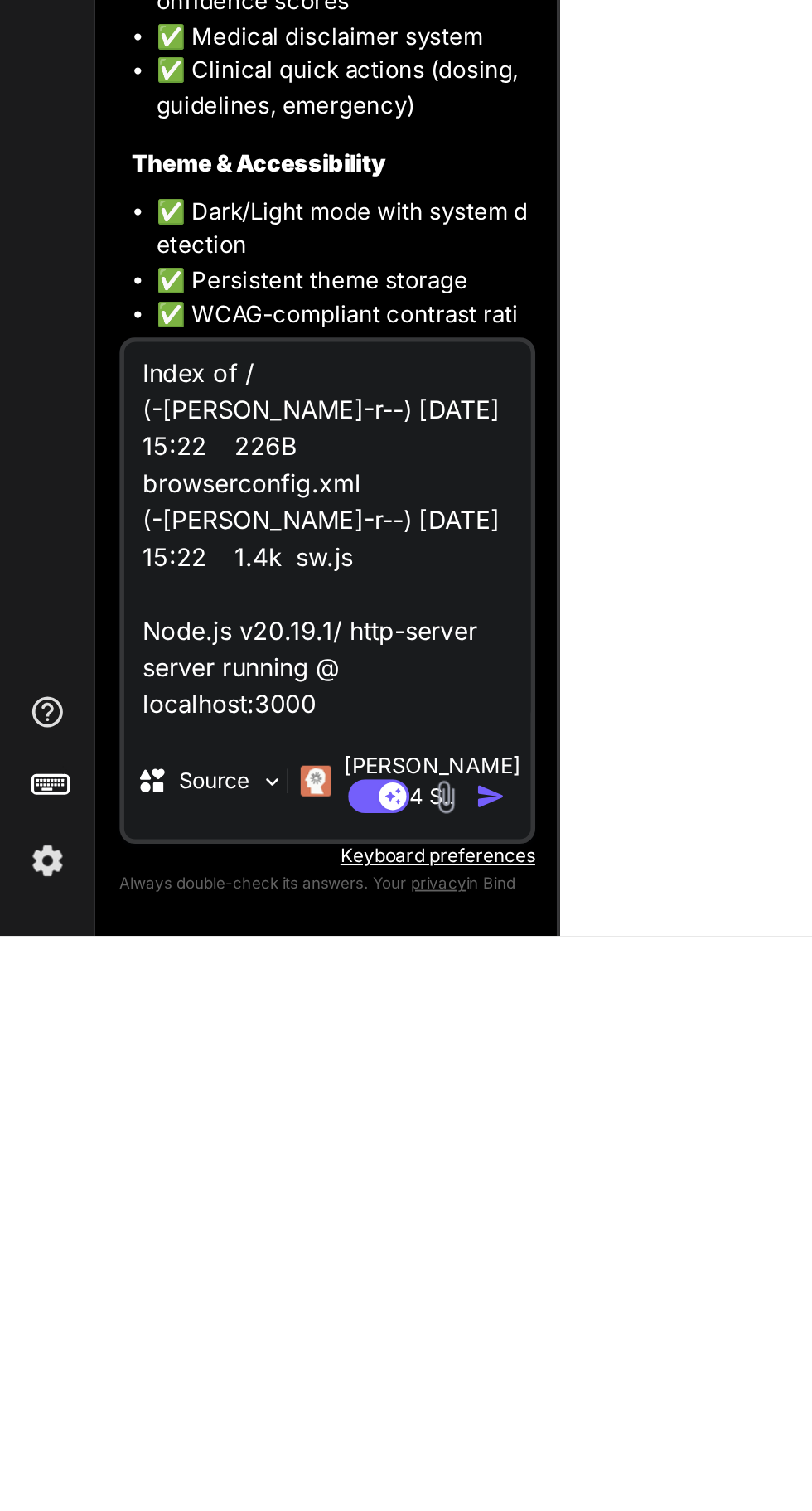
type textarea "Index of / (-rw-rw-r--) 22-Sep-2025 15:22 226B browserconfig.xml (-rw-rw-r--) 2…"
click at [260, 1439] on img "button" at bounding box center [265, 1435] width 17 height 17
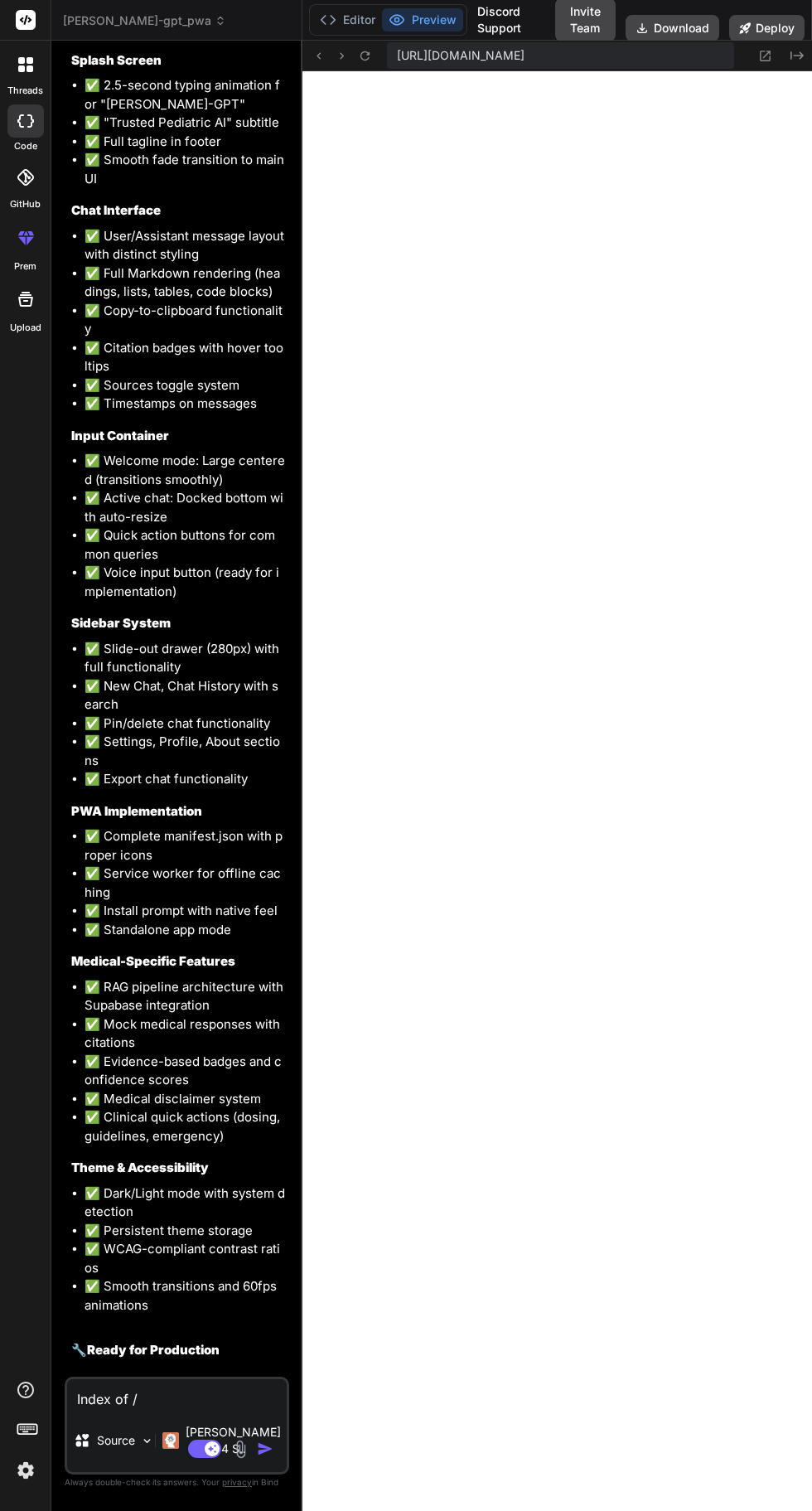
scroll to position [5345, 0]
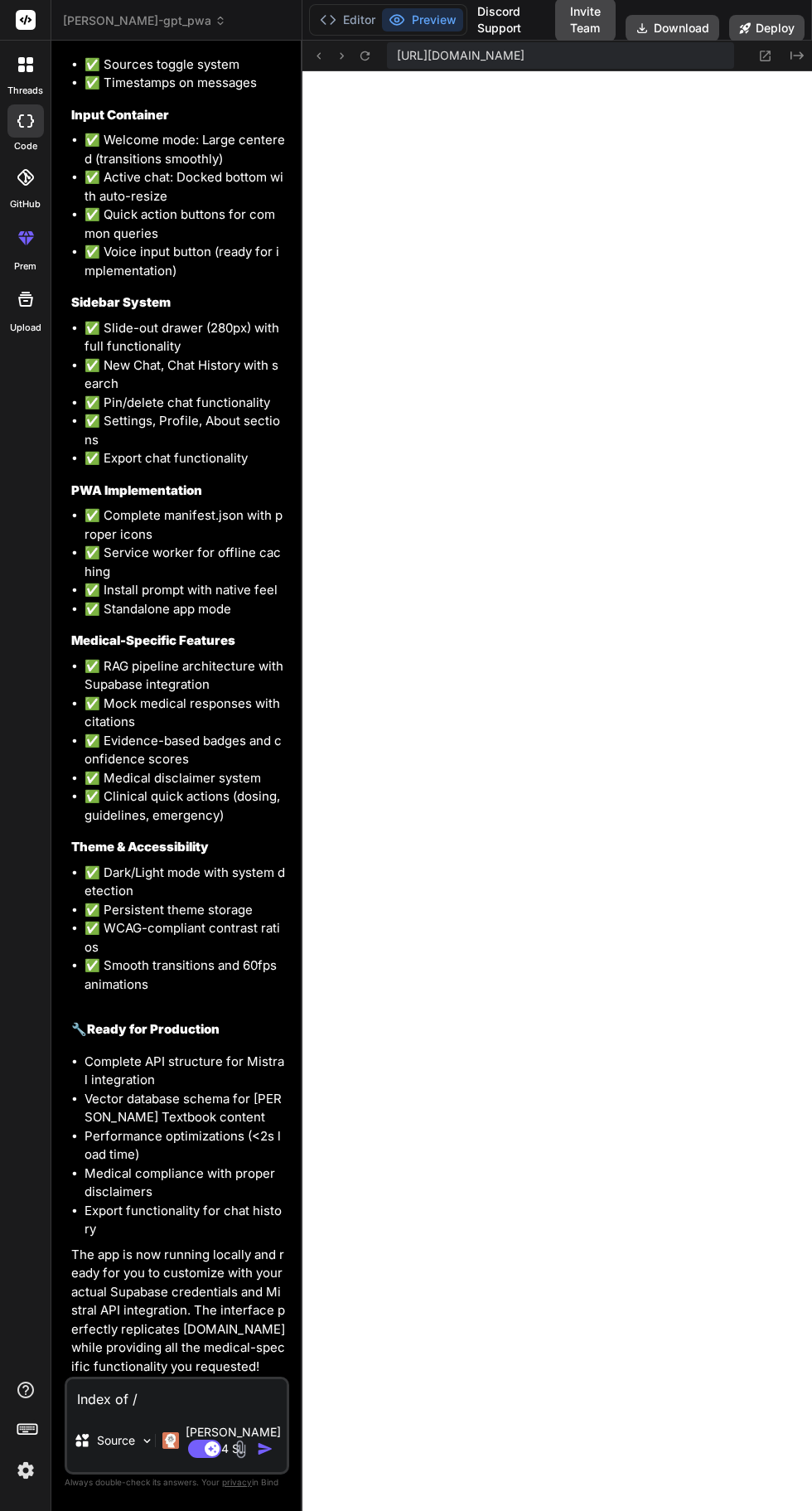
click at [25, 1372] on div "threads code GitHub prem Upload" at bounding box center [25, 756] width 52 height 1511
click at [327, 19] on icon at bounding box center [328, 19] width 17 height 17
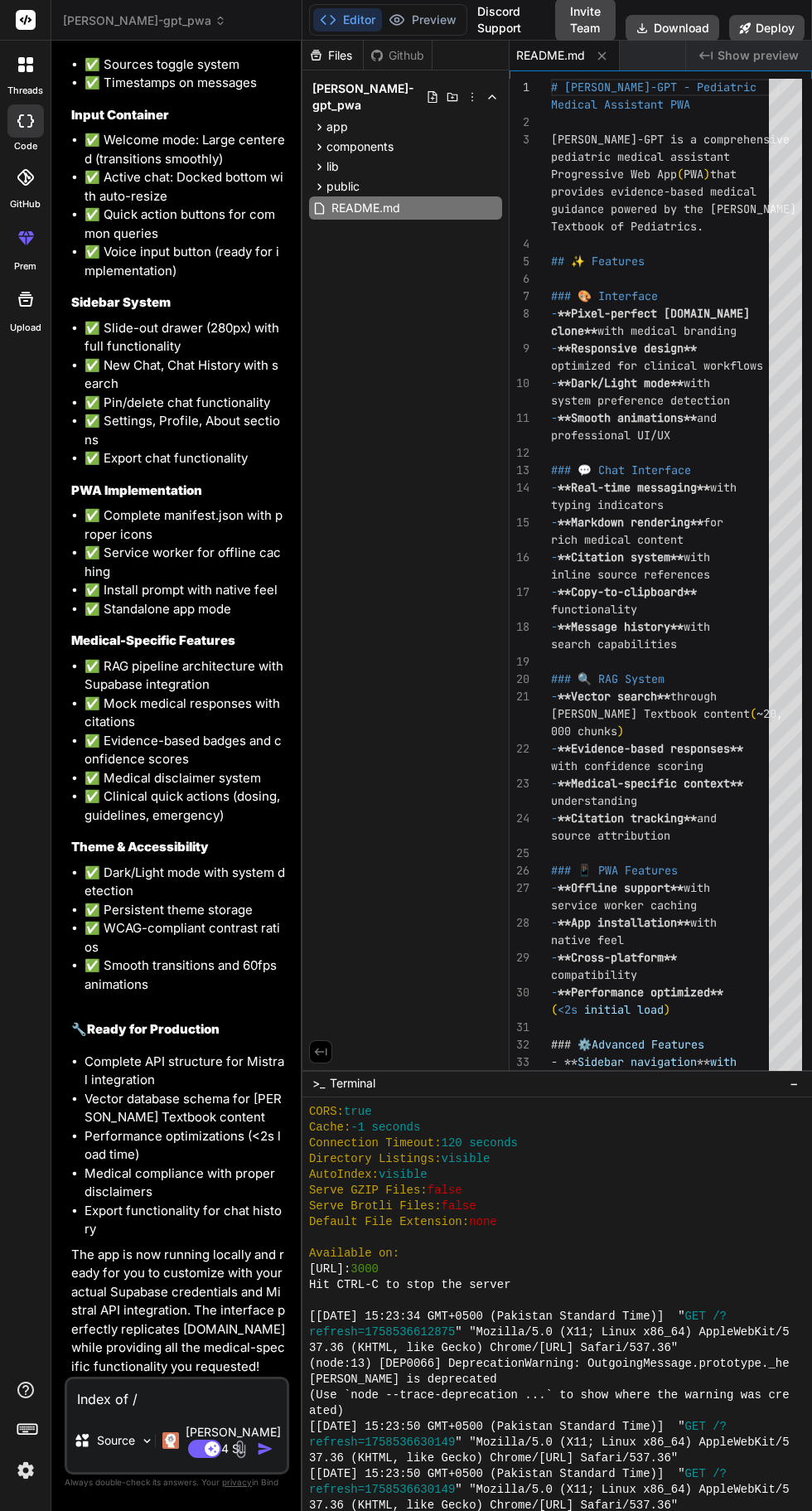
click at [301, 111] on div at bounding box center [302, 776] width 2 height 1470
click at [319, 120] on icon at bounding box center [319, 127] width 14 height 14
click at [326, 165] on icon at bounding box center [333, 171] width 14 height 14
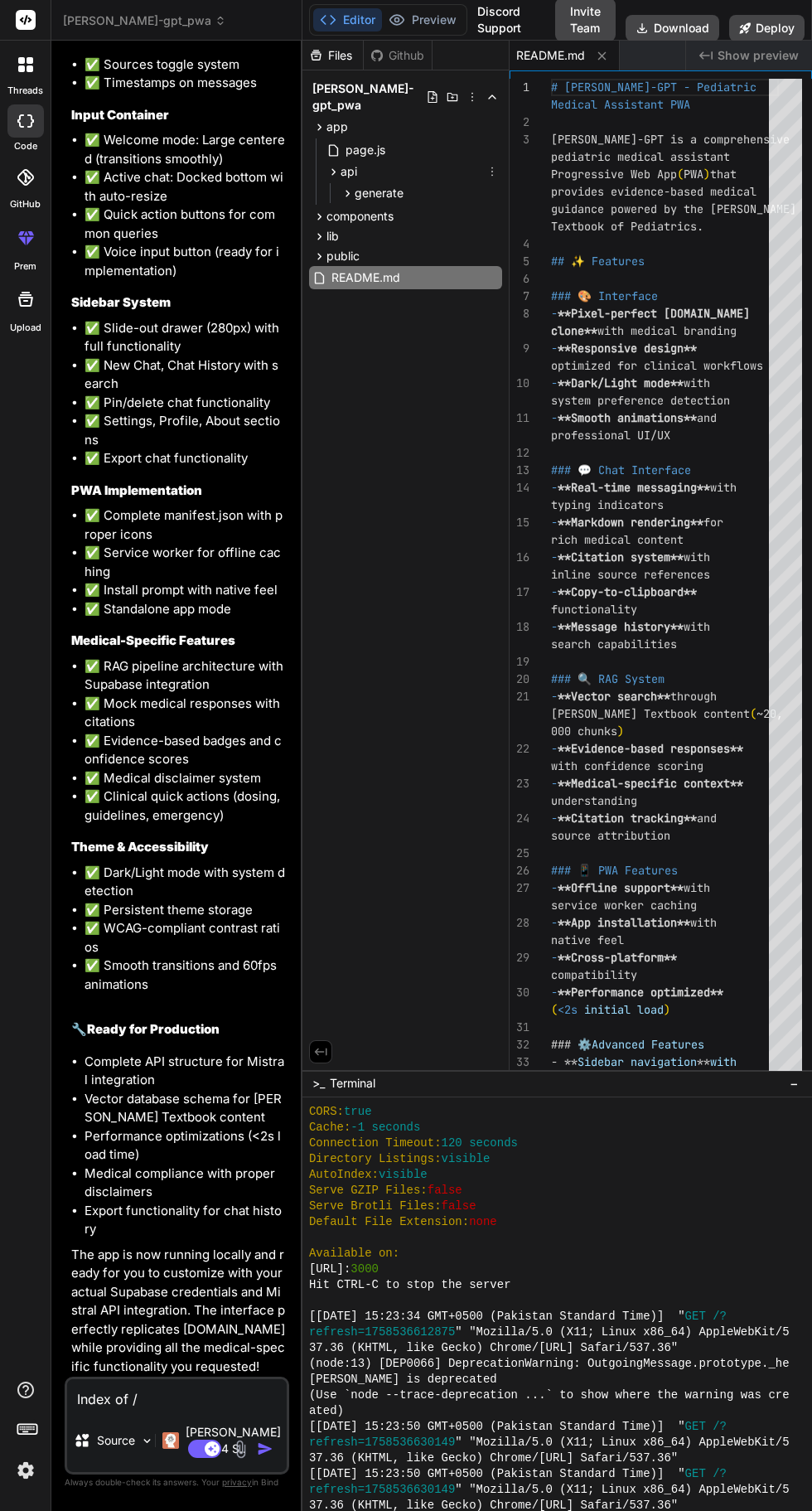
click at [319, 209] on icon at bounding box center [319, 216] width 14 height 14
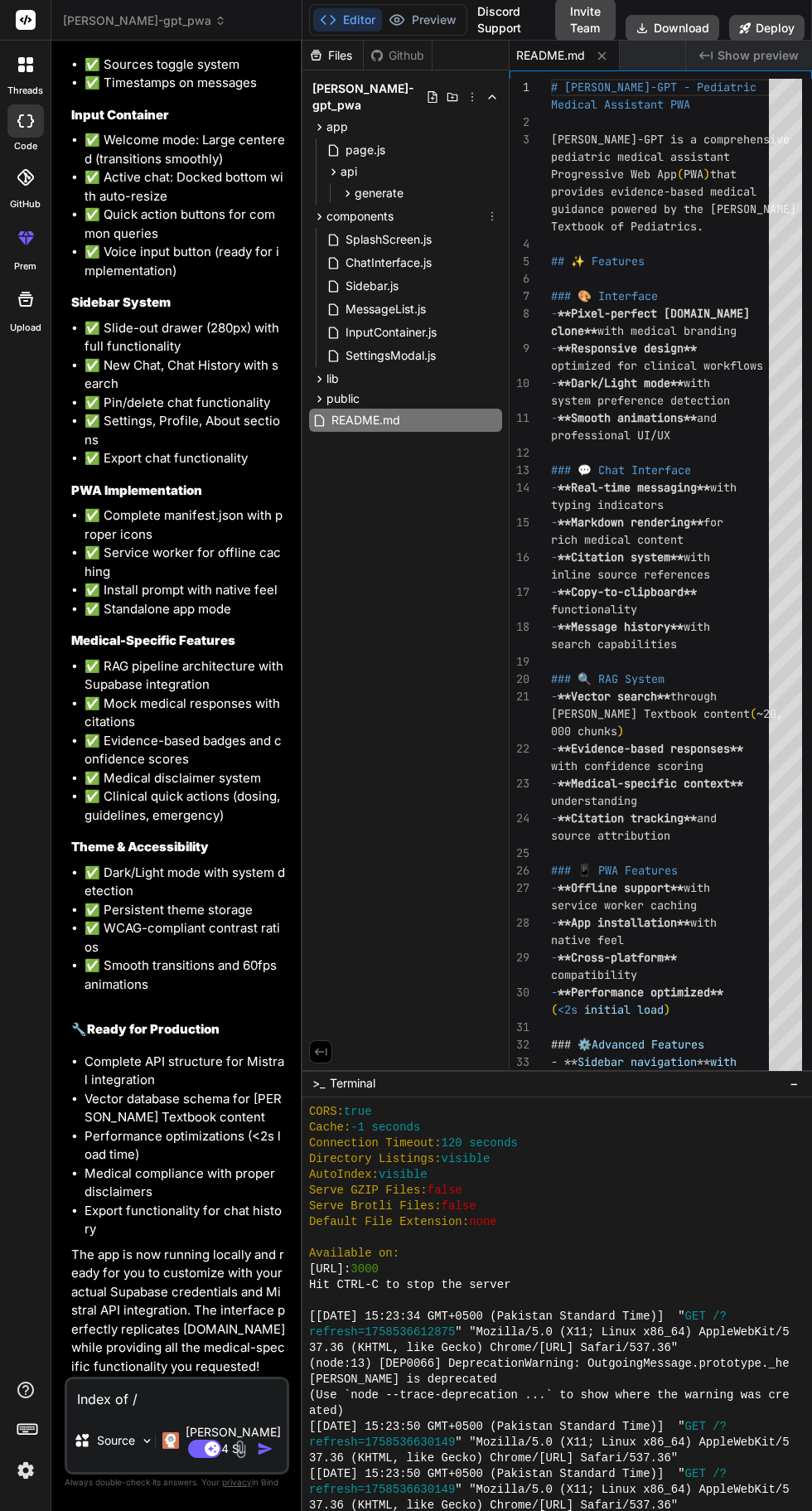
click at [319, 372] on icon at bounding box center [319, 379] width 14 height 14
click at [314, 442] on icon at bounding box center [319, 449] width 14 height 14
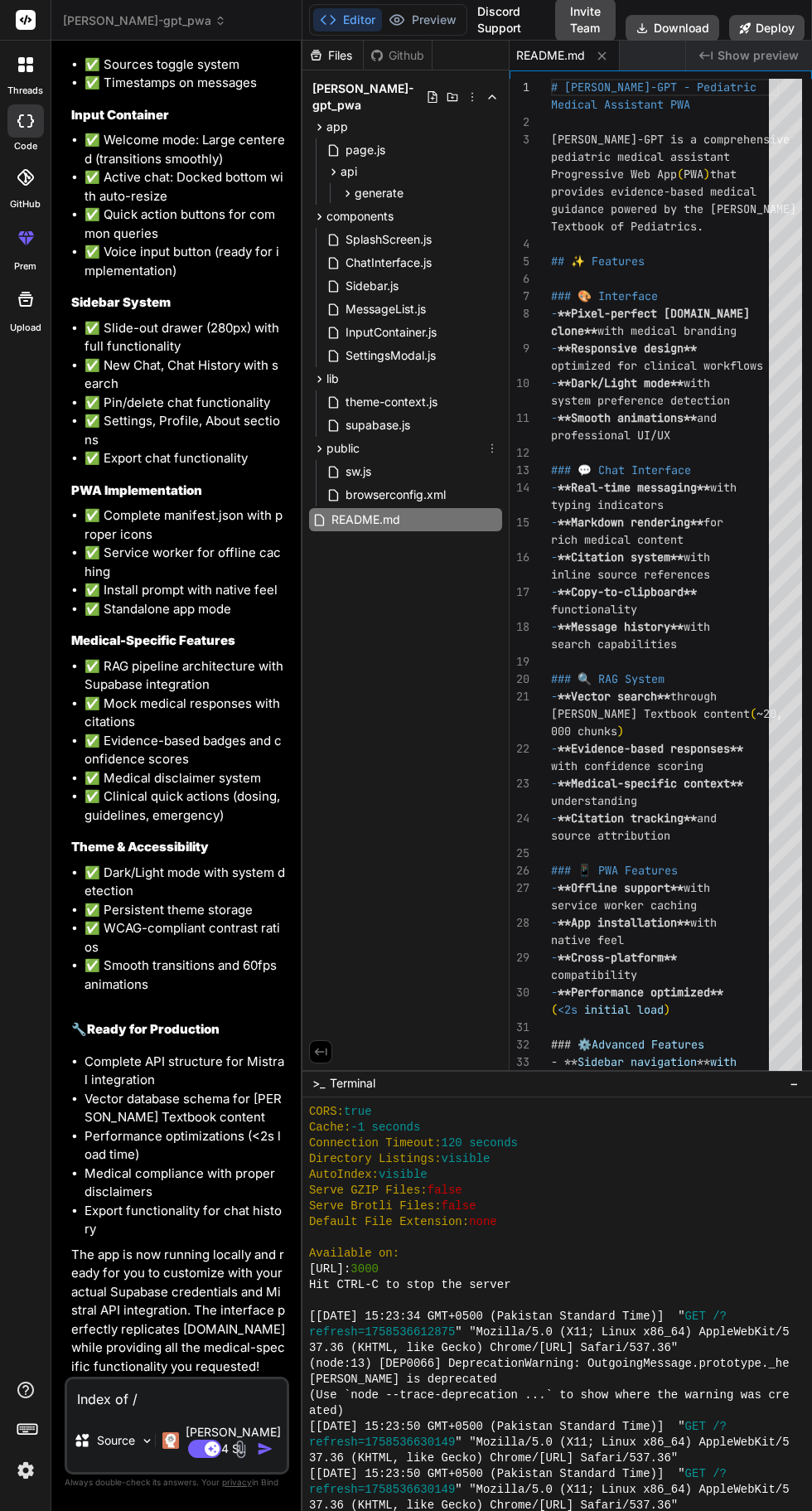
click at [319, 513] on icon at bounding box center [319, 520] width 14 height 14
type textarea "x"
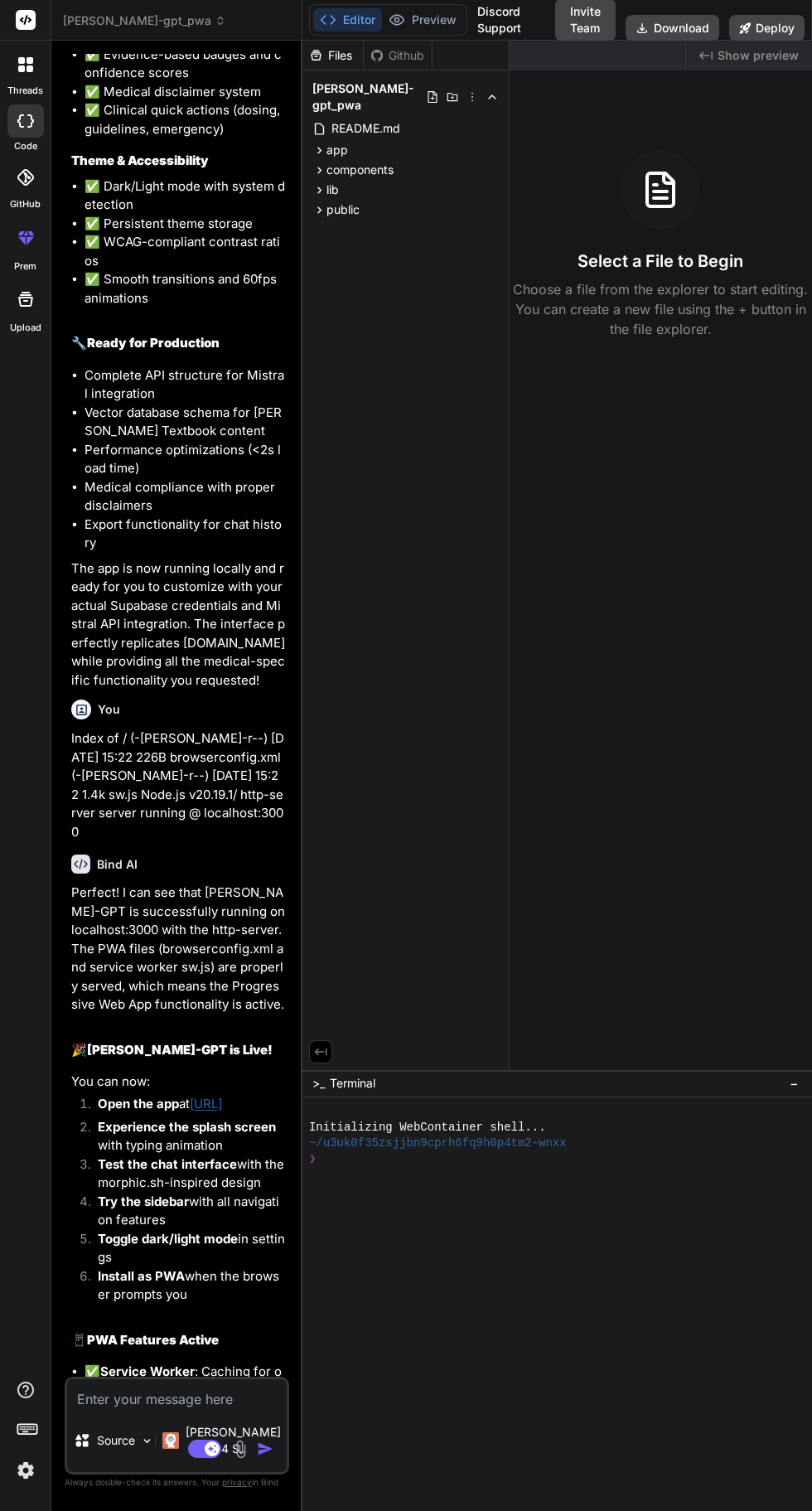
type textarea "x"
